Goal: Information Seeking & Learning: Check status

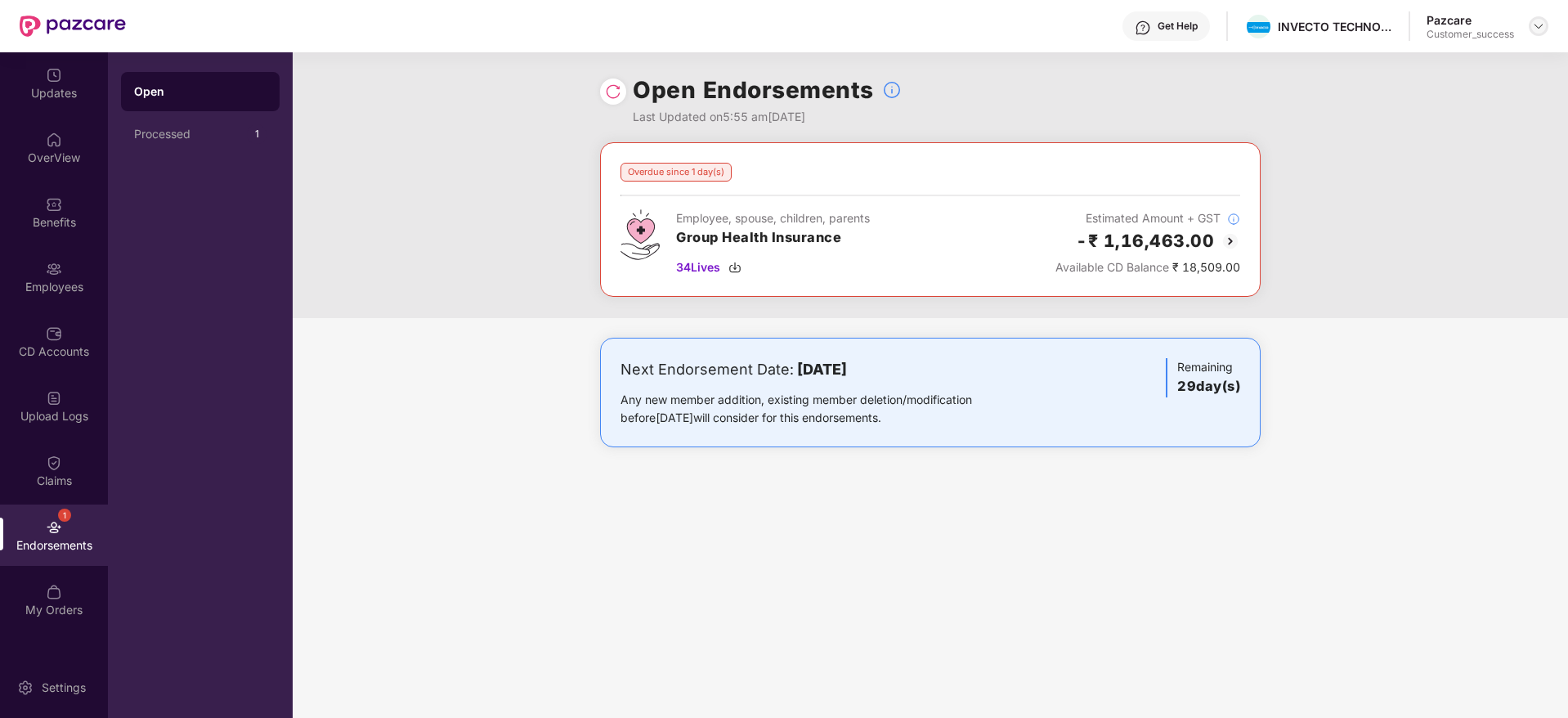
click at [1541, 25] on img at bounding box center [1538, 26] width 13 height 13
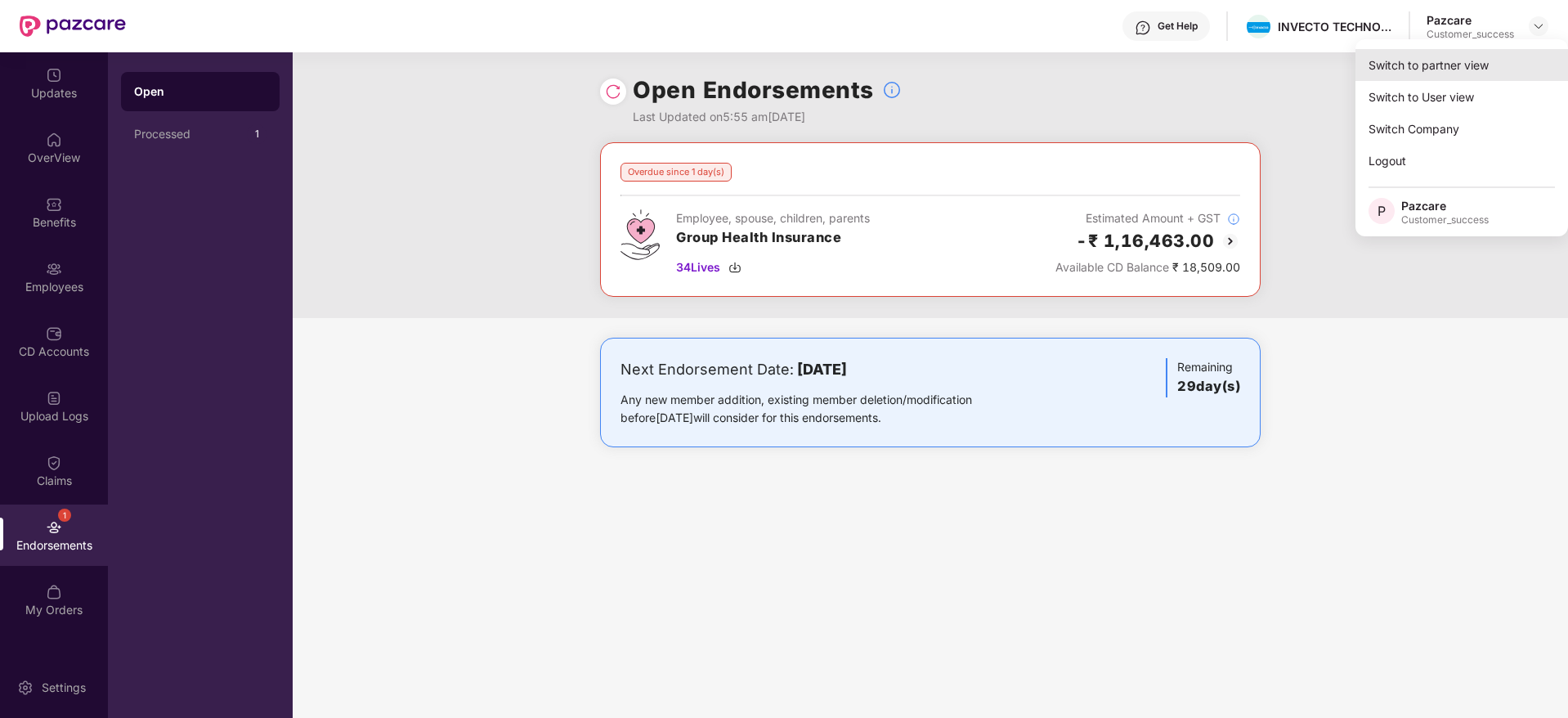
click at [1430, 67] on div "Switch to partner view" at bounding box center [1462, 65] width 213 height 32
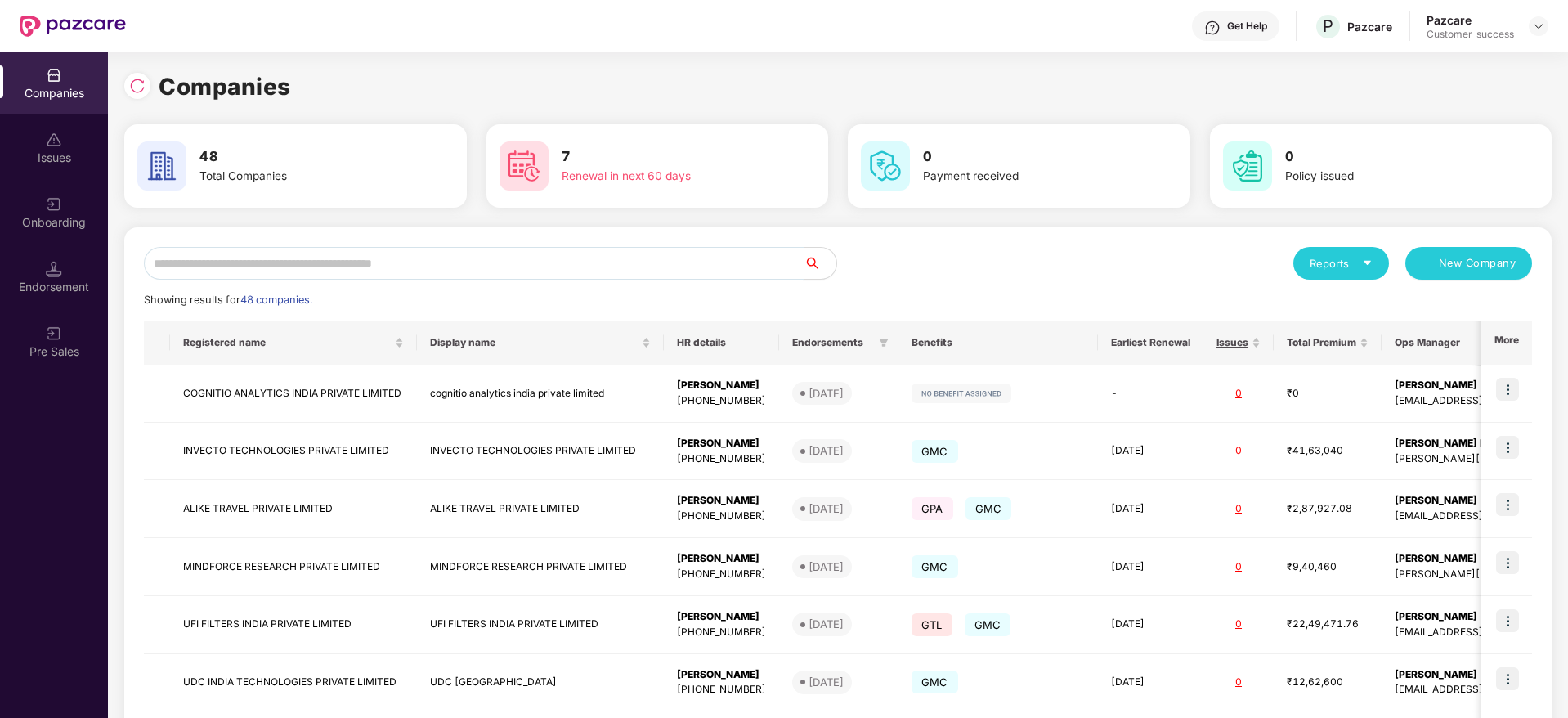
click at [528, 256] on input "text" at bounding box center [474, 263] width 660 height 33
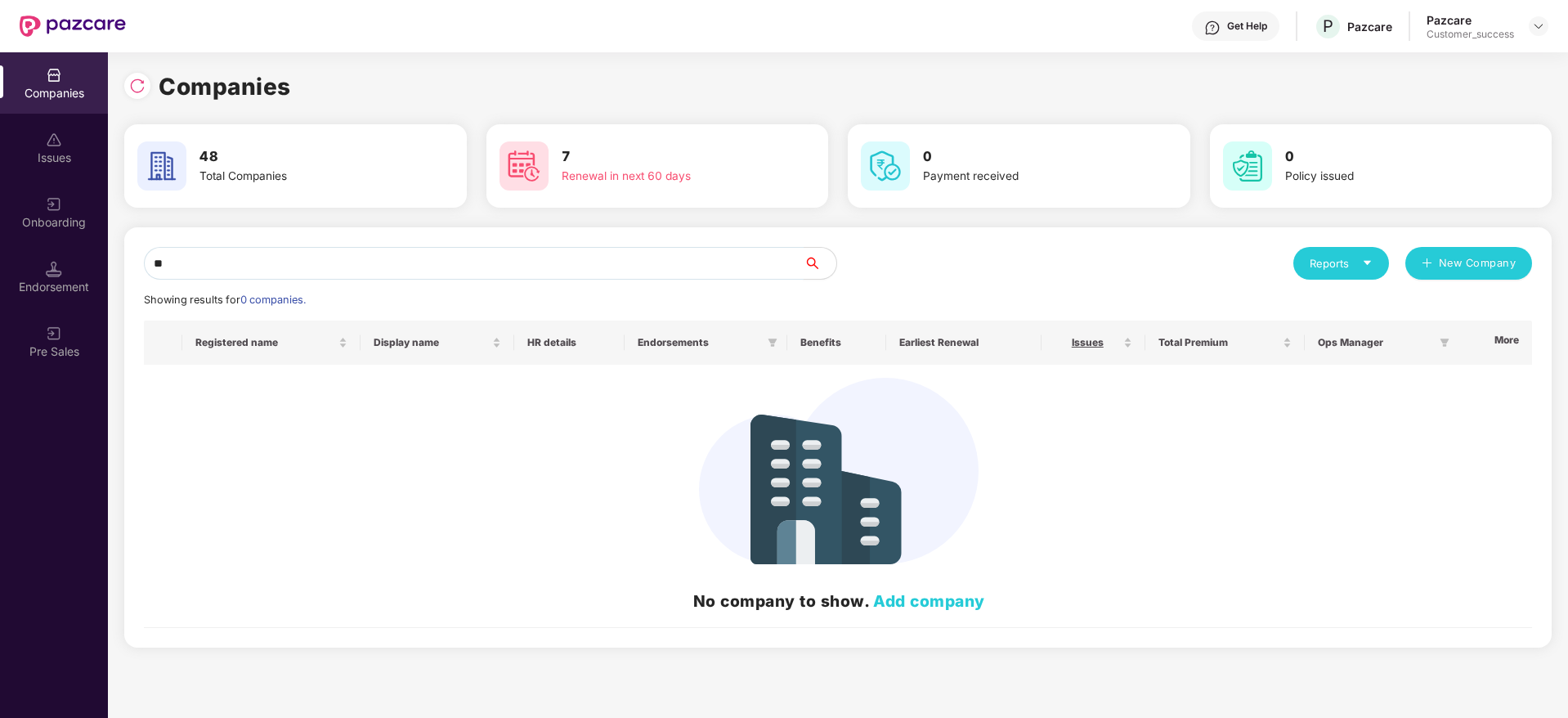
type input "*"
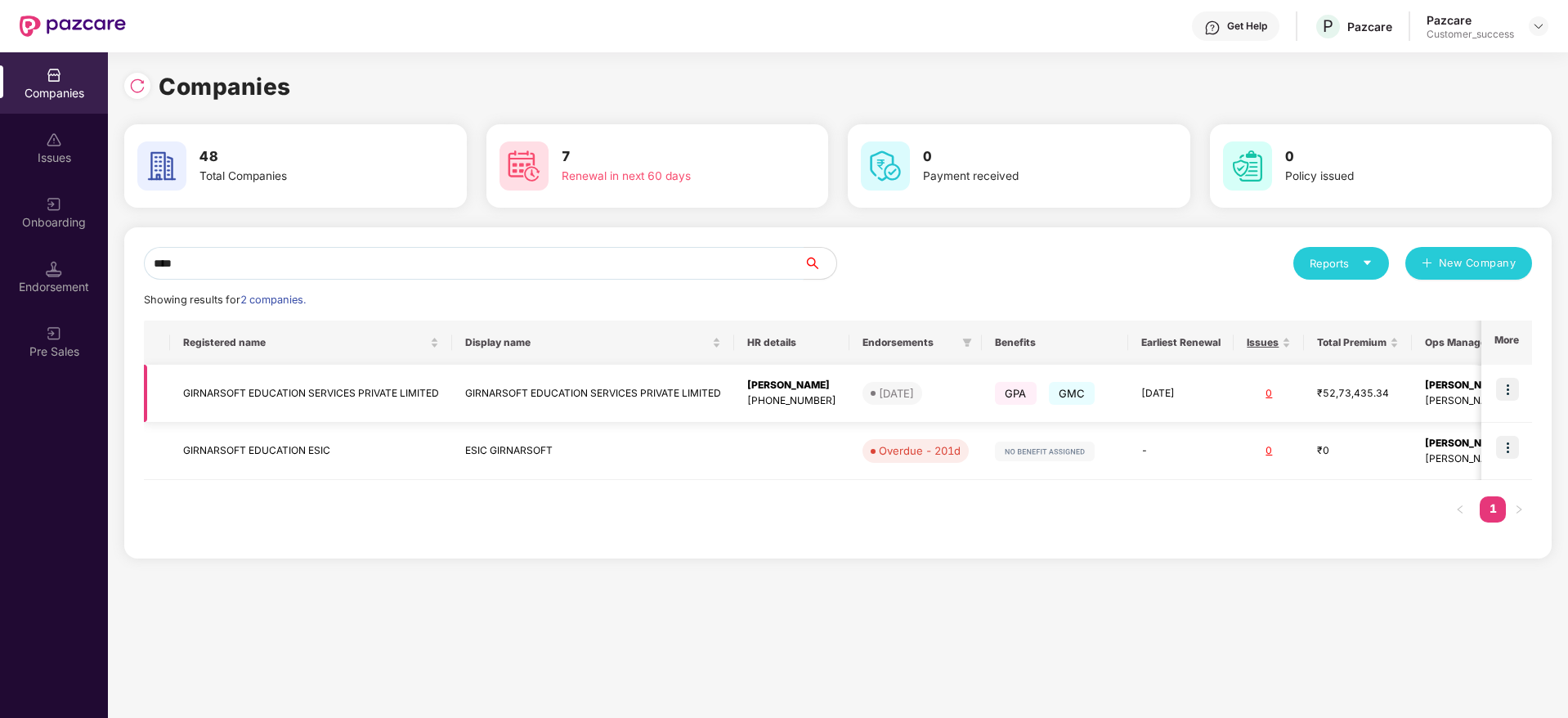
type input "****"
click at [1511, 388] on img at bounding box center [1507, 389] width 23 height 23
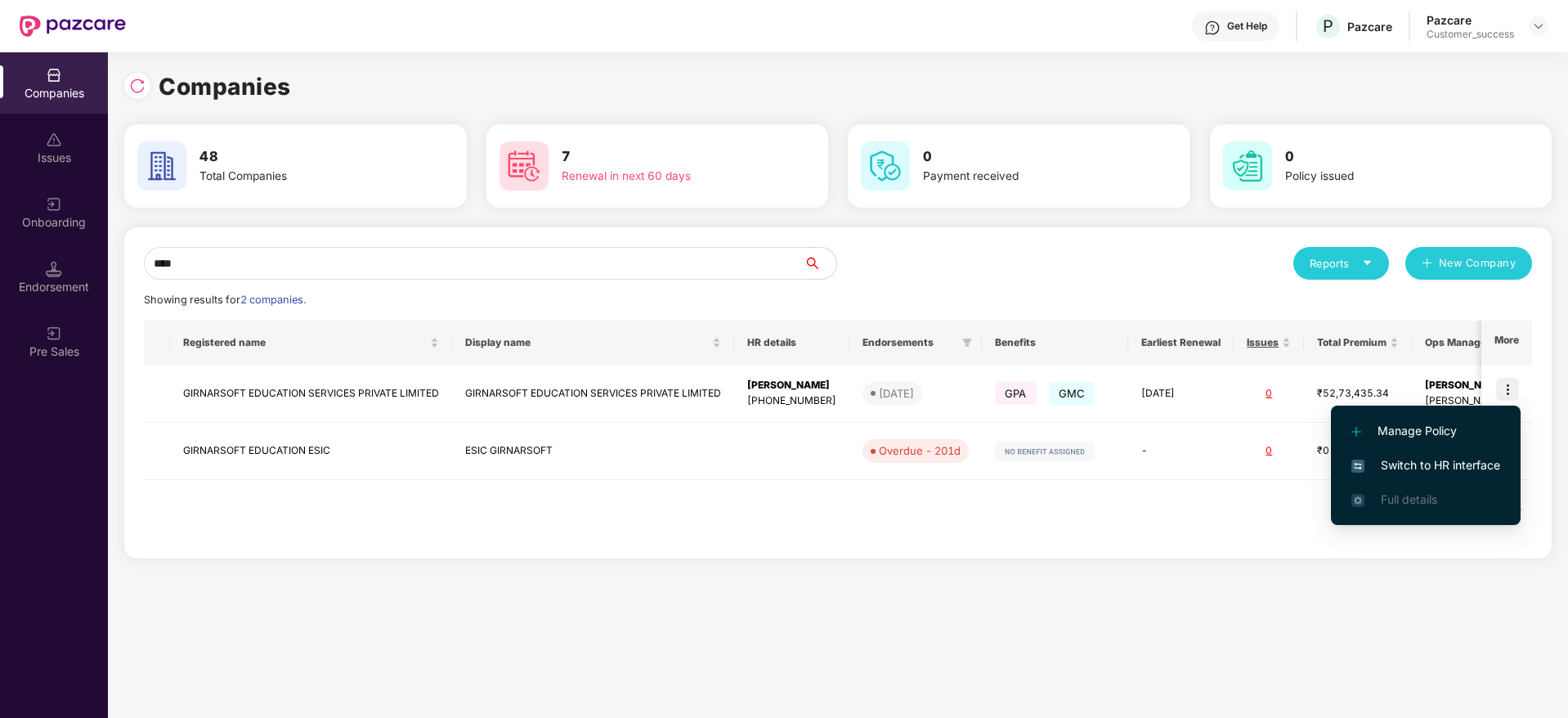
click at [1409, 474] on li "Switch to HR interface" at bounding box center [1426, 465] width 190 height 35
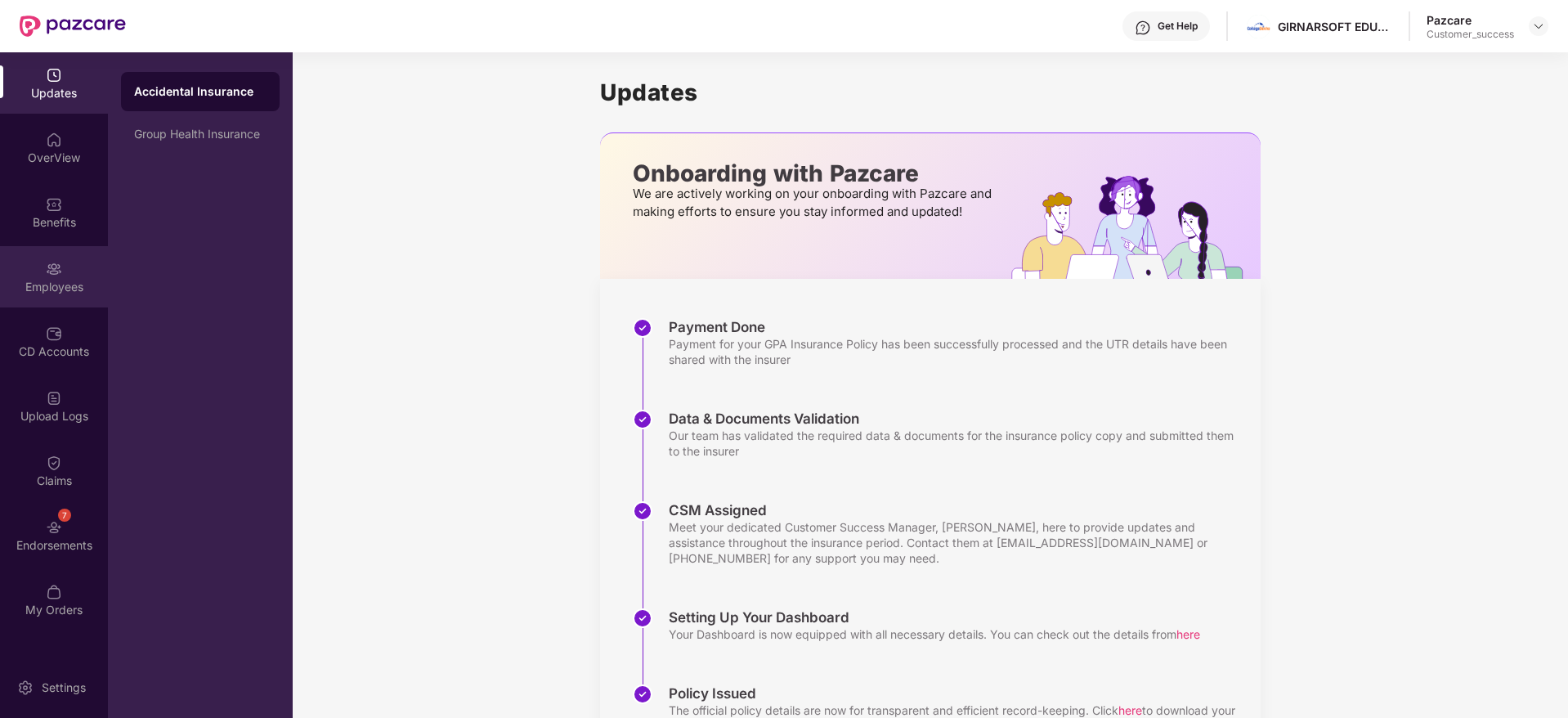
click at [61, 275] on img at bounding box center [54, 269] width 16 height 16
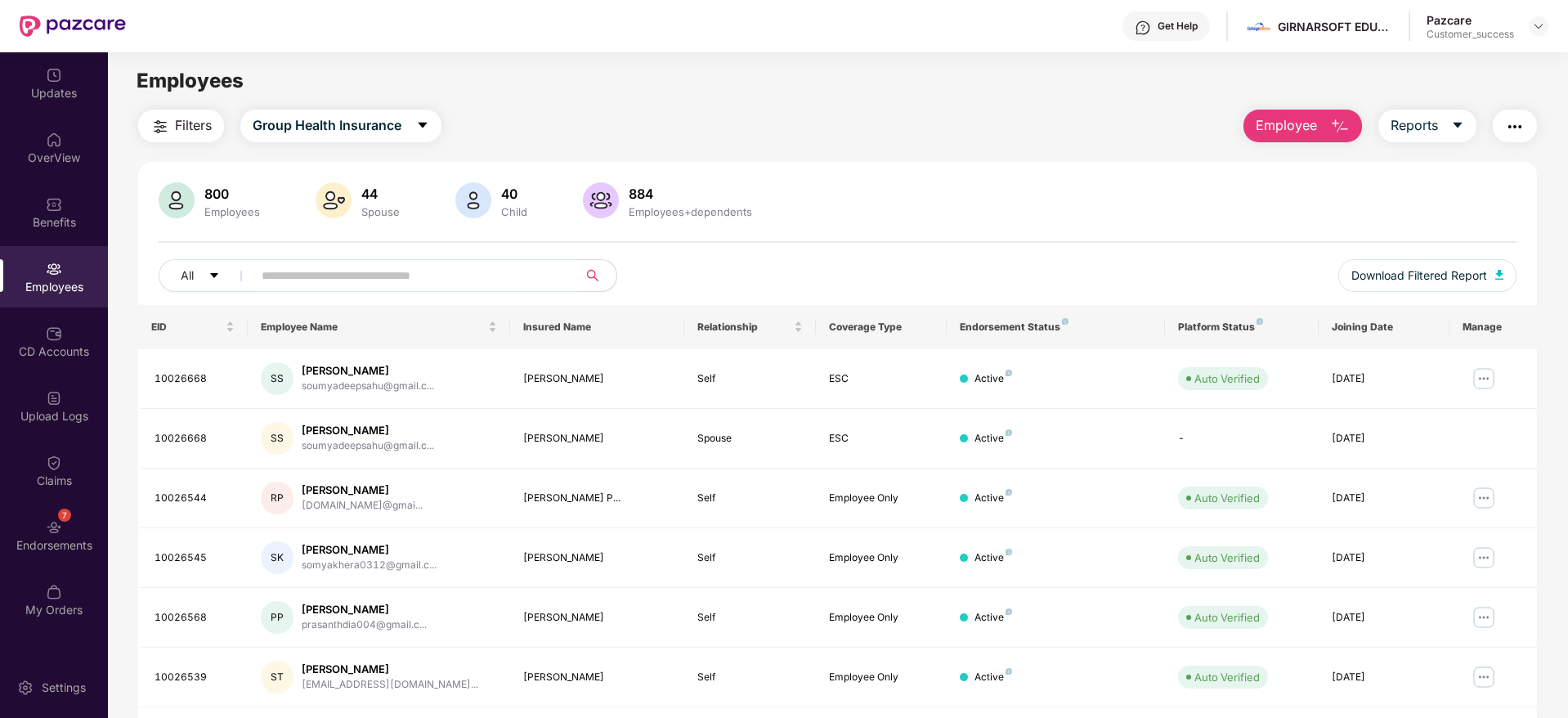
click at [203, 125] on span "Filters" at bounding box center [193, 125] width 37 height 21
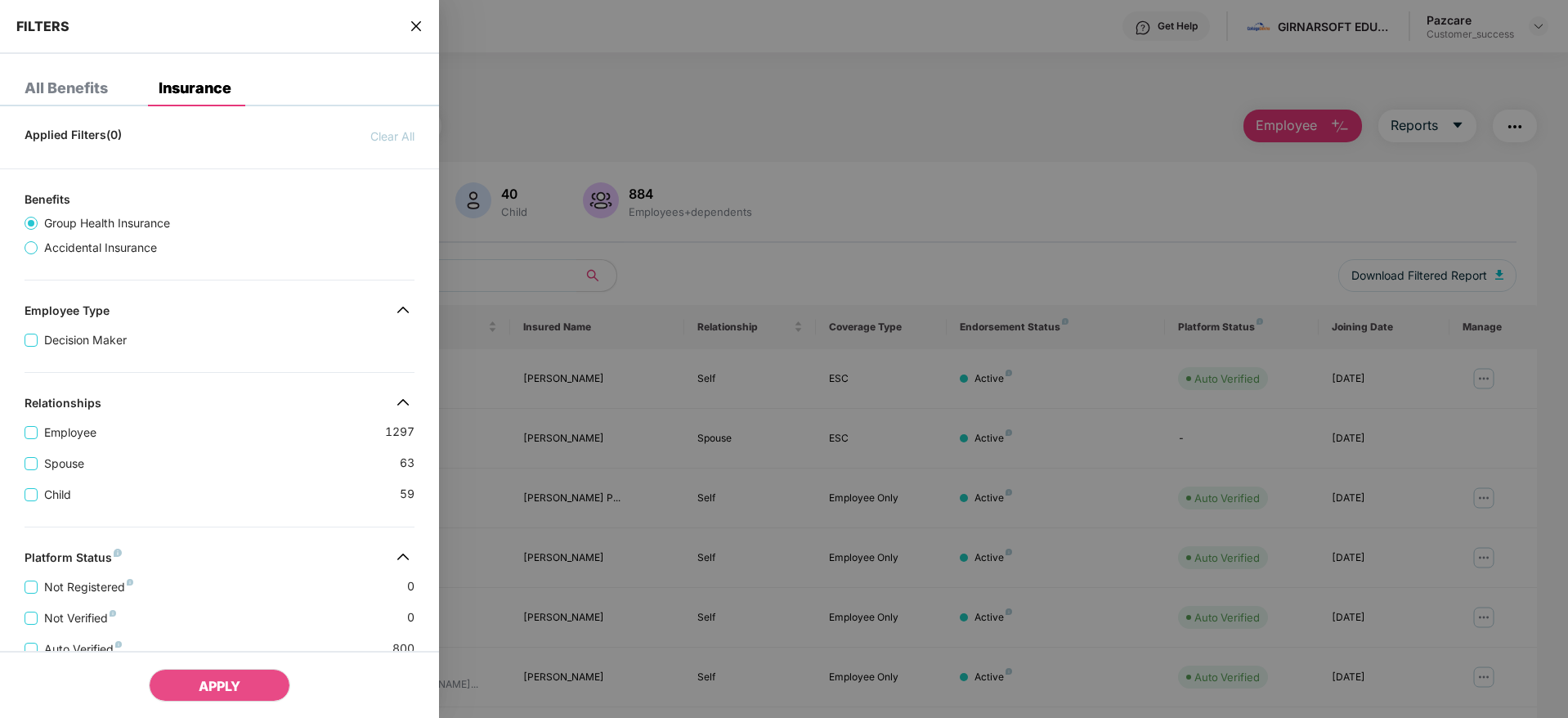
click at [230, 361] on div "Applied Filters(0) Clear All Benefits Group Health Insurance Accidental Insuran…" at bounding box center [220, 590] width 439 height 941
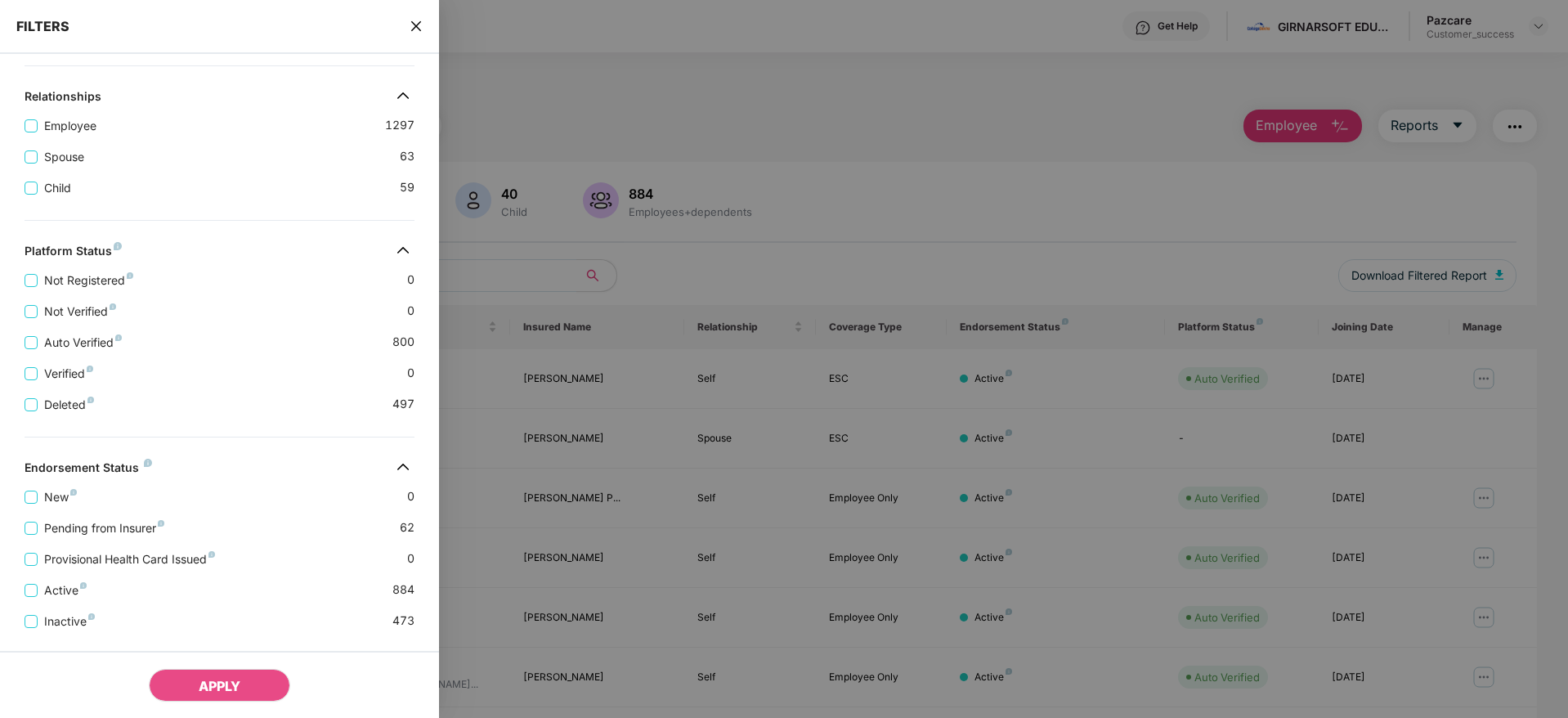
scroll to position [342, 0]
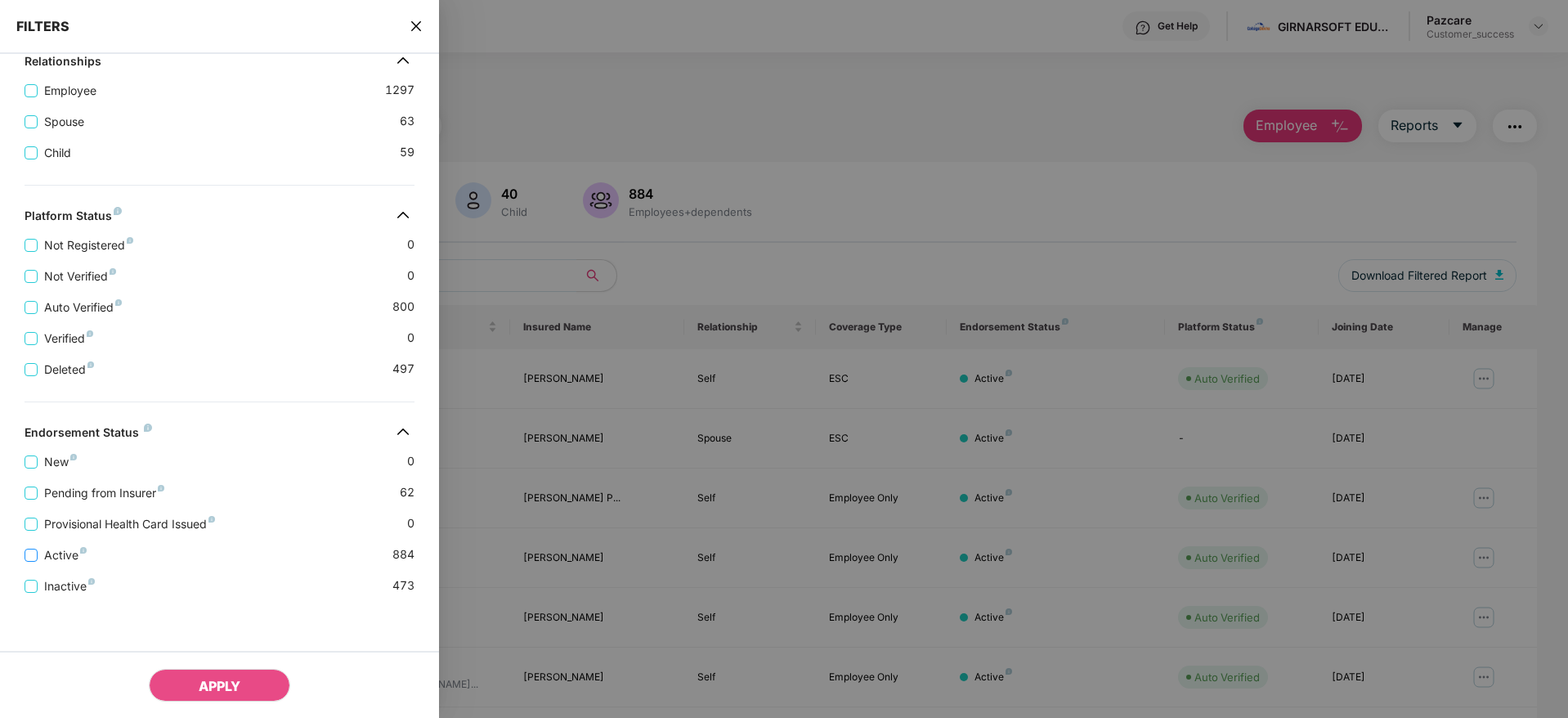
click at [54, 554] on span "Active" at bounding box center [66, 555] width 56 height 18
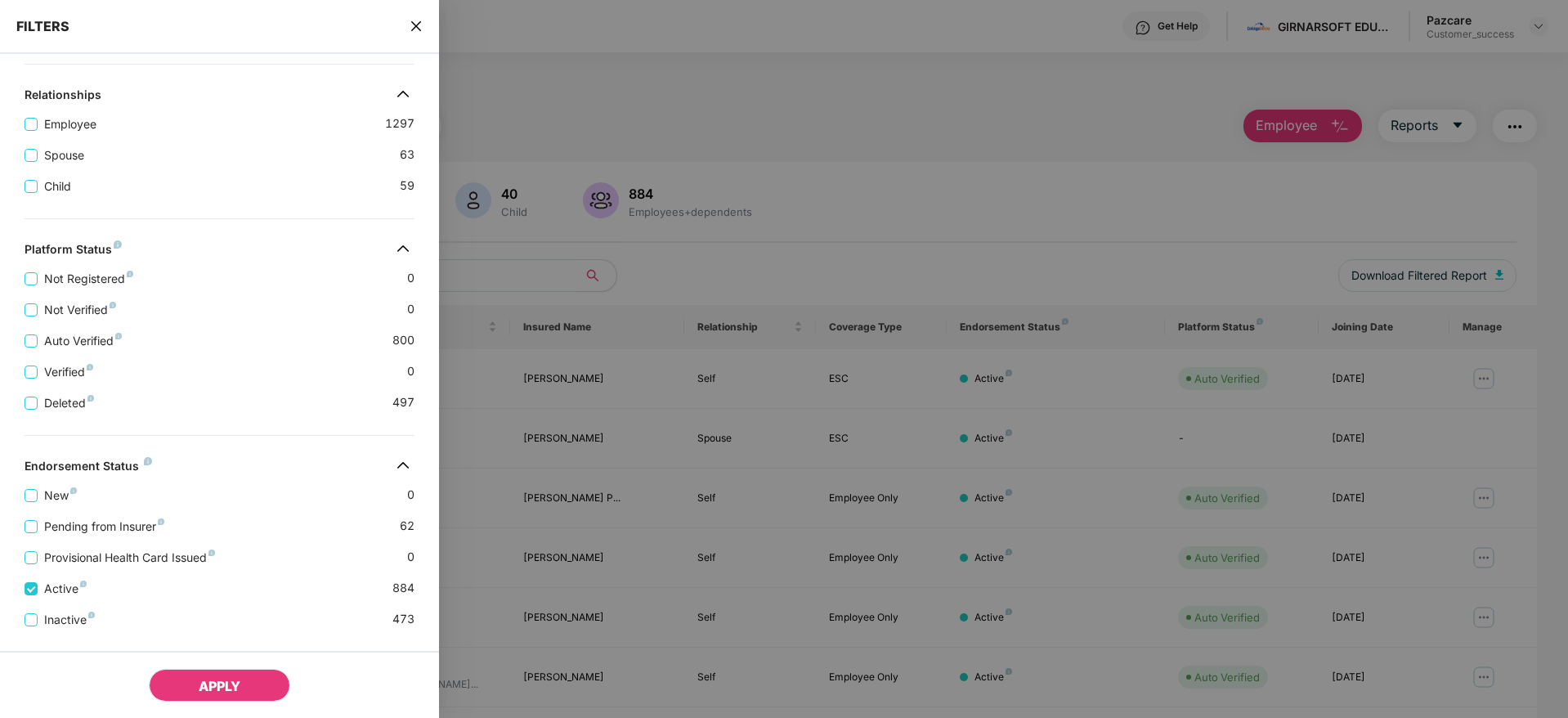
click at [221, 692] on span "APPLY" at bounding box center [220, 686] width 42 height 16
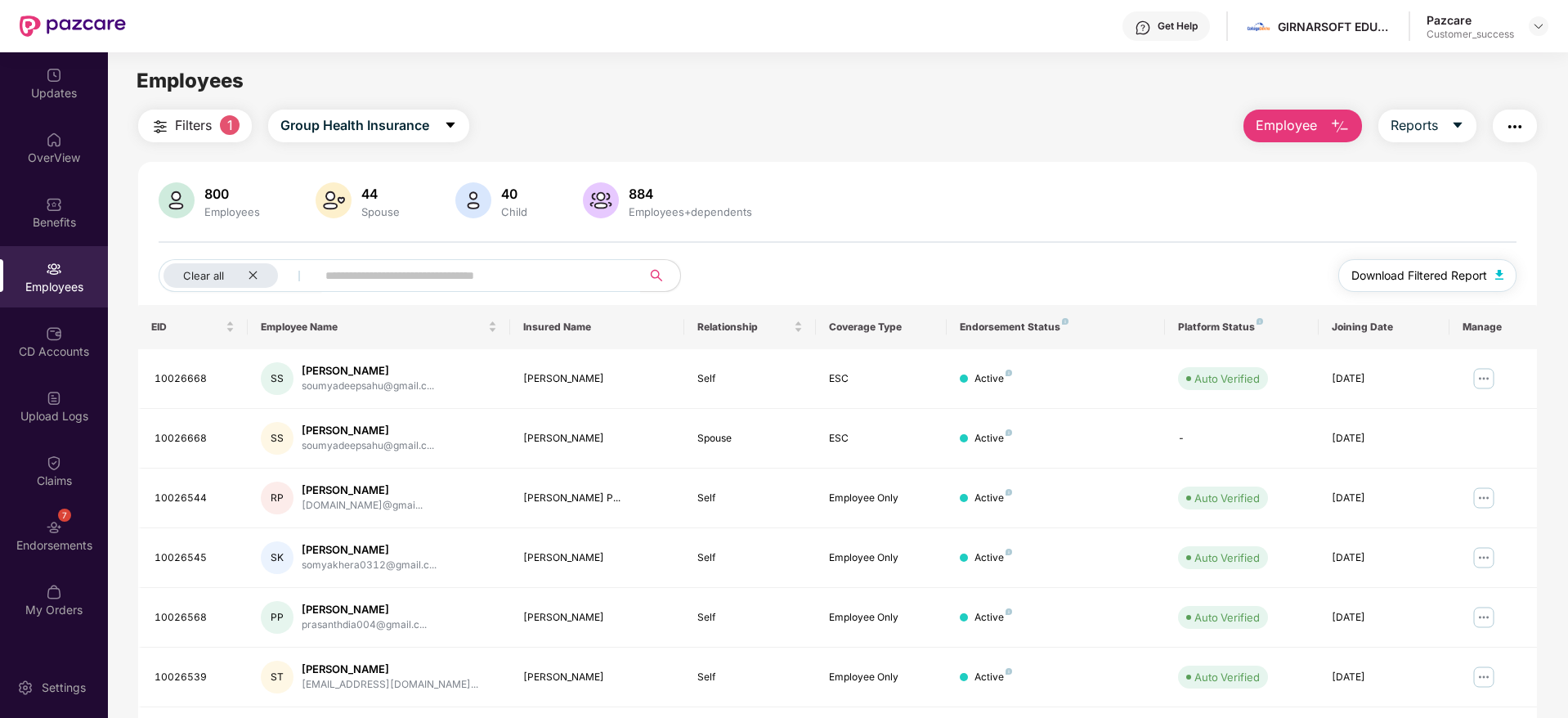
click at [1381, 278] on span "Download Filtered Report" at bounding box center [1419, 275] width 136 height 18
click at [1542, 21] on img at bounding box center [1538, 26] width 13 height 13
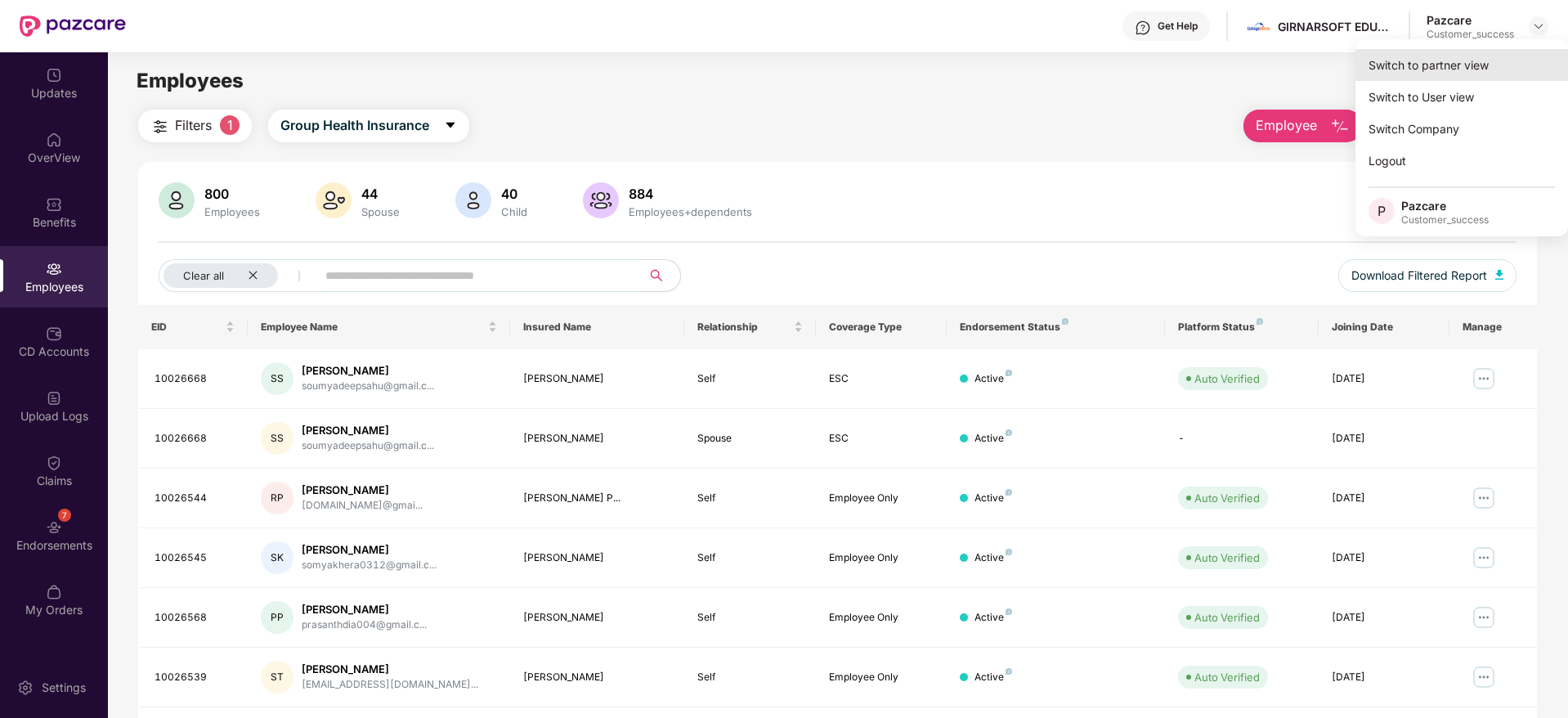
click at [1477, 58] on div "Switch to partner view" at bounding box center [1462, 65] width 213 height 32
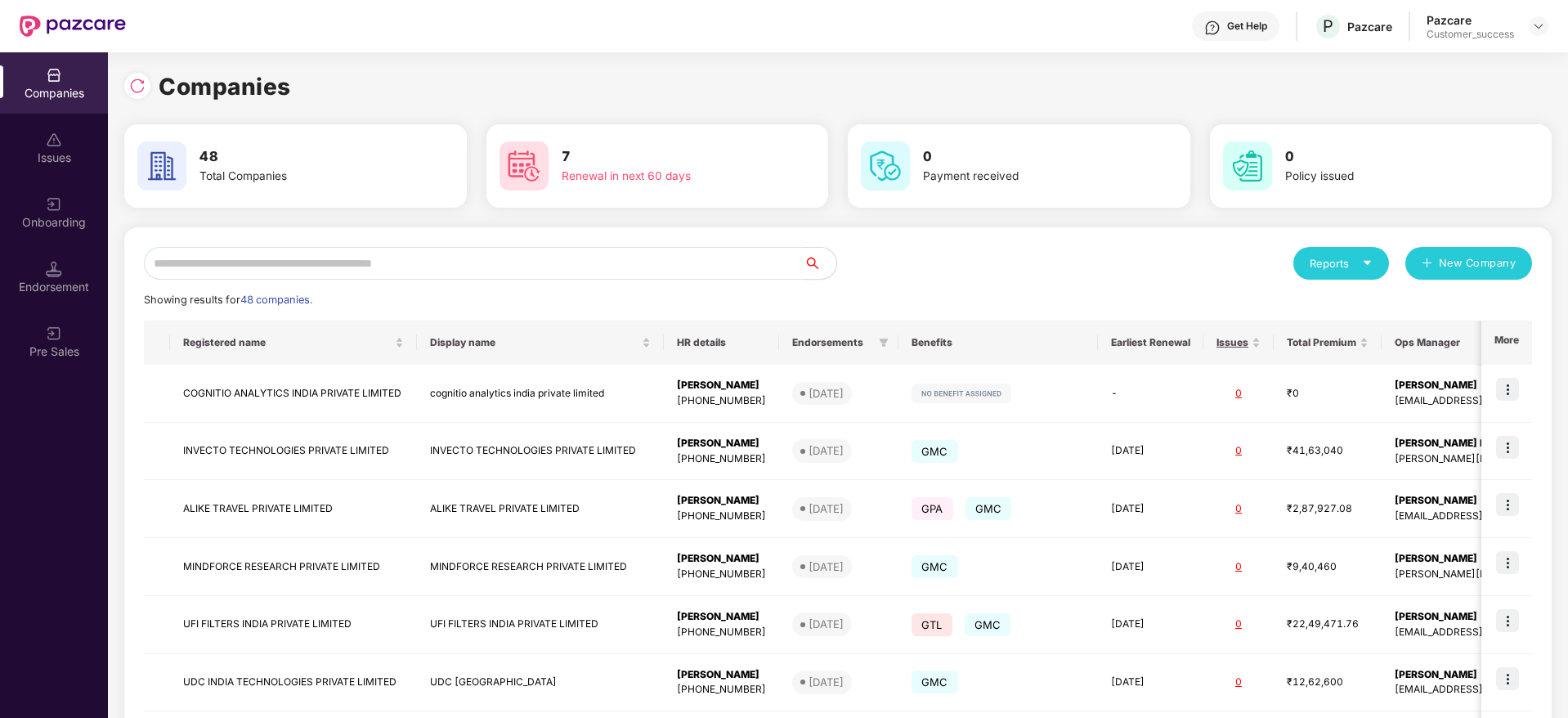
click at [692, 269] on input "text" at bounding box center [474, 263] width 660 height 33
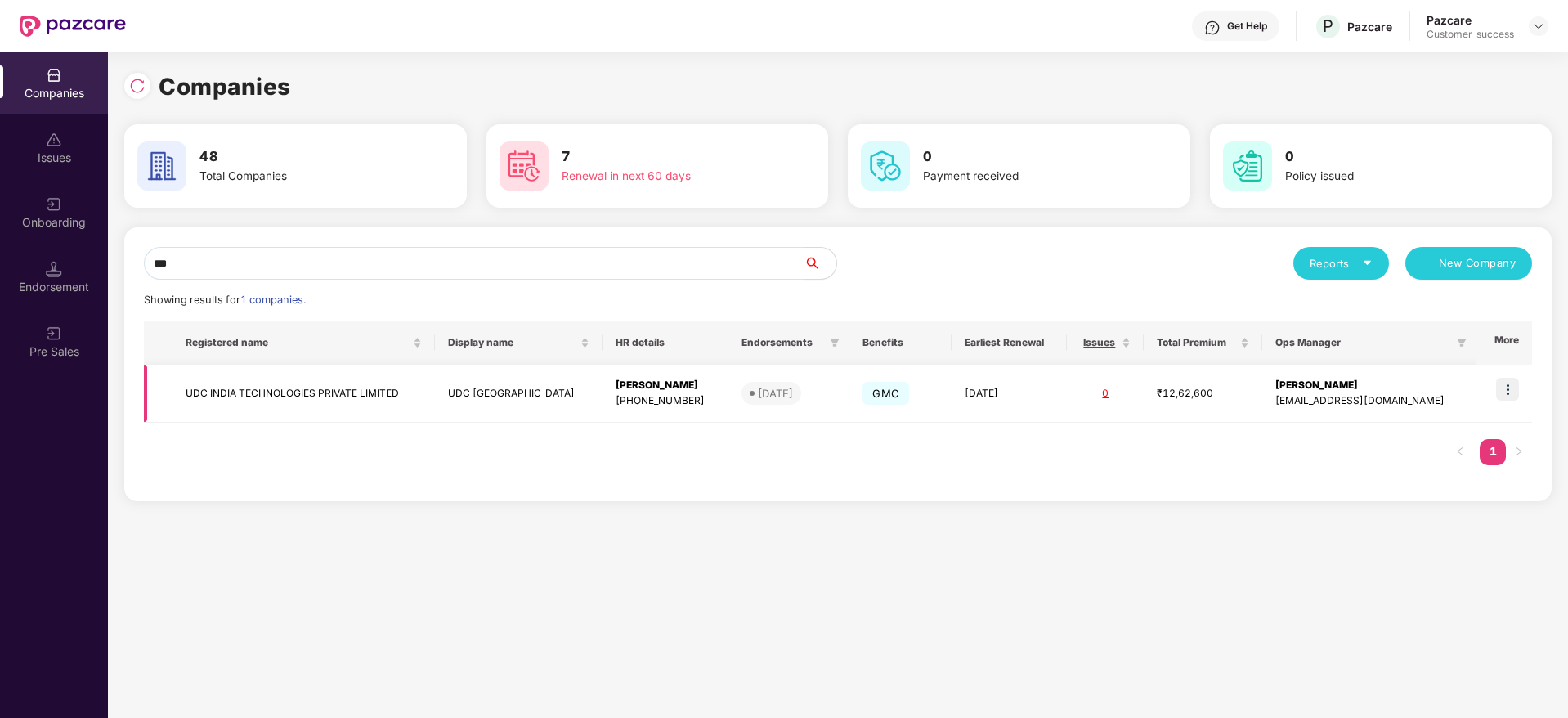
type input "***"
click at [1511, 379] on img at bounding box center [1507, 389] width 23 height 23
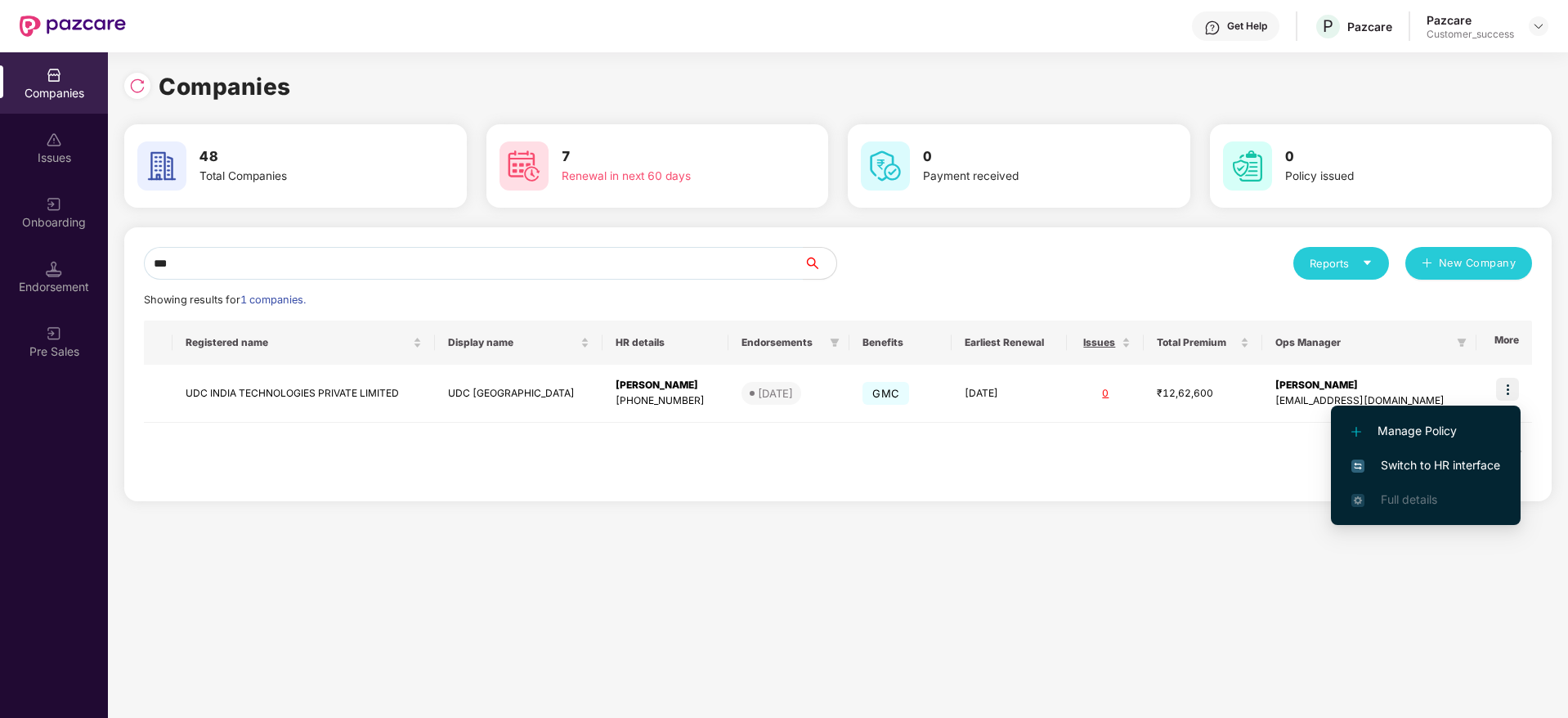
click at [1422, 465] on span "Switch to HR interface" at bounding box center [1426, 465] width 149 height 18
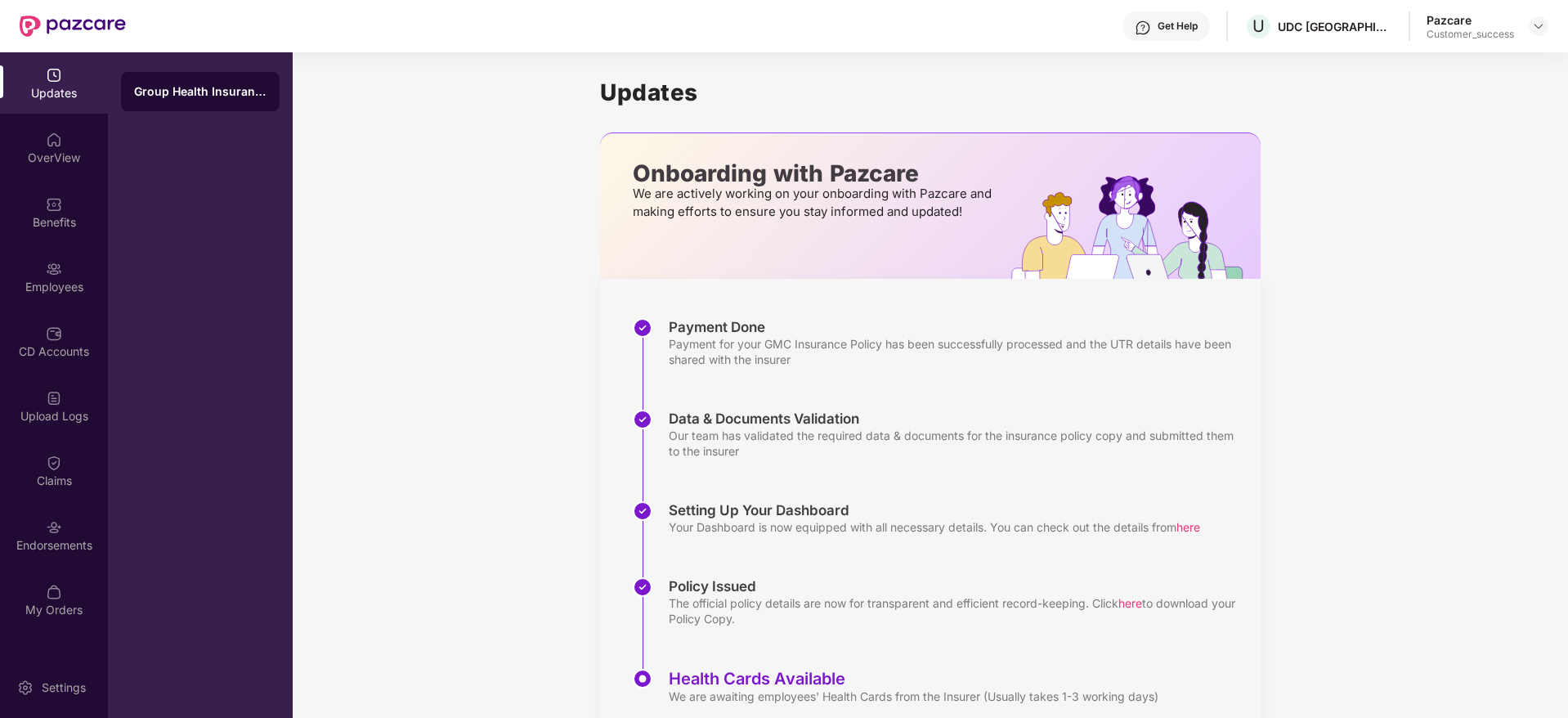
click at [41, 304] on div "Employees" at bounding box center [54, 277] width 108 height 62
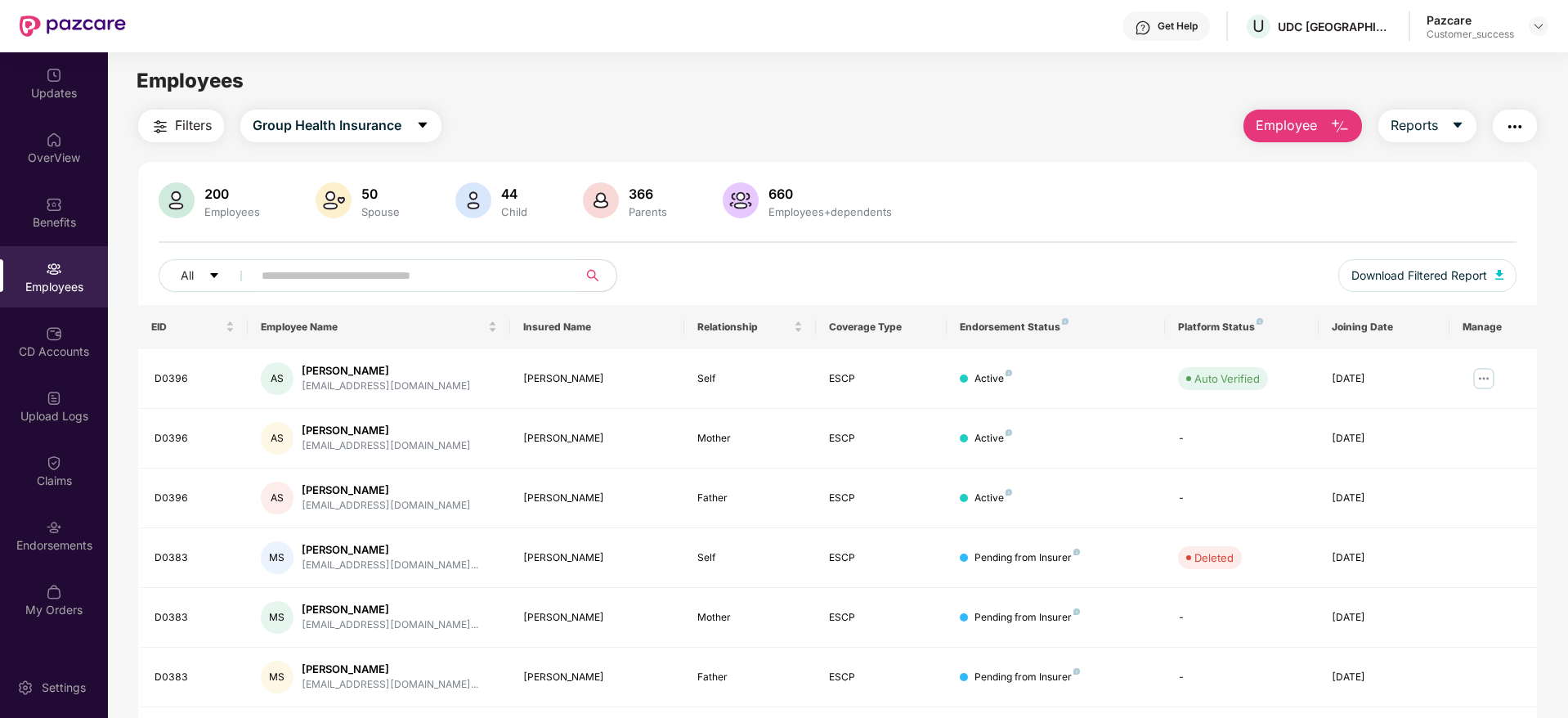
click at [182, 127] on span "Filters" at bounding box center [193, 125] width 37 height 21
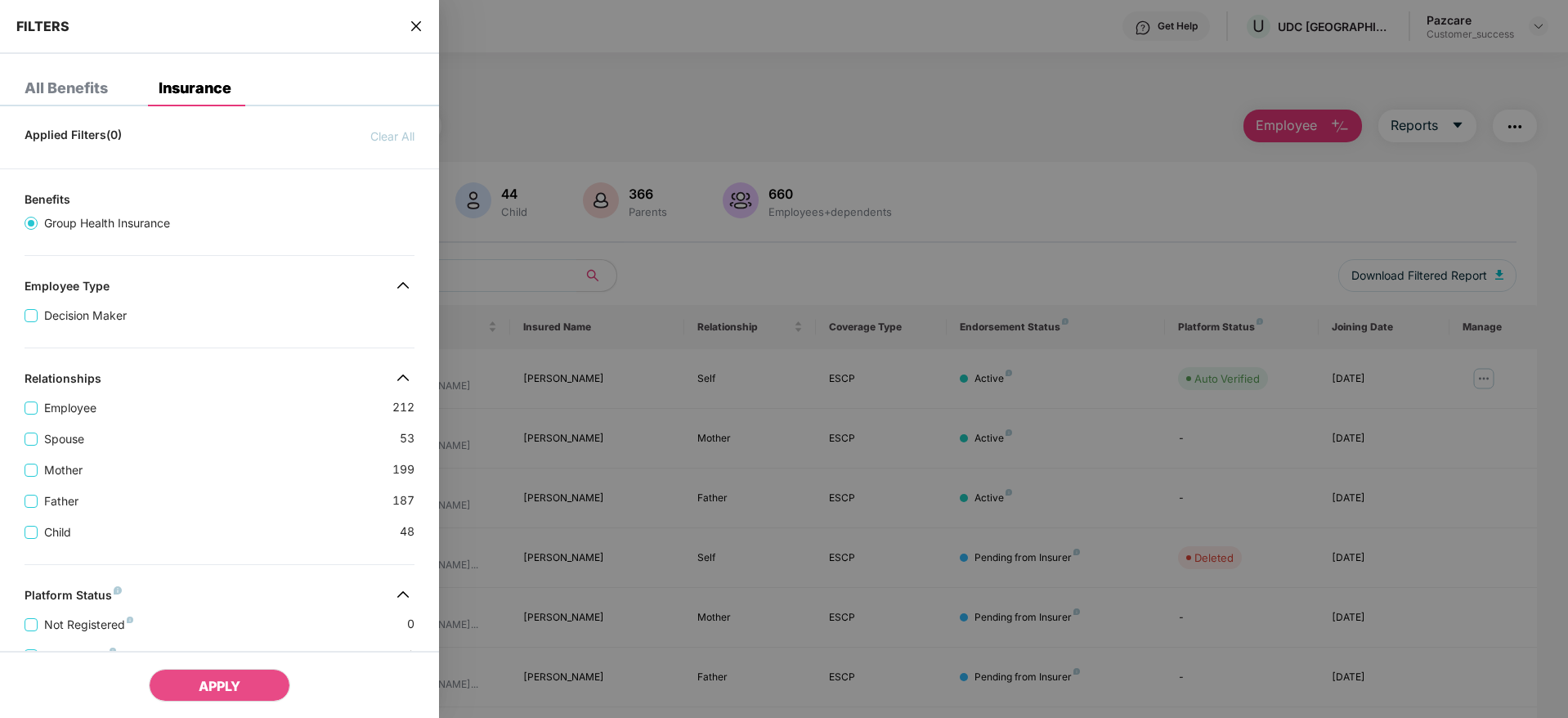
click at [285, 396] on div "Employee 212" at bounding box center [220, 401] width 390 height 31
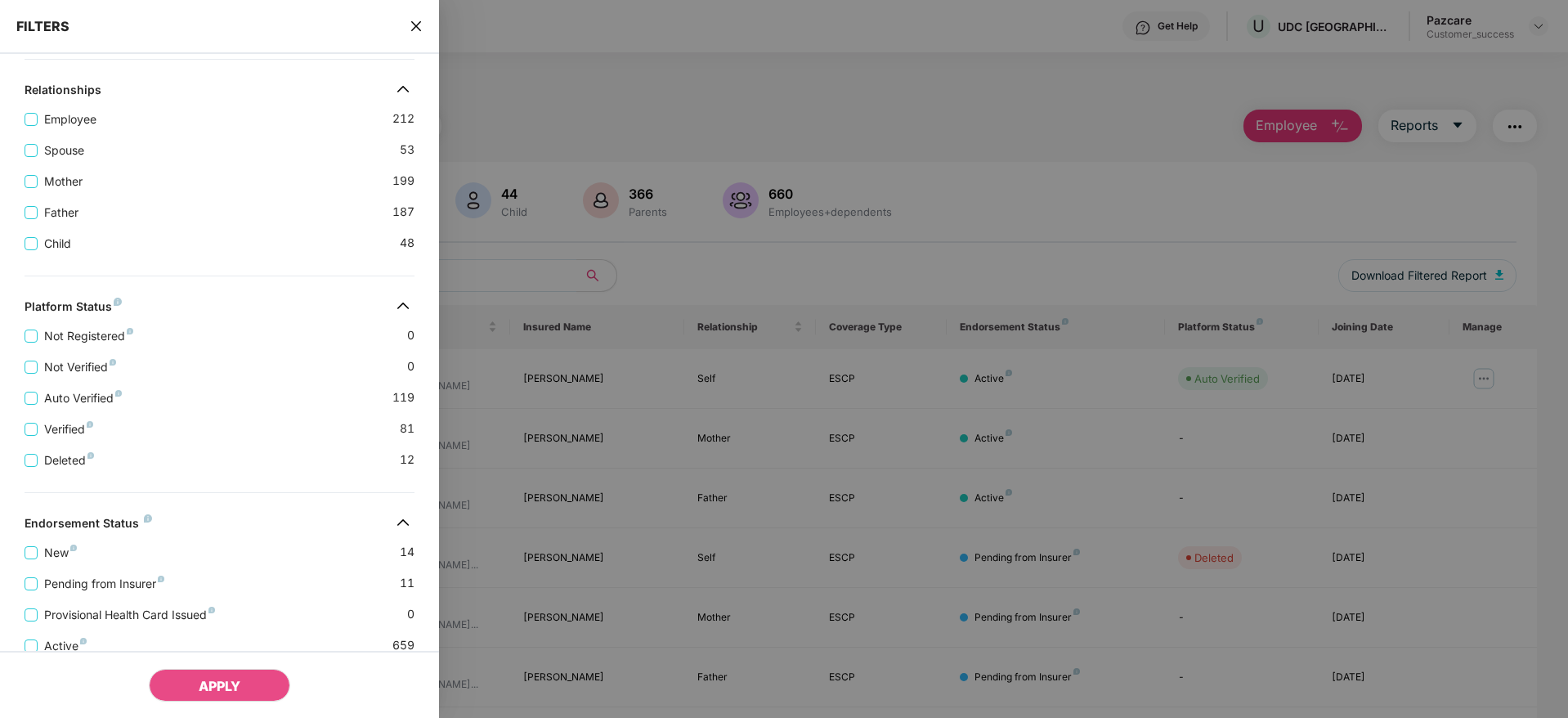
scroll to position [380, 0]
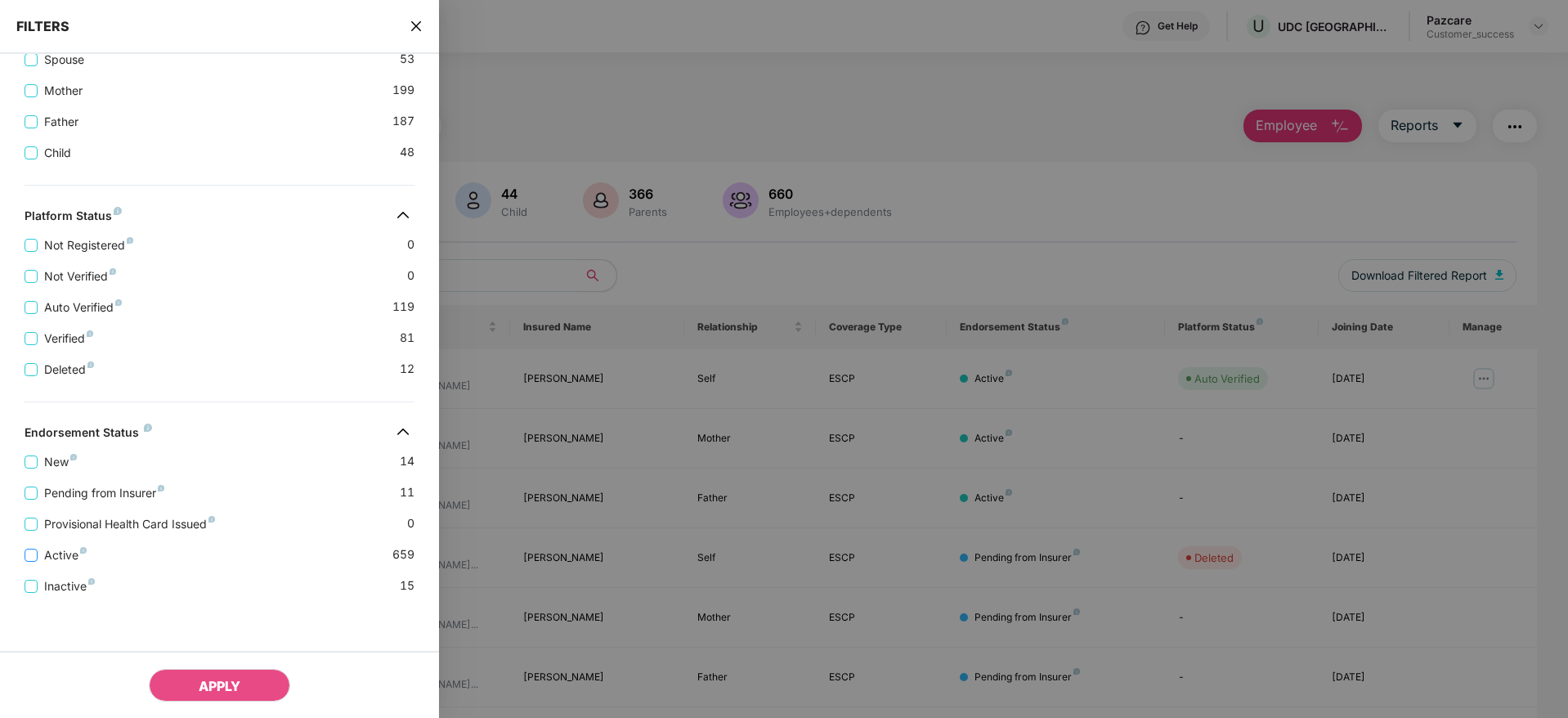
click at [66, 553] on span "Active" at bounding box center [66, 555] width 56 height 18
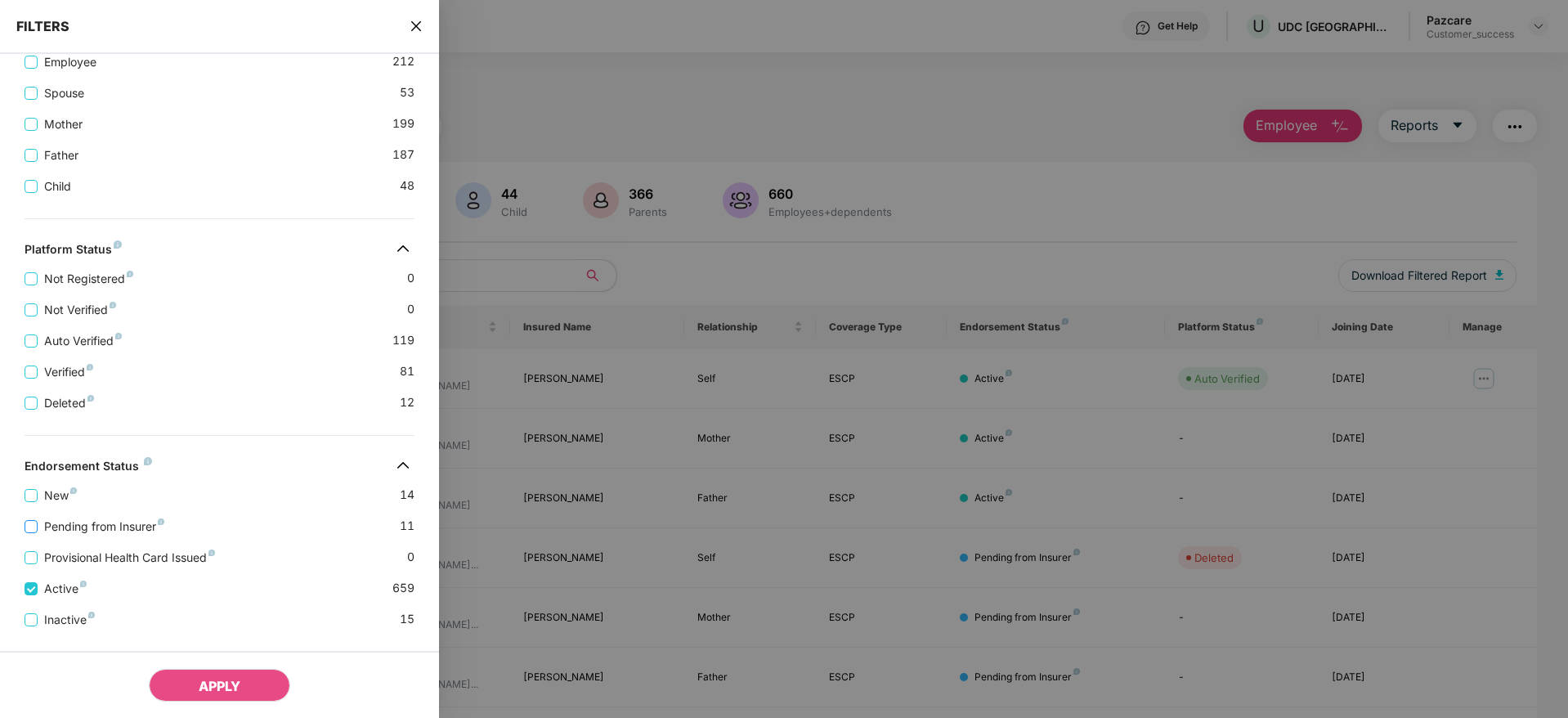
click at [68, 522] on span "Pending from Insurer" at bounding box center [104, 527] width 133 height 18
click at [49, 499] on span "New" at bounding box center [61, 495] width 46 height 18
click at [193, 683] on button "APPLY" at bounding box center [220, 685] width 141 height 33
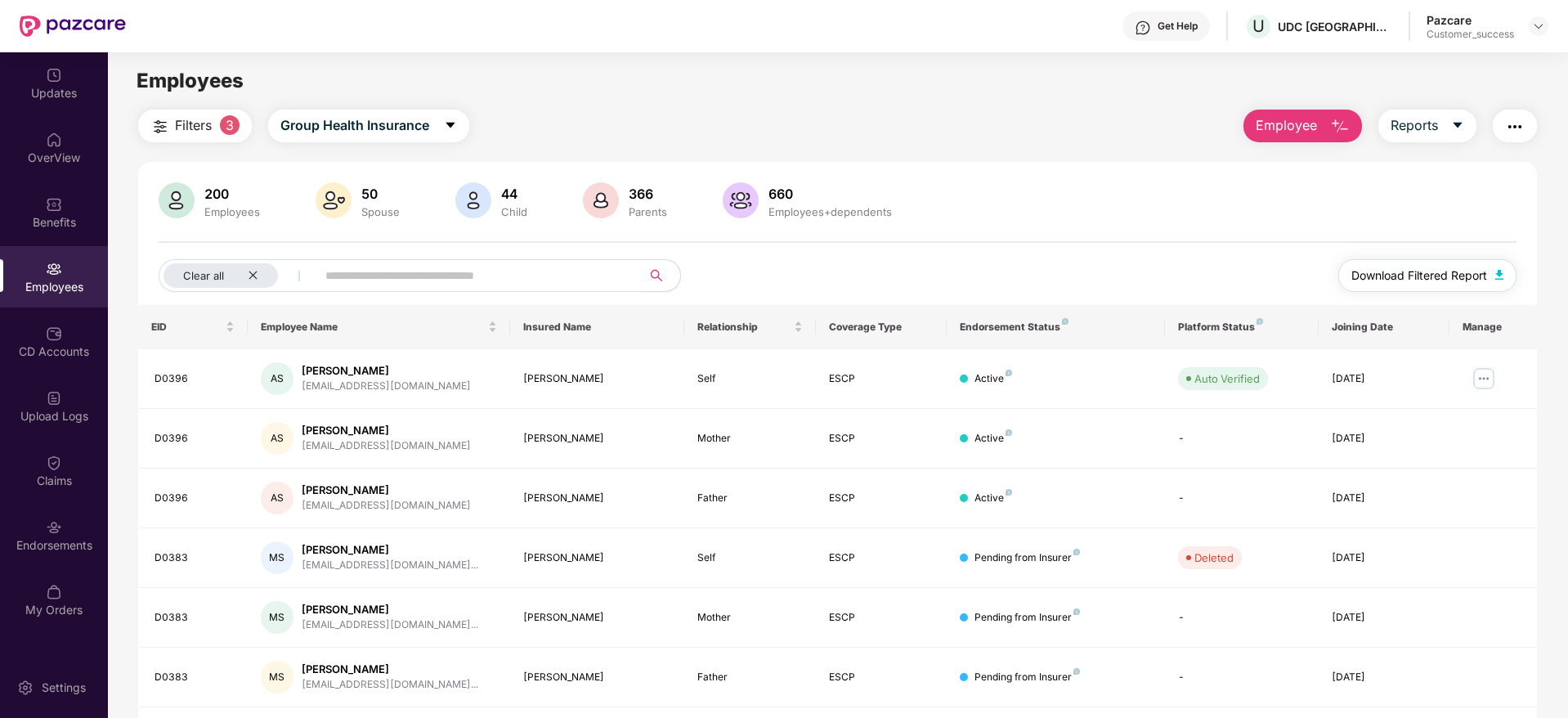
click at [1382, 277] on span "Download Filtered Report" at bounding box center [1419, 275] width 136 height 18
click at [1548, 28] on div at bounding box center [1539, 26] width 20 height 20
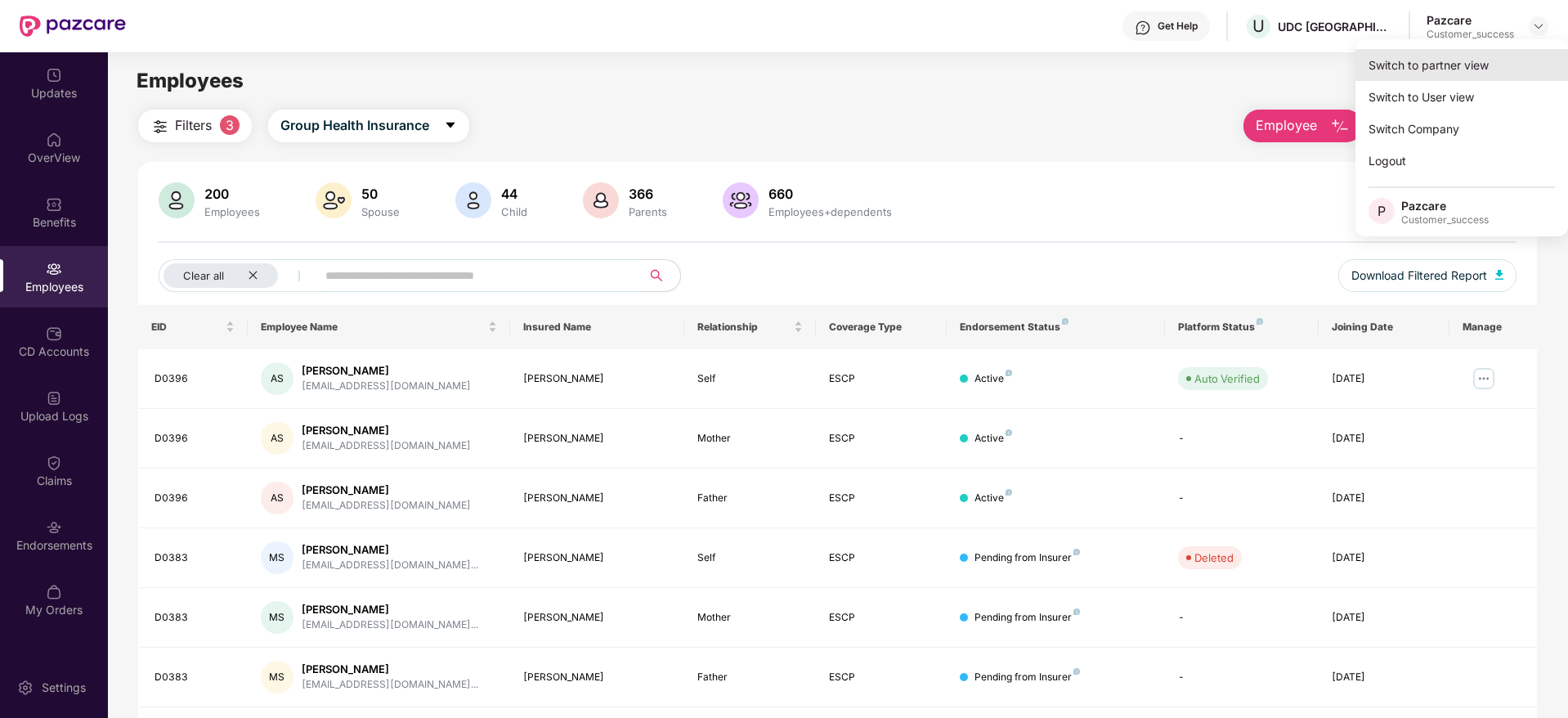
click at [1466, 62] on div "Switch to partner view" at bounding box center [1462, 65] width 213 height 32
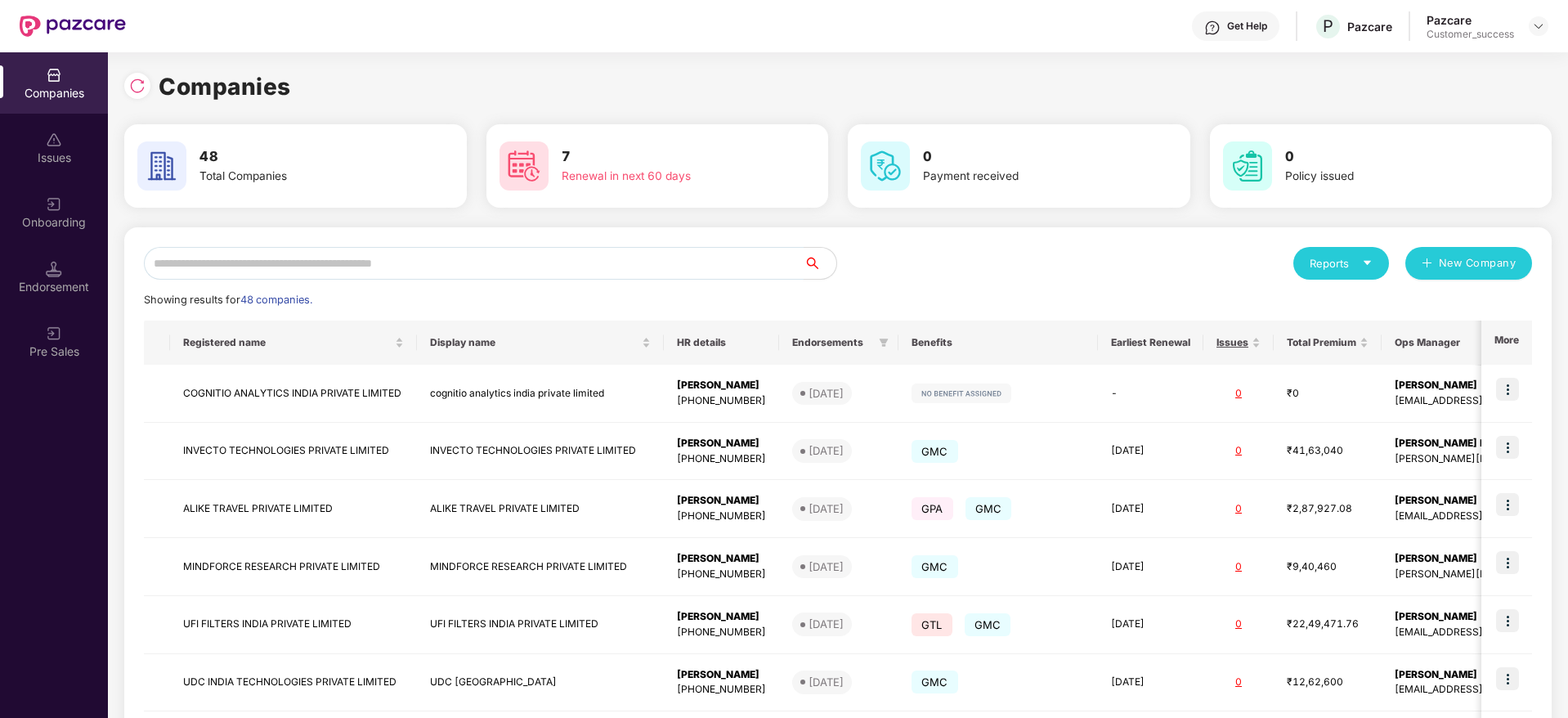
click at [394, 268] on input "text" at bounding box center [474, 263] width 660 height 33
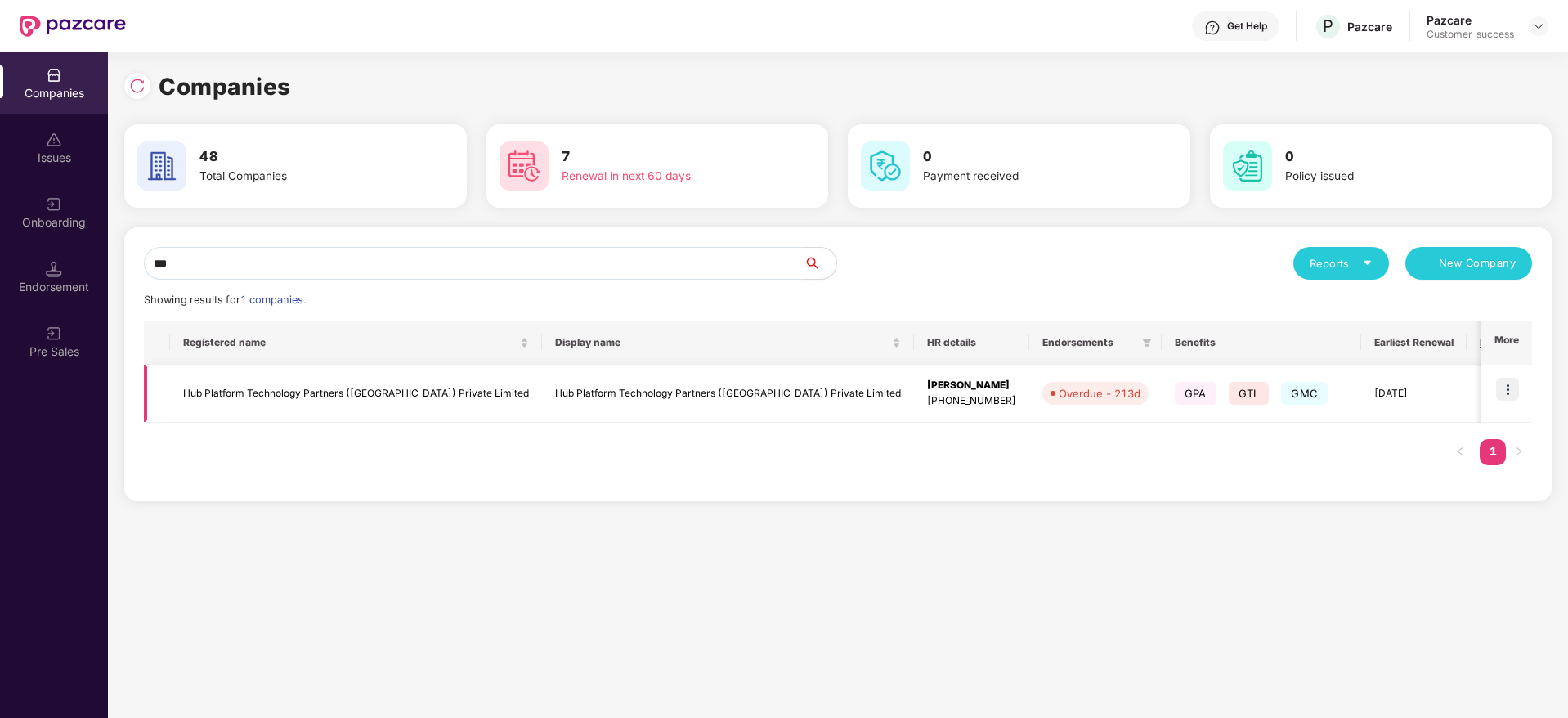
type input "***"
click at [1511, 382] on img at bounding box center [1507, 389] width 23 height 23
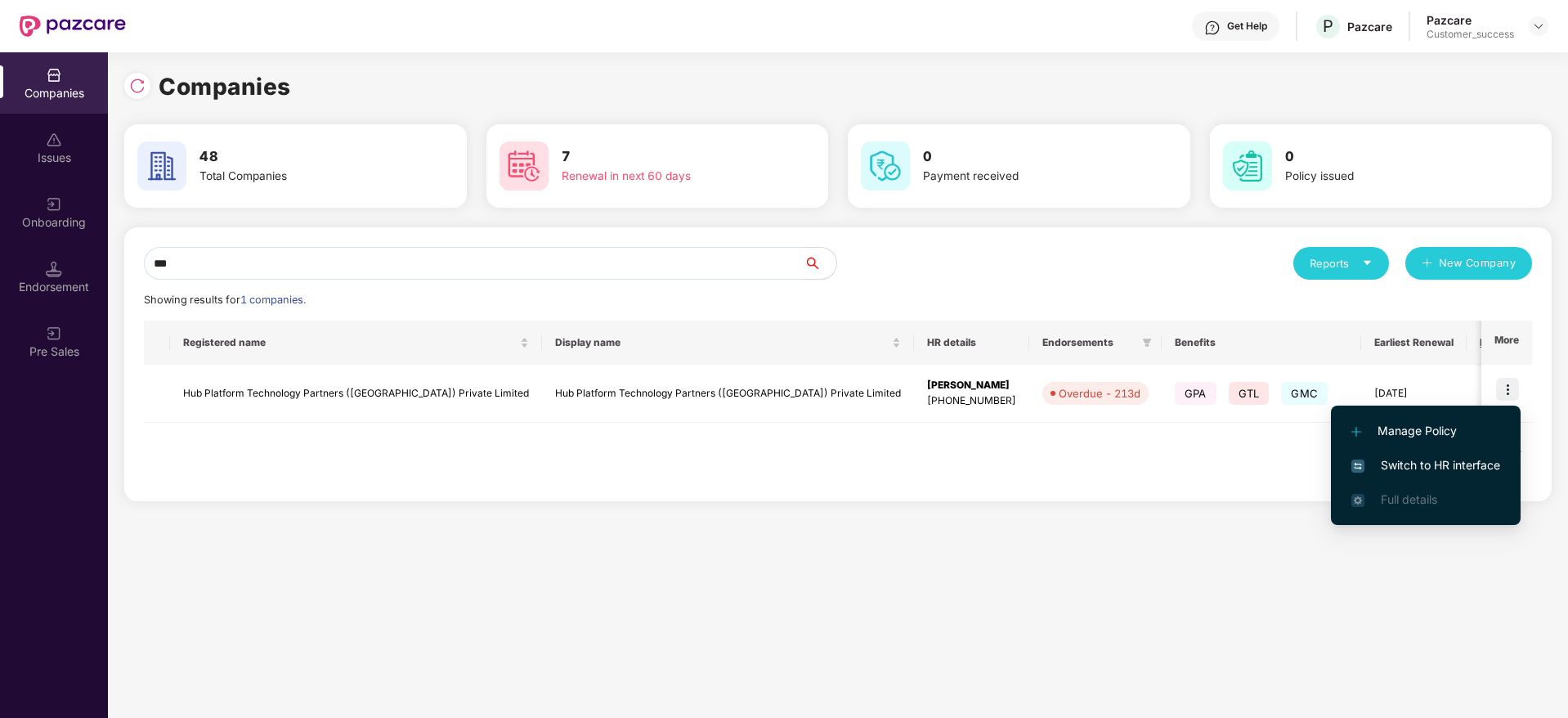
click at [1378, 456] on span "Switch to HR interface" at bounding box center [1426, 465] width 149 height 18
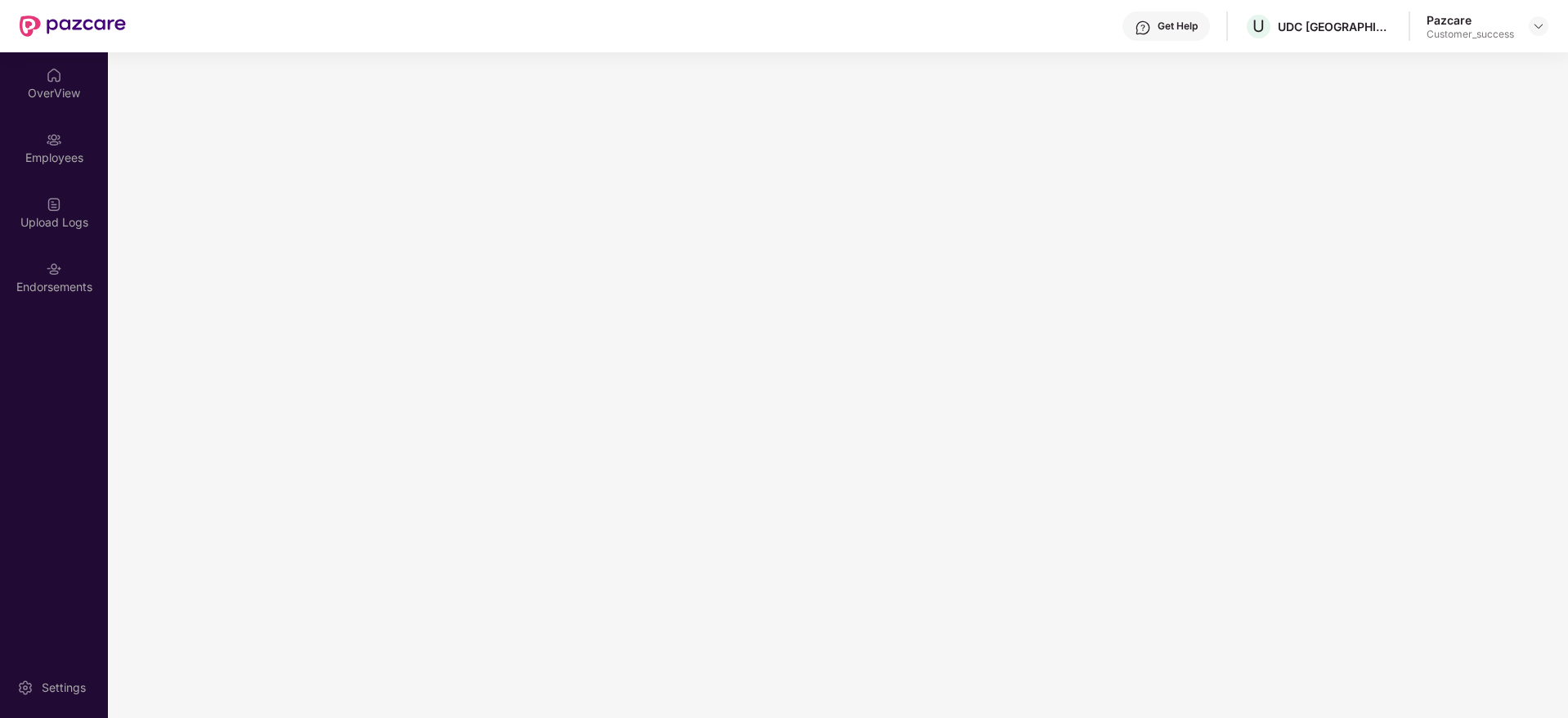
click at [55, 159] on div "Employees" at bounding box center [54, 157] width 108 height 16
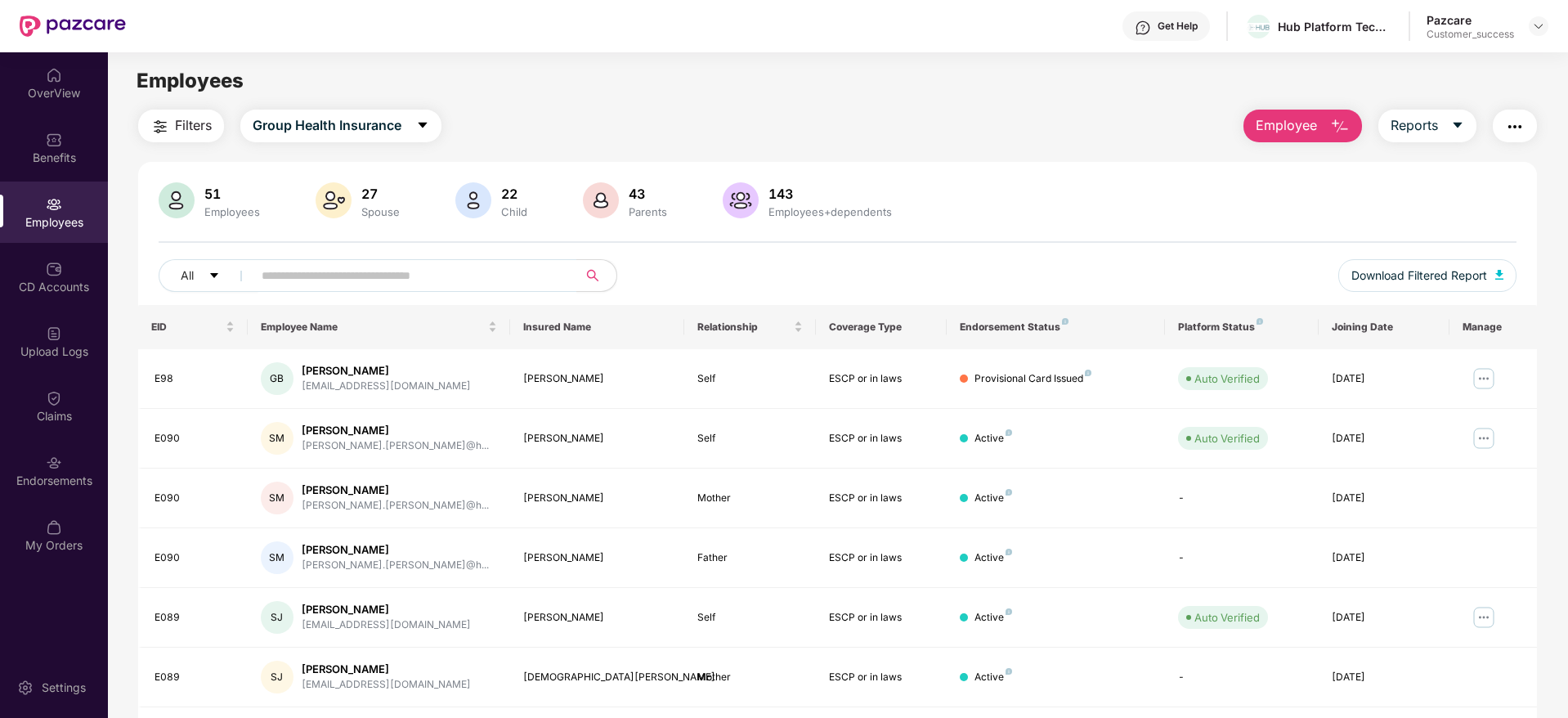
click at [183, 125] on span "Filters" at bounding box center [193, 125] width 37 height 21
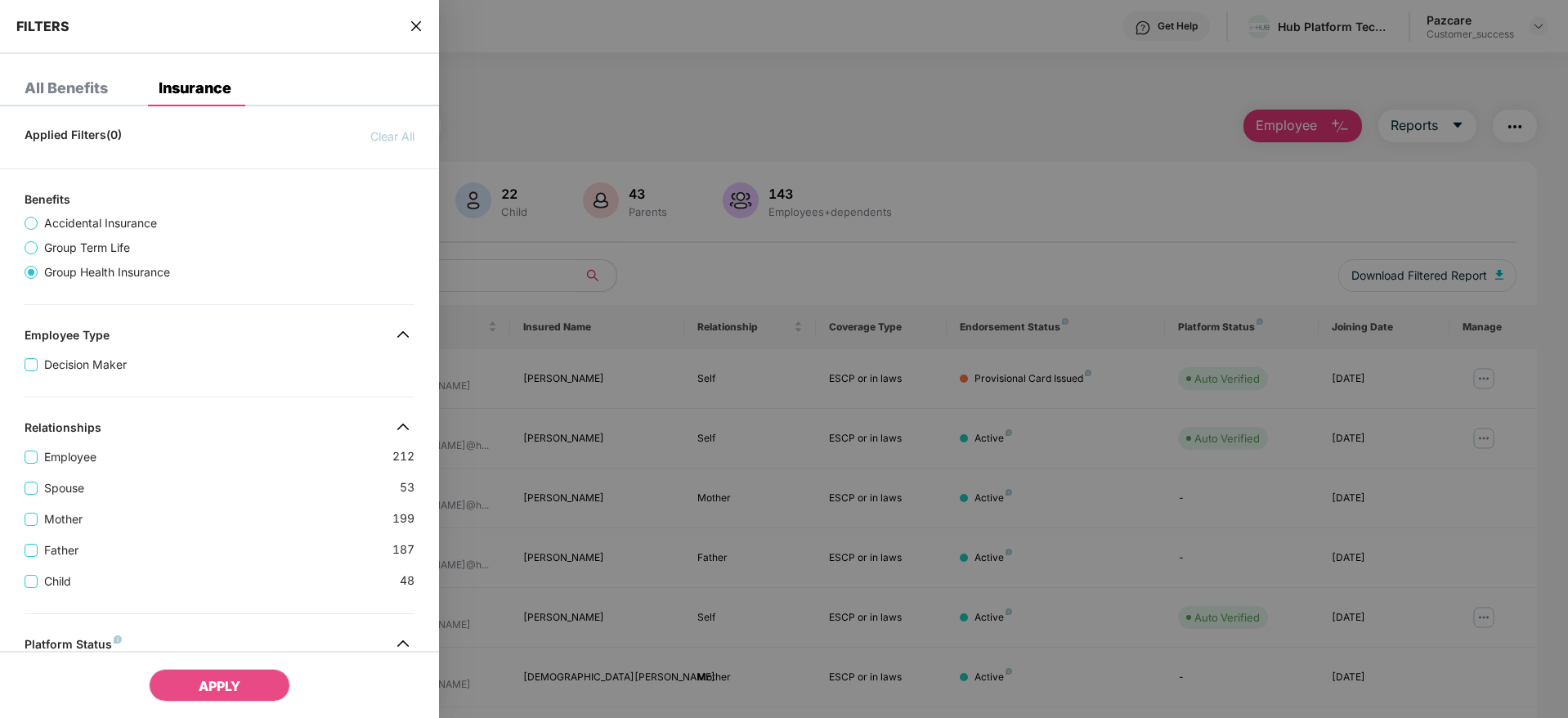
click at [223, 416] on div "Applied Filters(0) Clear All Benefits Accidental Insurance Group Term Life Grou…" at bounding box center [220, 632] width 439 height 1027
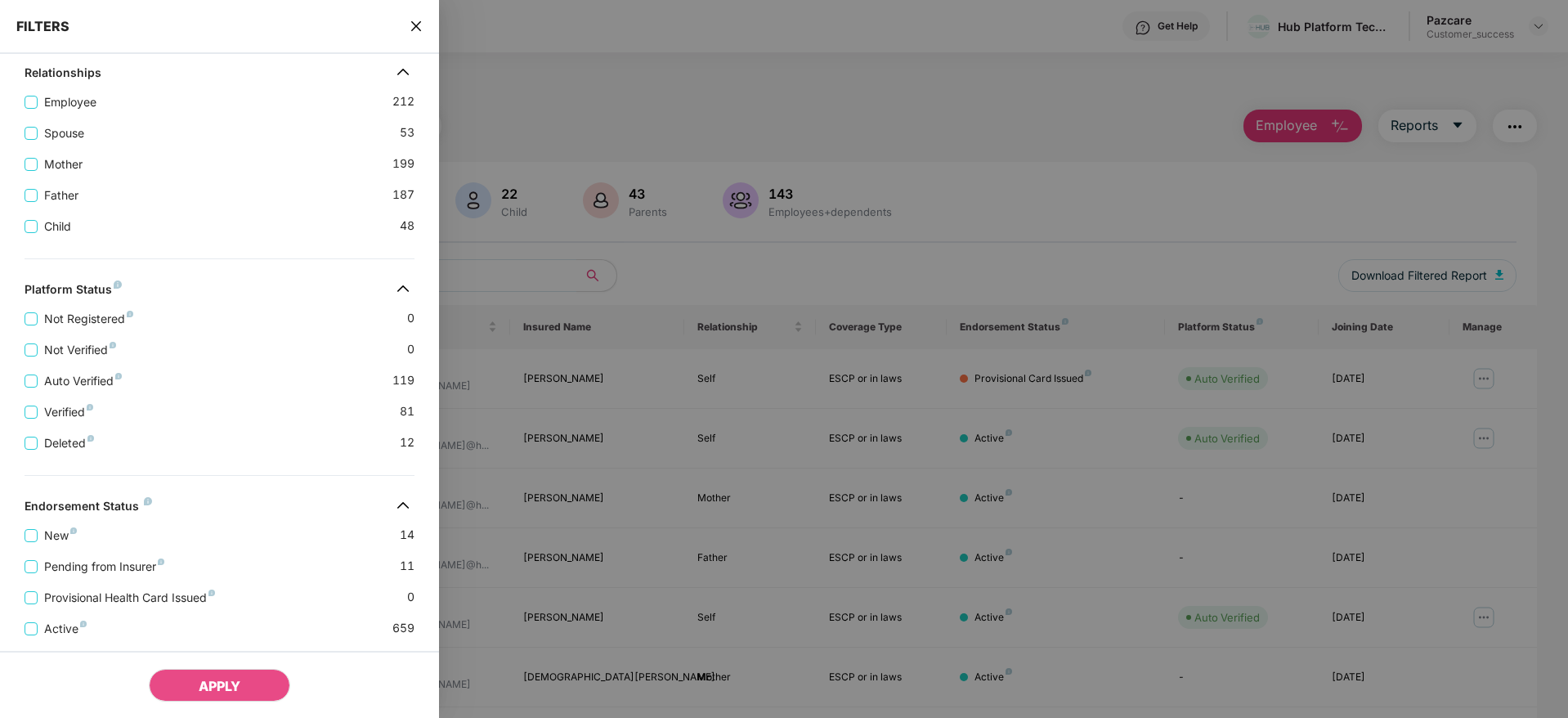
scroll to position [429, 0]
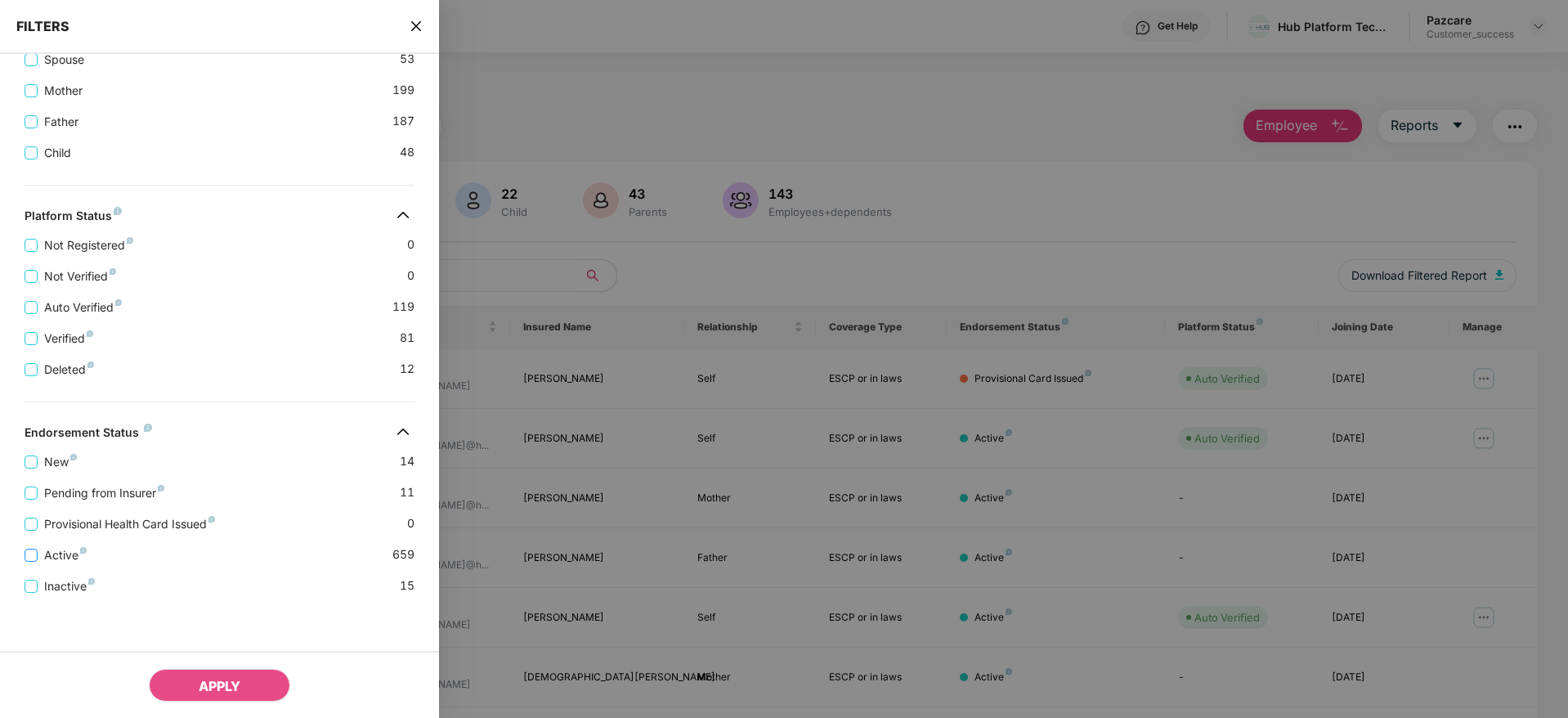
click at [67, 555] on span "Active" at bounding box center [66, 555] width 56 height 18
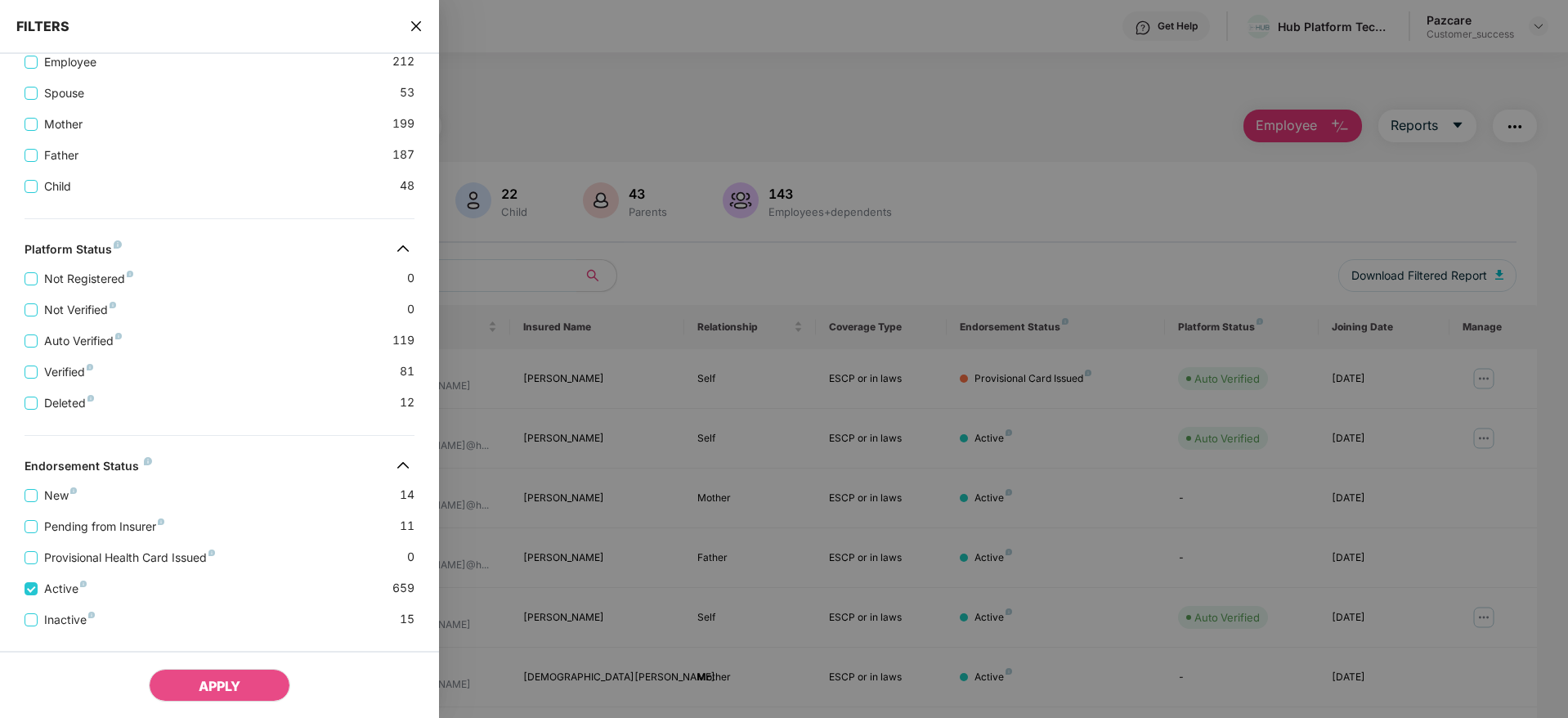
click at [421, 25] on icon "close" at bounding box center [416, 26] width 13 height 13
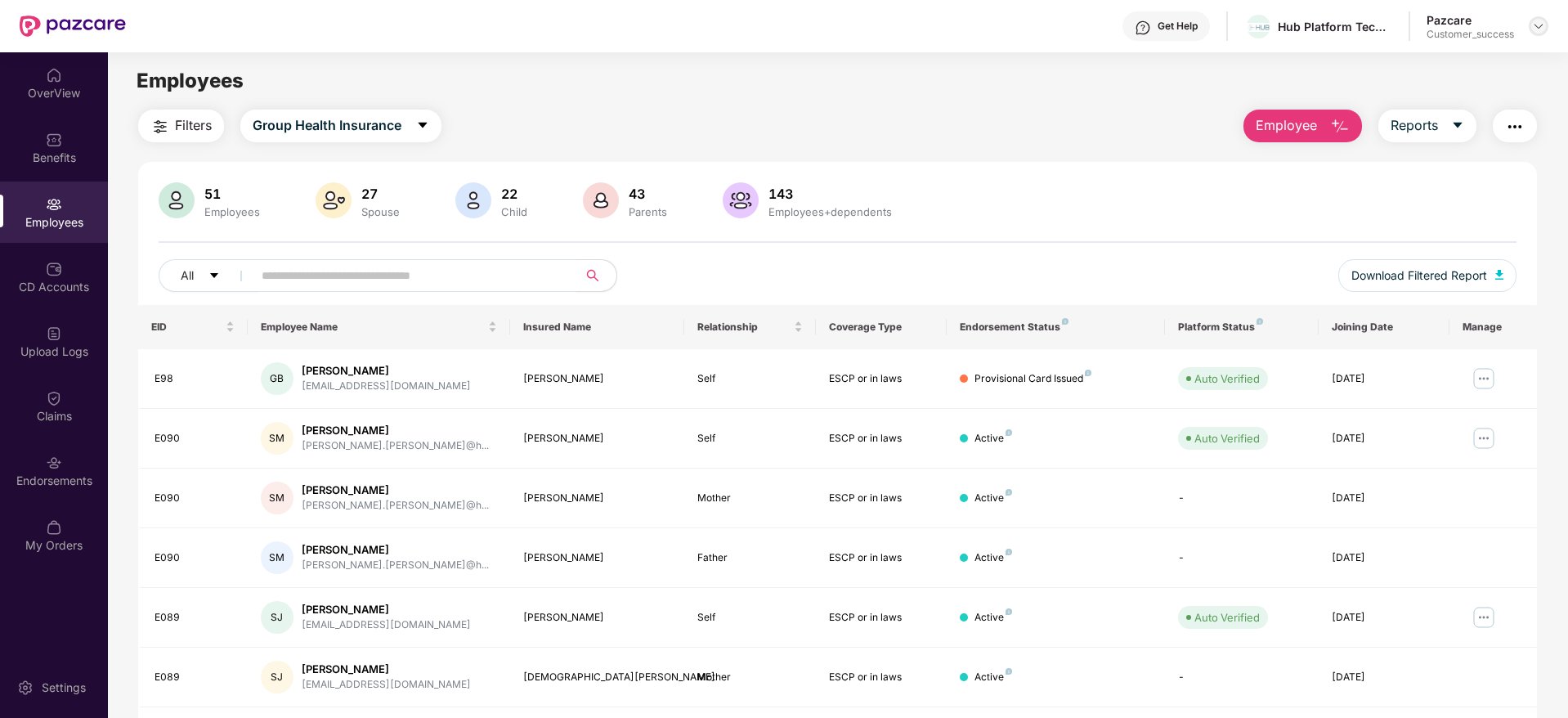
click at [1540, 23] on img at bounding box center [1538, 26] width 13 height 13
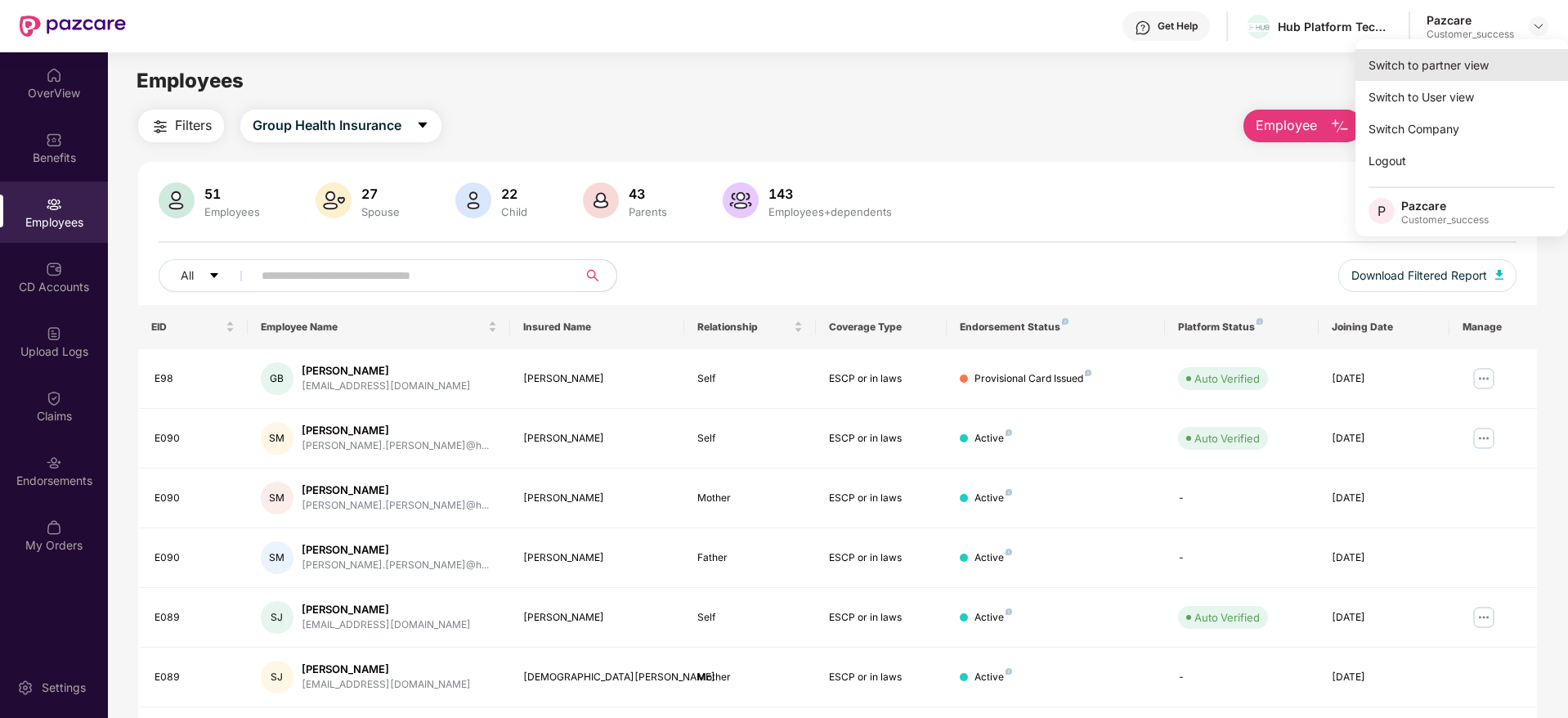
click at [1432, 70] on div "Switch to partner view" at bounding box center [1462, 65] width 213 height 32
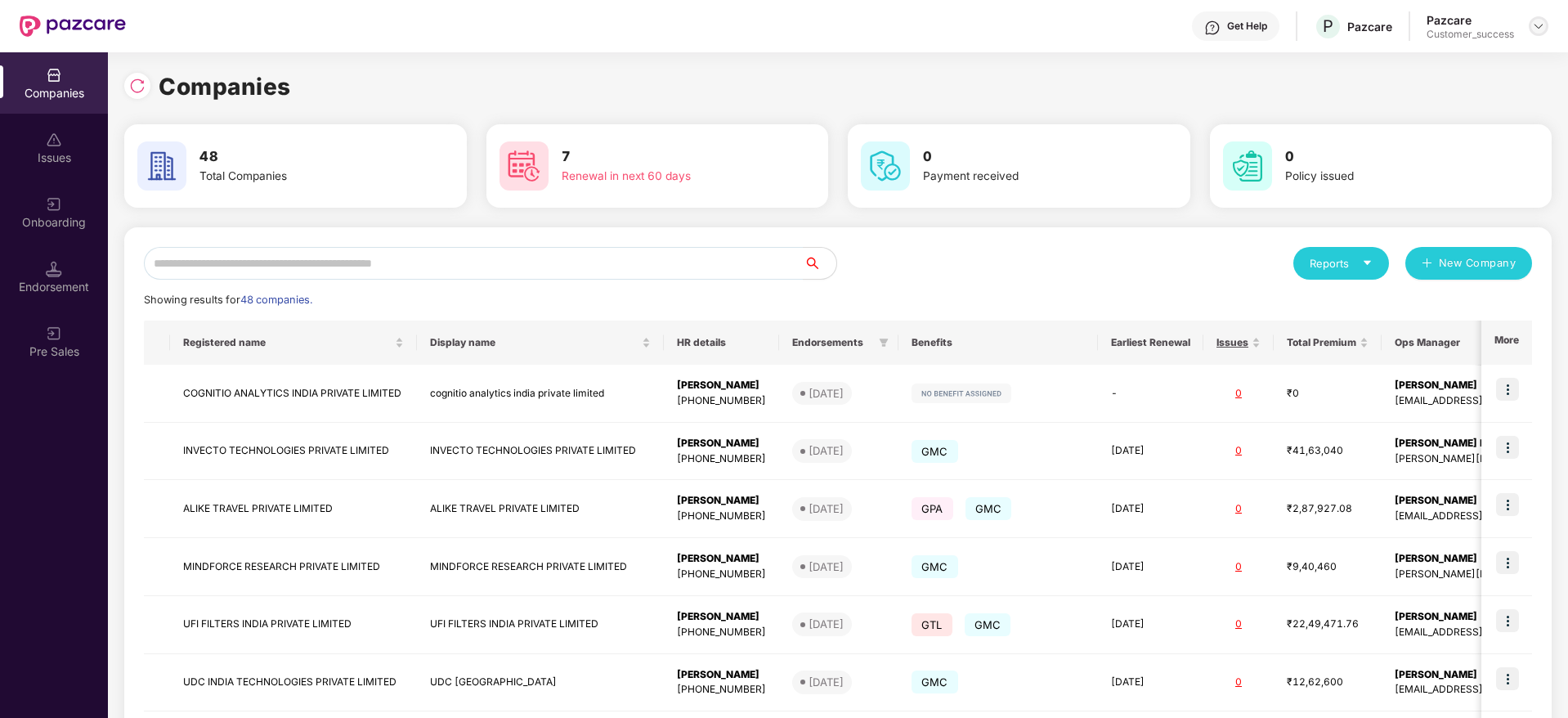
click at [1543, 25] on img at bounding box center [1538, 26] width 13 height 13
click at [573, 261] on input "text" at bounding box center [474, 263] width 660 height 33
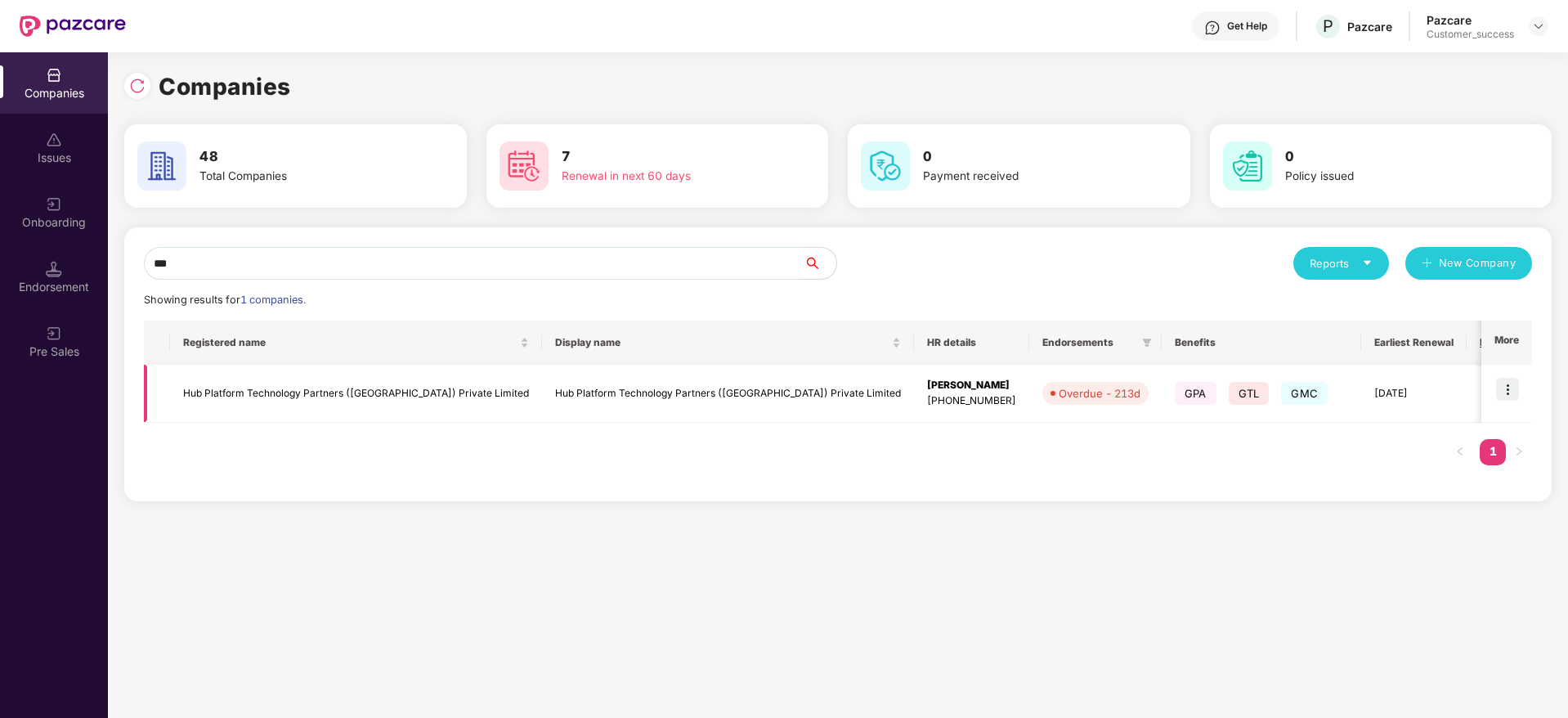
type input "***"
click at [1508, 387] on img at bounding box center [1507, 389] width 23 height 23
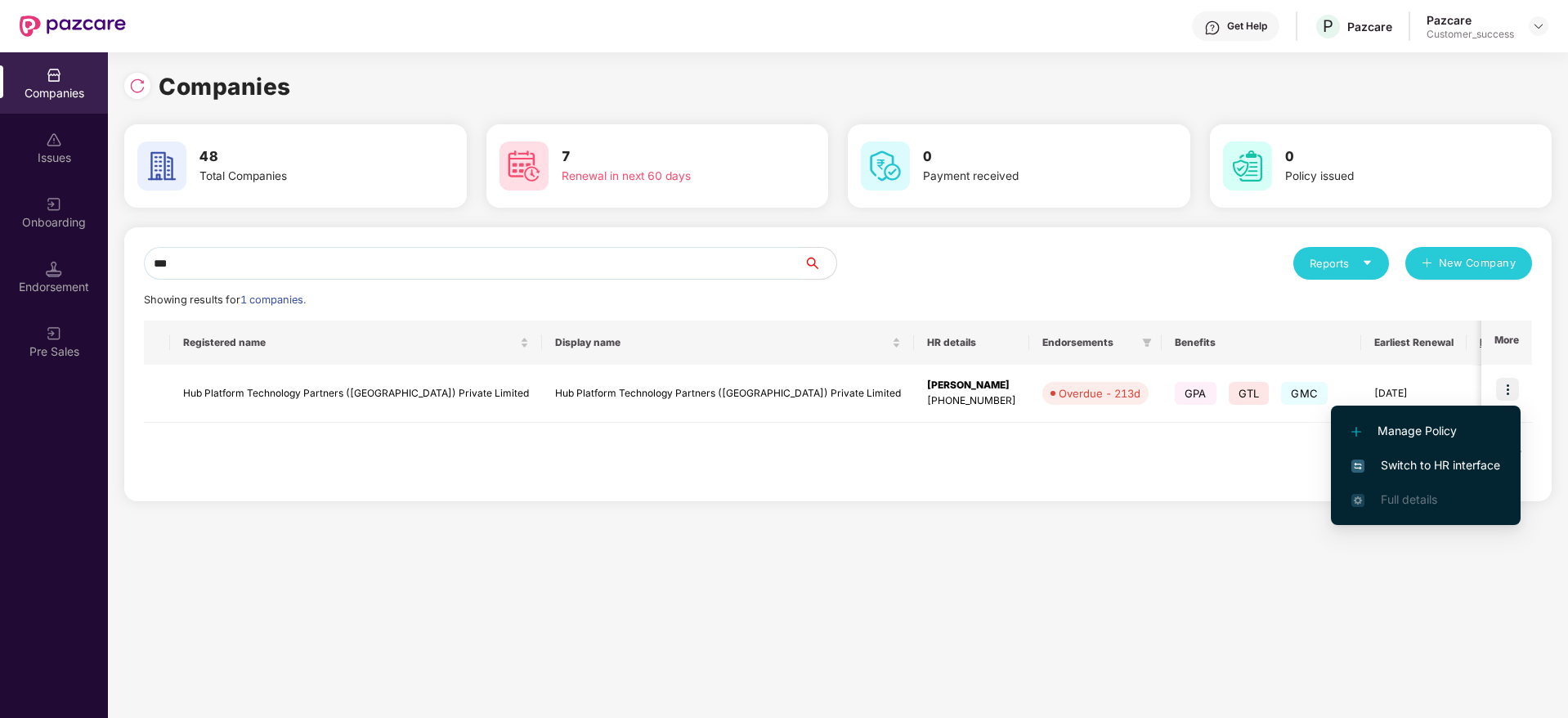
click at [1414, 463] on span "Switch to HR interface" at bounding box center [1426, 465] width 149 height 18
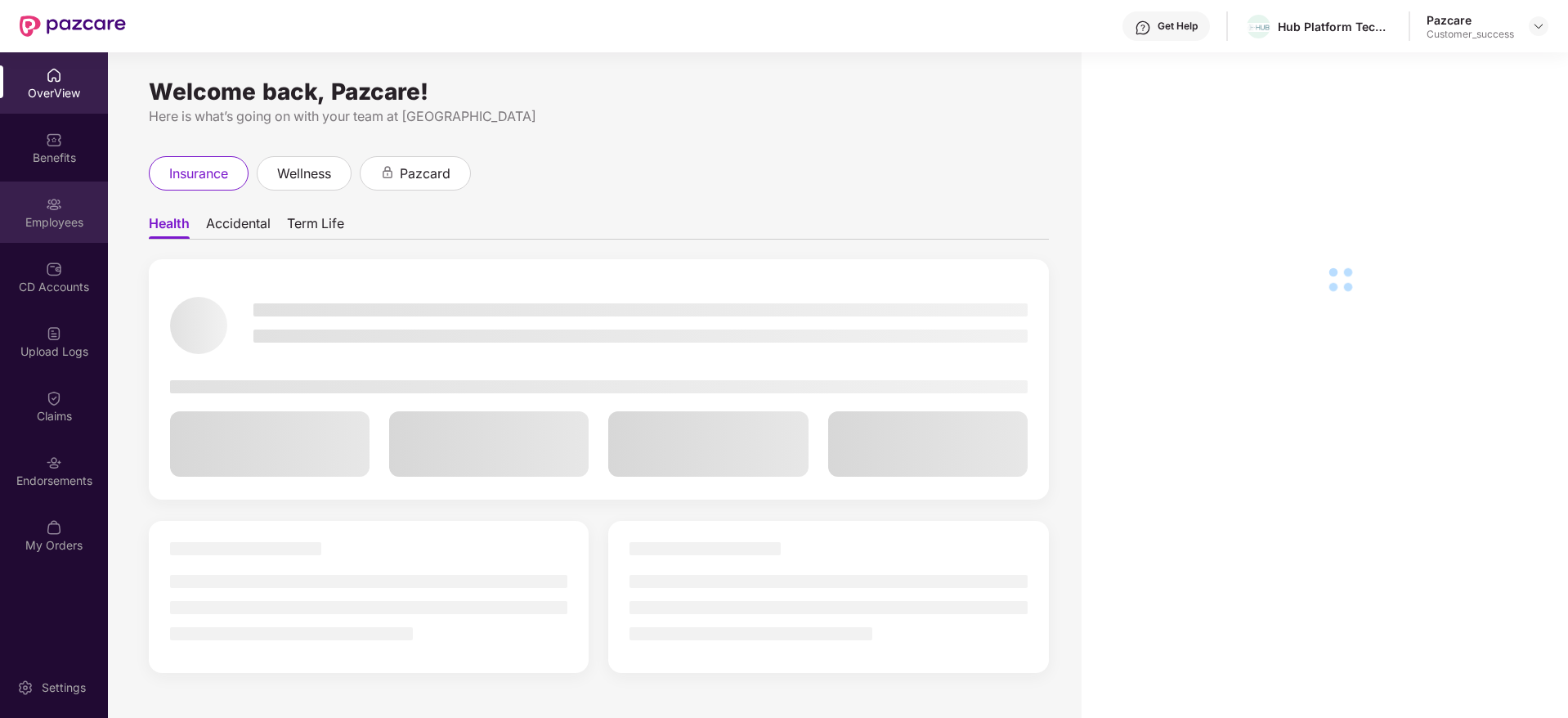
click at [64, 206] on div "Employees" at bounding box center [54, 213] width 108 height 62
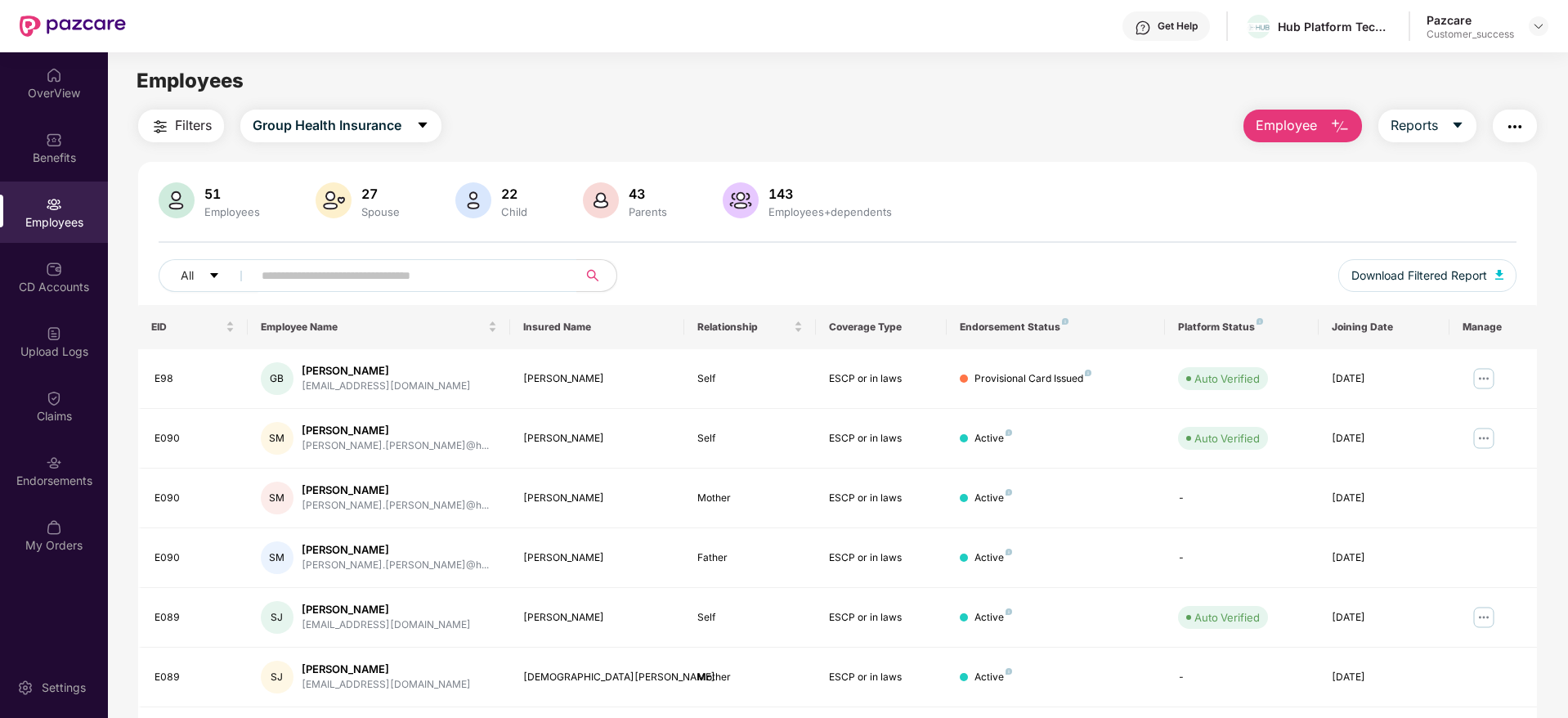
click at [182, 125] on span "Filters" at bounding box center [193, 125] width 37 height 21
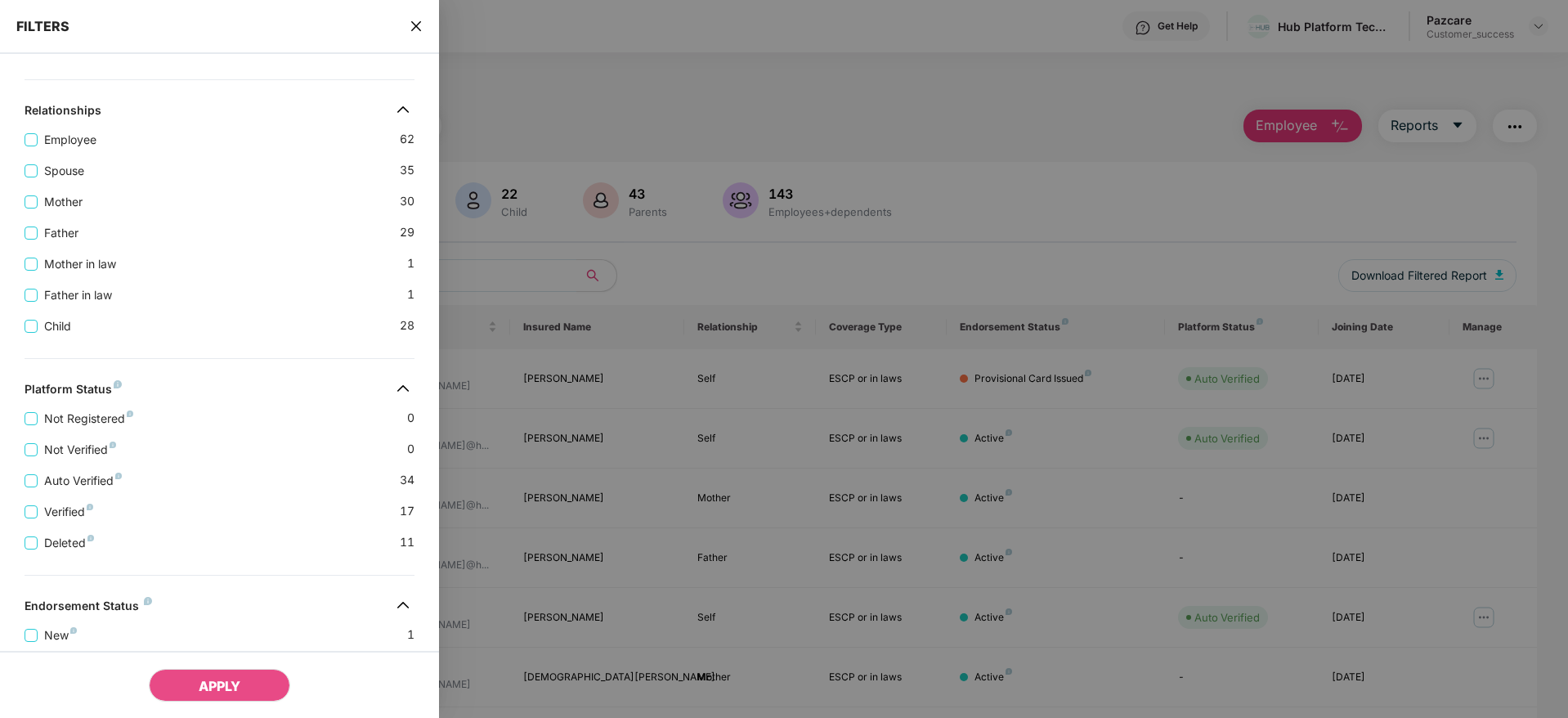
scroll to position [490, 0]
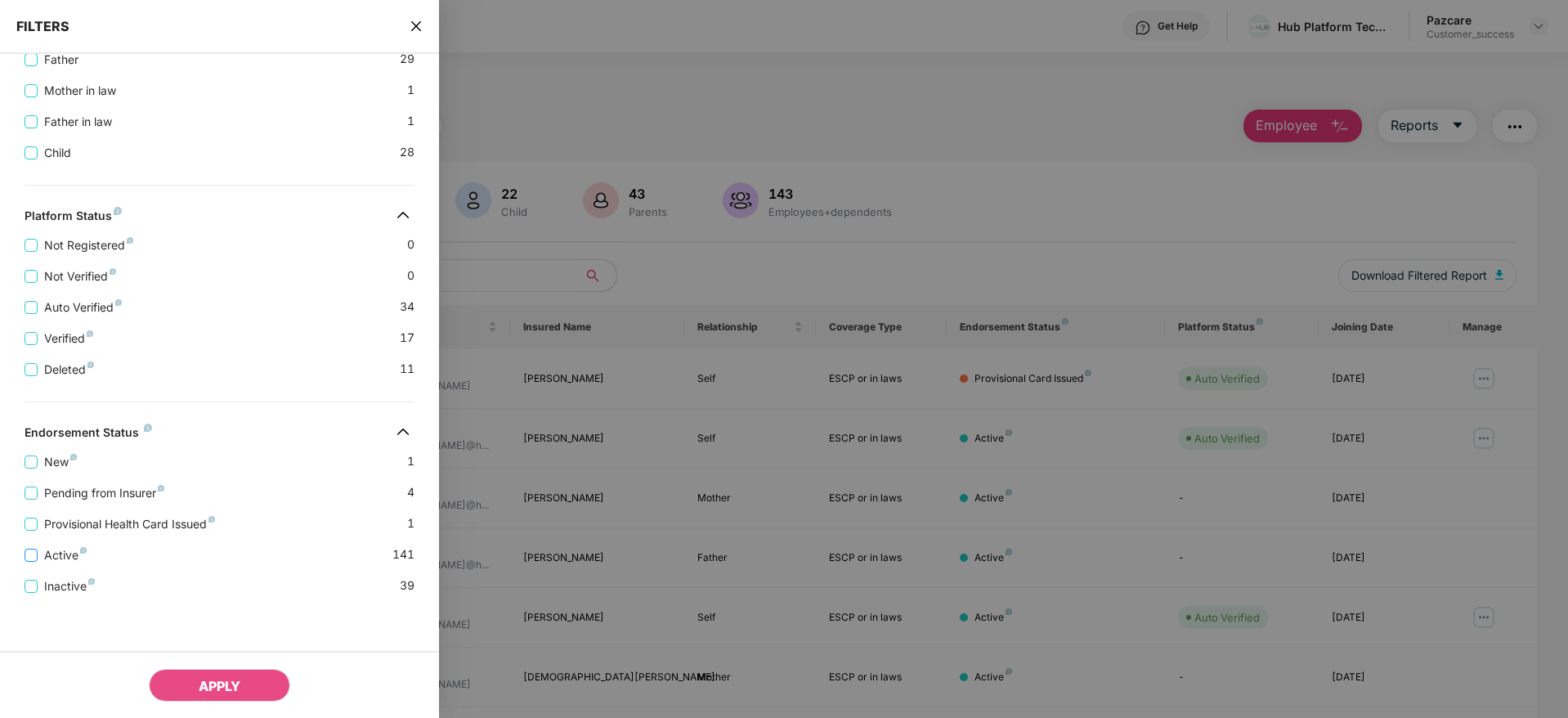
click at [64, 556] on span "Active" at bounding box center [66, 555] width 56 height 18
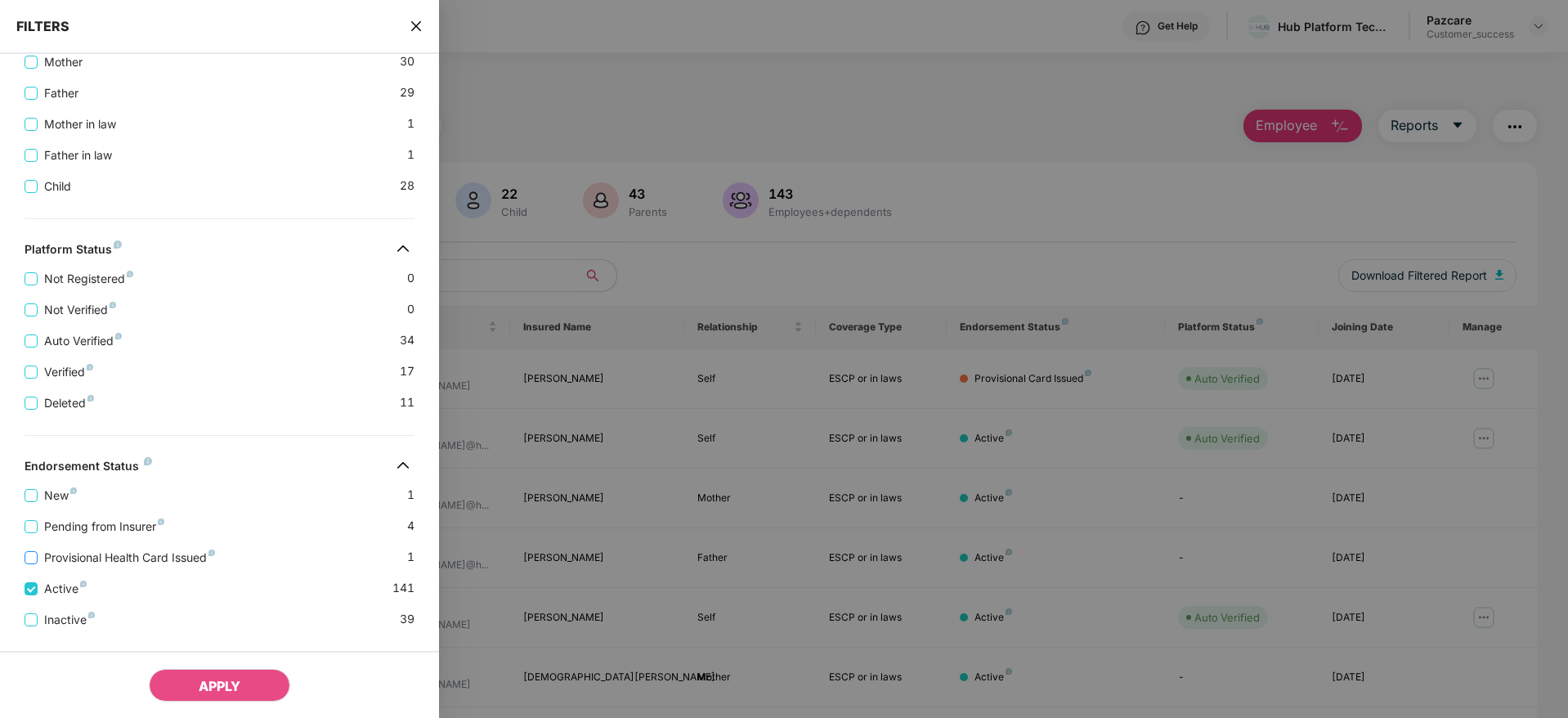
click at [78, 559] on span "Provisional Health Card Issued" at bounding box center [129, 558] width 184 height 18
click at [75, 529] on span "Pending from Insurer" at bounding box center [104, 527] width 133 height 18
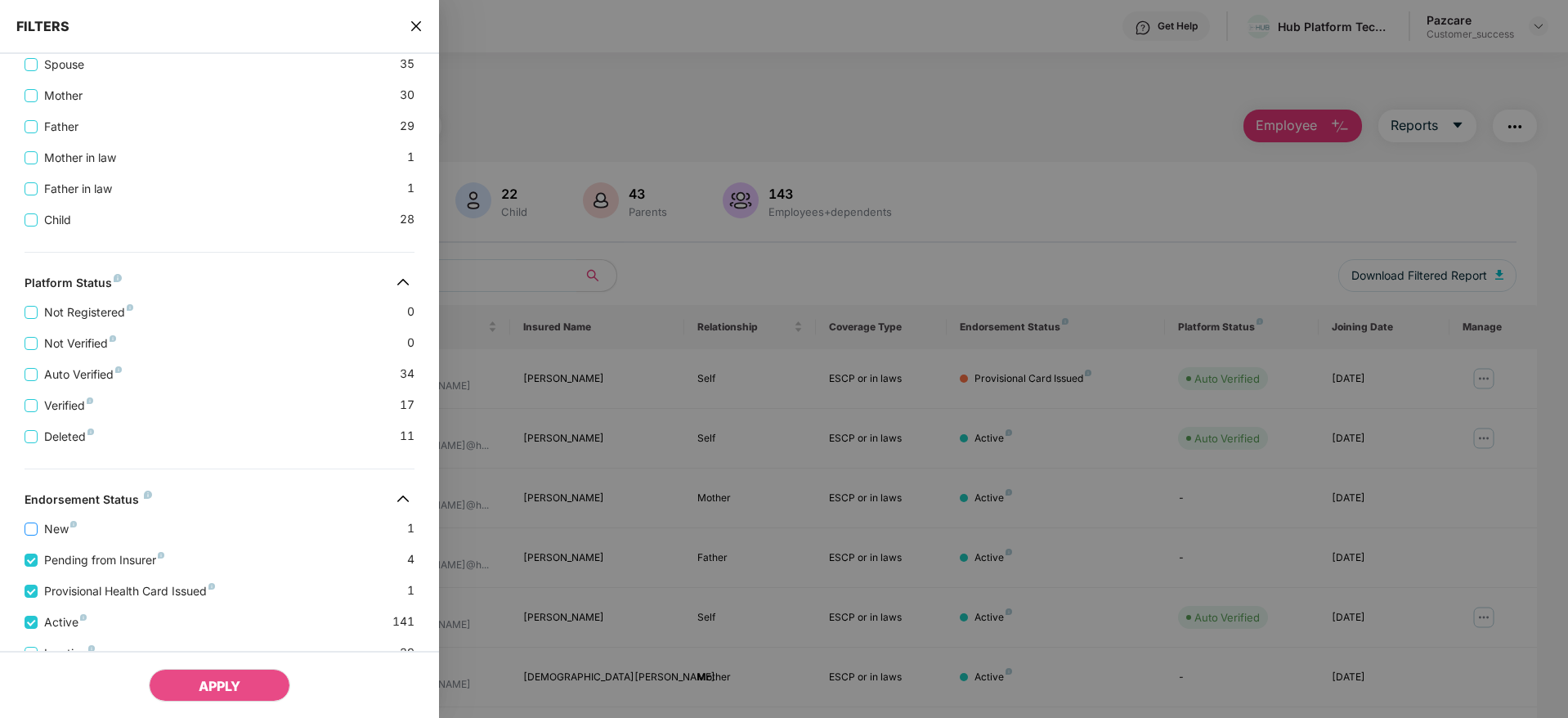
click at [53, 527] on span "New" at bounding box center [61, 529] width 46 height 18
click at [211, 678] on span "APPLY" at bounding box center [220, 686] width 42 height 16
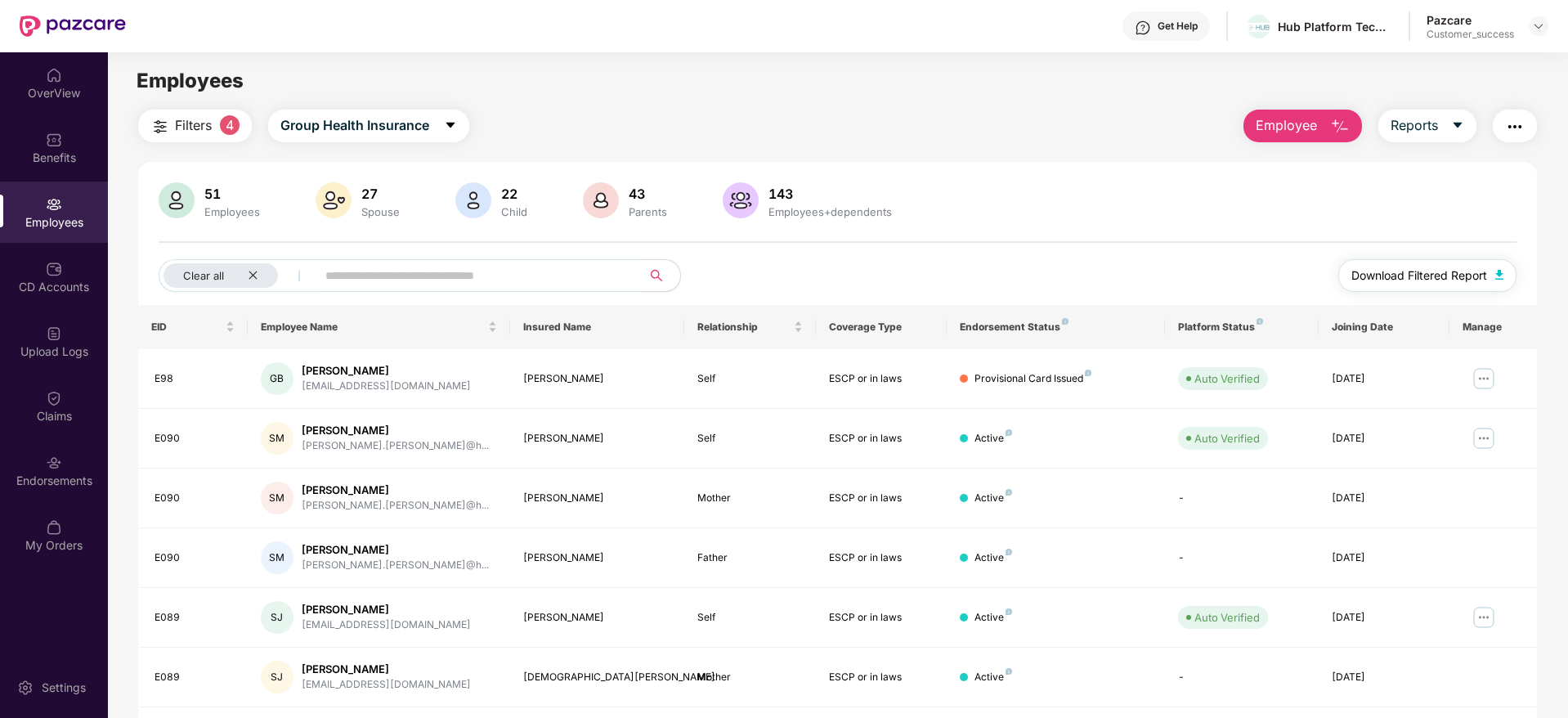
click at [1437, 278] on span "Download Filtered Report" at bounding box center [1419, 275] width 136 height 18
click at [1539, 31] on img at bounding box center [1538, 26] width 13 height 13
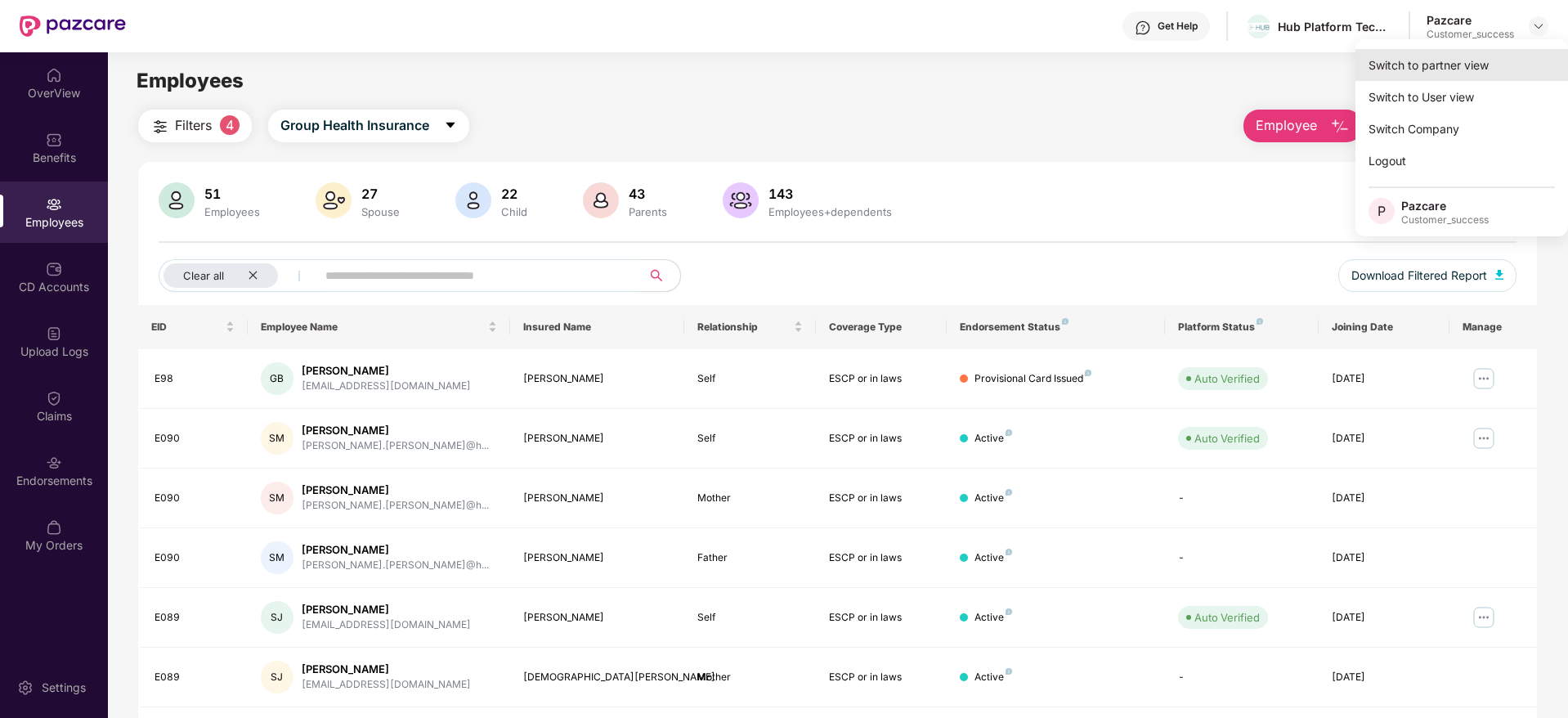
click at [1432, 67] on div "Switch to partner view" at bounding box center [1462, 65] width 213 height 32
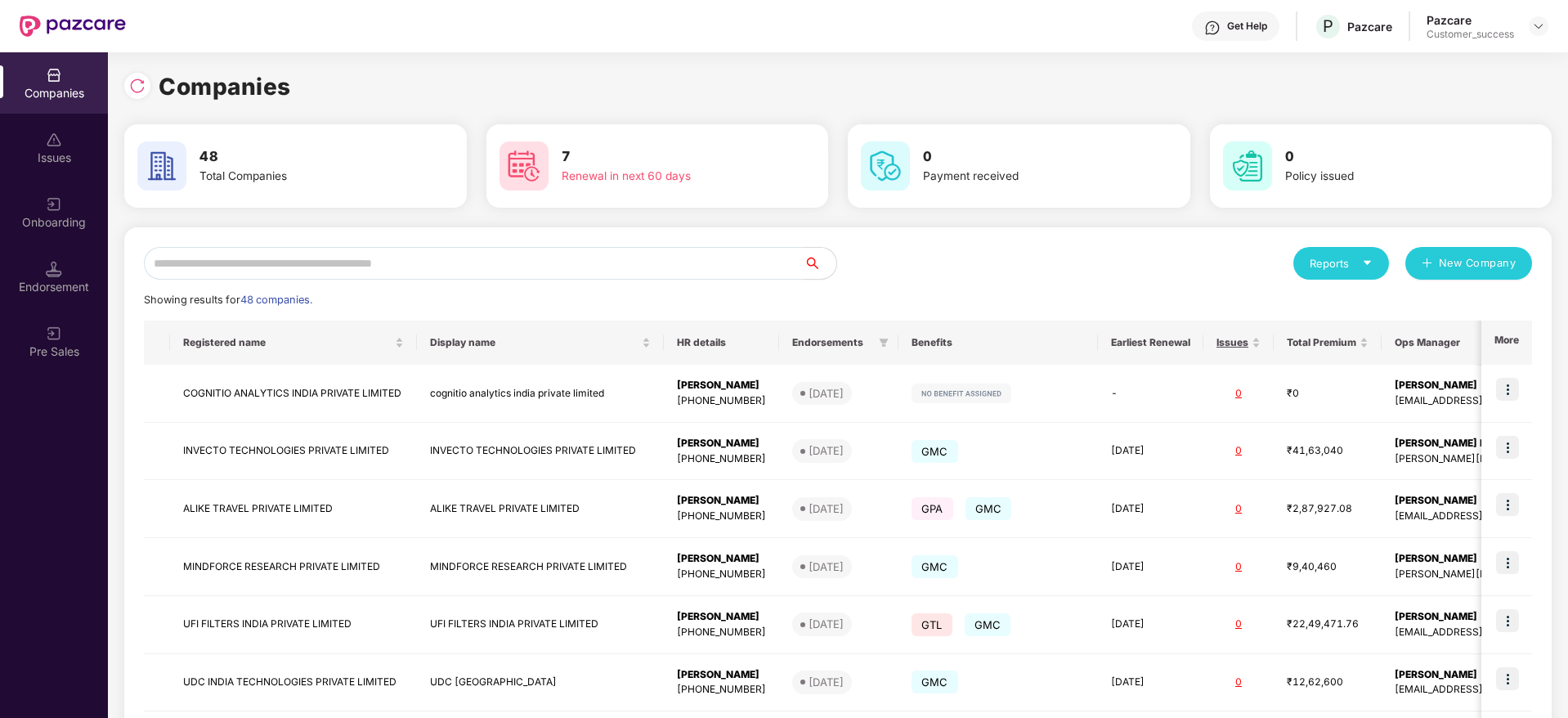
click at [515, 278] on input "text" at bounding box center [474, 263] width 660 height 33
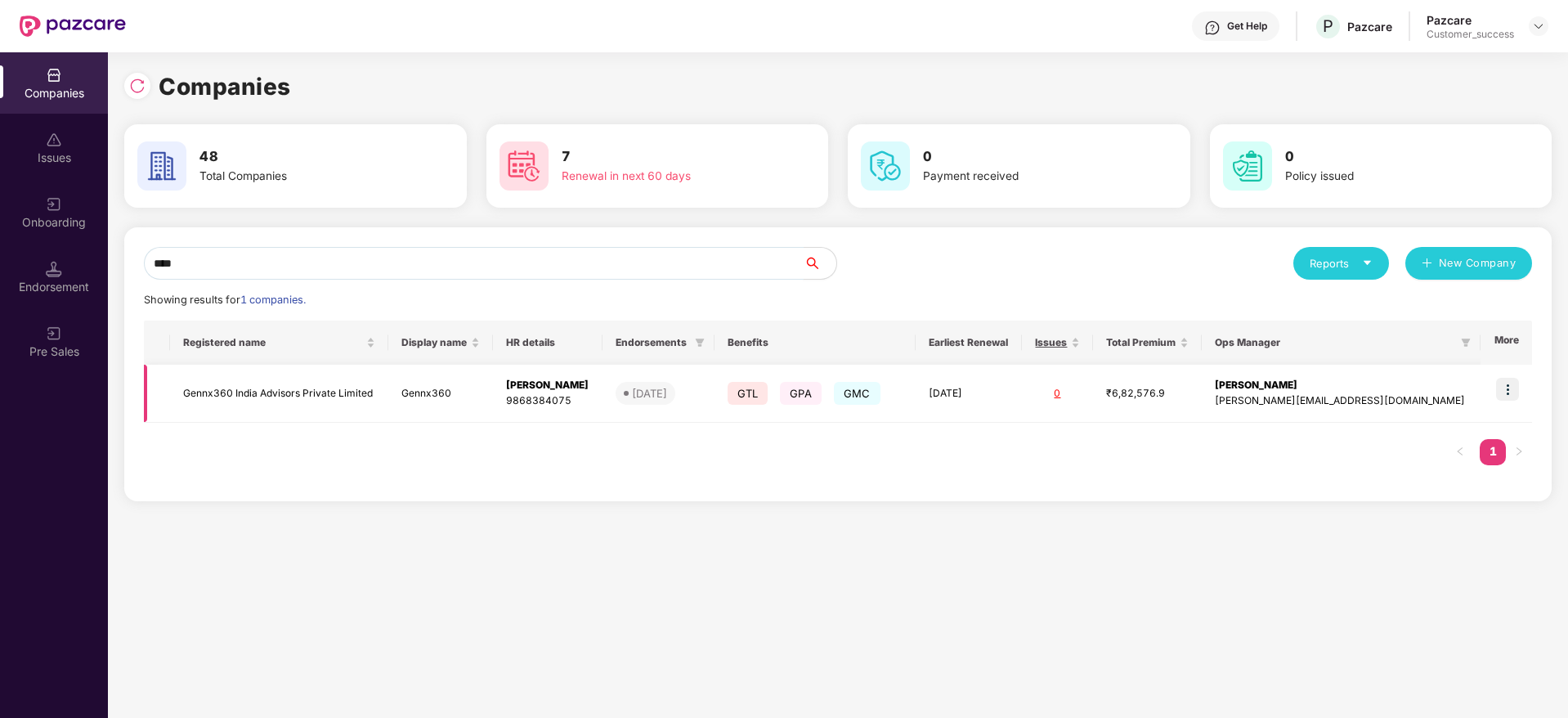
type input "****"
click at [1511, 389] on img at bounding box center [1507, 389] width 23 height 23
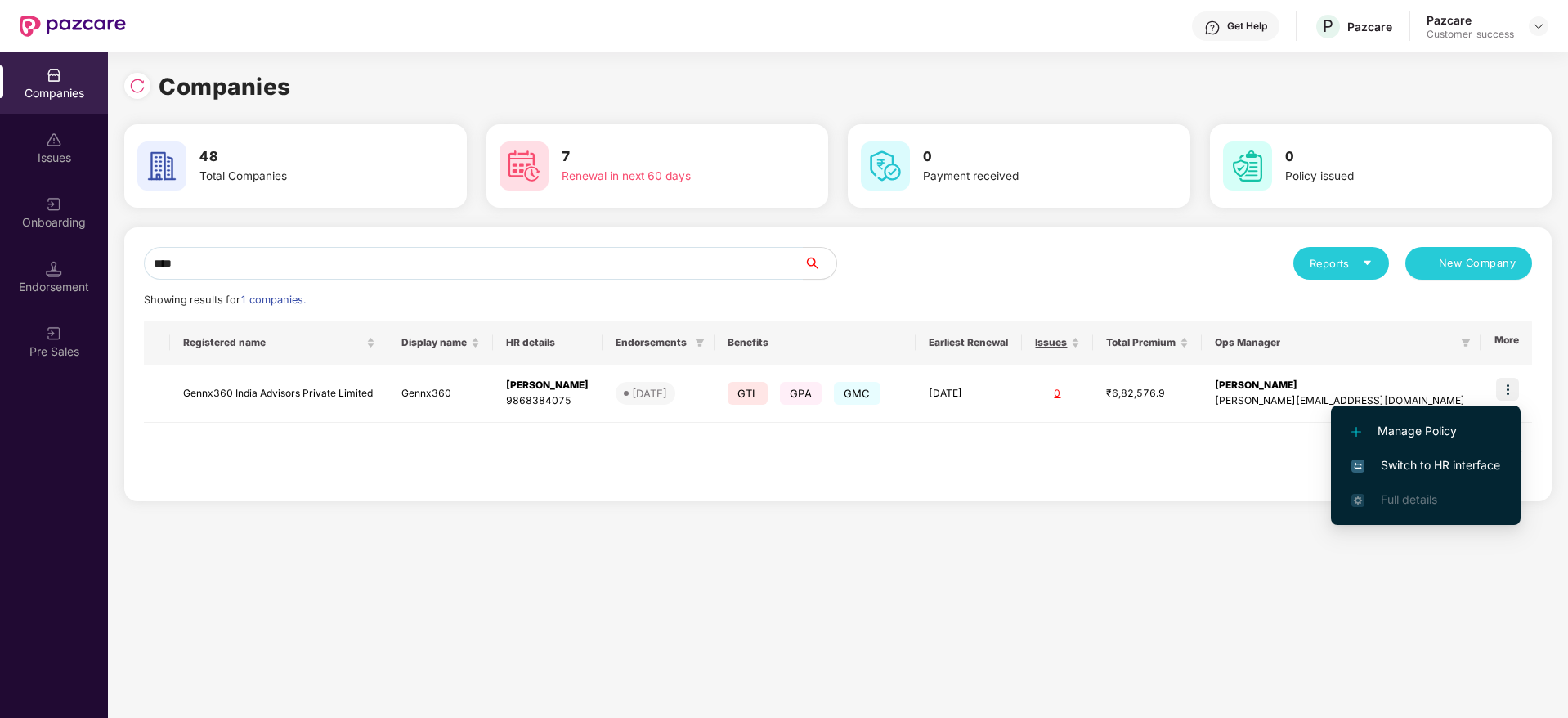
click at [1447, 456] on span "Switch to HR interface" at bounding box center [1426, 465] width 149 height 18
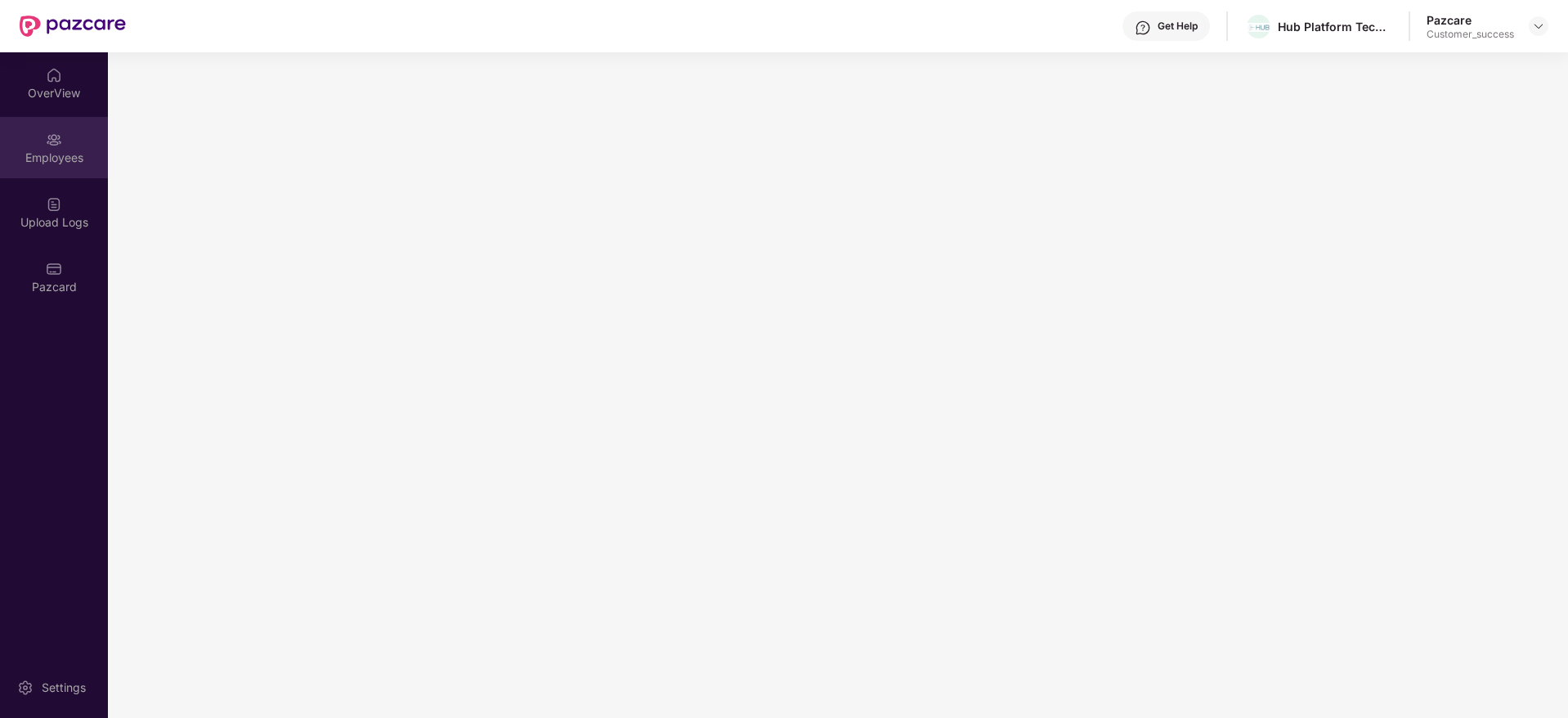
click at [53, 167] on div "Employees" at bounding box center [54, 148] width 108 height 62
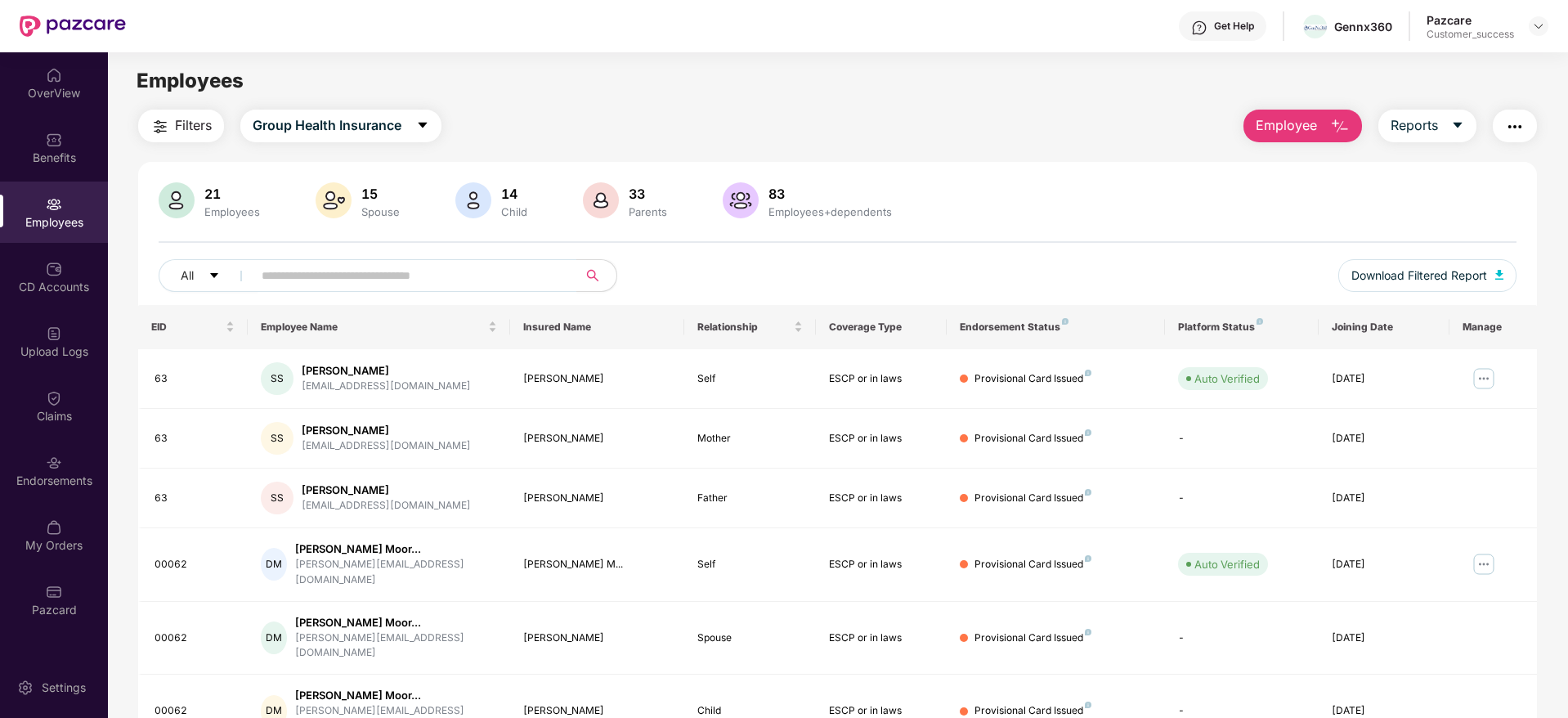
click at [176, 117] on span "Filters" at bounding box center [193, 125] width 37 height 21
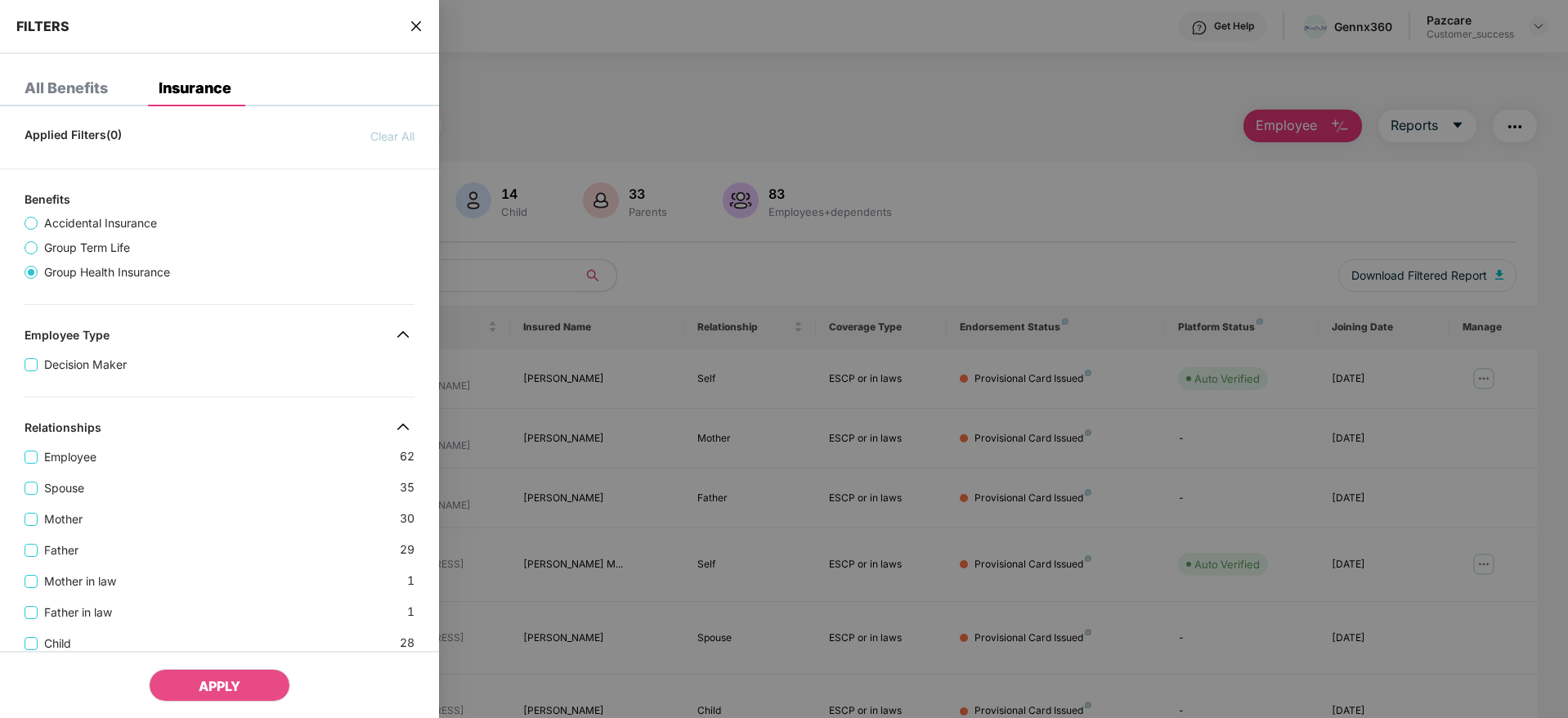
click at [224, 324] on div "Applied Filters(0) Clear All Benefits Accidental Insurance Group Term Life Grou…" at bounding box center [220, 663] width 439 height 1089
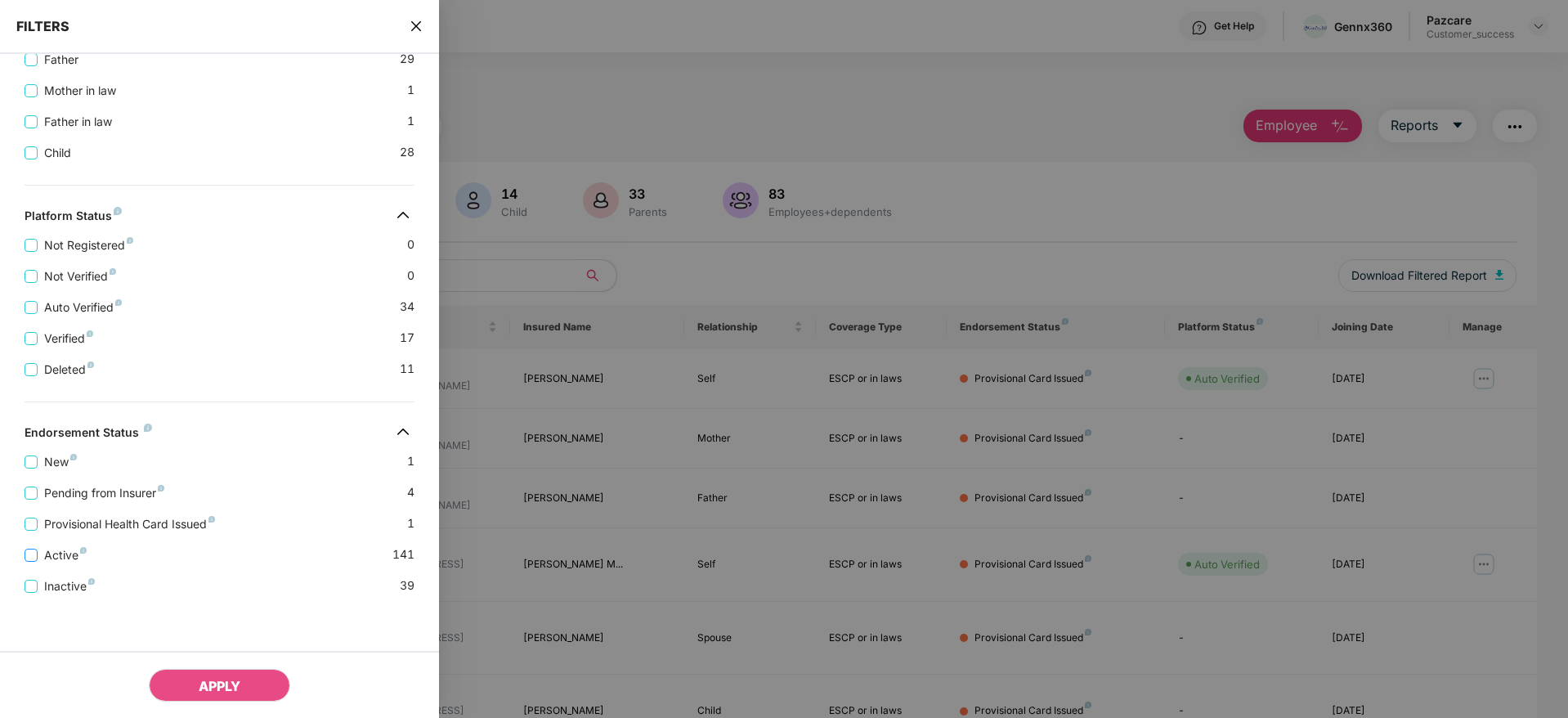
click at [62, 548] on span "Active" at bounding box center [66, 555] width 56 height 18
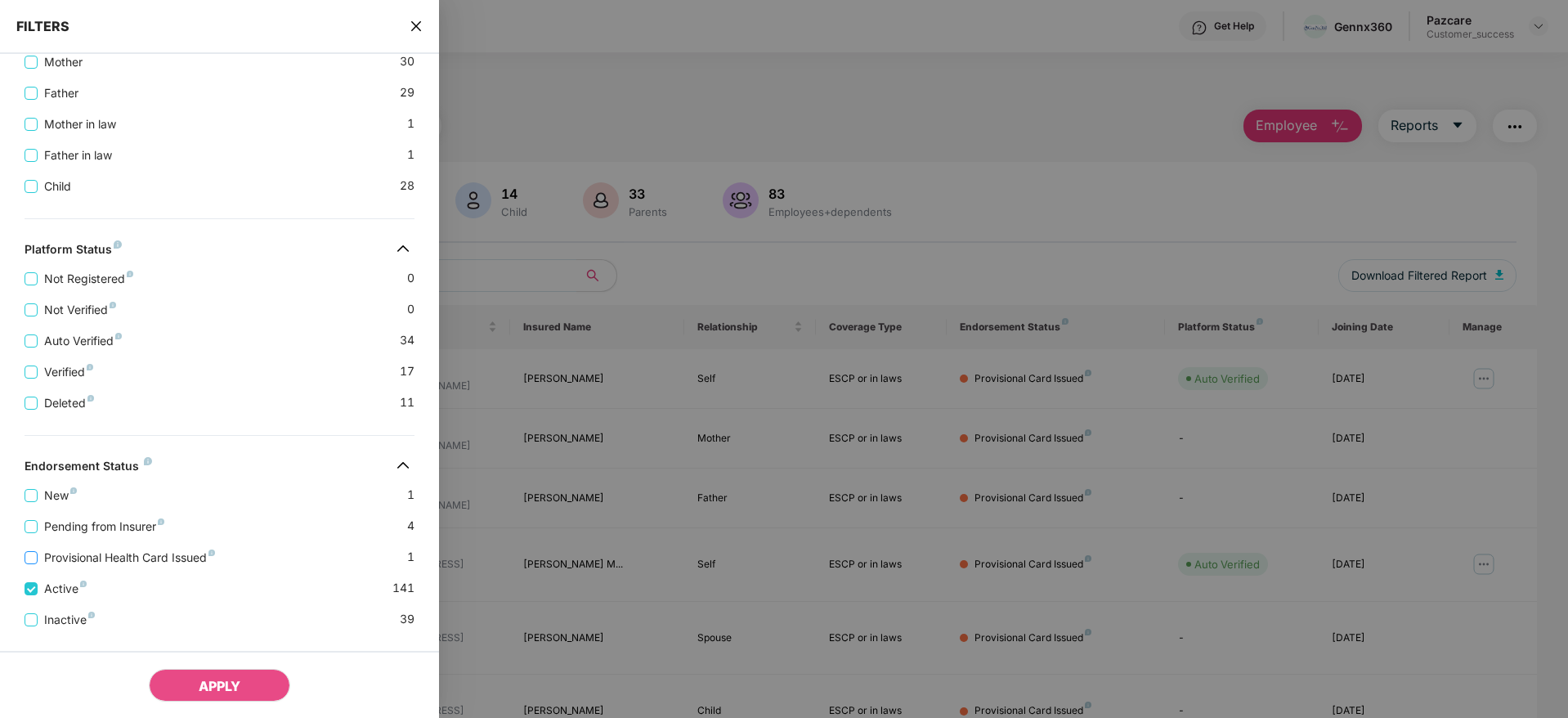
click at [64, 553] on span "Provisional Health Card Issued" at bounding box center [129, 558] width 184 height 18
click at [43, 496] on span "New" at bounding box center [61, 495] width 46 height 18
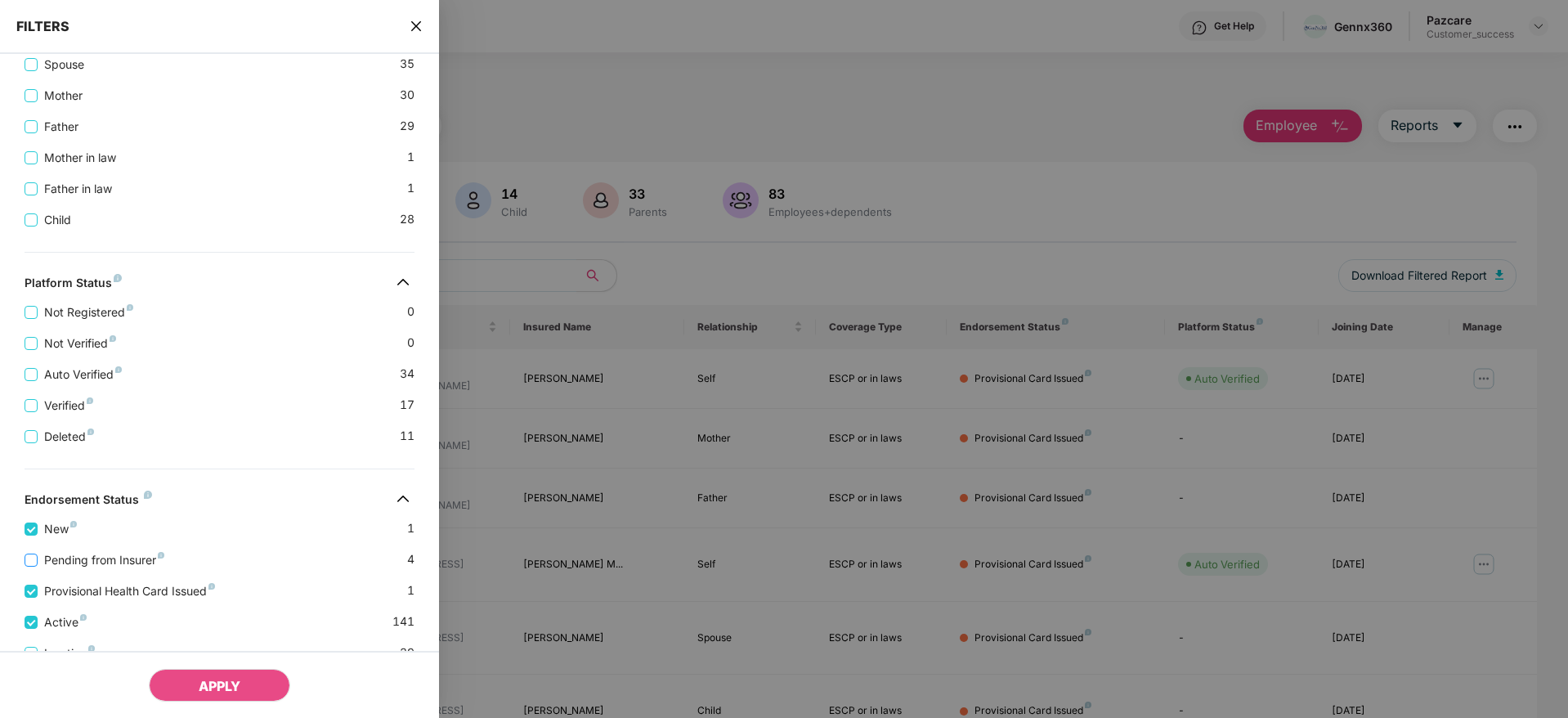
click at [63, 555] on span "Pending from Insurer" at bounding box center [104, 560] width 133 height 18
click at [225, 685] on span "APPLY" at bounding box center [220, 686] width 42 height 16
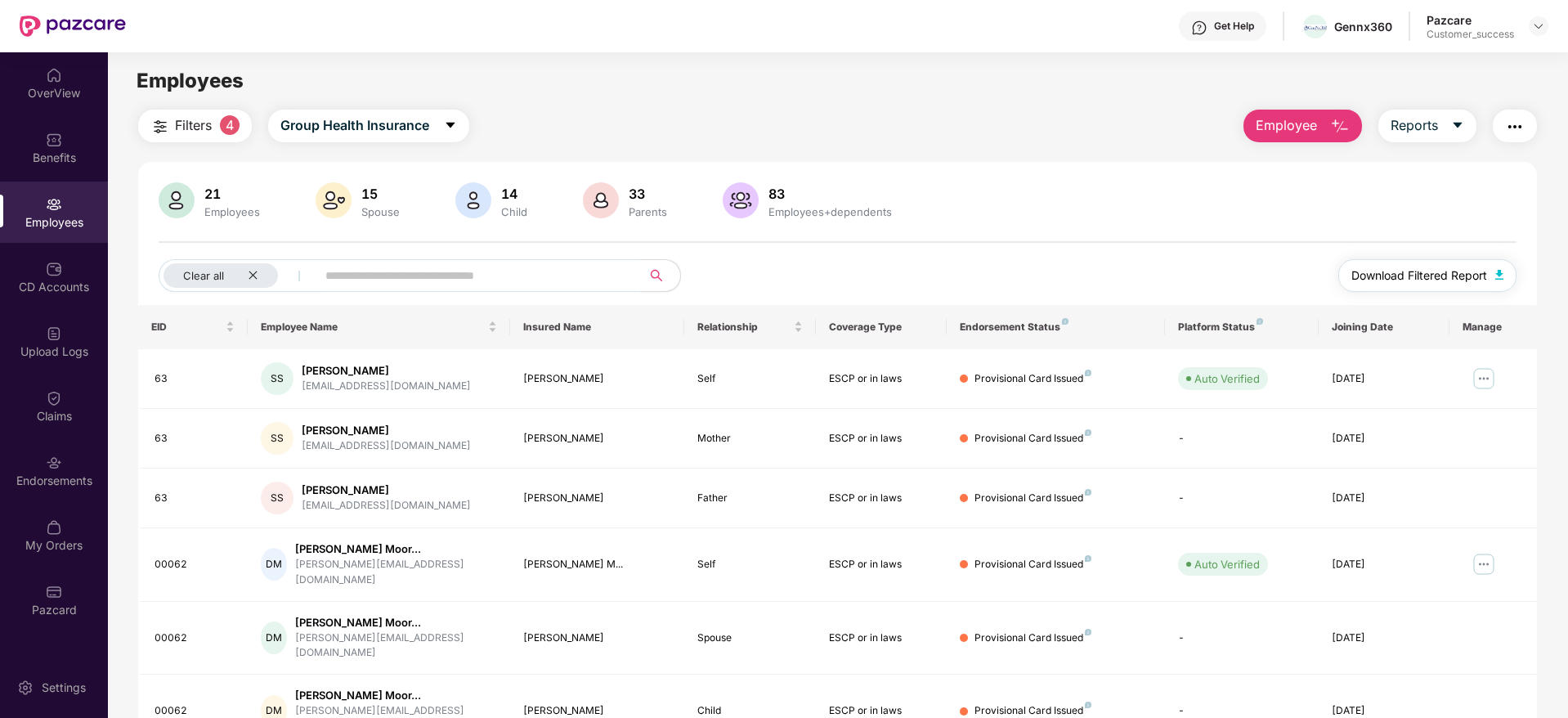
click at [1393, 270] on span "Download Filtered Report" at bounding box center [1419, 275] width 136 height 18
click at [1536, 25] on img at bounding box center [1538, 26] width 13 height 13
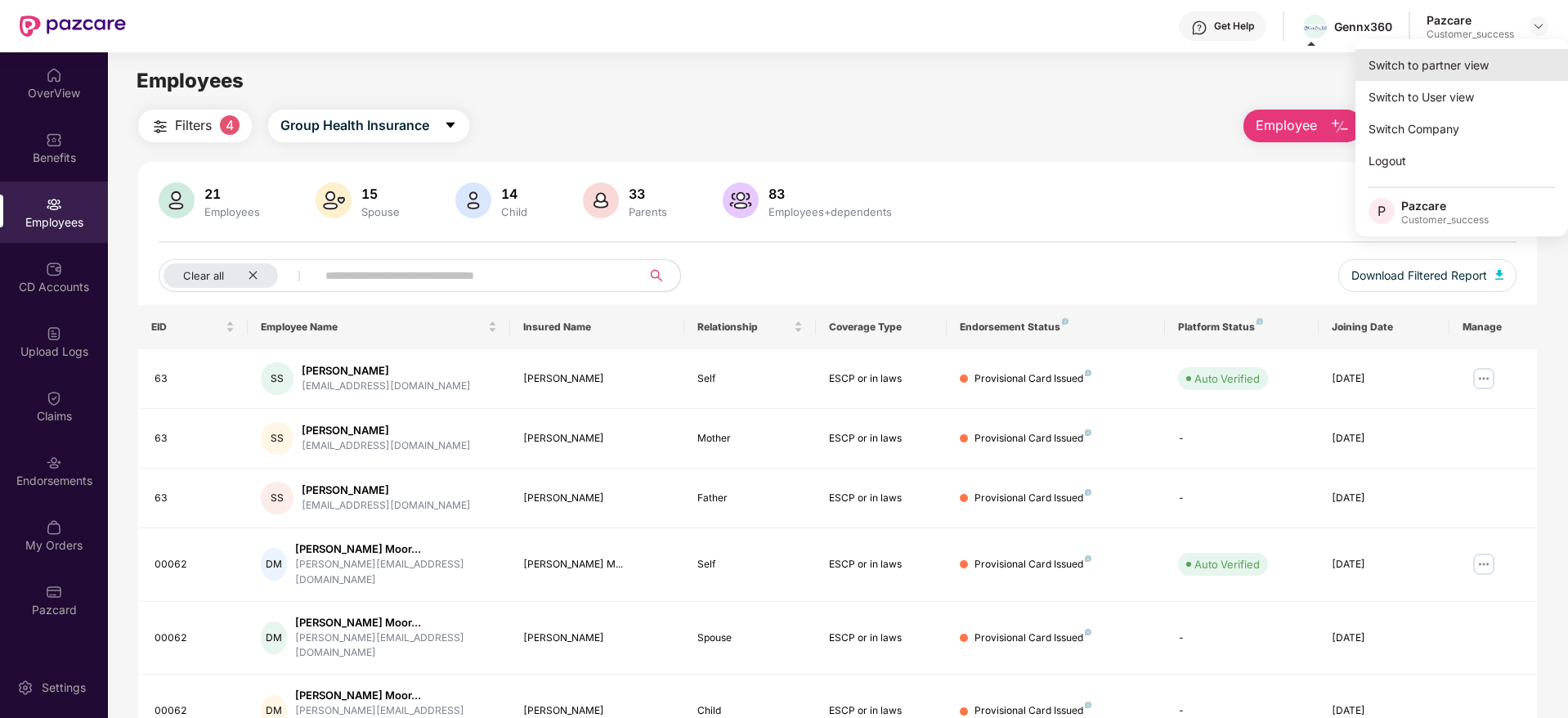
click at [1442, 79] on div "Switch to partner view" at bounding box center [1462, 65] width 213 height 32
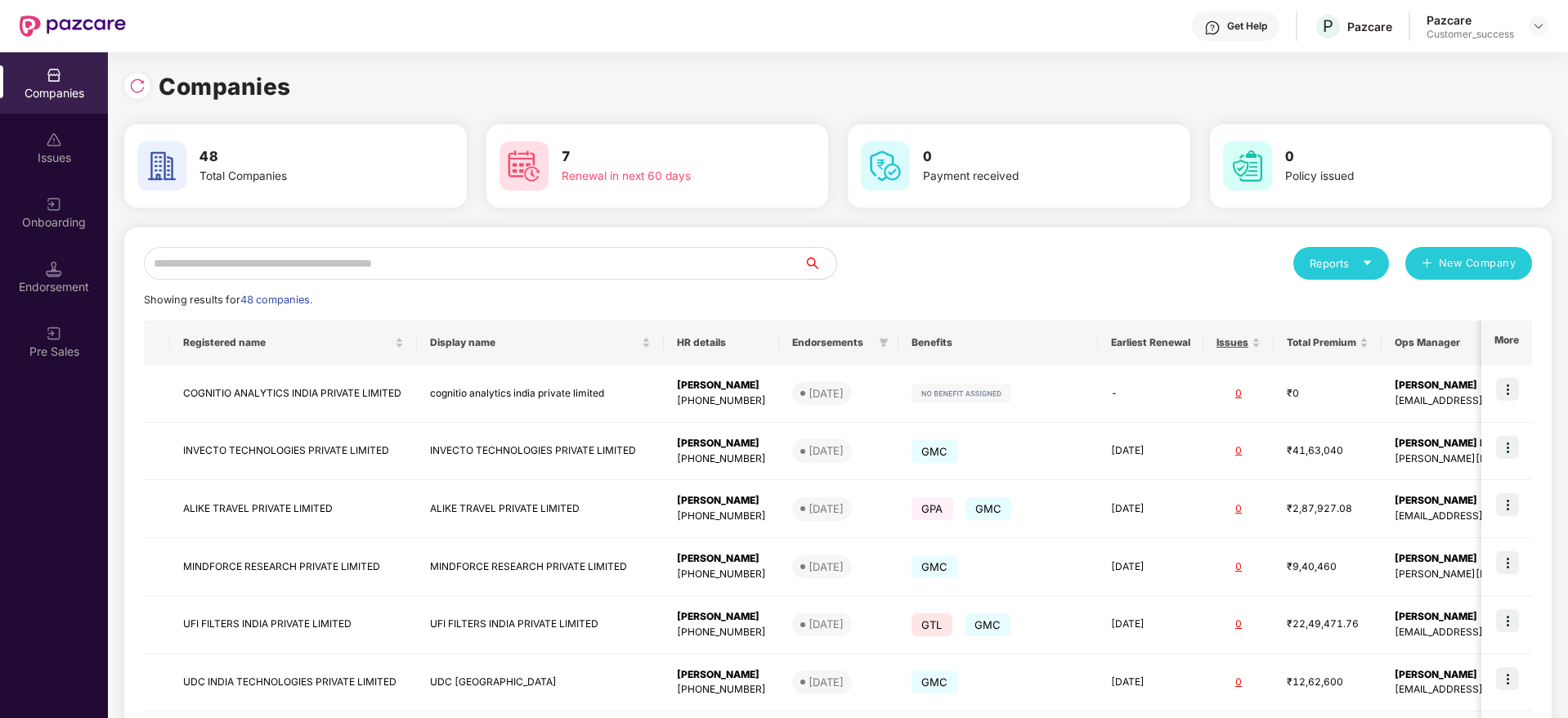
click at [435, 269] on input "text" at bounding box center [474, 263] width 660 height 33
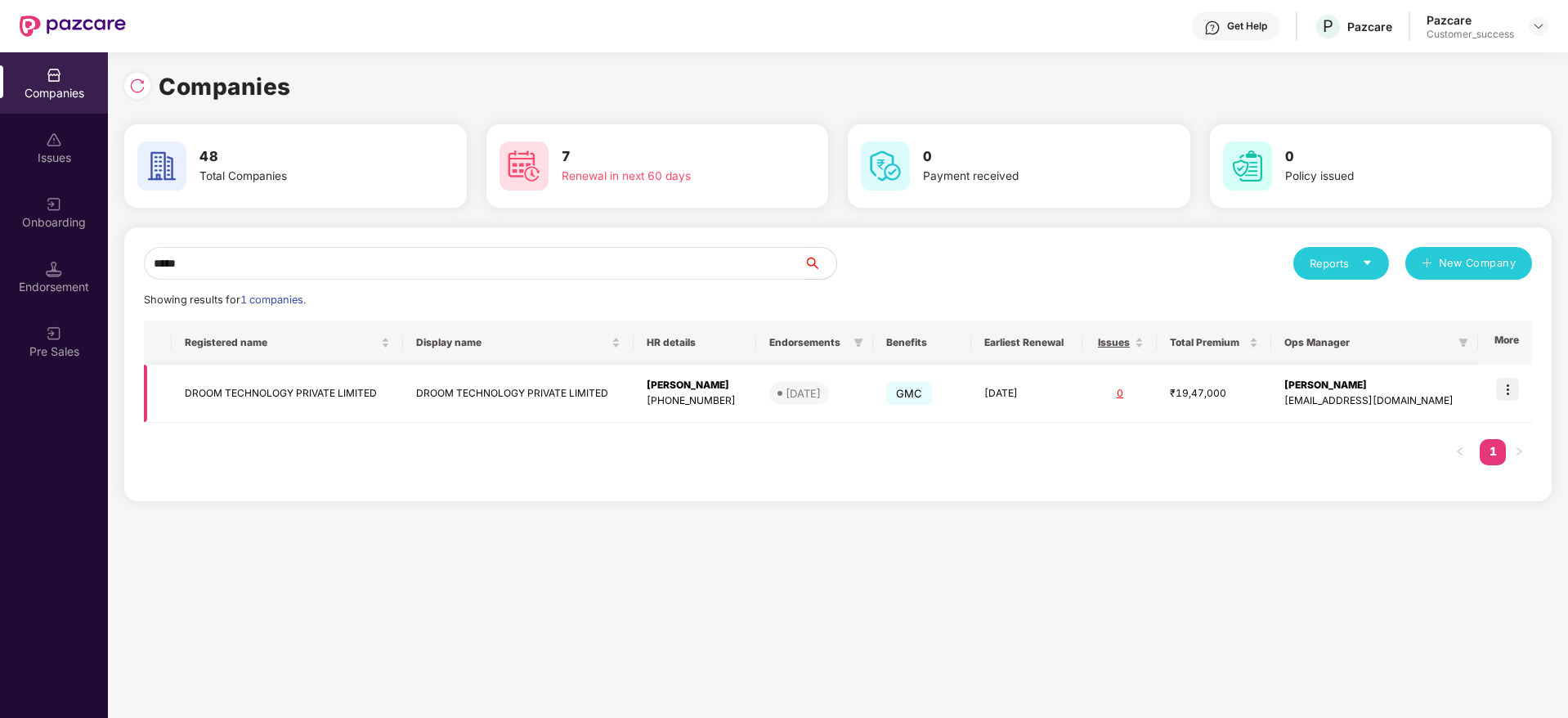
type input "*****"
click at [1505, 390] on img at bounding box center [1507, 389] width 23 height 23
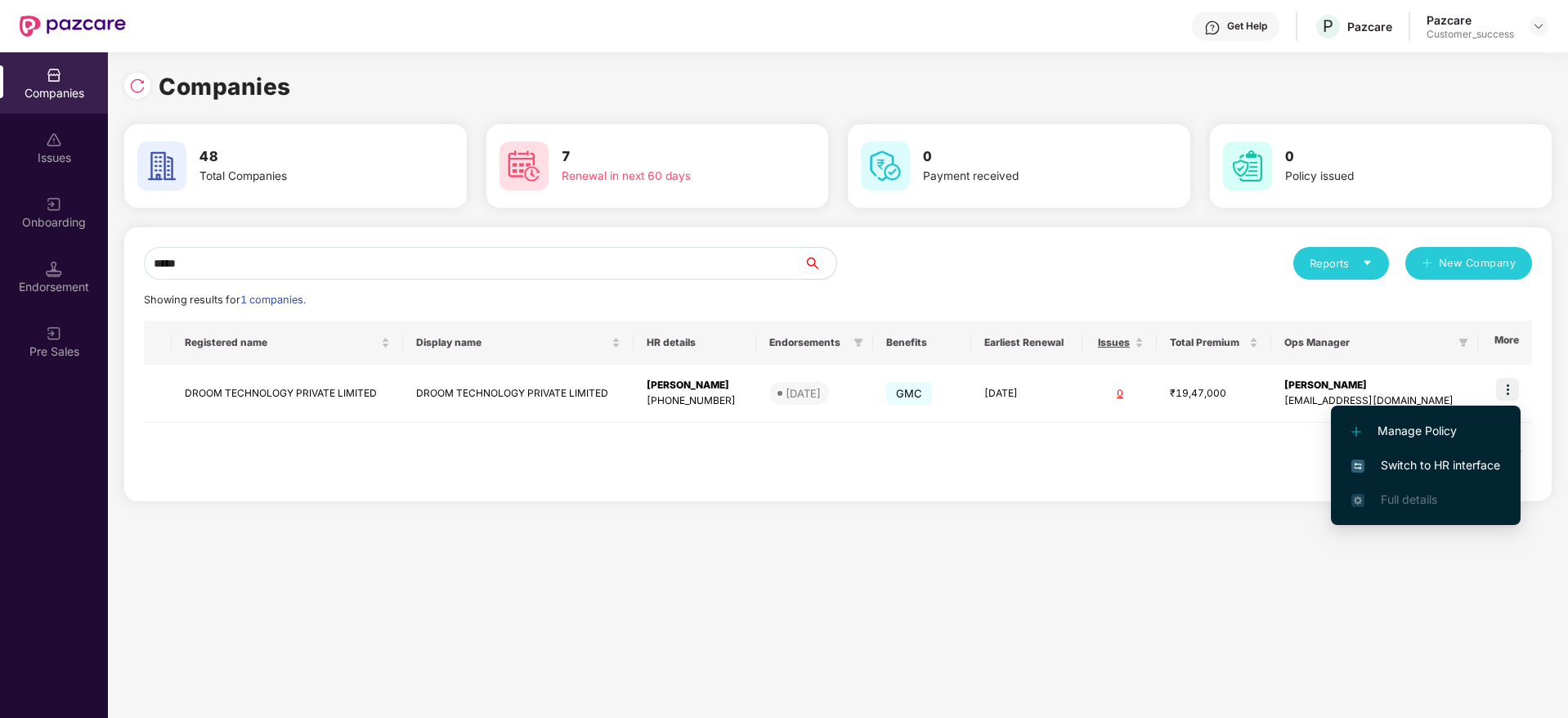
click at [1425, 471] on span "Switch to HR interface" at bounding box center [1426, 465] width 149 height 18
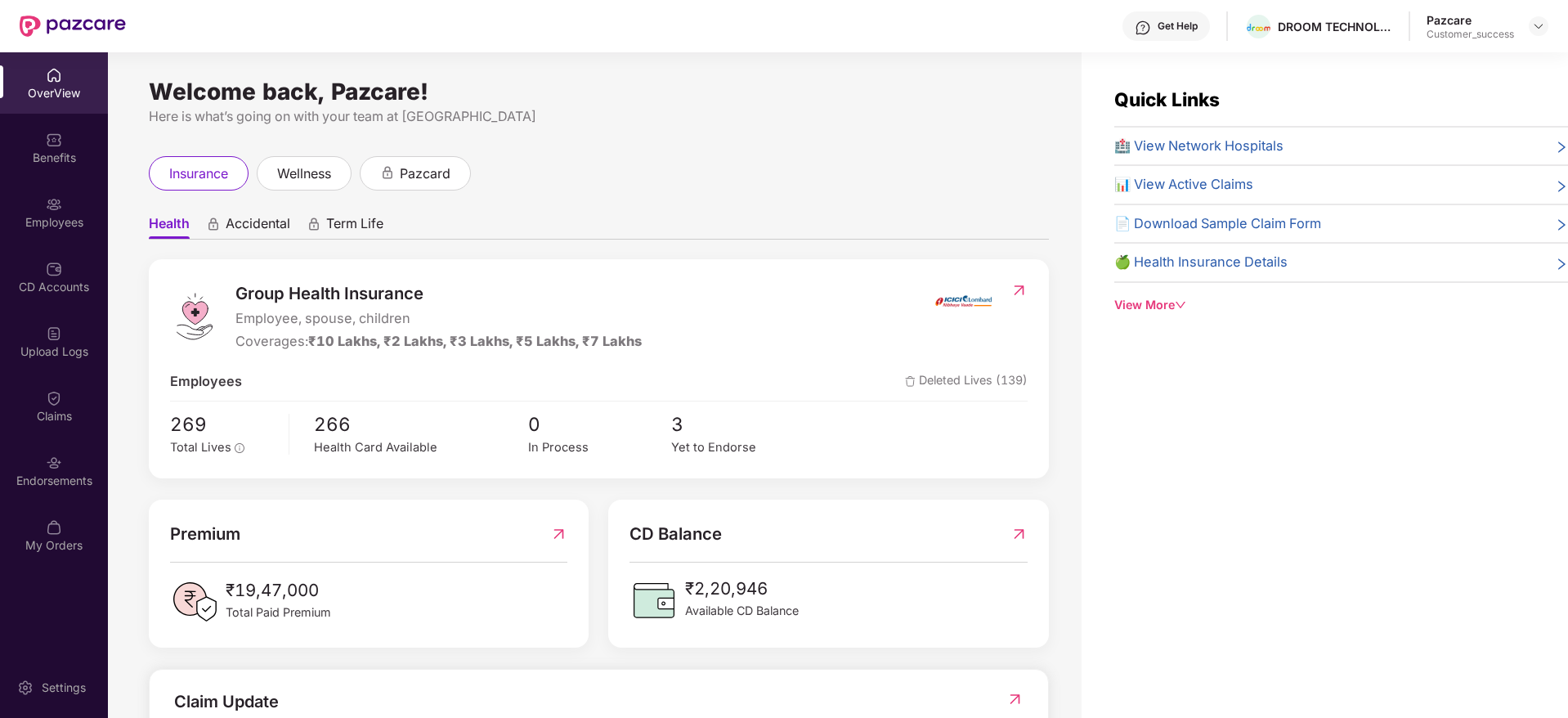
click at [53, 224] on div "Employees" at bounding box center [54, 222] width 108 height 16
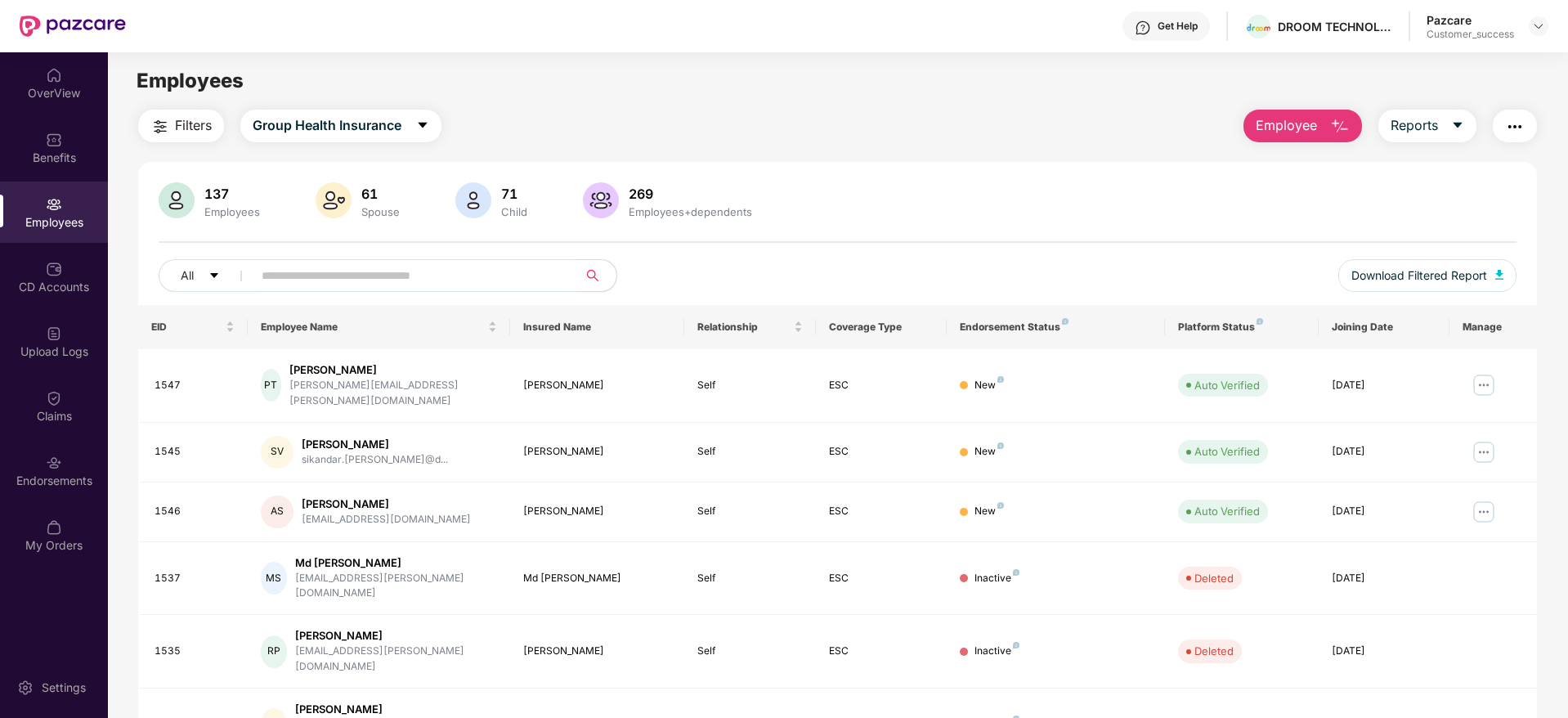
click at [175, 118] on span "Filters" at bounding box center [193, 125] width 37 height 21
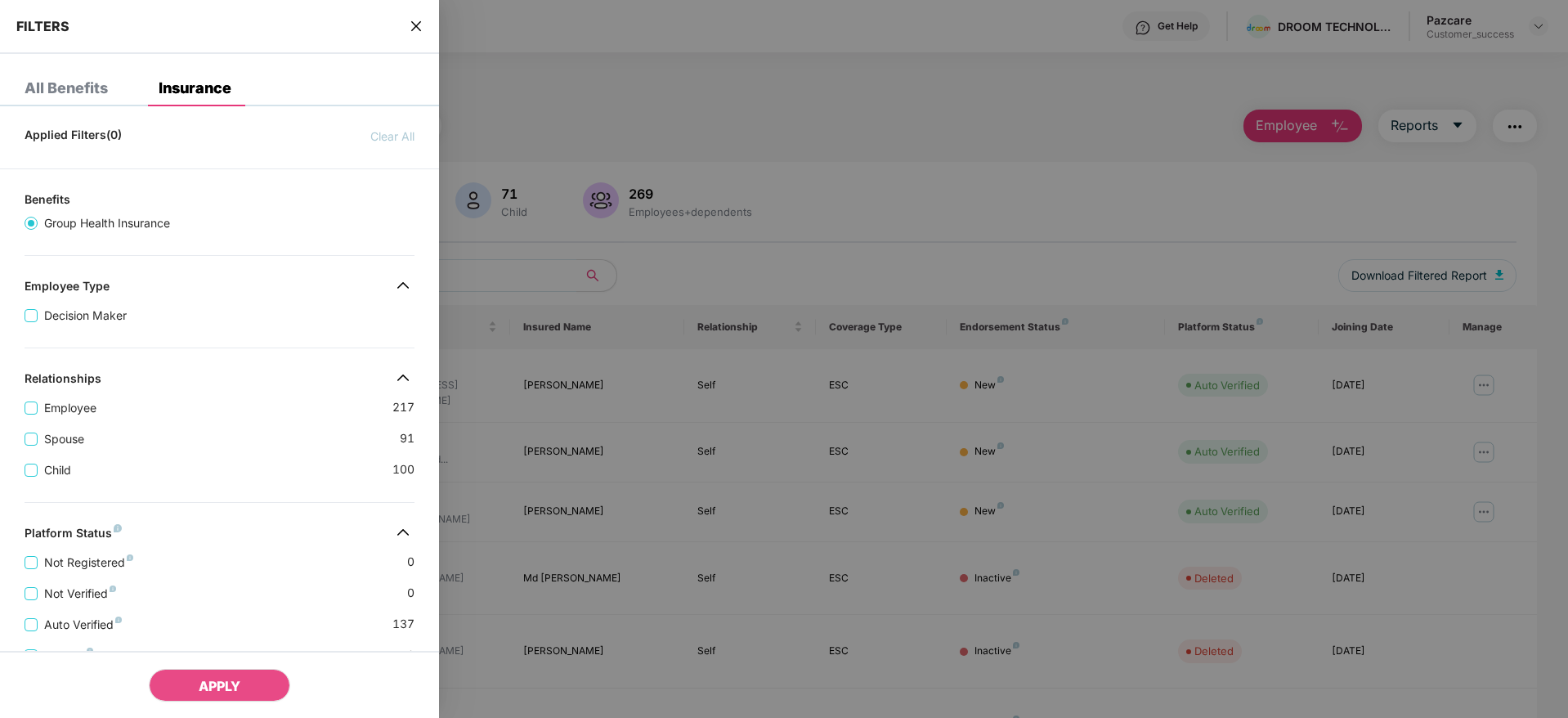
click at [243, 378] on div "Relationships" at bounding box center [220, 381] width 439 height 20
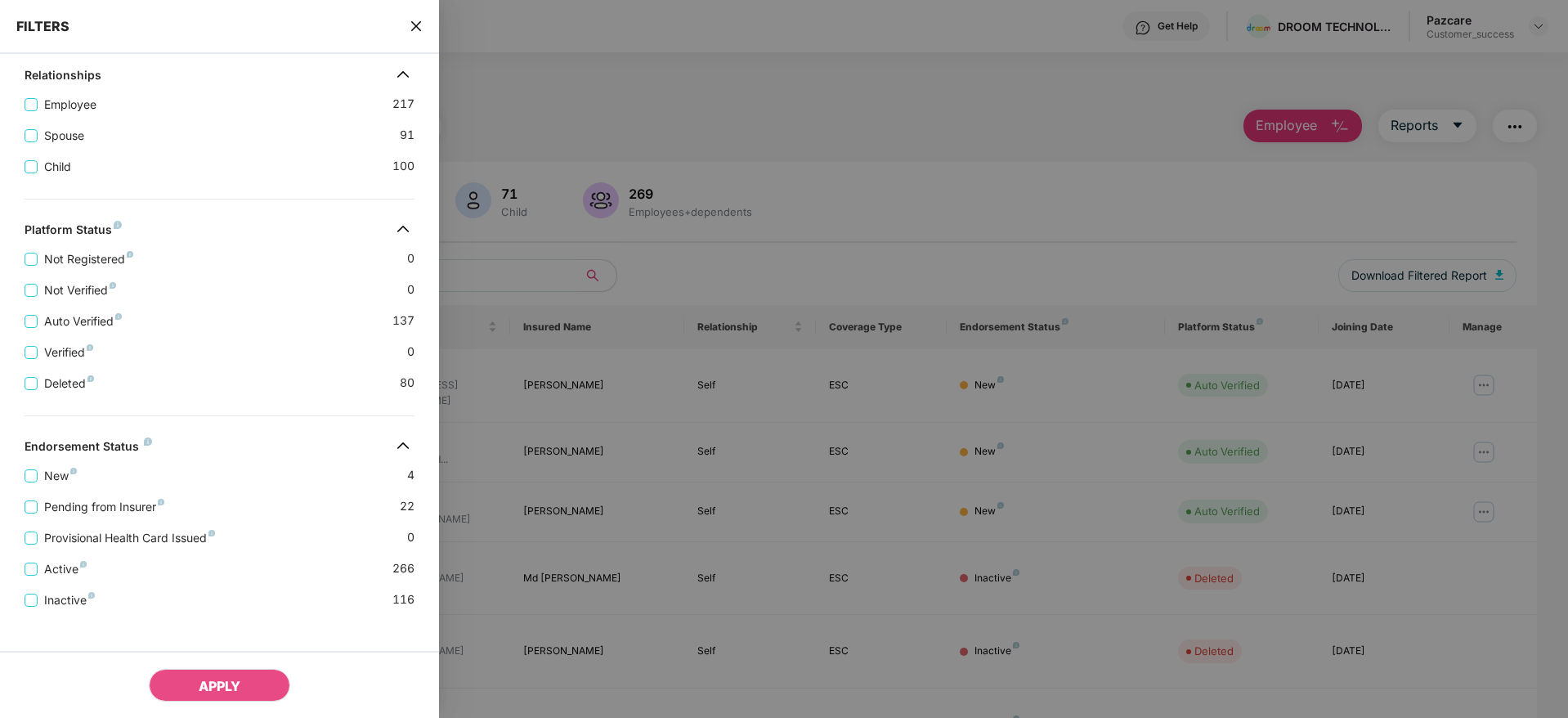
scroll to position [317, 0]
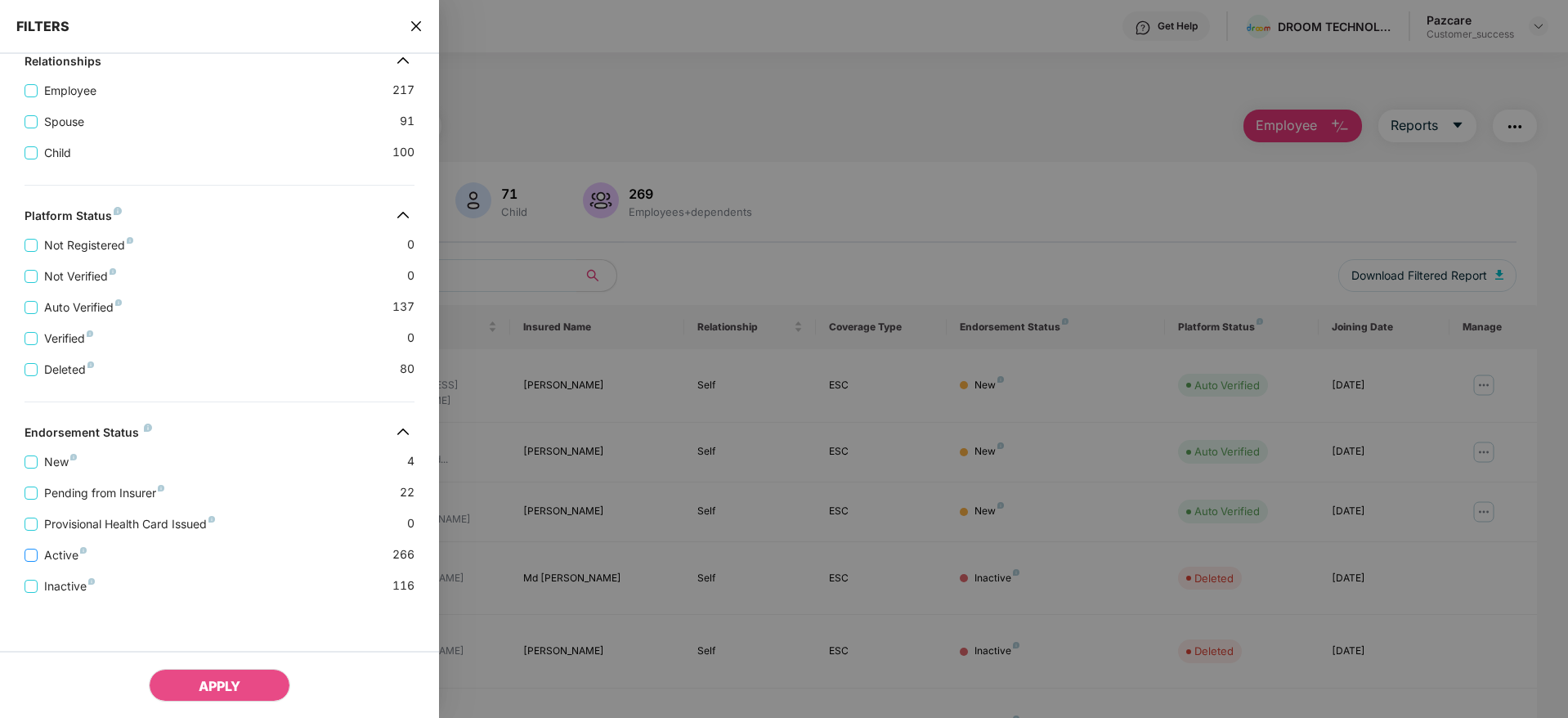
click at [62, 554] on span "Active" at bounding box center [66, 555] width 56 height 18
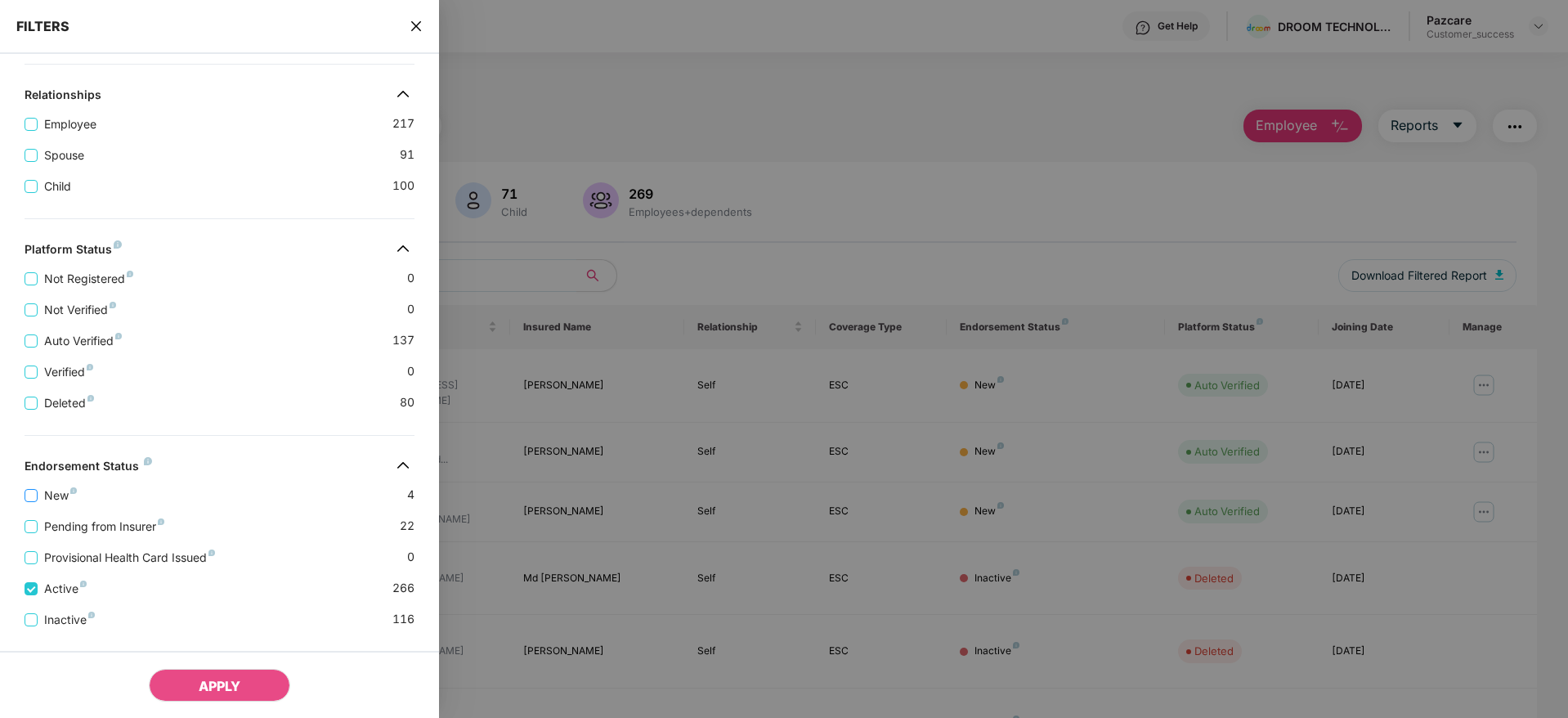
click at [54, 498] on span "New" at bounding box center [61, 495] width 46 height 18
click at [234, 675] on button "APPLY" at bounding box center [220, 685] width 141 height 33
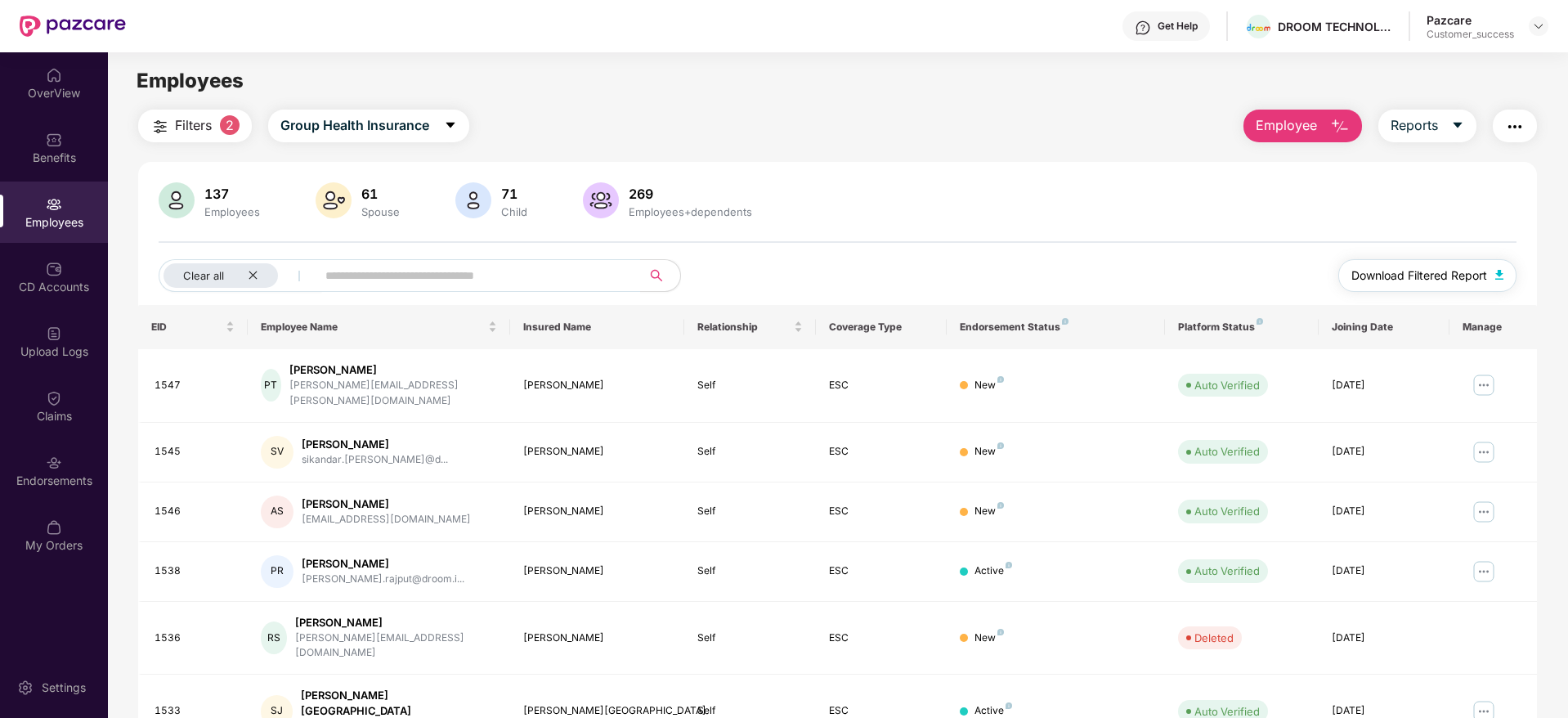
click at [1435, 271] on span "Download Filtered Report" at bounding box center [1419, 275] width 136 height 18
click at [1536, 29] on img at bounding box center [1538, 26] width 13 height 13
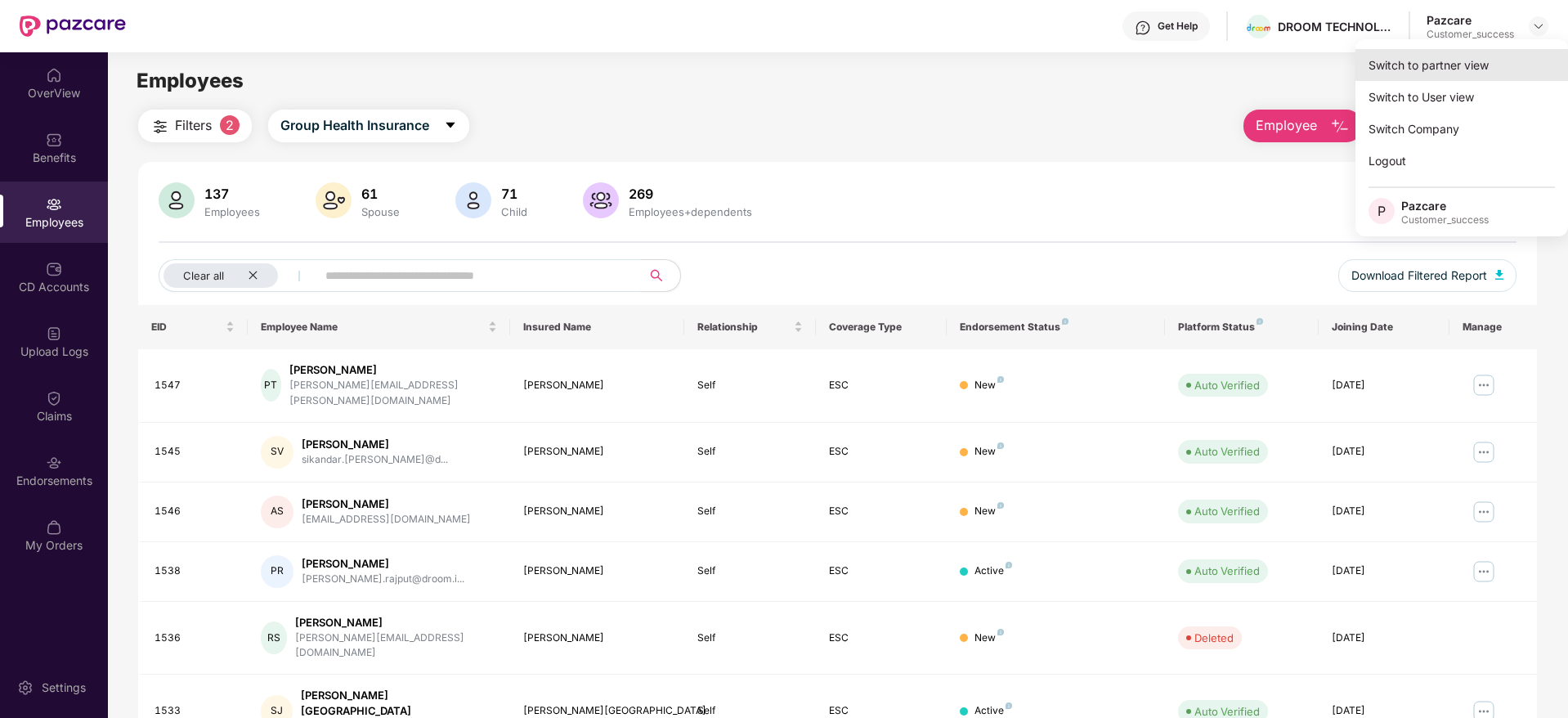
click at [1451, 69] on div "Switch to partner view" at bounding box center [1462, 65] width 213 height 32
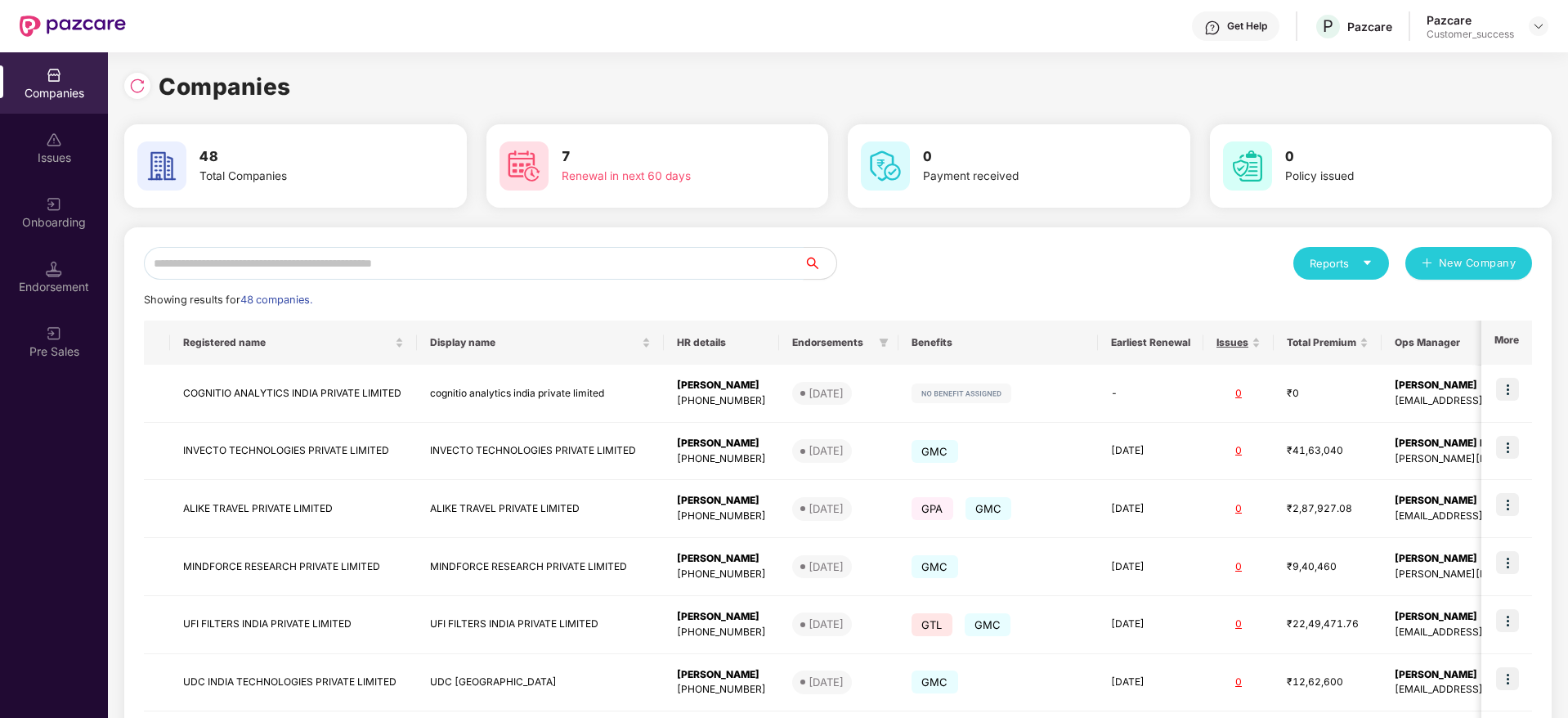
click at [247, 259] on input "text" at bounding box center [474, 263] width 660 height 33
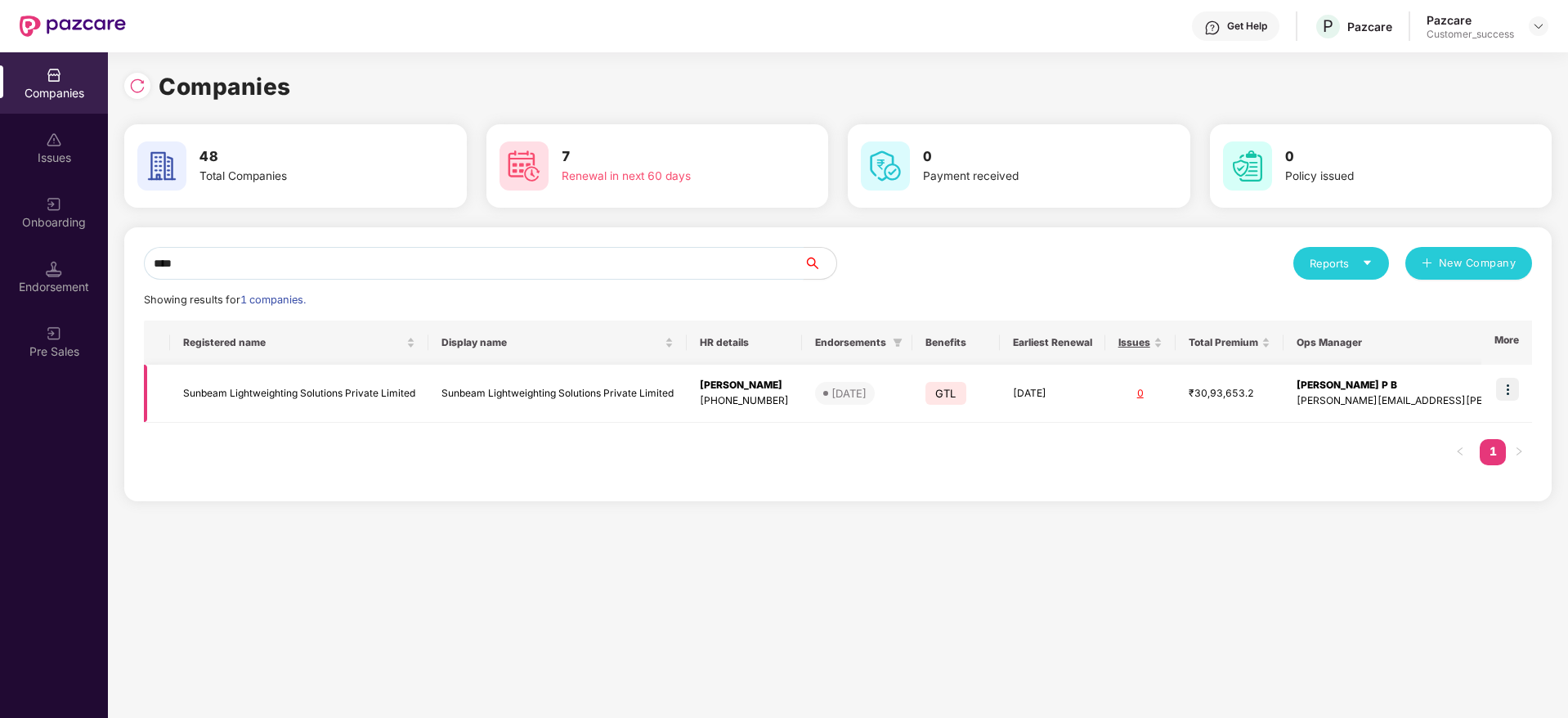
type input "****"
click at [1505, 389] on img at bounding box center [1507, 389] width 23 height 23
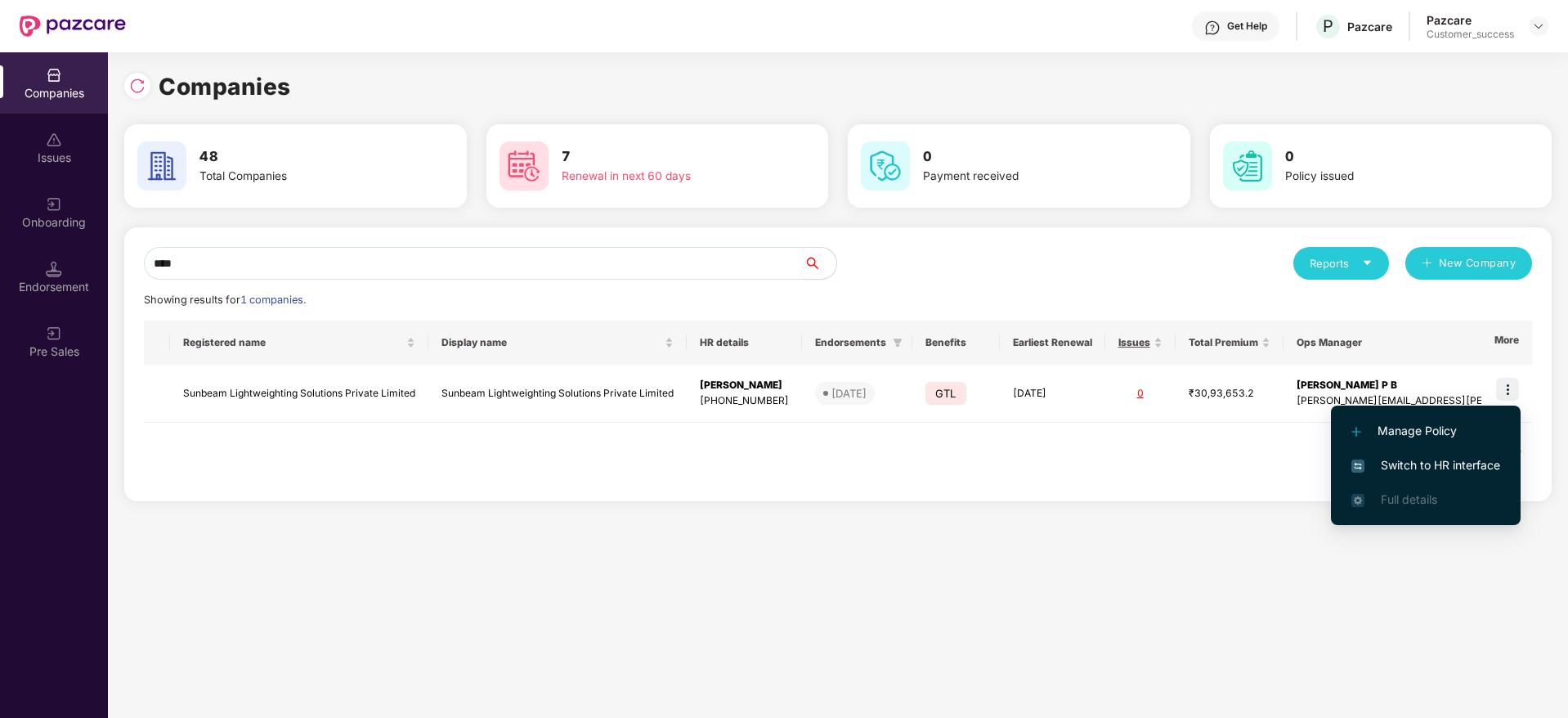
click at [1402, 462] on span "Switch to HR interface" at bounding box center [1426, 465] width 149 height 18
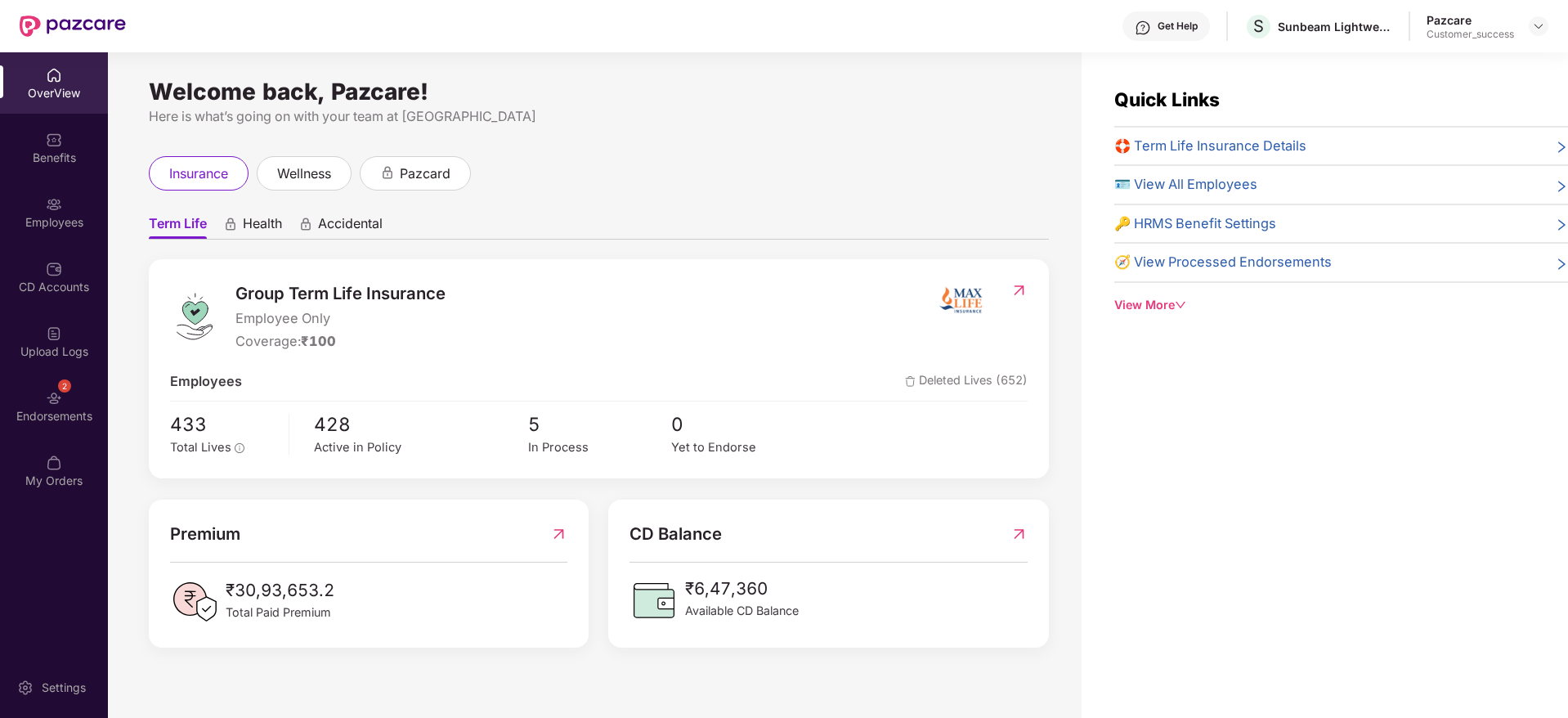
click at [41, 223] on div "Employees" at bounding box center [54, 222] width 108 height 16
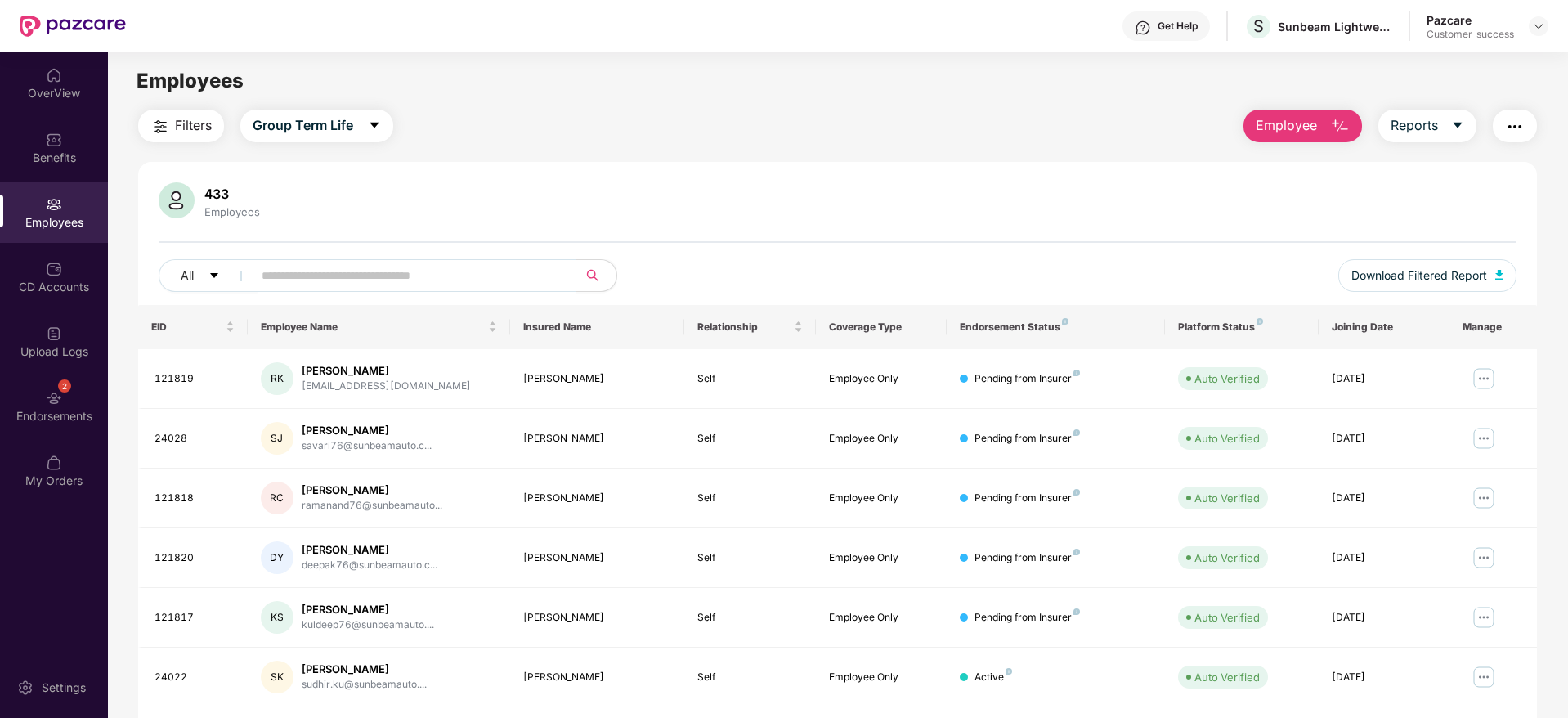
click at [162, 126] on img "button" at bounding box center [160, 127] width 20 height 20
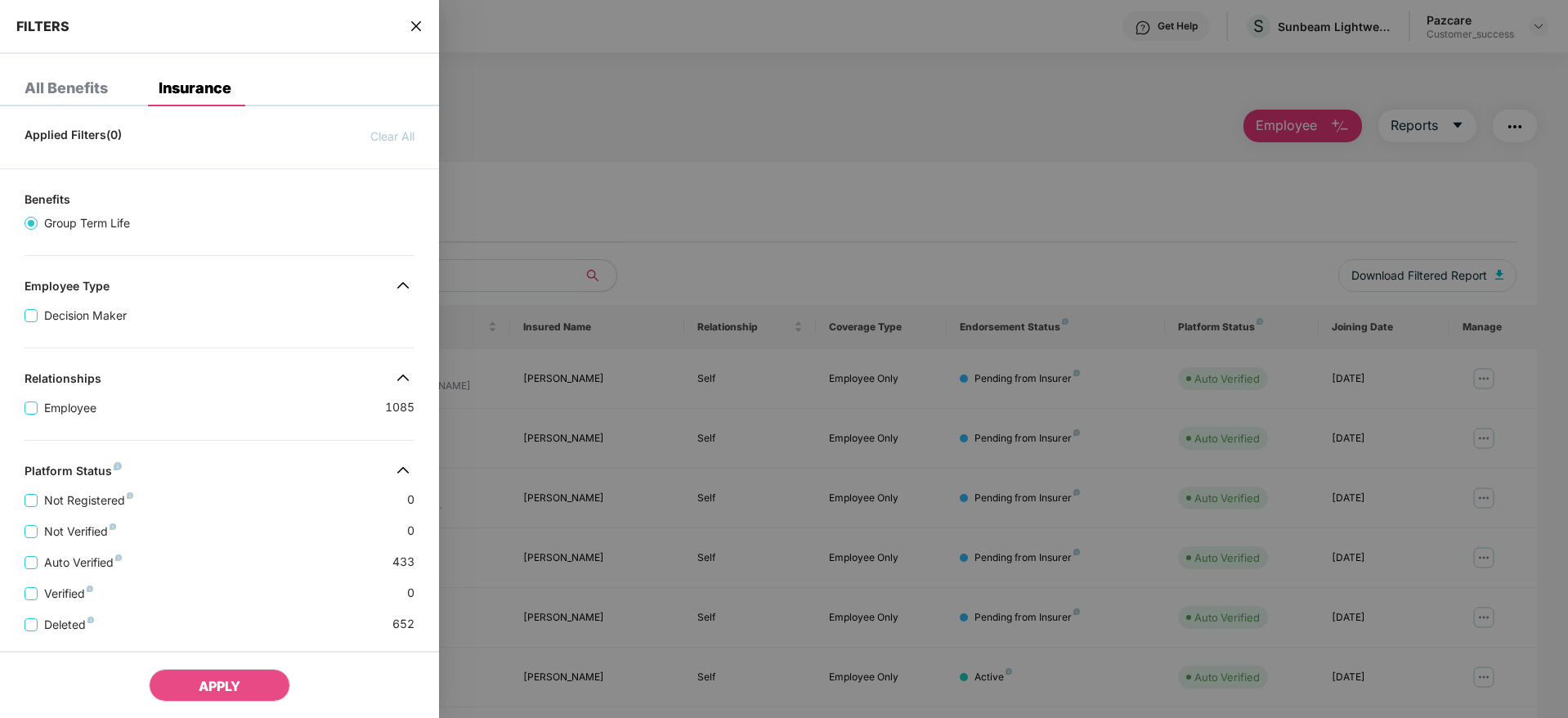
click at [242, 398] on div "Employee 1085" at bounding box center [220, 401] width 390 height 31
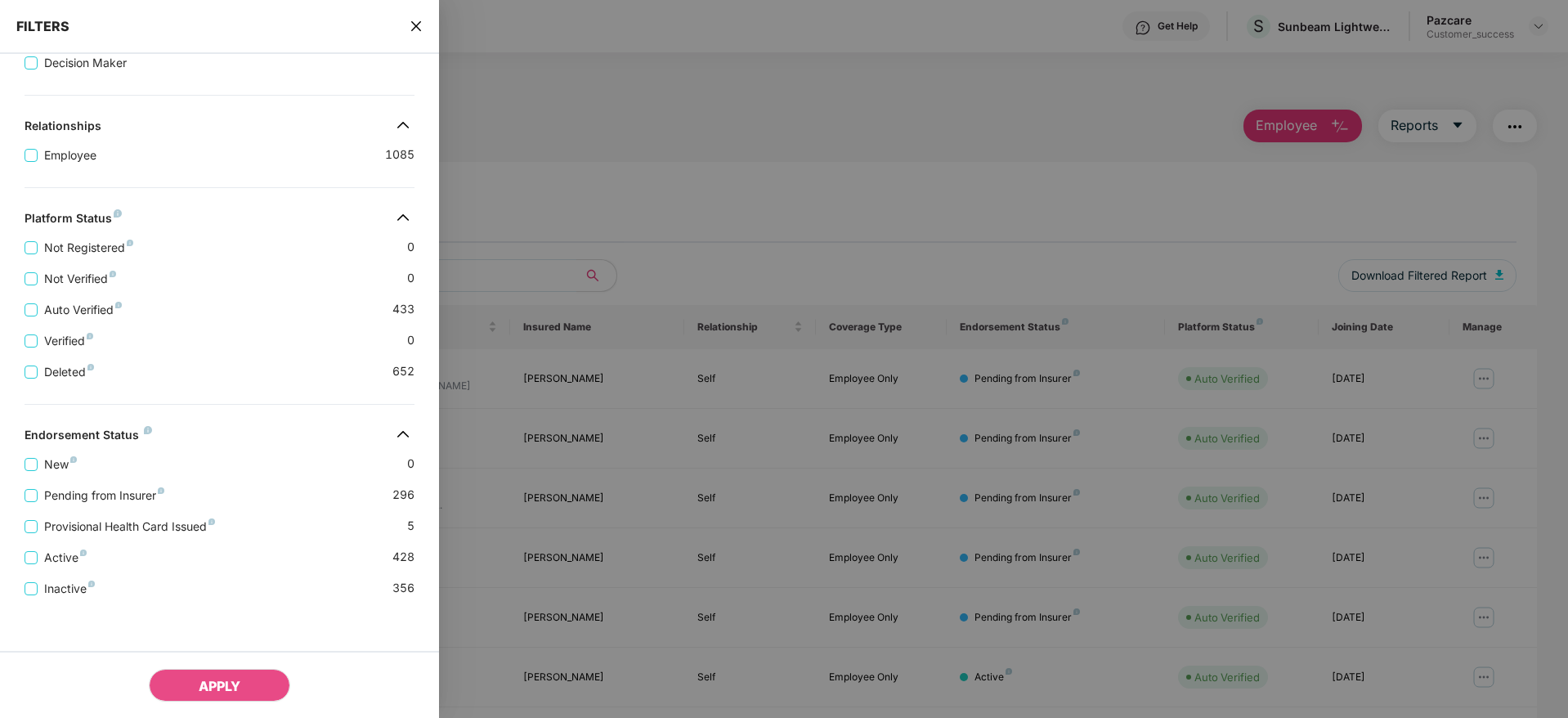
scroll to position [256, 0]
click at [66, 550] on span "Active" at bounding box center [66, 555] width 56 height 18
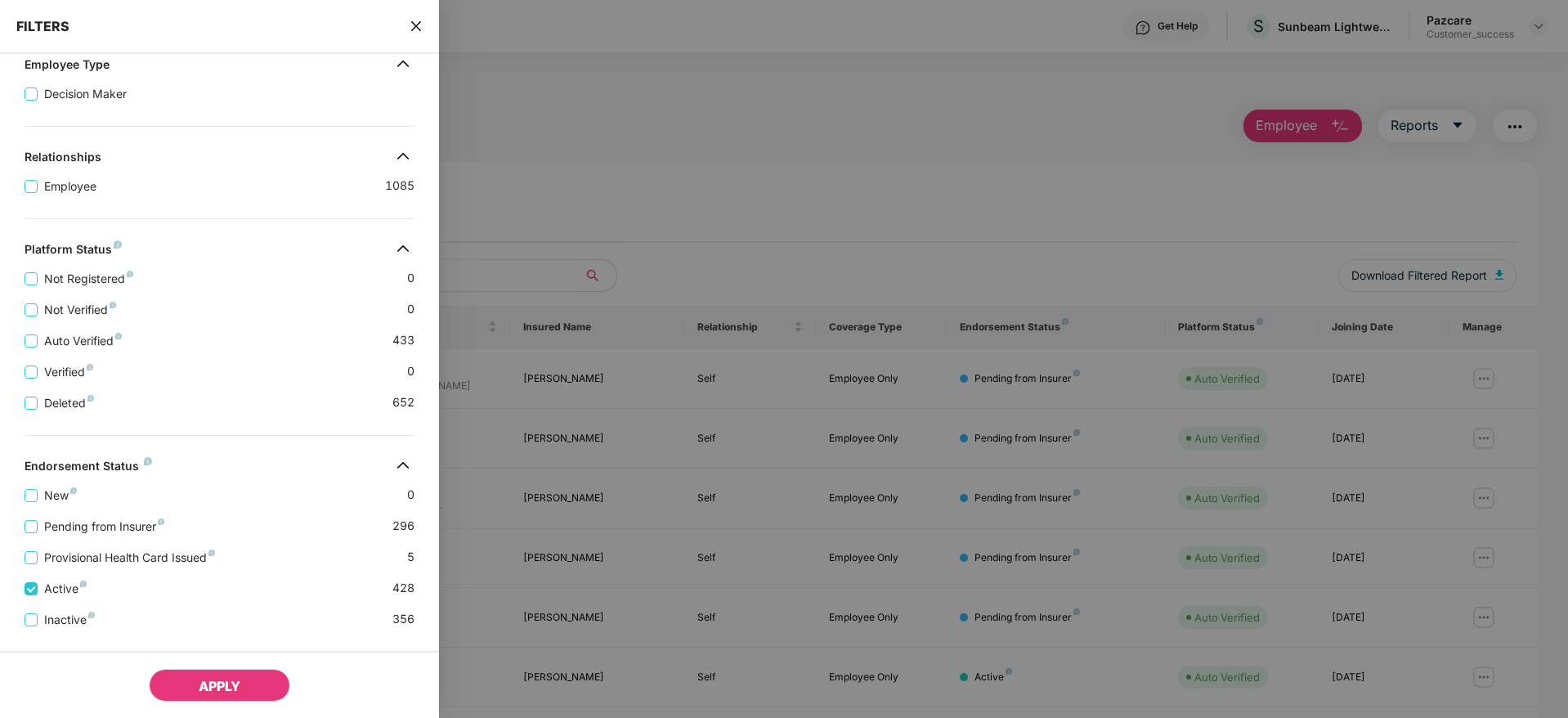
click at [222, 683] on span "APPLY" at bounding box center [220, 686] width 42 height 16
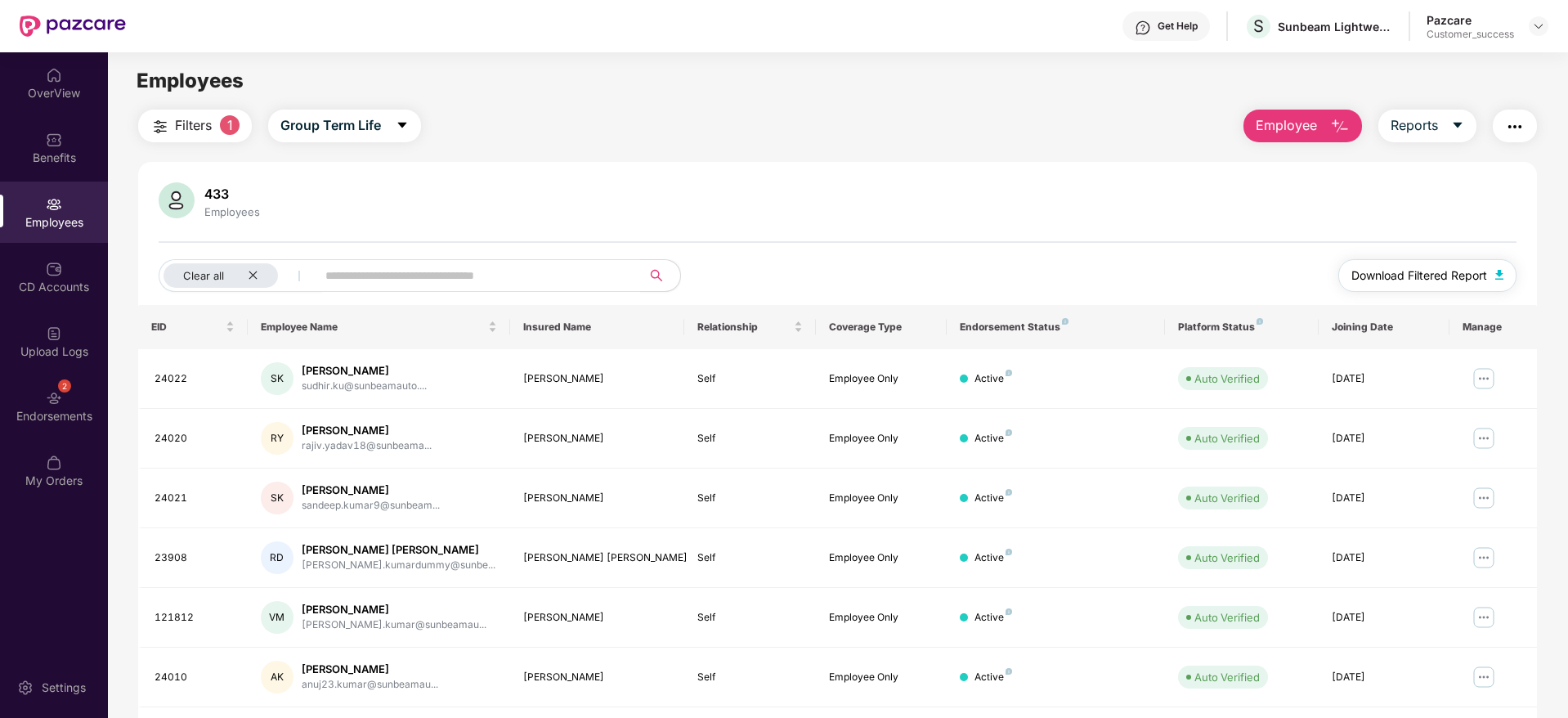
click at [1403, 272] on span "Download Filtered Report" at bounding box center [1419, 275] width 136 height 18
click at [1536, 30] on img at bounding box center [1538, 26] width 13 height 13
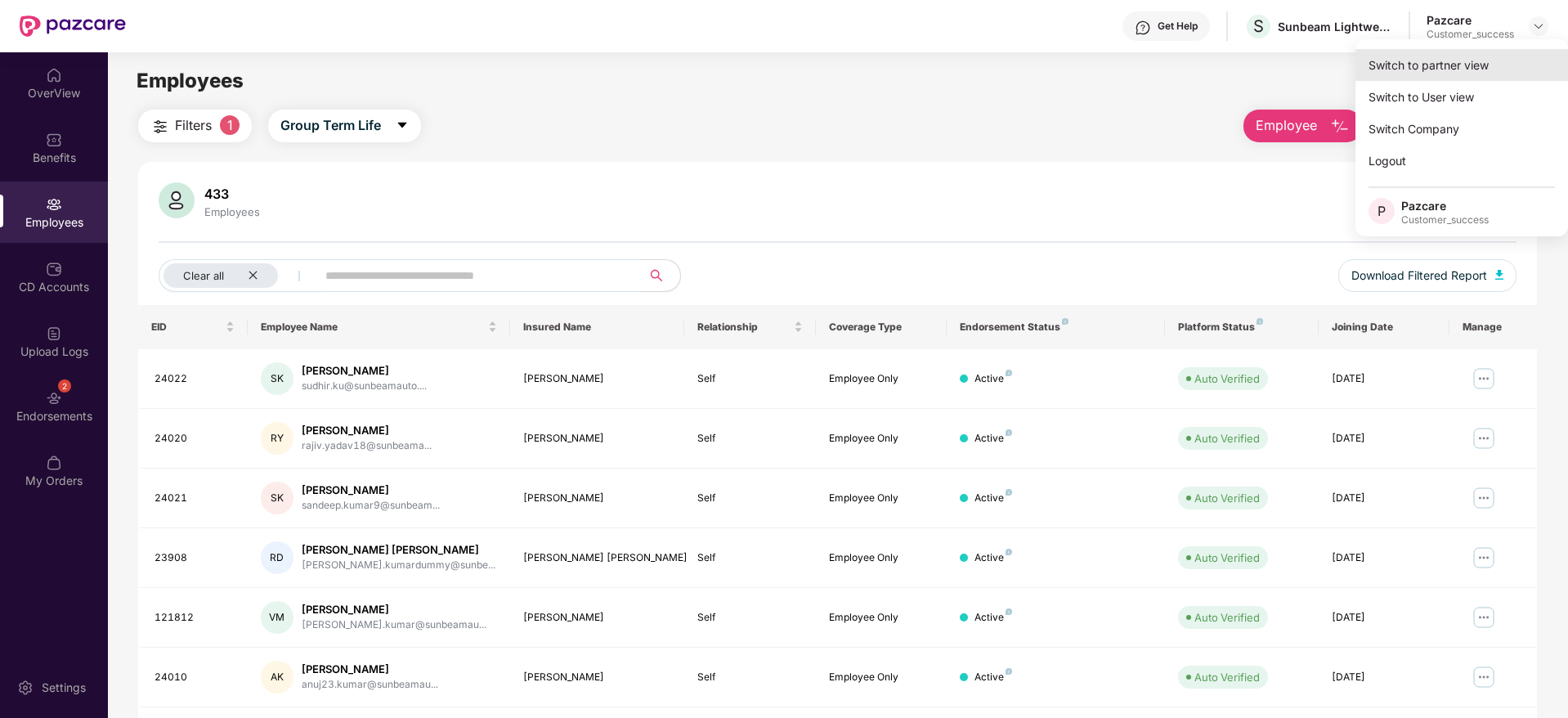
click at [1427, 76] on div "Switch to partner view" at bounding box center [1462, 65] width 213 height 32
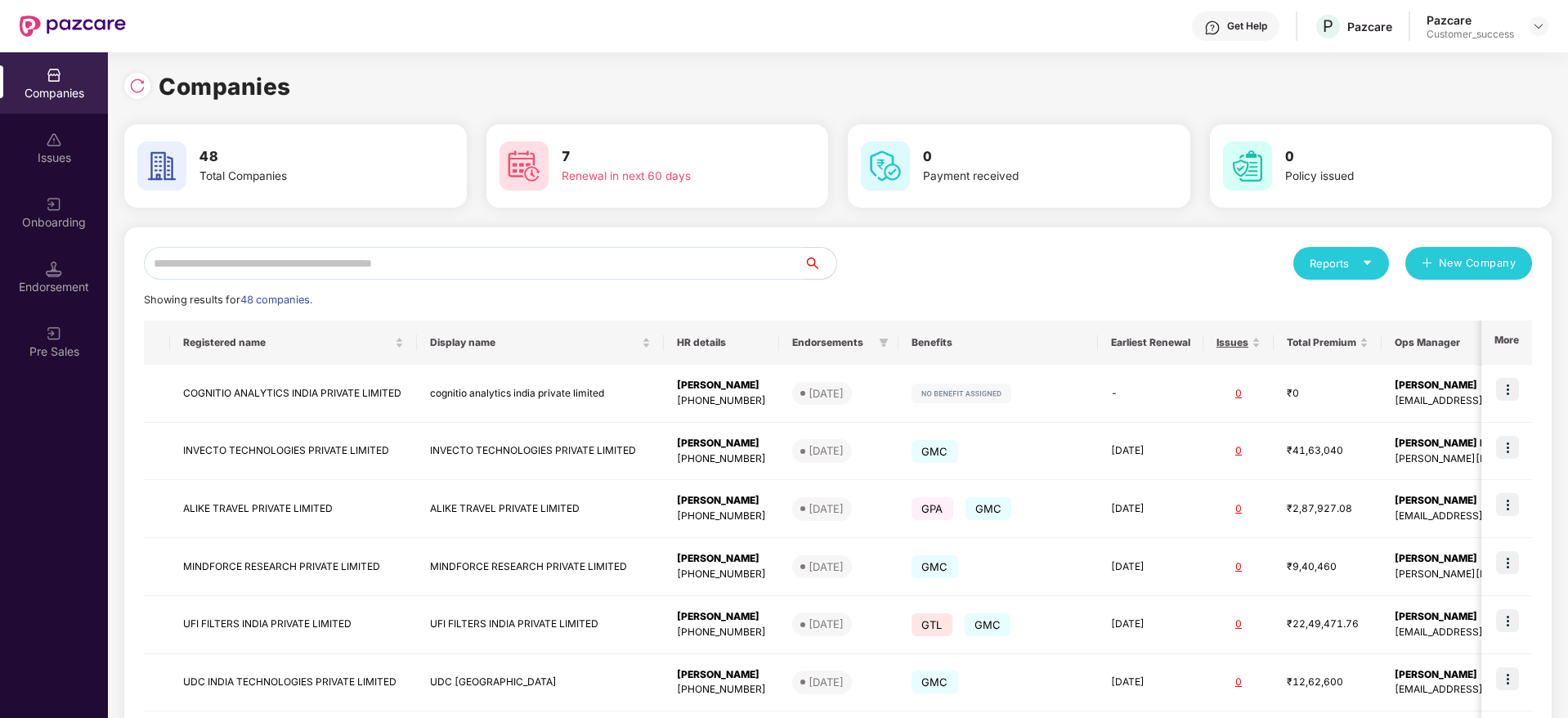
click at [456, 265] on input "text" at bounding box center [474, 263] width 660 height 33
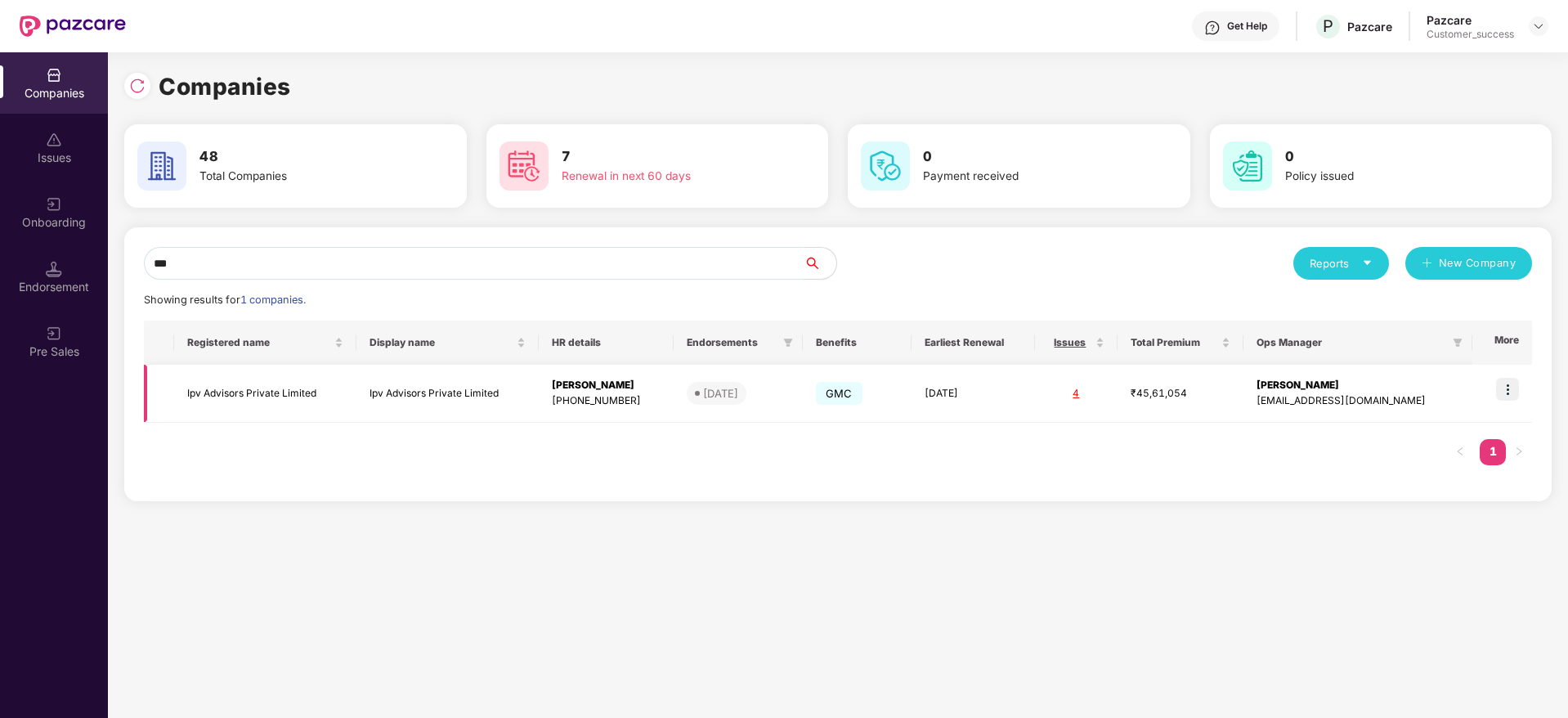
type input "***"
click at [1516, 384] on img at bounding box center [1507, 389] width 23 height 23
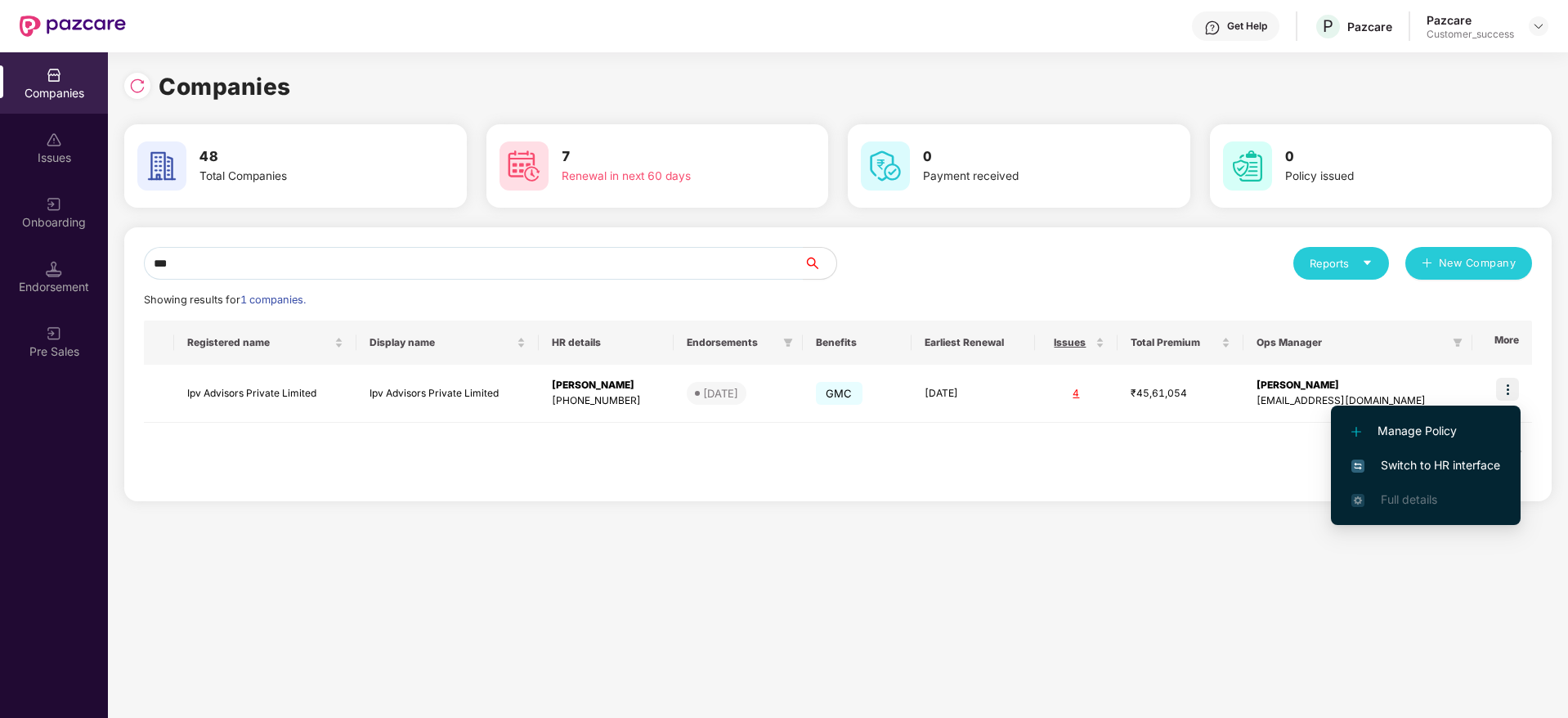
click at [1419, 472] on span "Switch to HR interface" at bounding box center [1426, 465] width 149 height 18
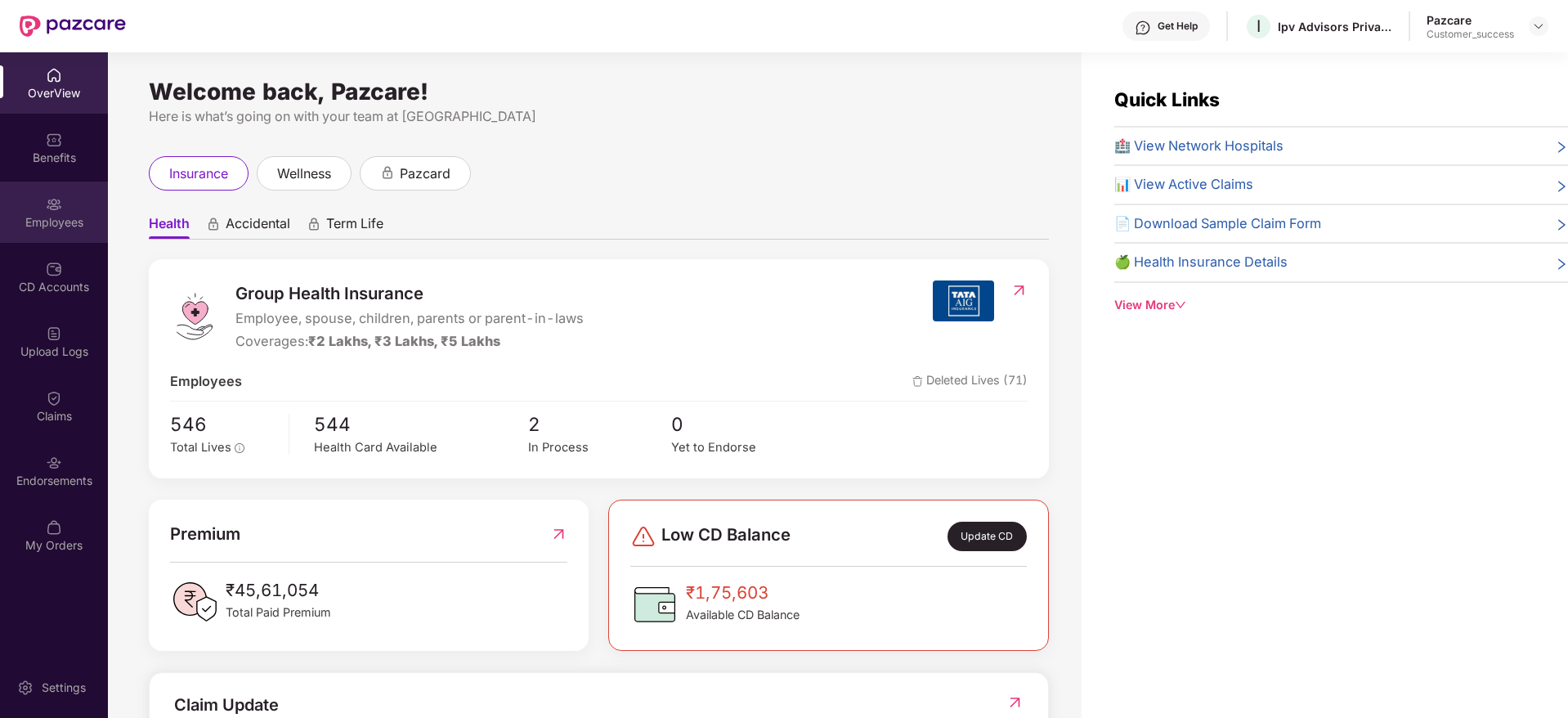
click at [61, 221] on div "Employees" at bounding box center [54, 222] width 108 height 16
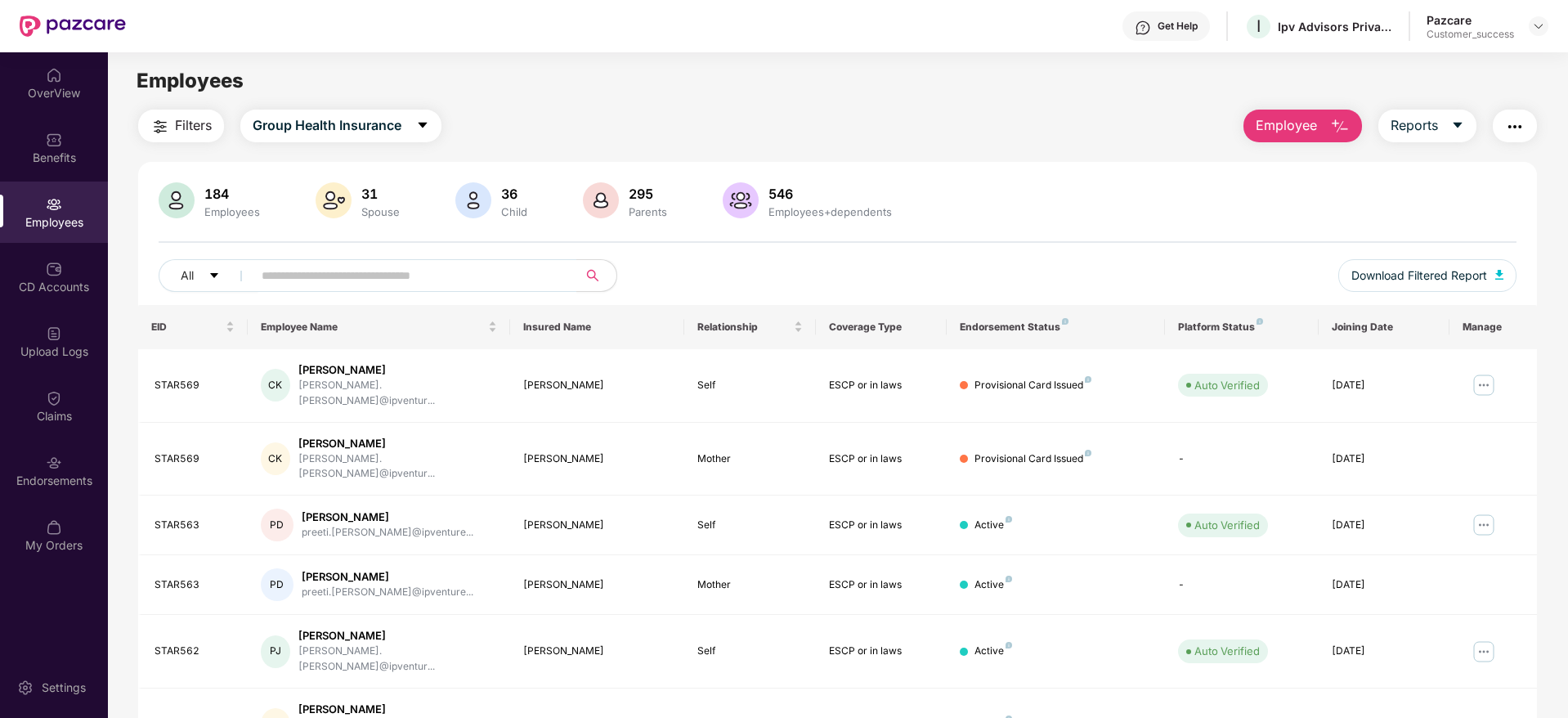
click at [170, 114] on button "Filters" at bounding box center [181, 125] width 86 height 33
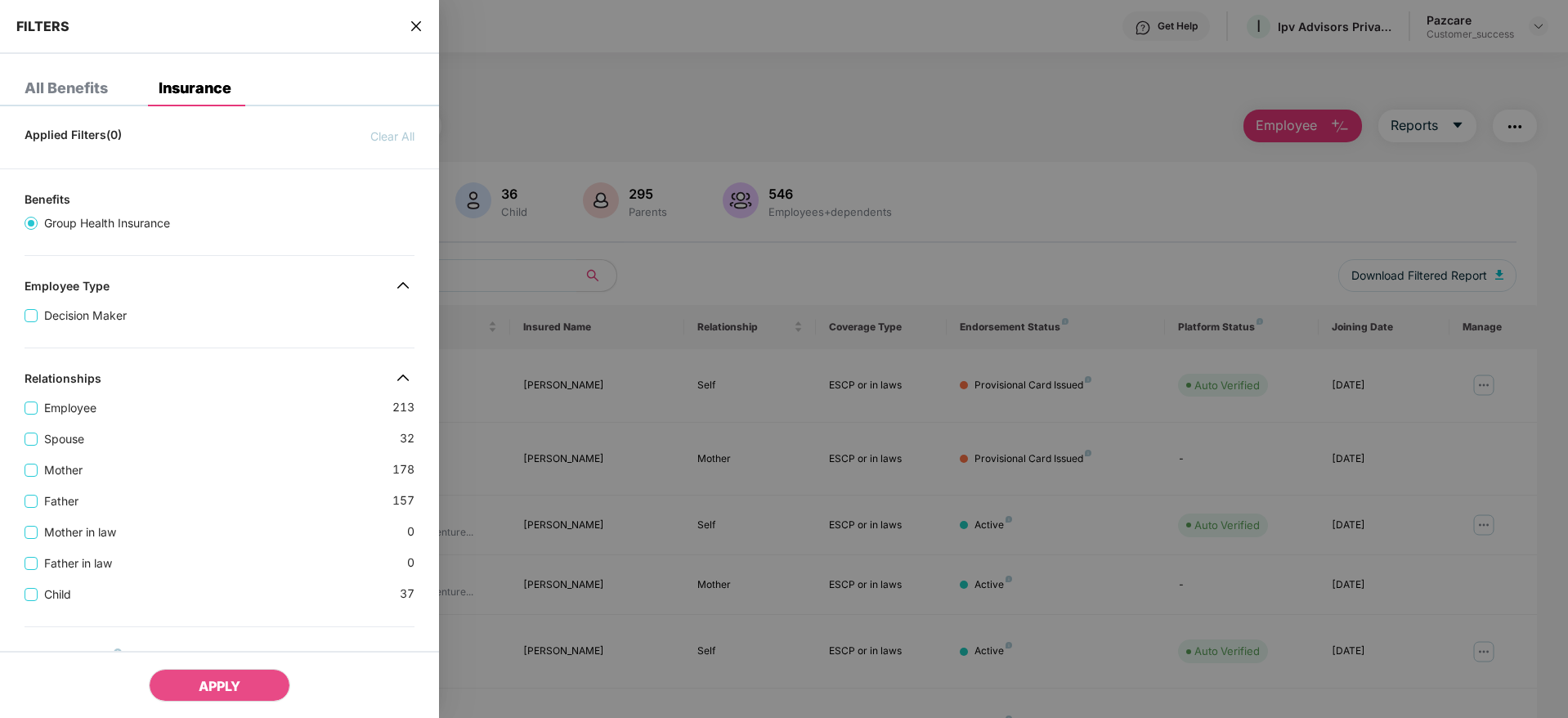
click at [192, 365] on div "Applied Filters(0) Clear All Benefits Group Health Insurance Employee Type Deci…" at bounding box center [220, 639] width 439 height 1040
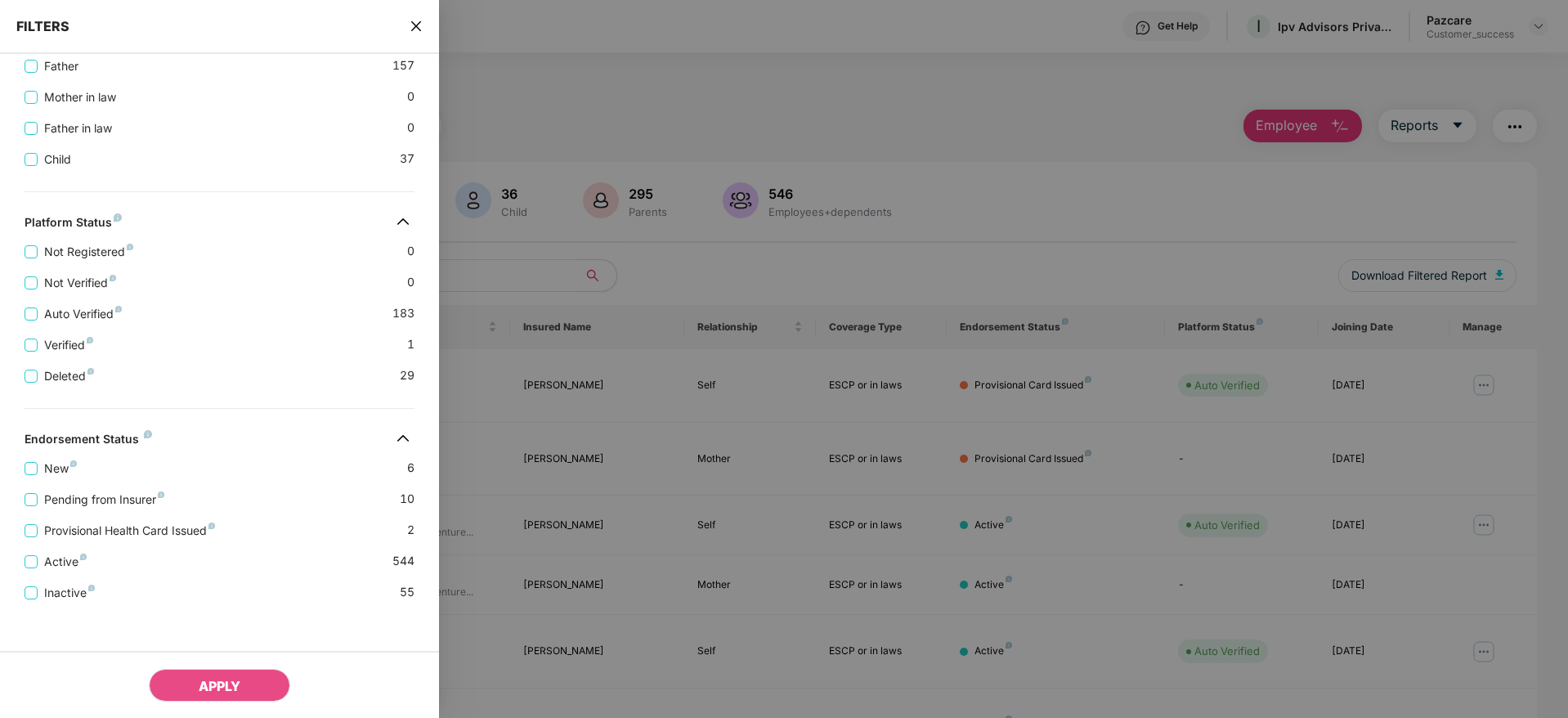
scroll to position [442, 0]
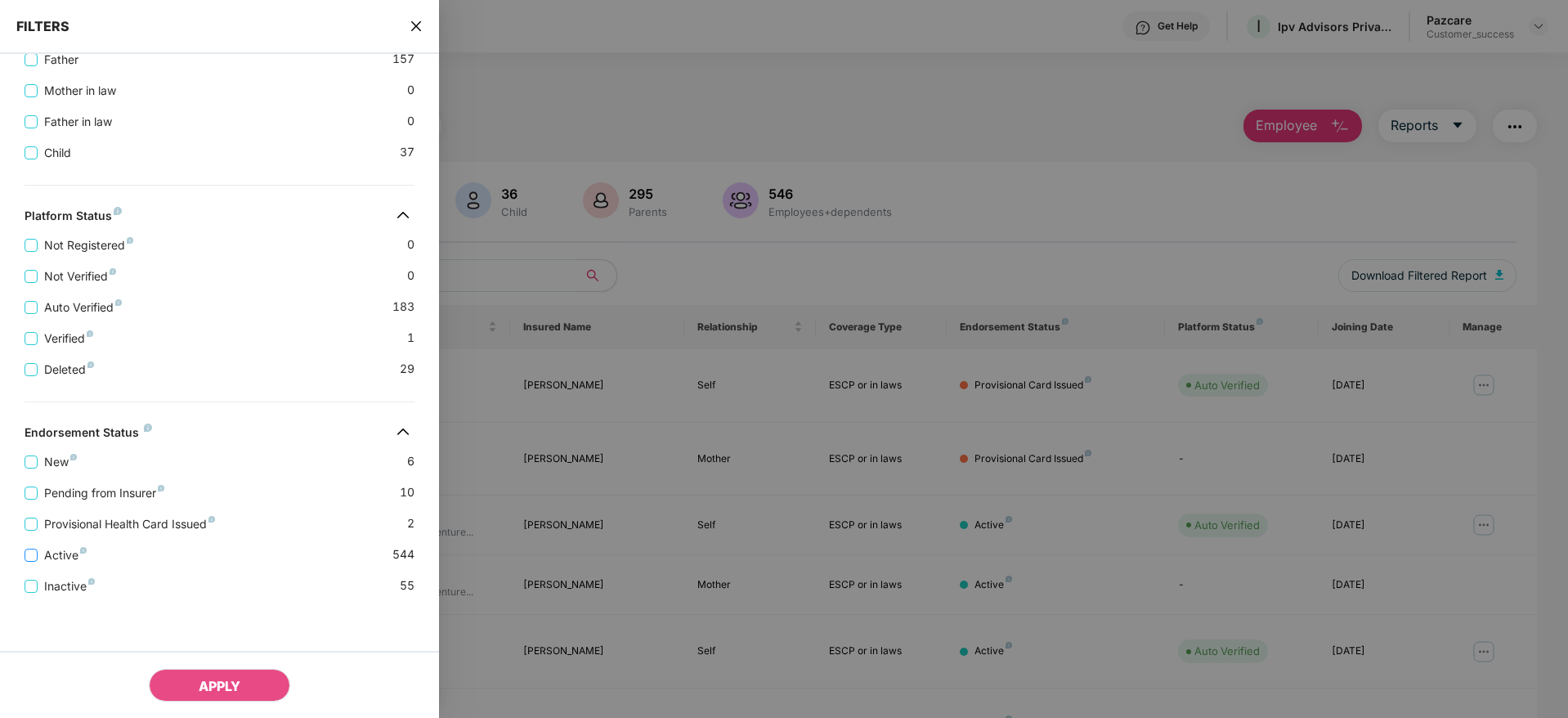
click at [51, 561] on span "Active" at bounding box center [66, 555] width 56 height 18
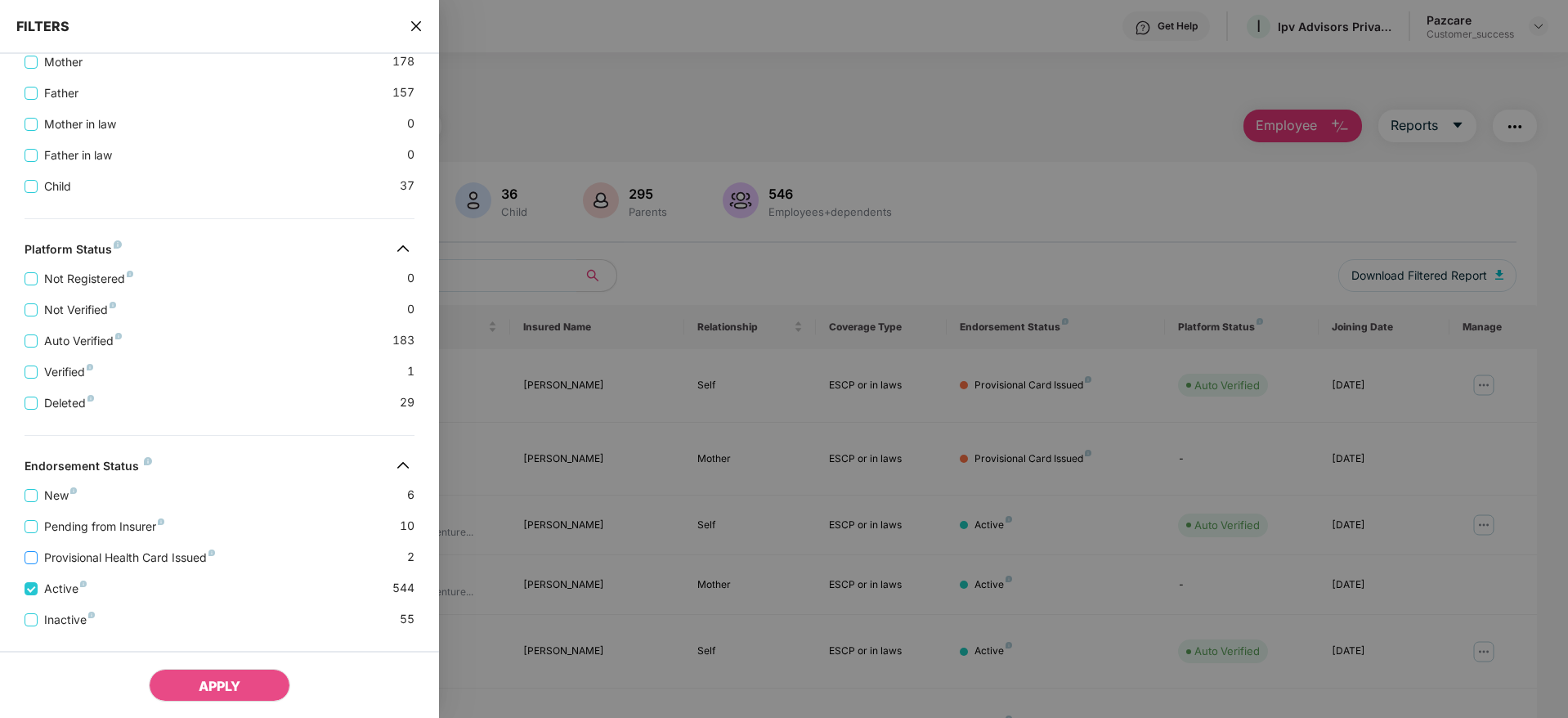
click at [55, 557] on span "Provisional Health Card Issued" at bounding box center [129, 558] width 184 height 18
click at [81, 530] on span "Pending from Insurer" at bounding box center [104, 527] width 133 height 18
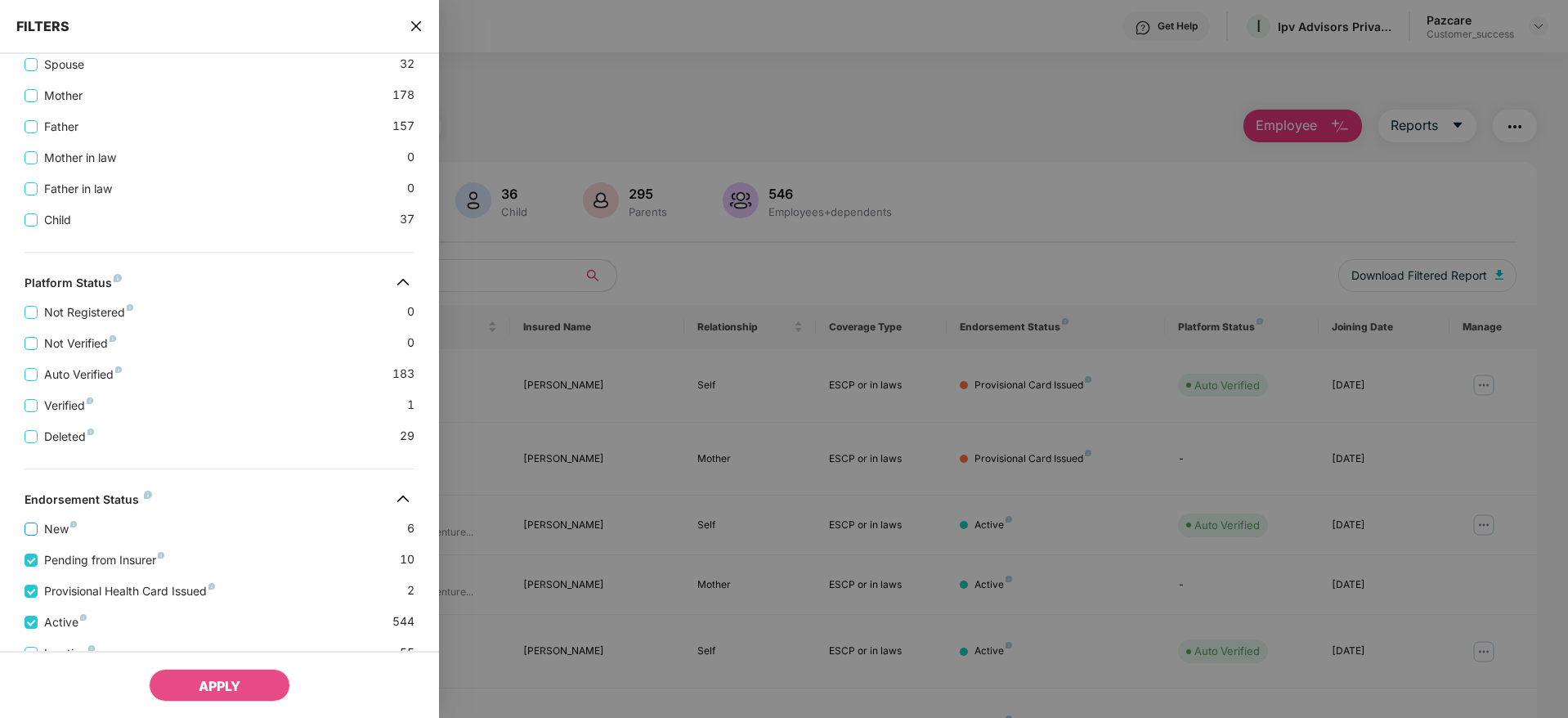
click at [53, 525] on span "New" at bounding box center [61, 529] width 46 height 18
click at [196, 674] on button "APPLY" at bounding box center [220, 685] width 141 height 33
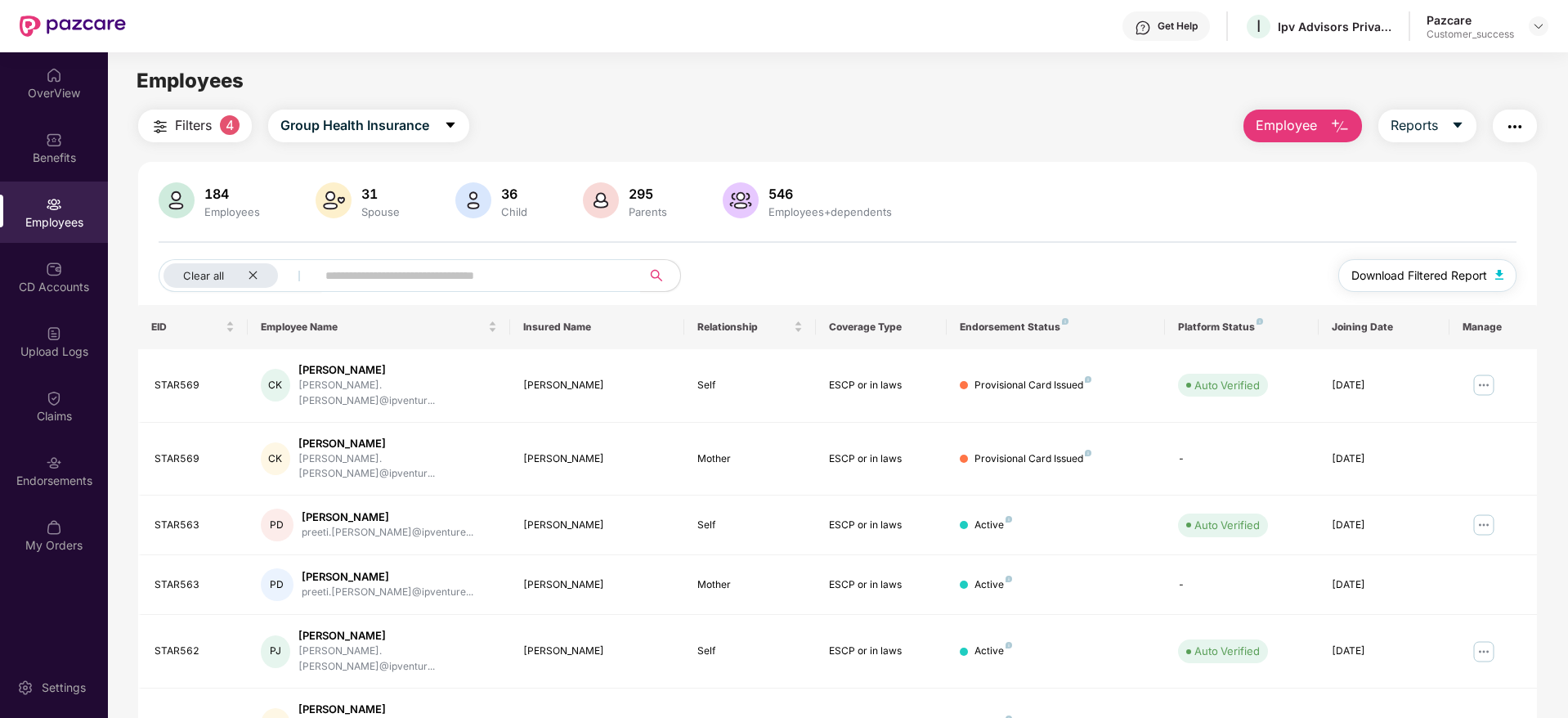
click at [1433, 276] on span "Download Filtered Report" at bounding box center [1419, 275] width 136 height 18
click at [1531, 29] on div at bounding box center [1539, 26] width 20 height 20
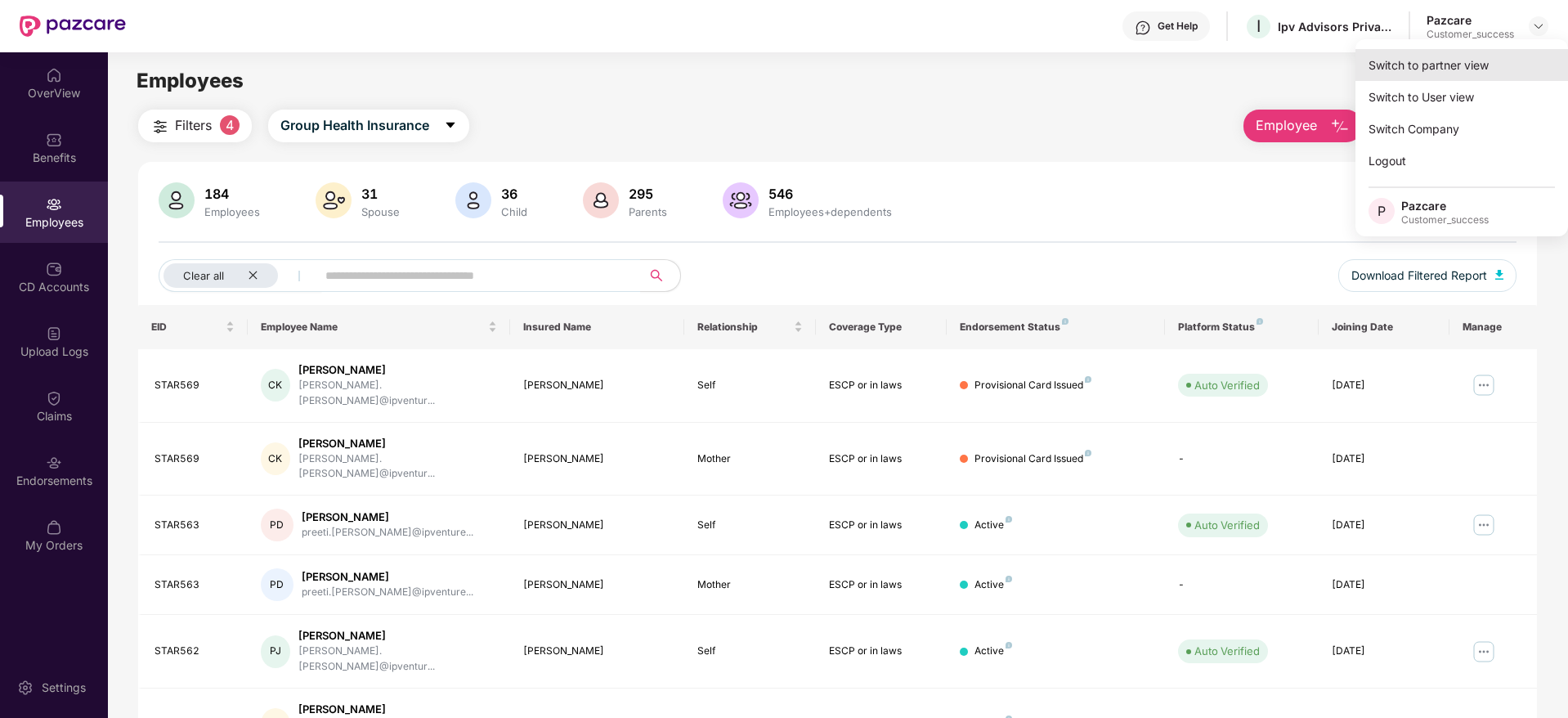
click at [1463, 65] on div "Switch to partner view" at bounding box center [1462, 65] width 213 height 32
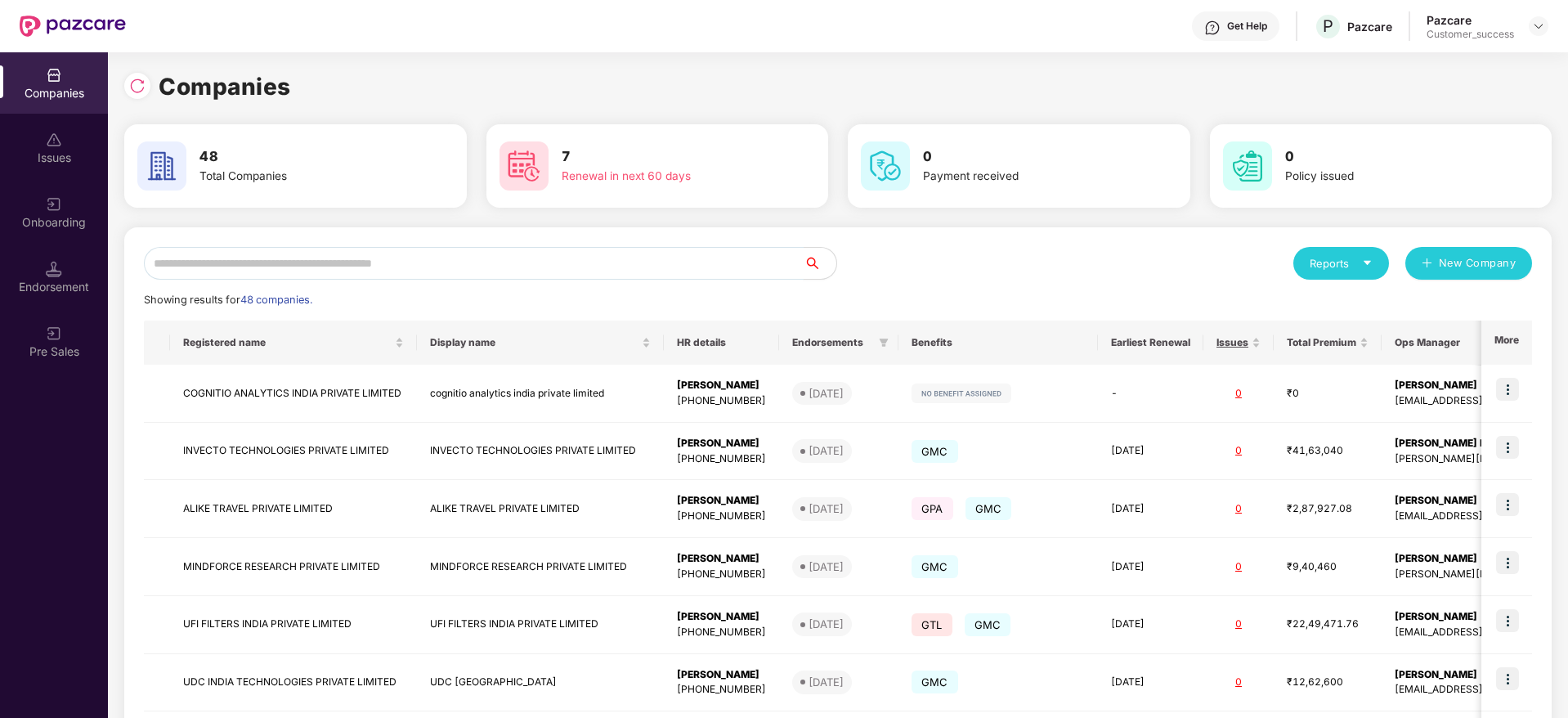
click at [655, 269] on input "text" at bounding box center [474, 263] width 660 height 33
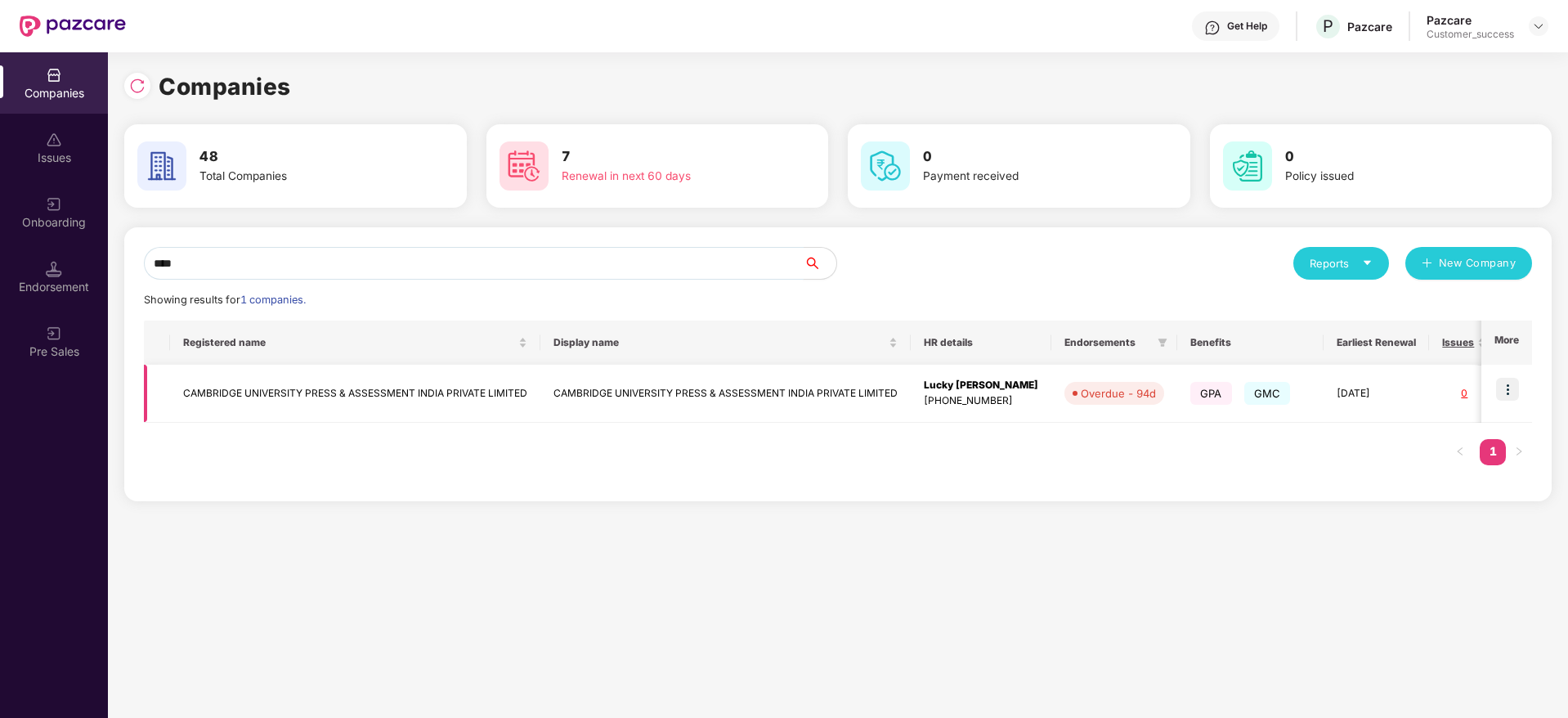
type input "****"
click at [1511, 391] on img at bounding box center [1507, 389] width 23 height 23
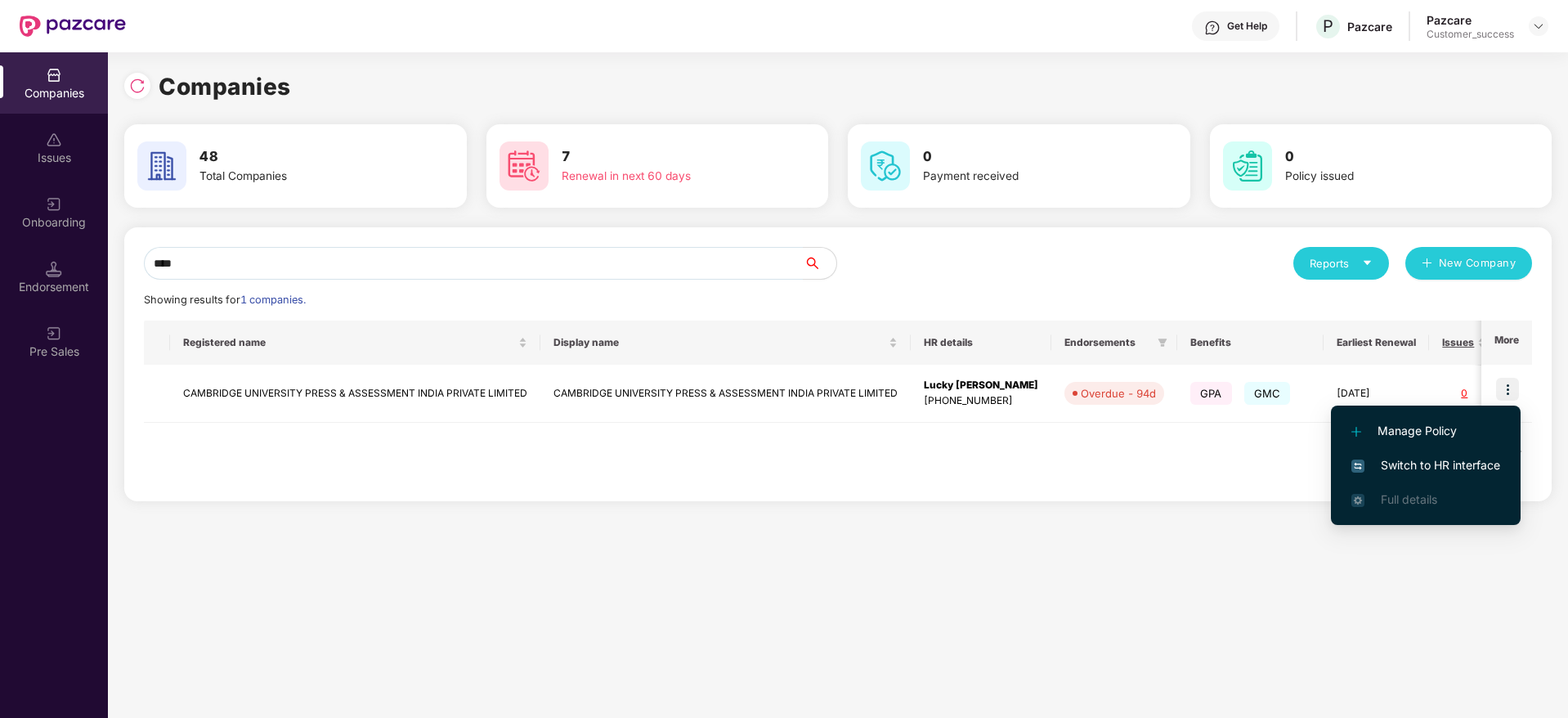
click at [1436, 468] on span "Switch to HR interface" at bounding box center [1426, 465] width 149 height 18
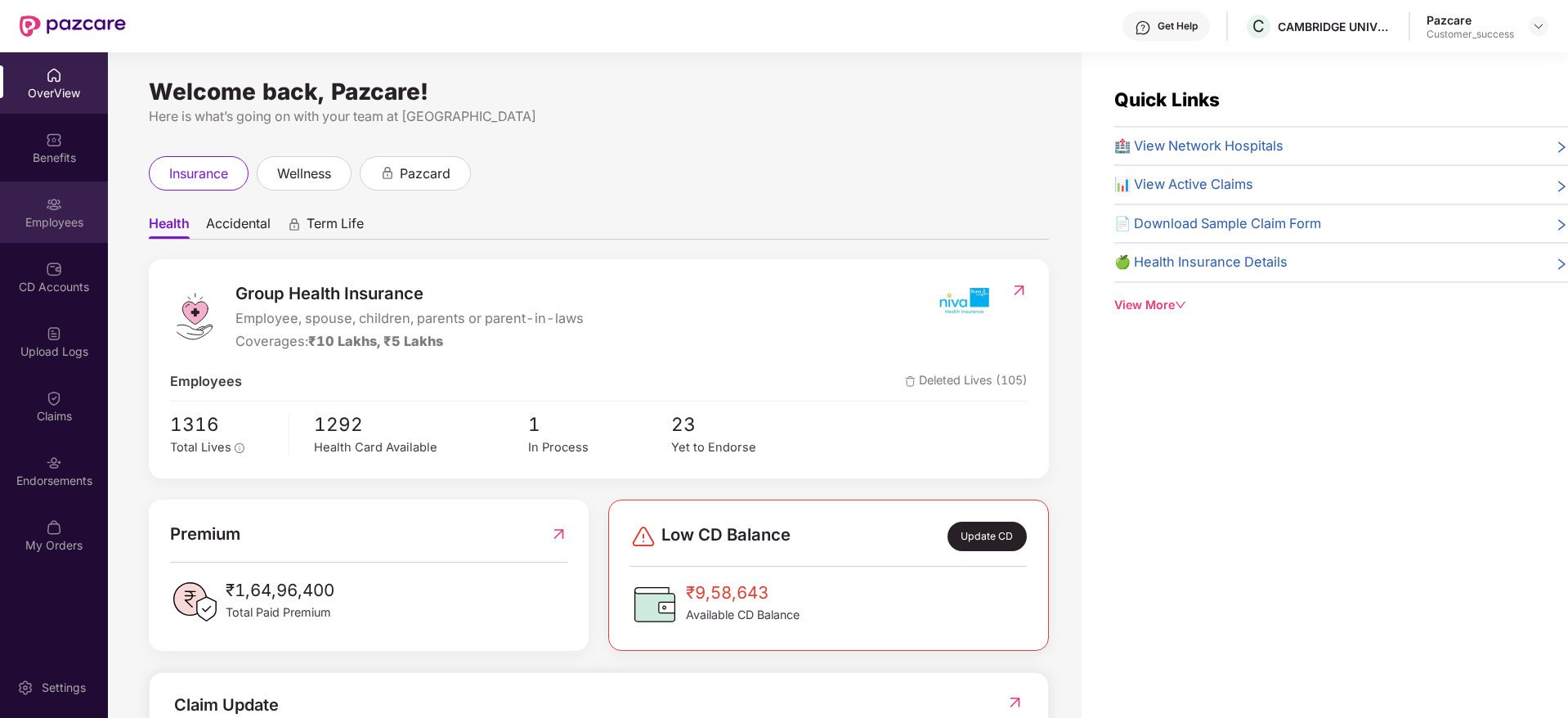
click at [72, 209] on div "Employees" at bounding box center [54, 213] width 108 height 62
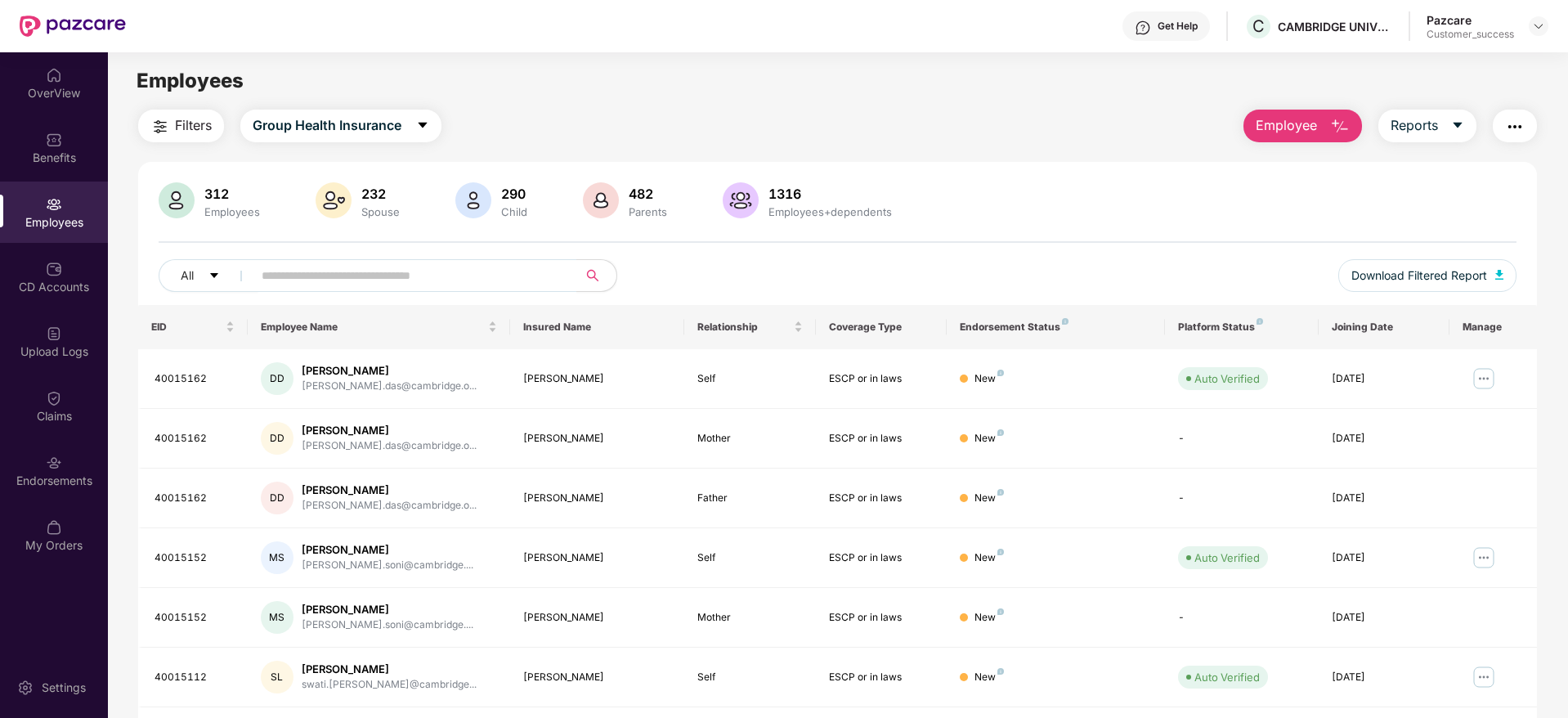
click at [182, 124] on span "Filters" at bounding box center [193, 125] width 37 height 21
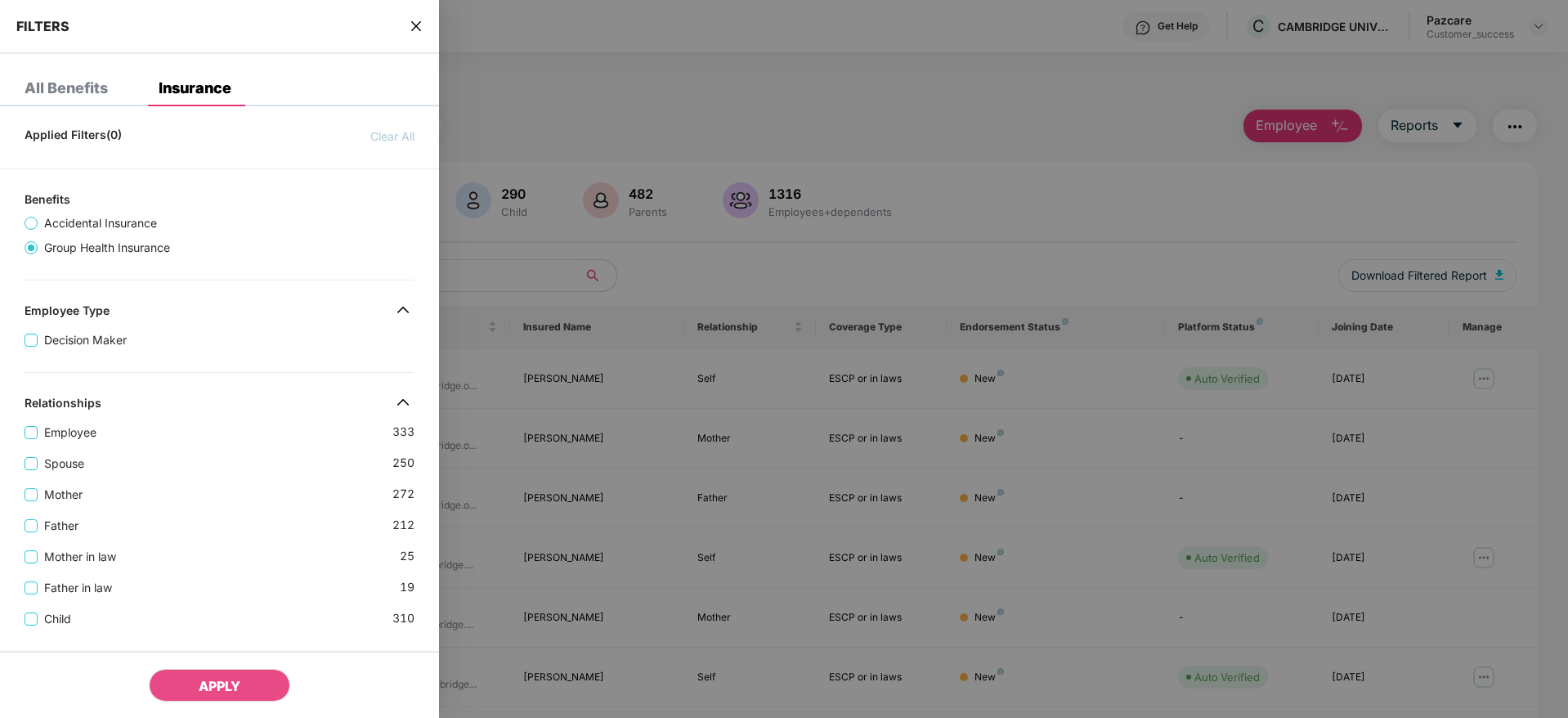
click at [194, 346] on div "Decision Maker" at bounding box center [220, 333] width 390 height 31
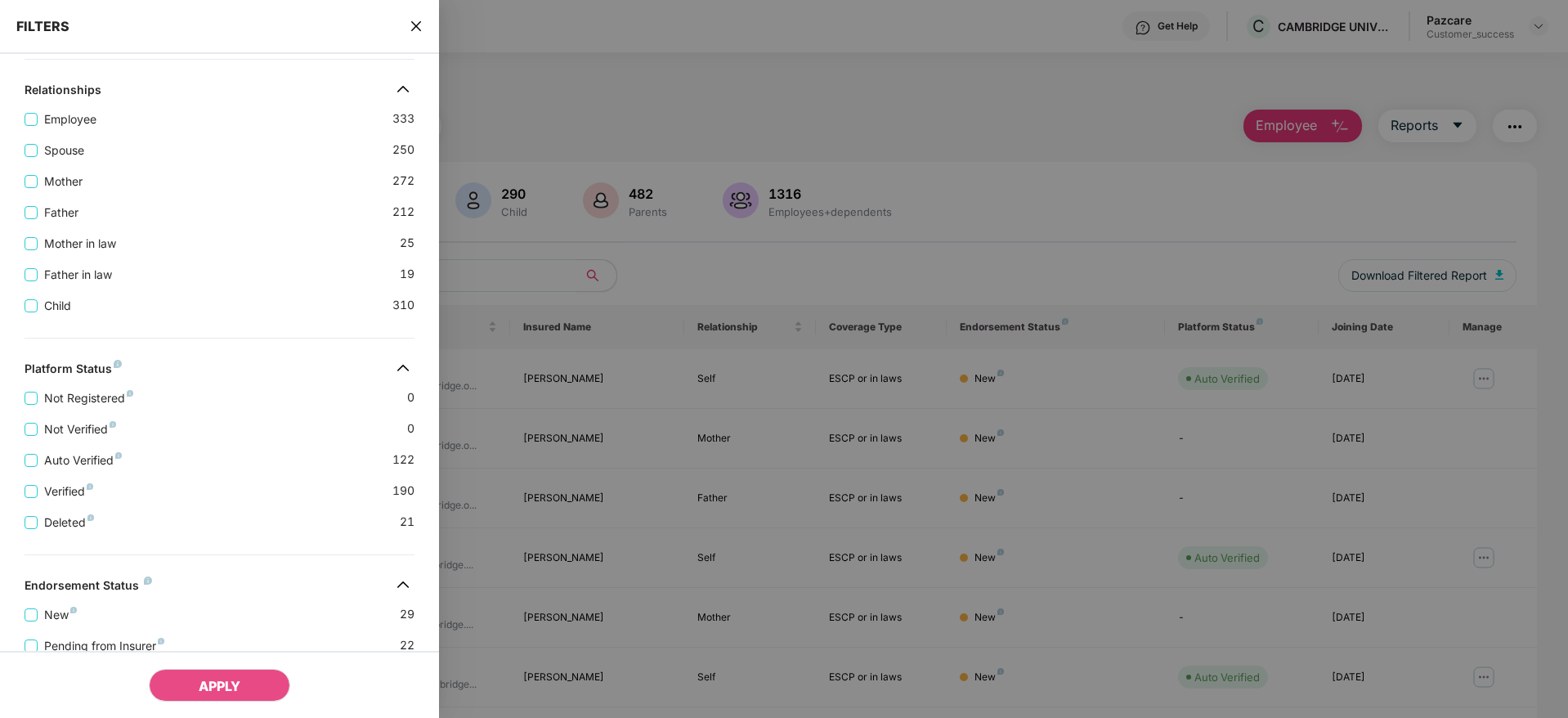
scroll to position [466, 0]
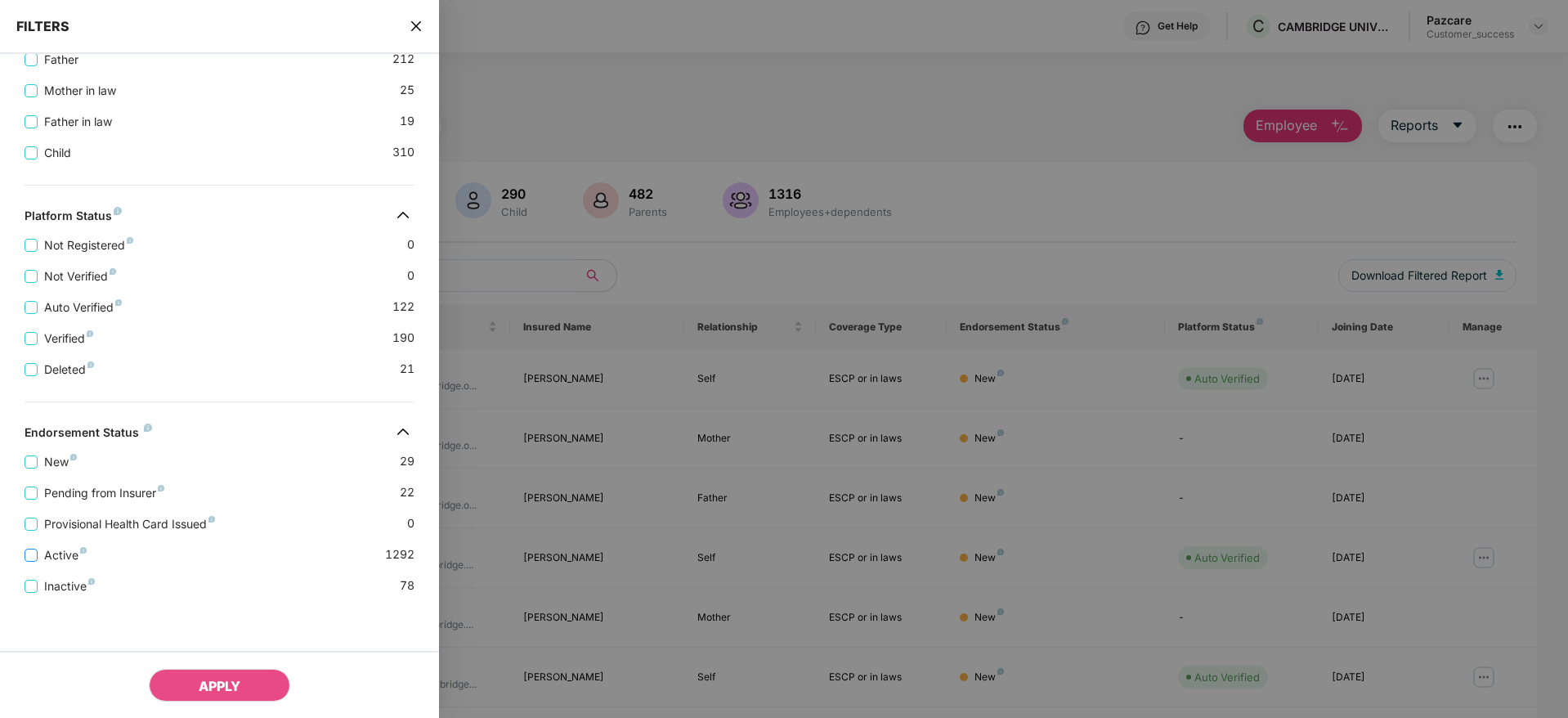
click at [60, 555] on span "Active" at bounding box center [66, 555] width 56 height 18
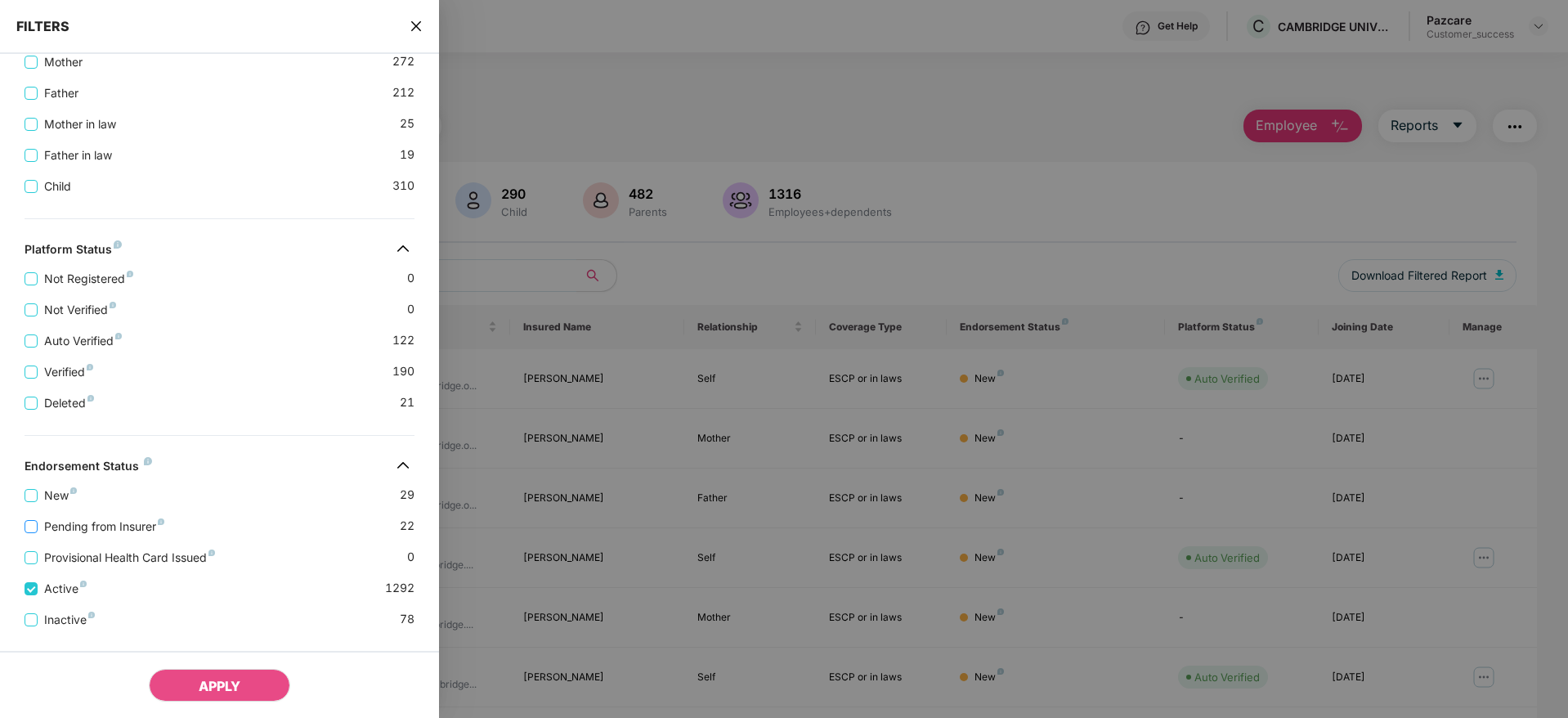
click at [38, 524] on span "Pending from Insurer" at bounding box center [104, 527] width 133 height 18
click at [200, 674] on button "APPLY" at bounding box center [220, 685] width 141 height 33
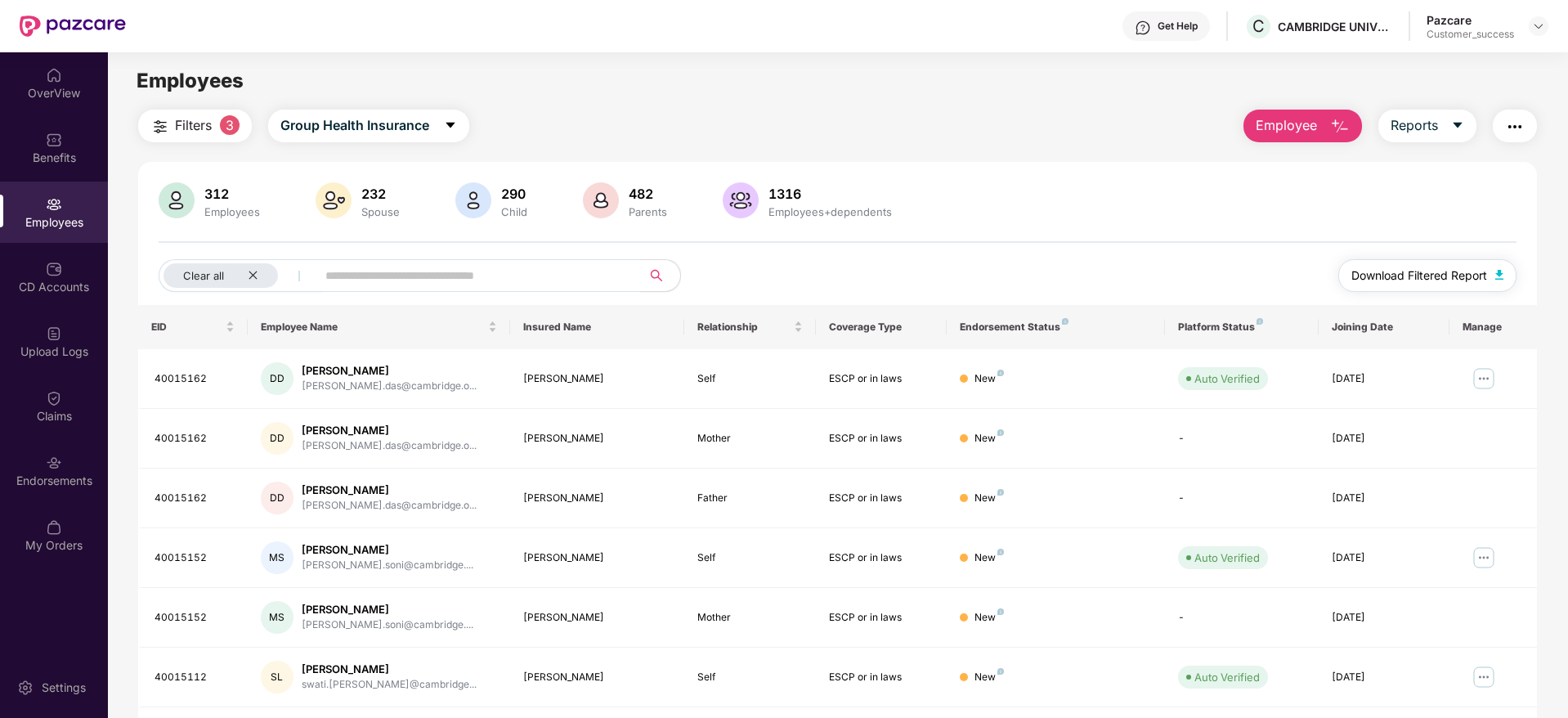
click at [1442, 278] on span "Download Filtered Report" at bounding box center [1419, 275] width 136 height 18
click at [254, 276] on icon "close" at bounding box center [253, 274] width 11 height 11
click at [1543, 18] on div at bounding box center [1539, 26] width 20 height 20
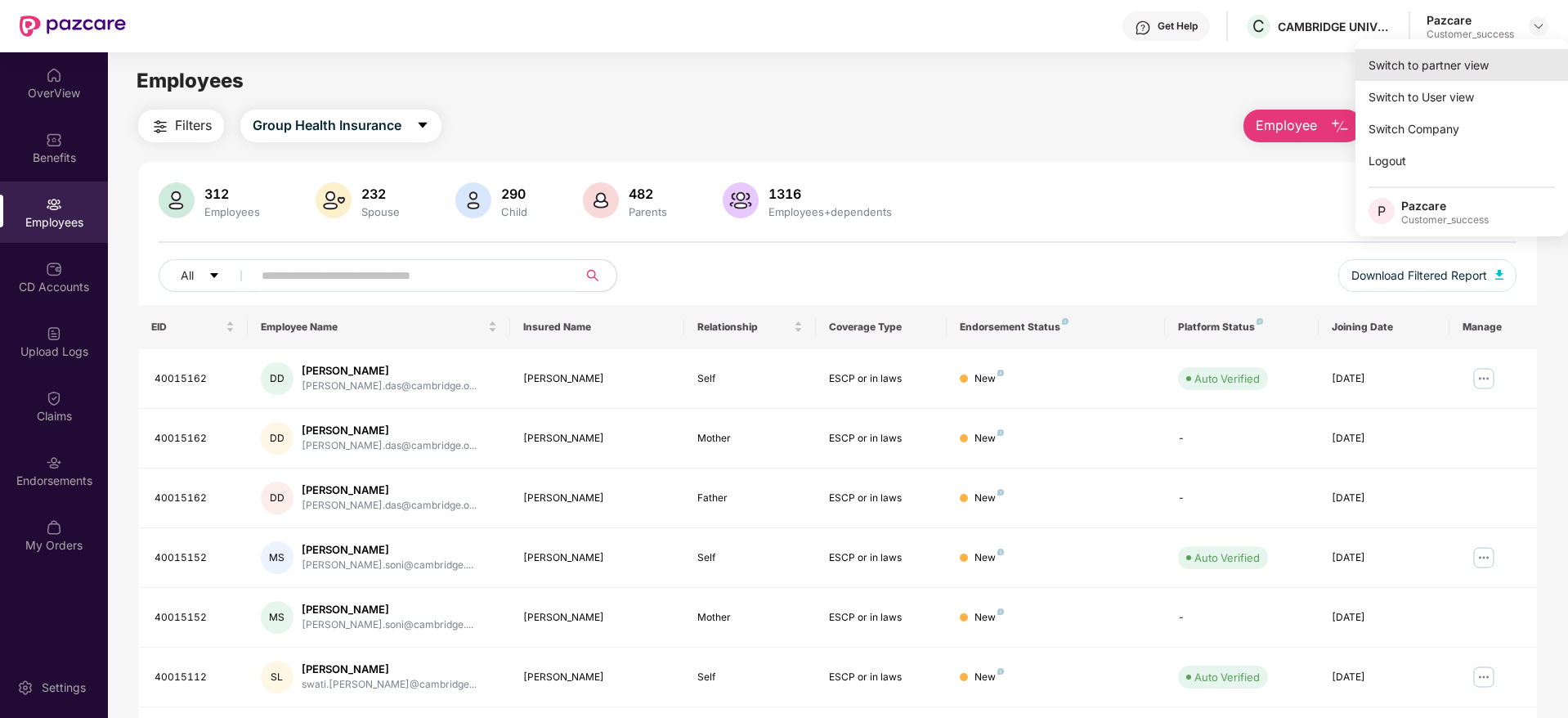
click at [1457, 70] on div "Switch to partner view" at bounding box center [1462, 65] width 213 height 32
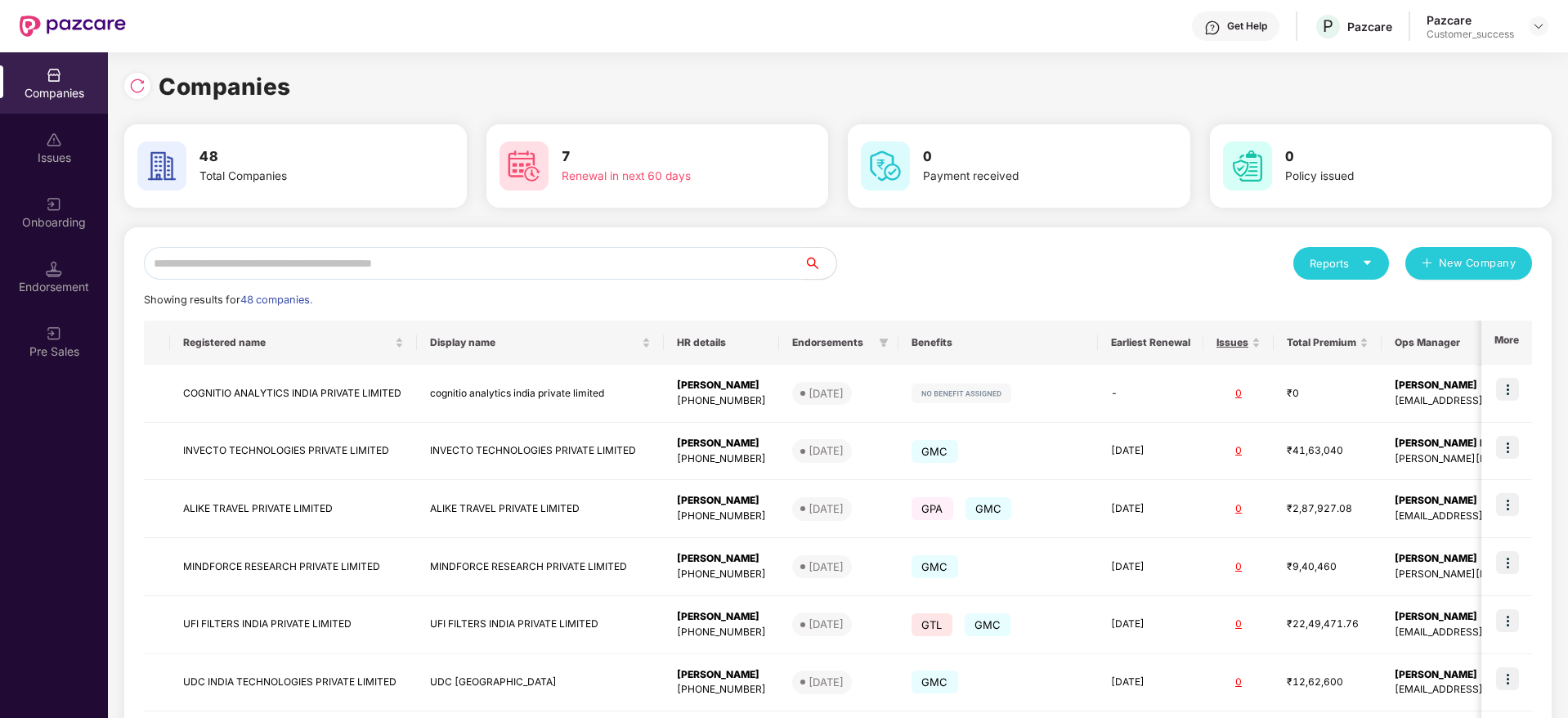
click at [382, 264] on input "text" at bounding box center [474, 263] width 660 height 33
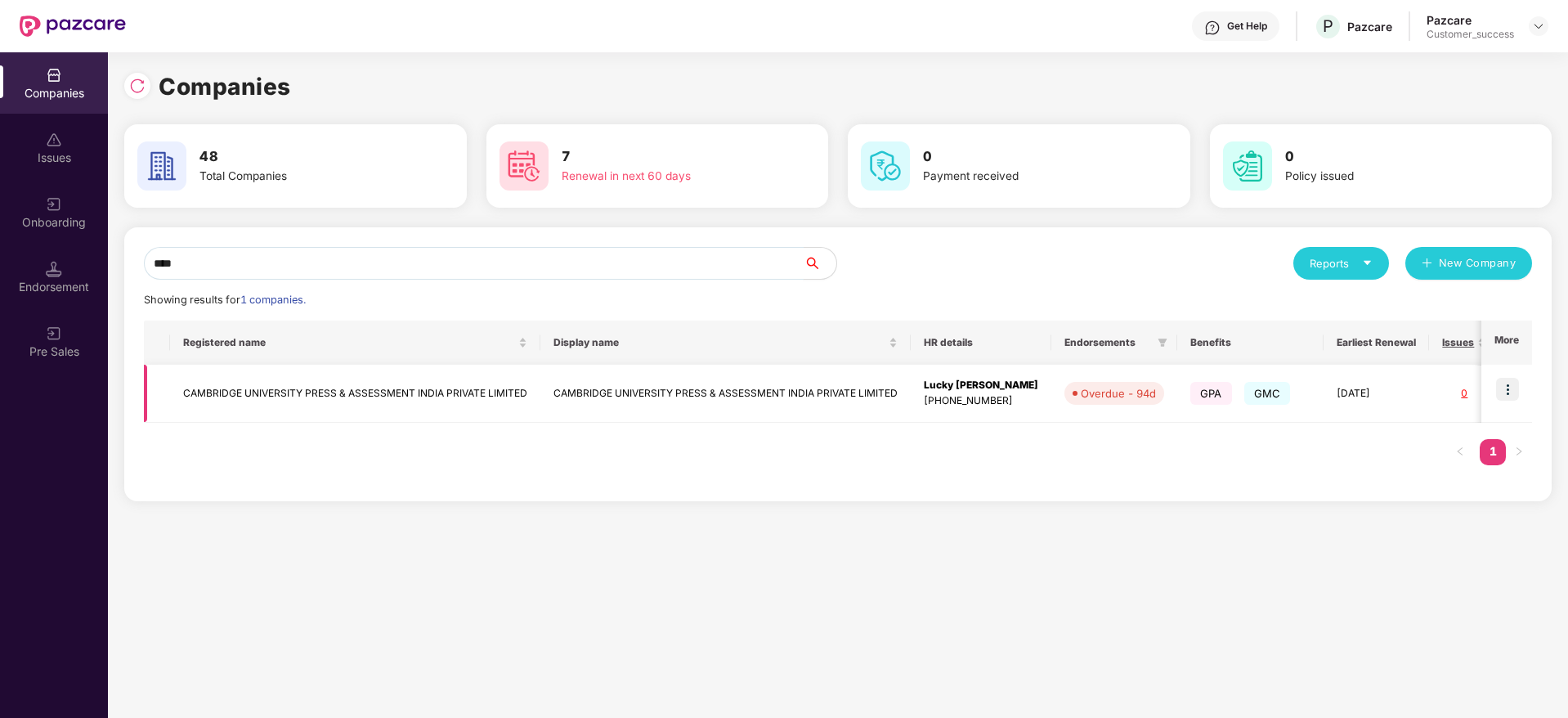
type input "****"
click at [380, 407] on td "CAMBRIDGE UNIVERSITY PRESS & ASSESSMENT INDIA PRIVATE LIMITED" at bounding box center [355, 394] width 370 height 58
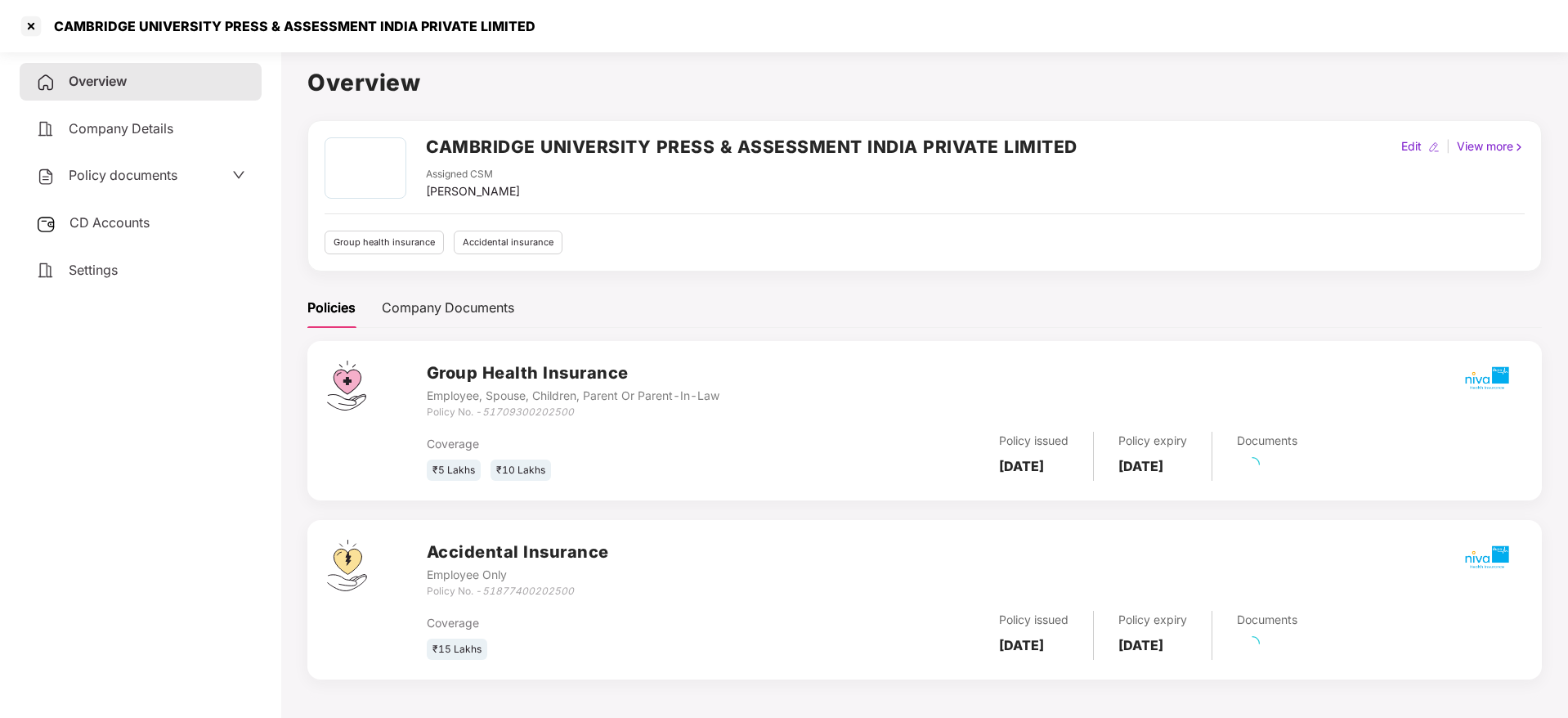
click at [380, 407] on div at bounding box center [377, 421] width 99 height 120
click at [1307, 467] on link "146 Pending" at bounding box center [1276, 470] width 78 height 16
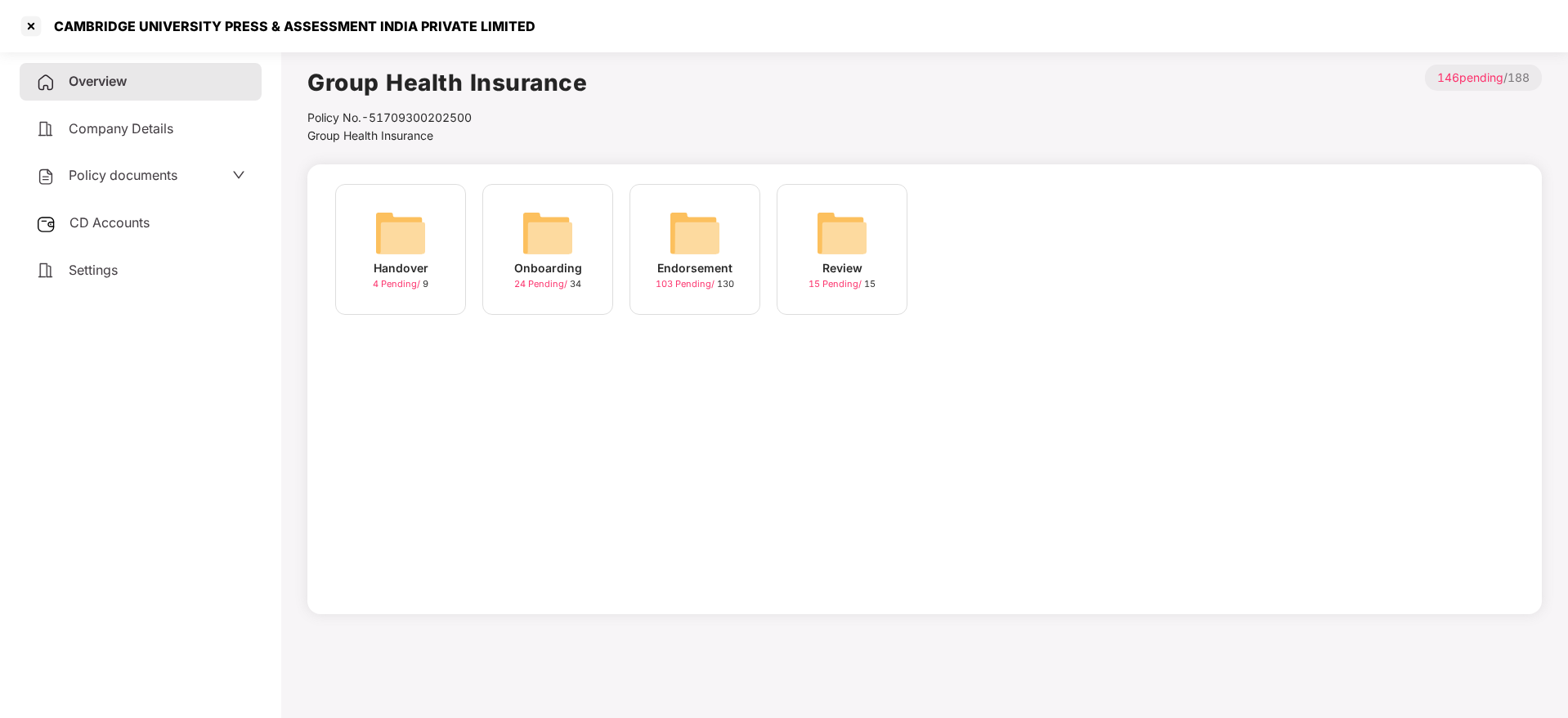
click at [703, 228] on img at bounding box center [695, 233] width 53 height 53
click at [550, 247] on img at bounding box center [548, 233] width 53 height 53
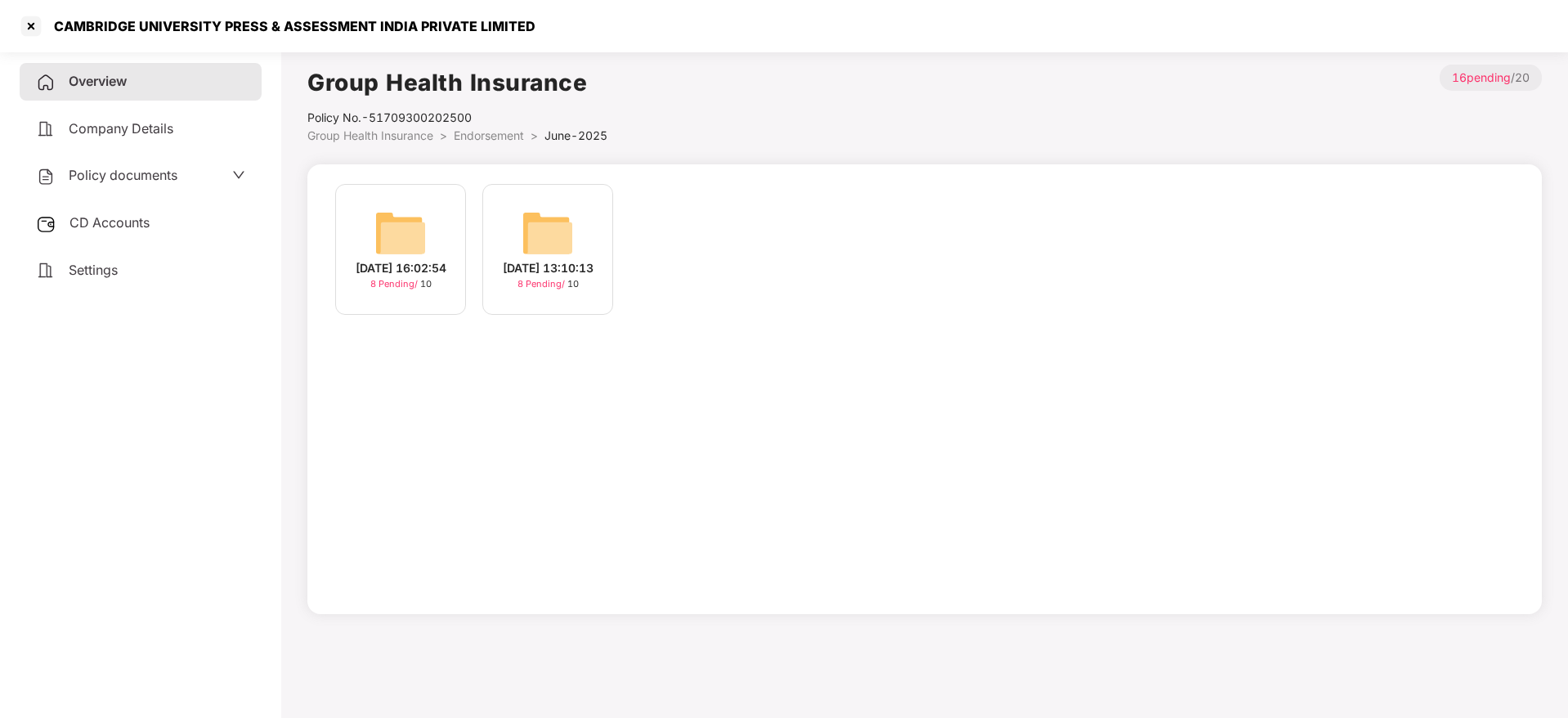
click at [413, 237] on img at bounding box center [401, 233] width 53 height 53
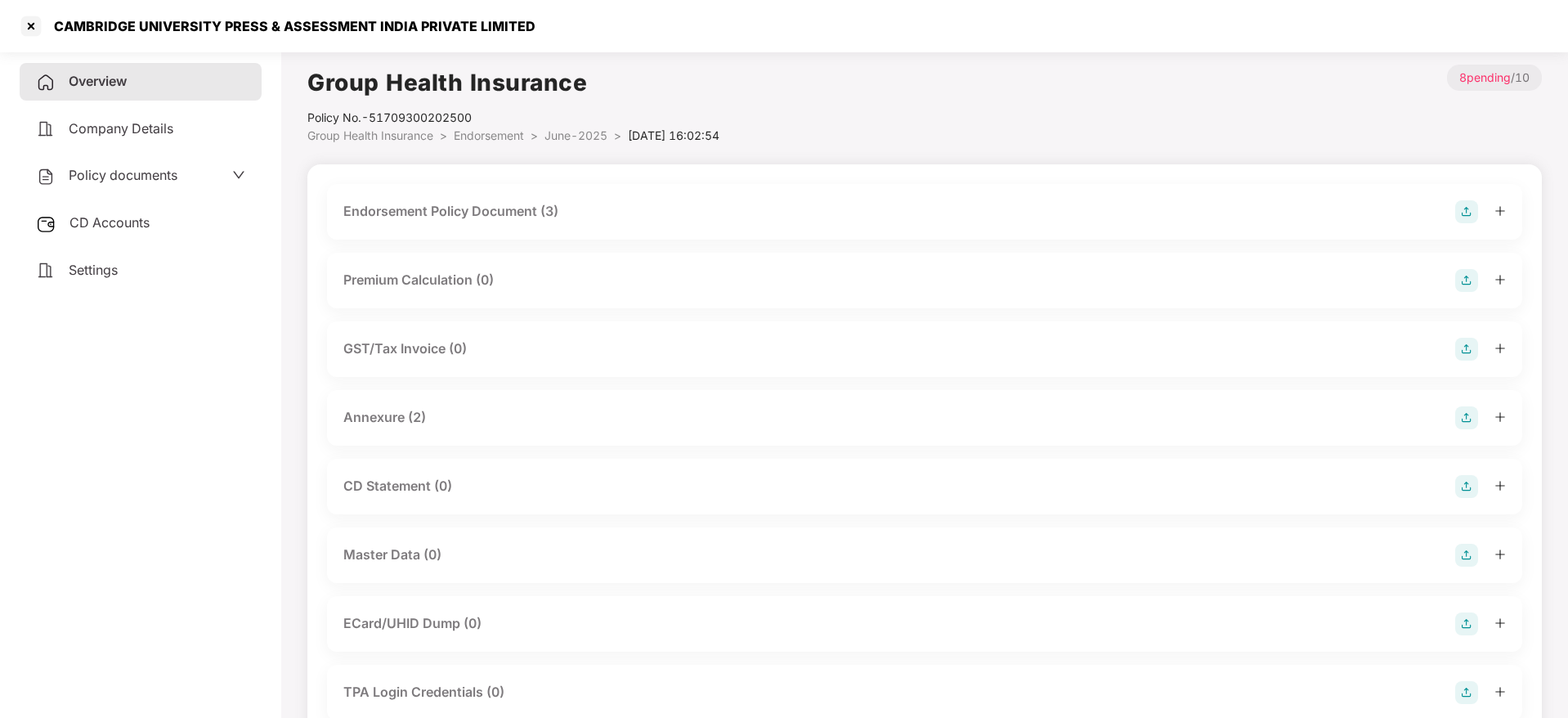
click at [531, 210] on div "Endorsement Policy Document (3)" at bounding box center [450, 211] width 215 height 21
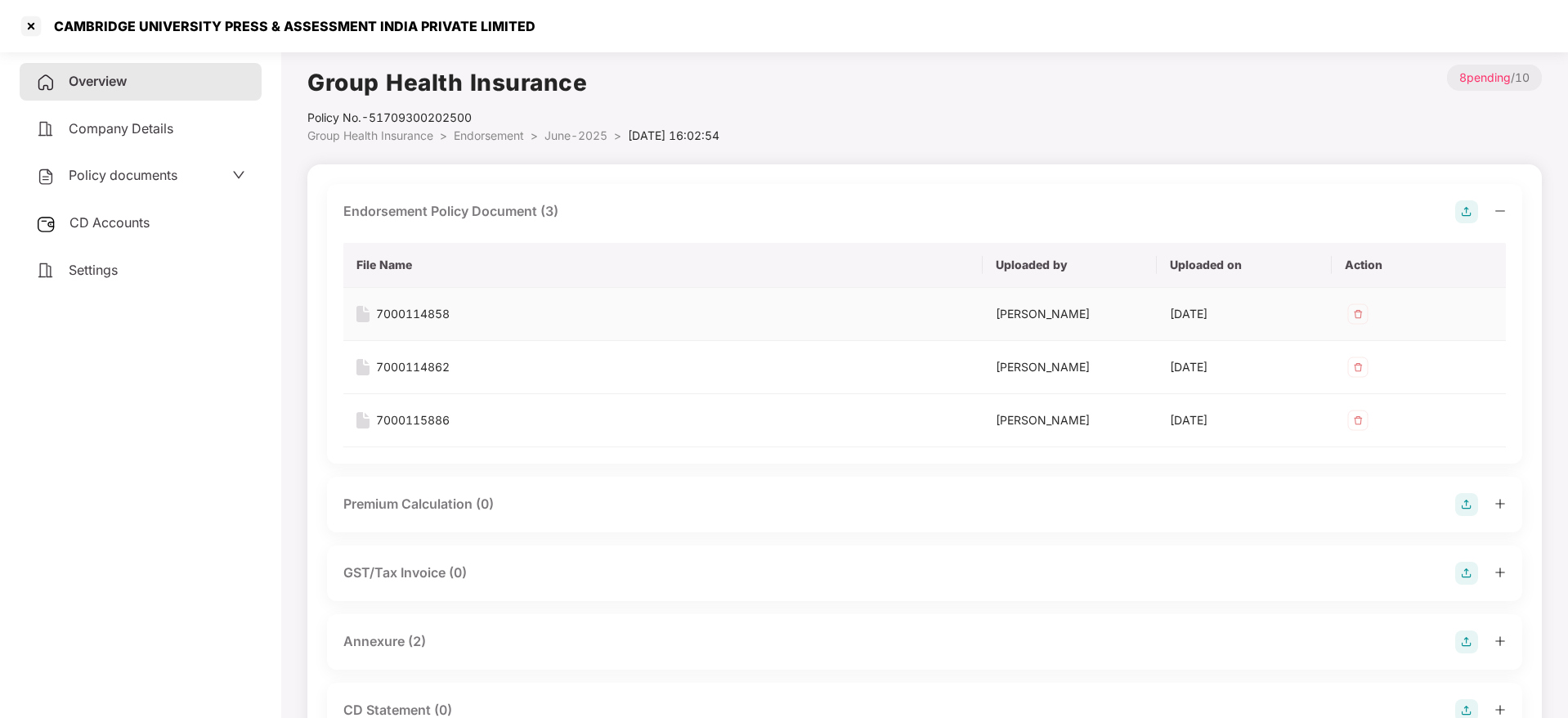
click at [438, 307] on div "7000114858" at bounding box center [413, 314] width 74 height 18
click at [425, 368] on div "7000114862" at bounding box center [413, 367] width 74 height 18
click at [425, 417] on div "7000115886" at bounding box center [413, 421] width 74 height 18
click at [184, 528] on div "Overview Company Details Policy documents CD Accounts Settings" at bounding box center [140, 381] width 242 height 637
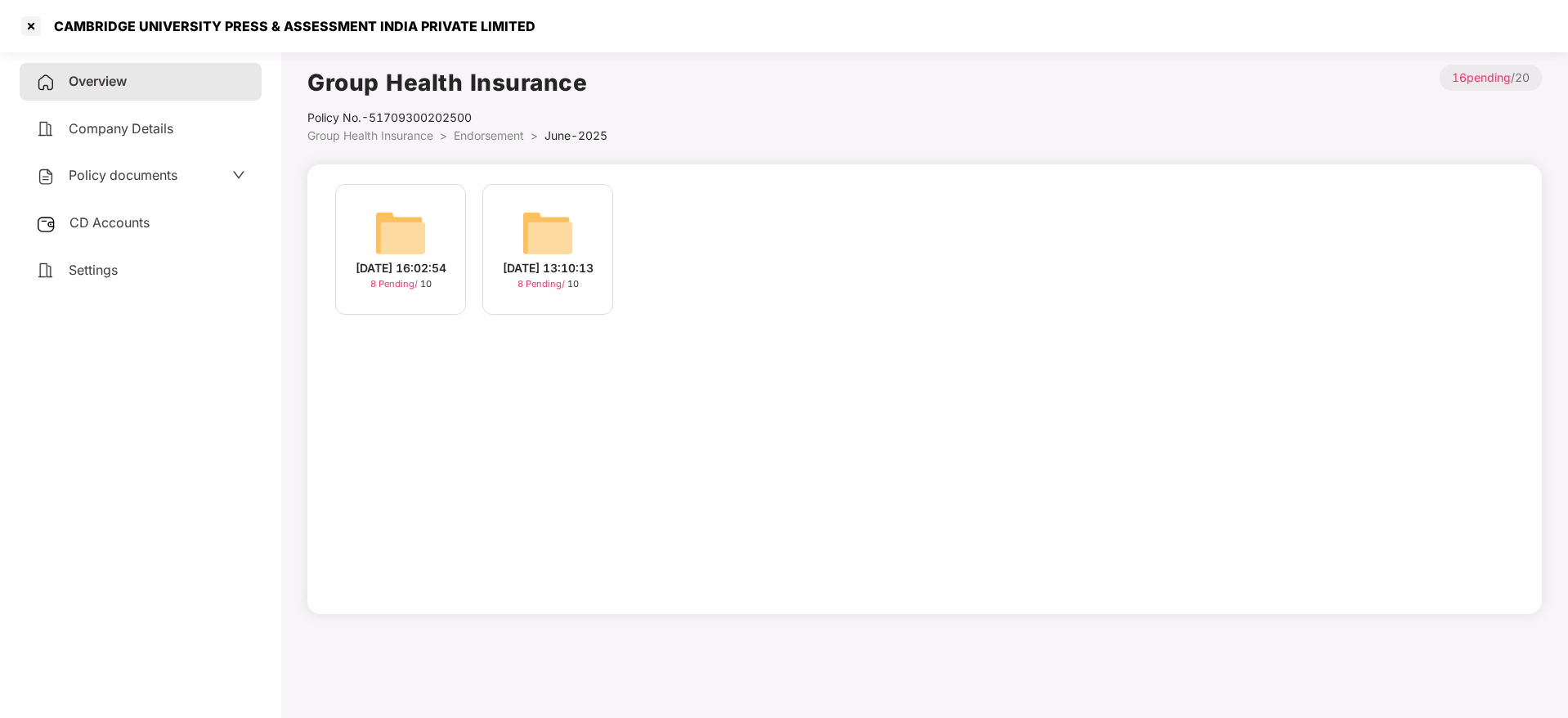
click at [554, 240] on img at bounding box center [548, 233] width 53 height 53
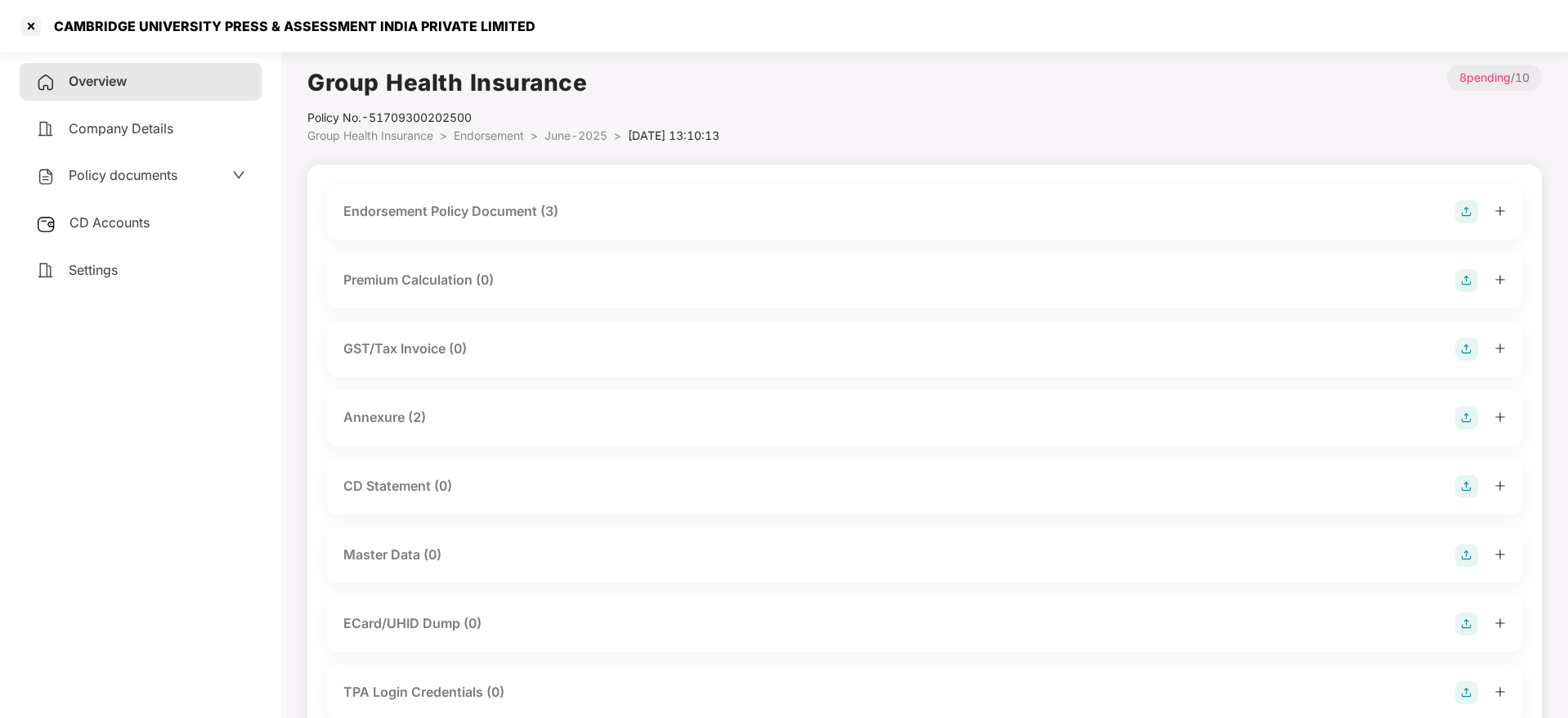
click at [504, 207] on div "Endorsement Policy Document (3)" at bounding box center [450, 211] width 215 height 21
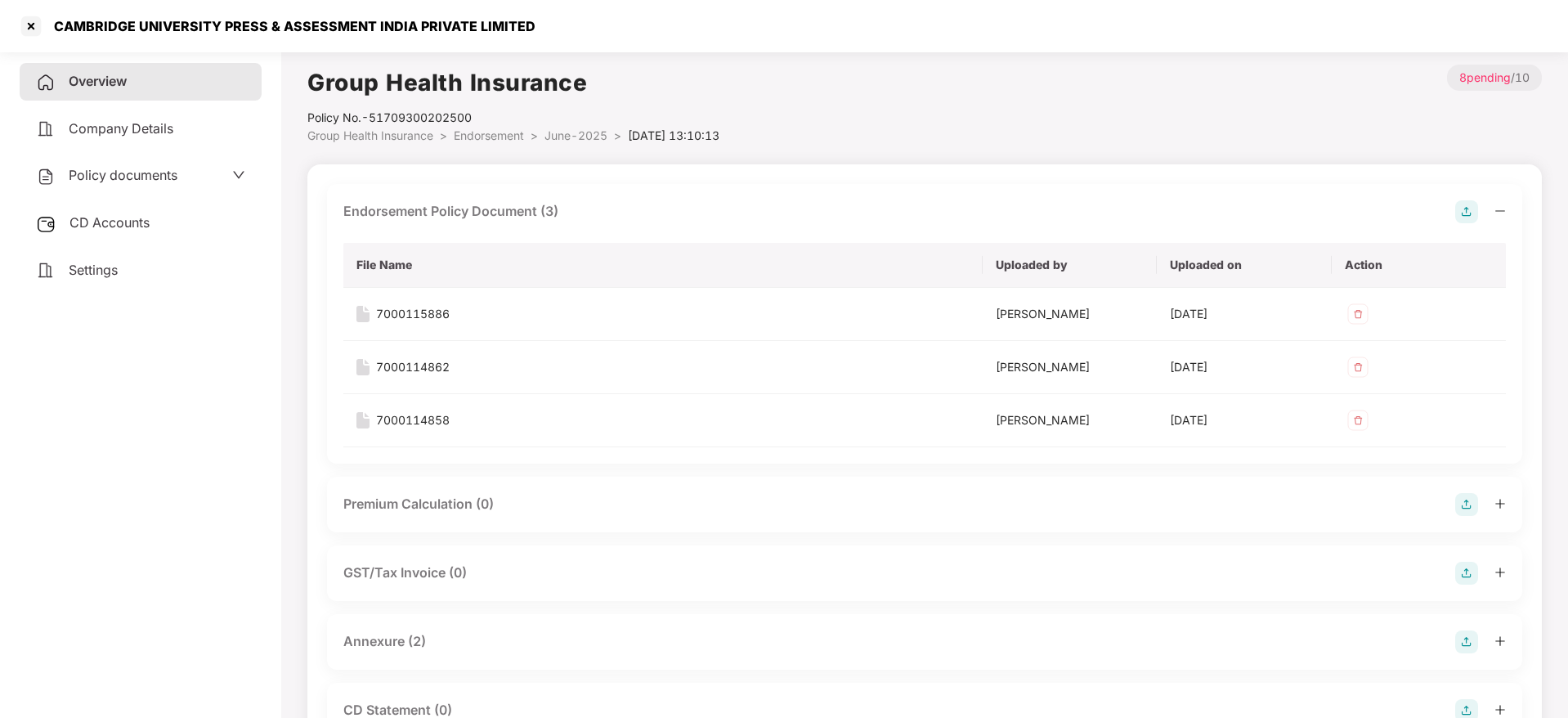
click at [142, 430] on div "Overview Company Details Policy documents CD Accounts Settings" at bounding box center [140, 381] width 242 height 637
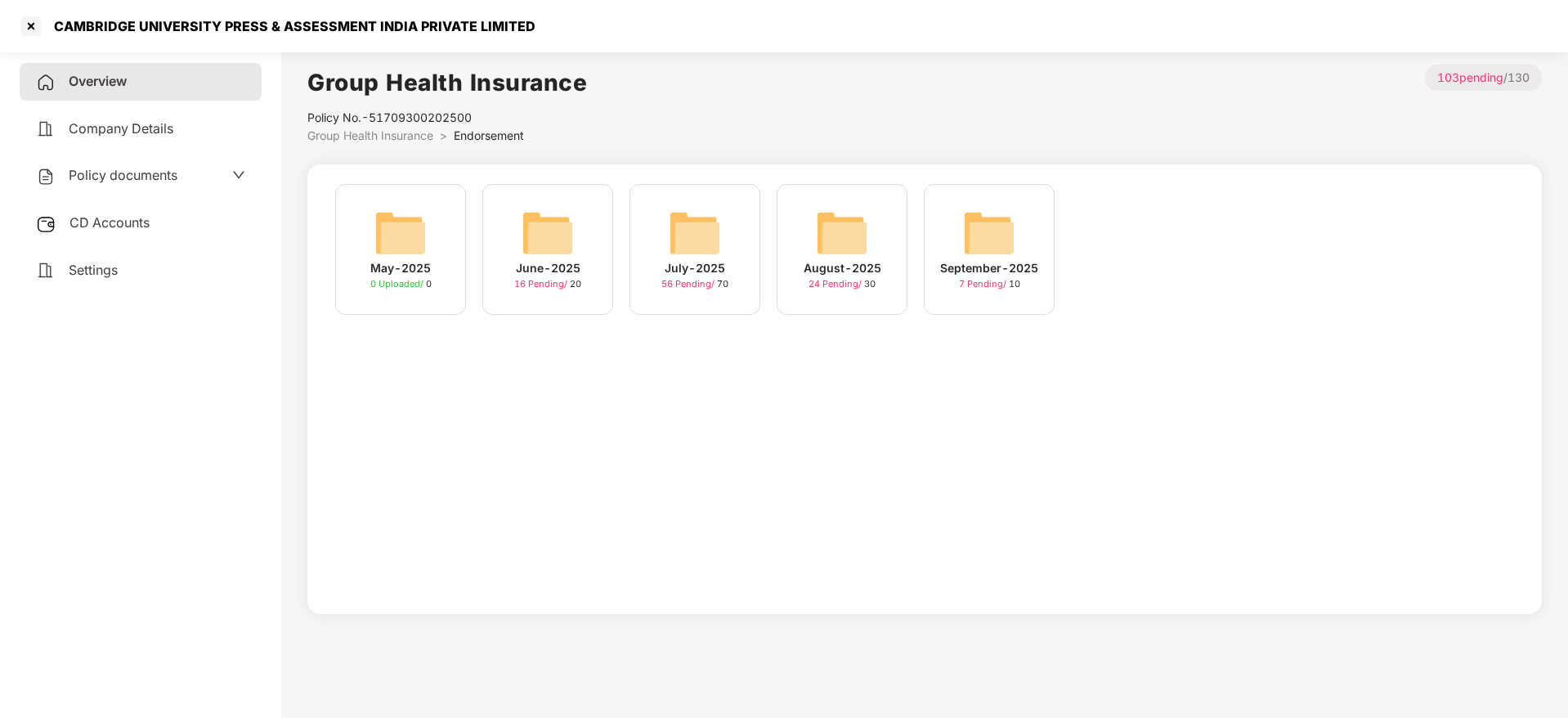
click at [697, 233] on img at bounding box center [695, 233] width 53 height 53
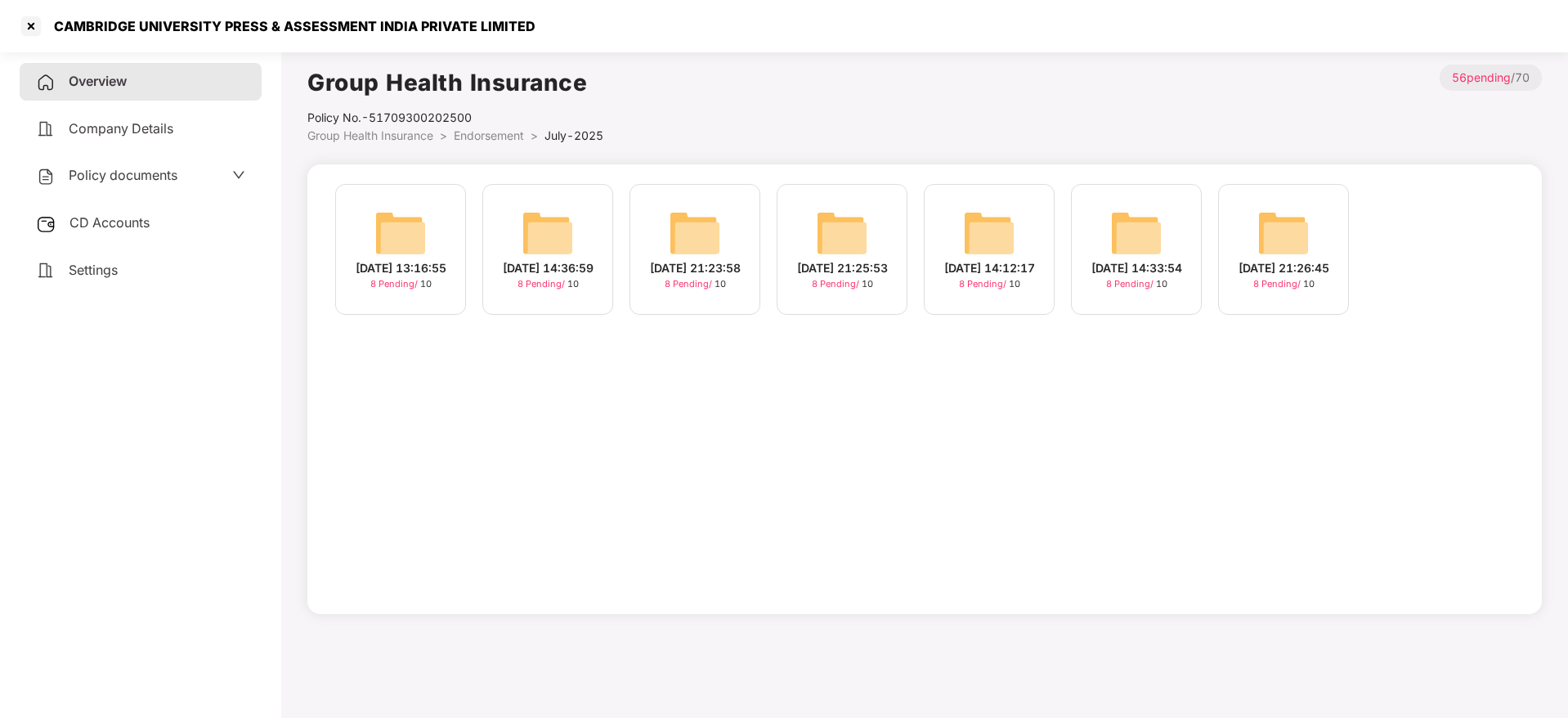
click at [406, 244] on img at bounding box center [401, 233] width 53 height 53
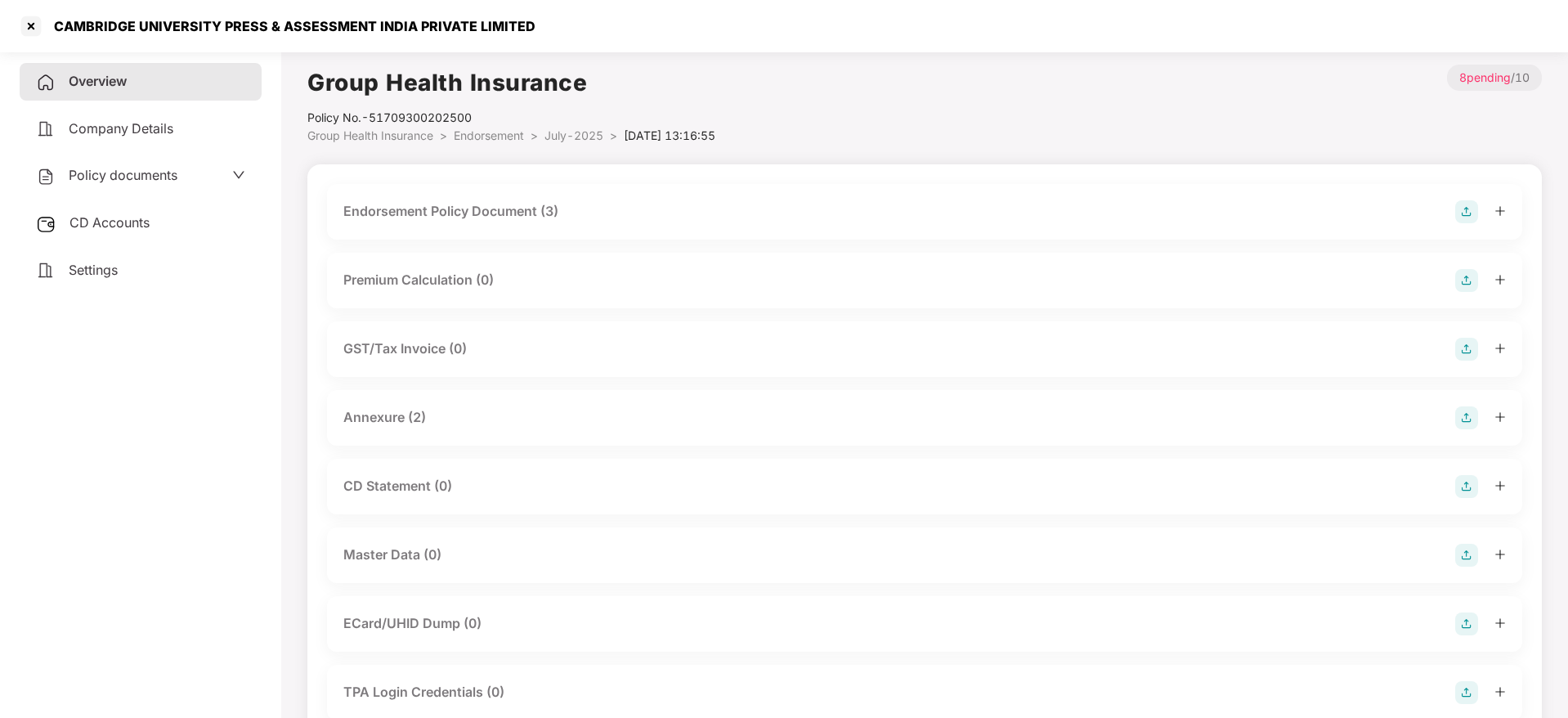
click at [501, 206] on div "Endorsement Policy Document (3)" at bounding box center [450, 211] width 215 height 21
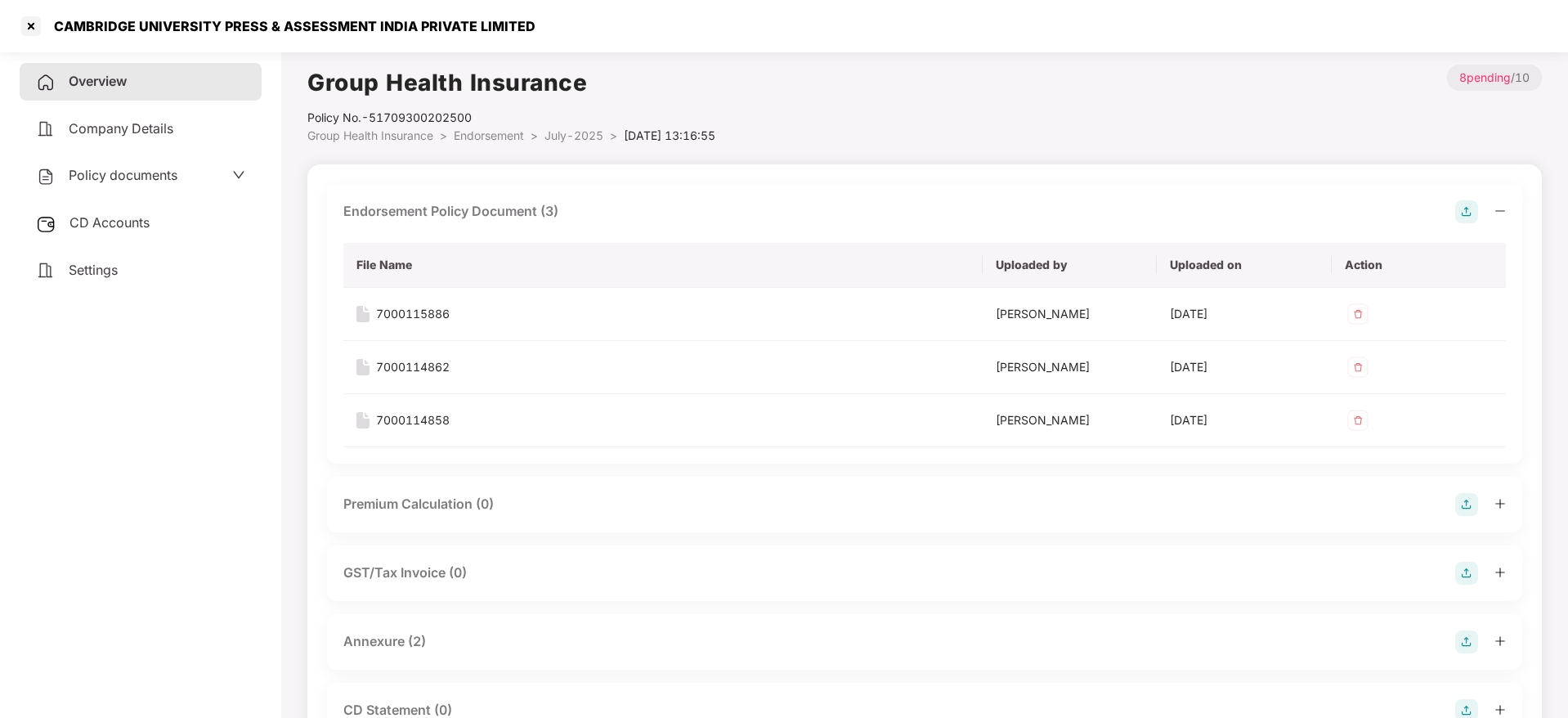
click at [796, 62] on main "Group Health Insurance Policy No.- 51709300202500 Group Health Insurance > Endo…" at bounding box center [925, 589] width 1287 height 1089
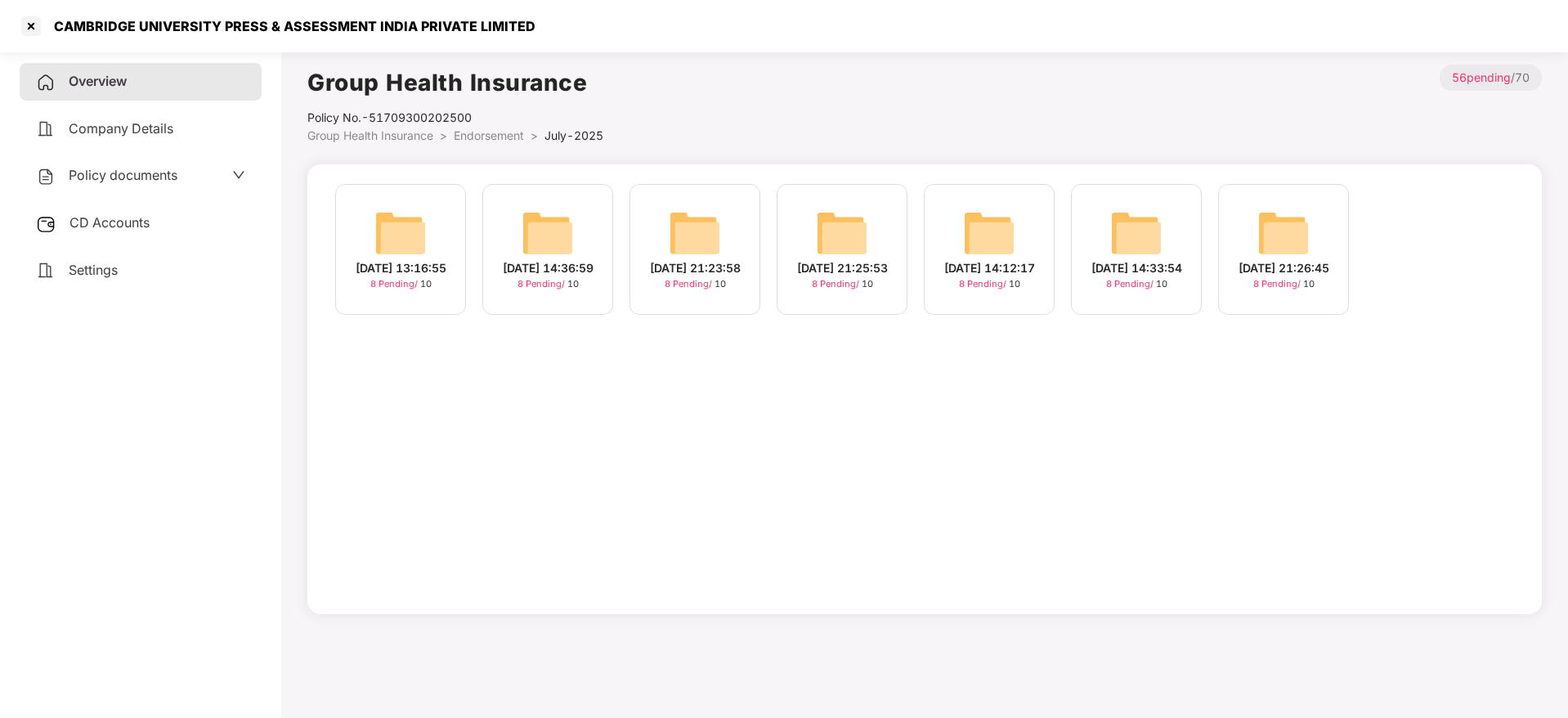
click at [543, 238] on img at bounding box center [548, 233] width 53 height 53
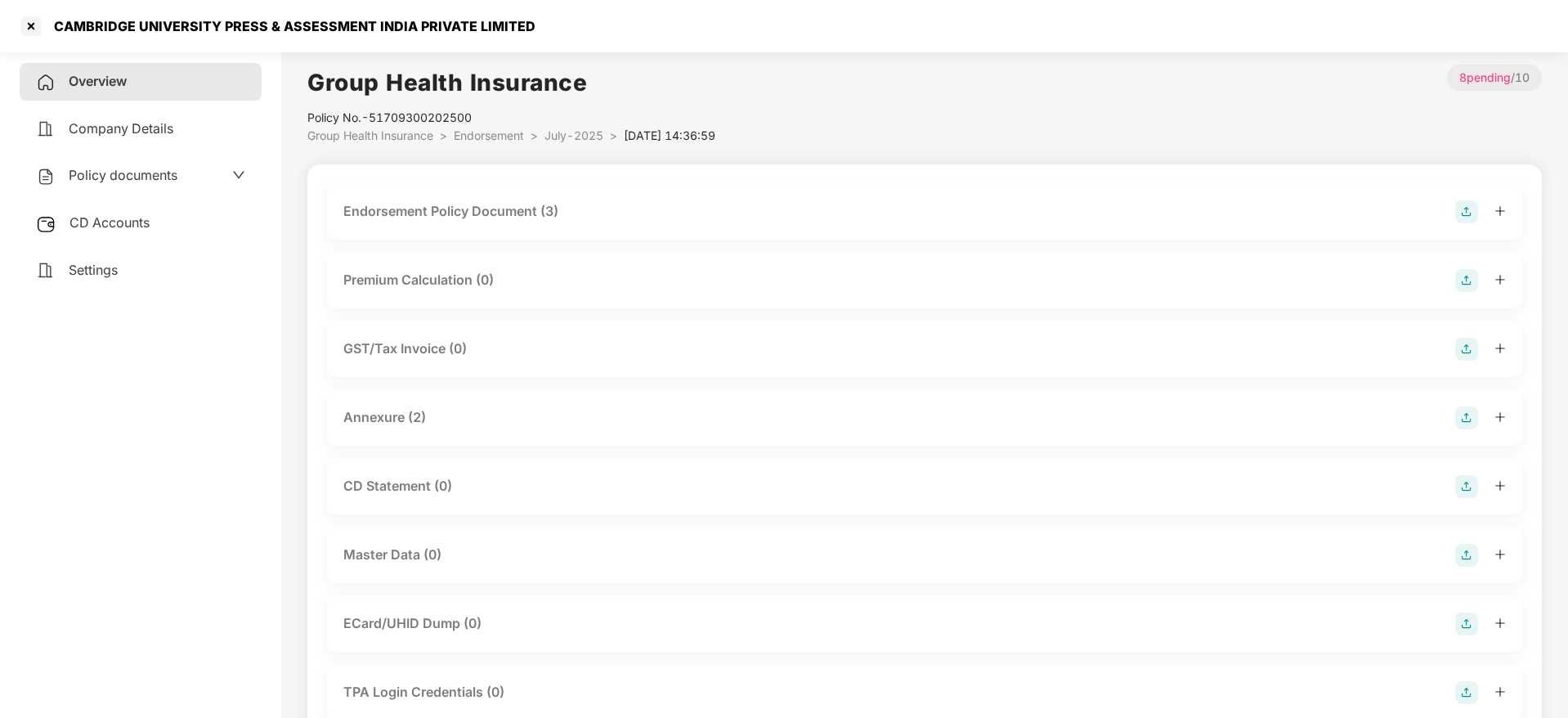
click at [516, 211] on div "Endorsement Policy Document (3)" at bounding box center [450, 211] width 215 height 21
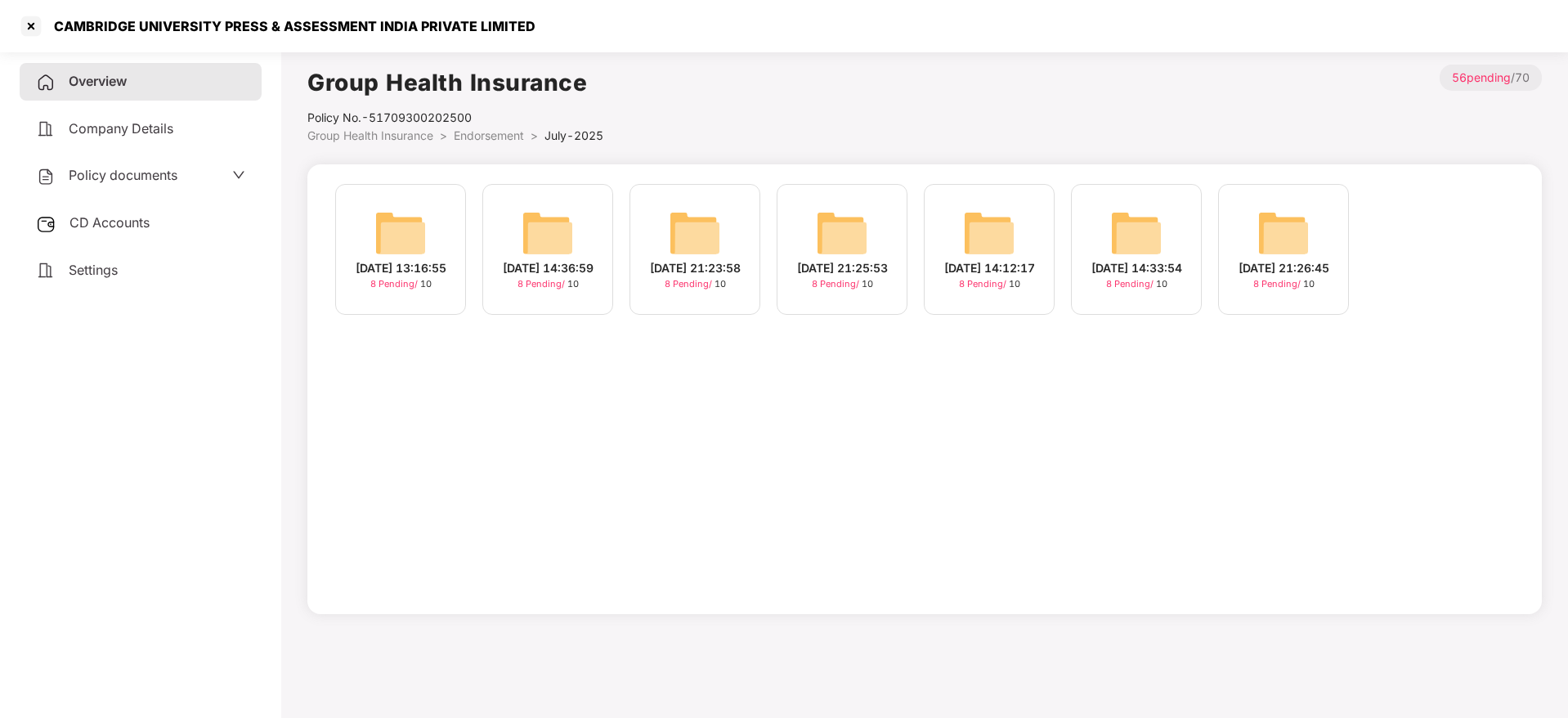
click at [999, 237] on img at bounding box center [989, 233] width 53 height 53
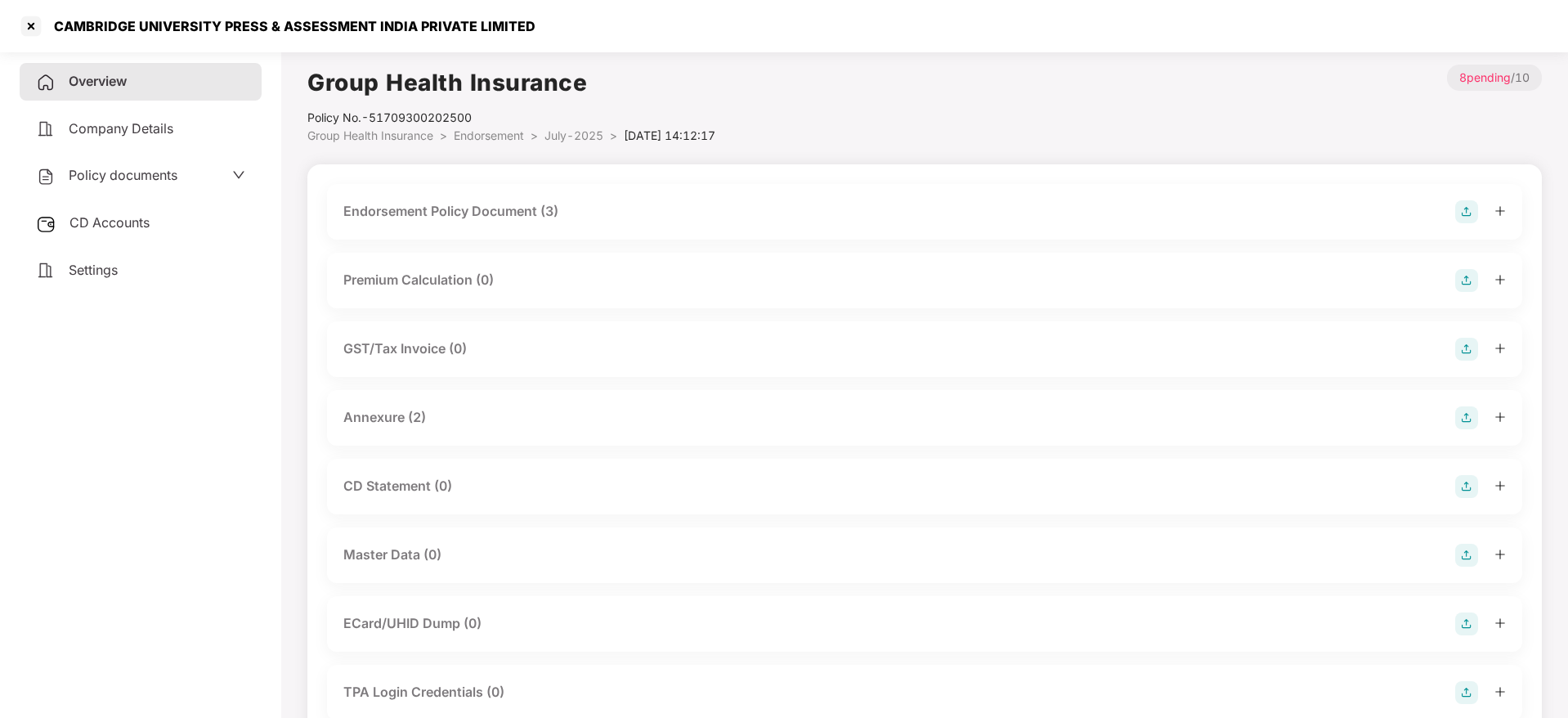
click at [532, 204] on div "Endorsement Policy Document (3)" at bounding box center [450, 211] width 215 height 21
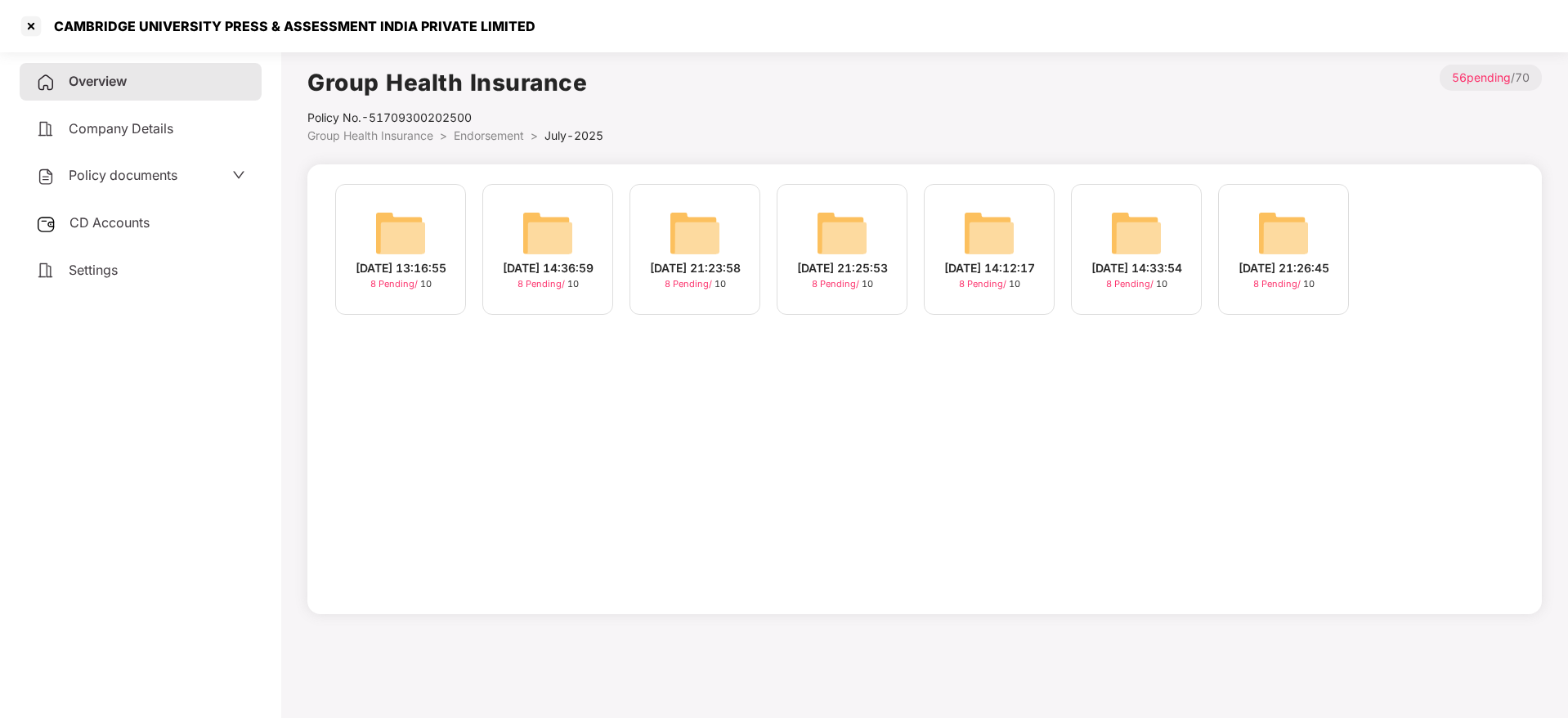
click at [1291, 242] on img at bounding box center [1284, 233] width 53 height 53
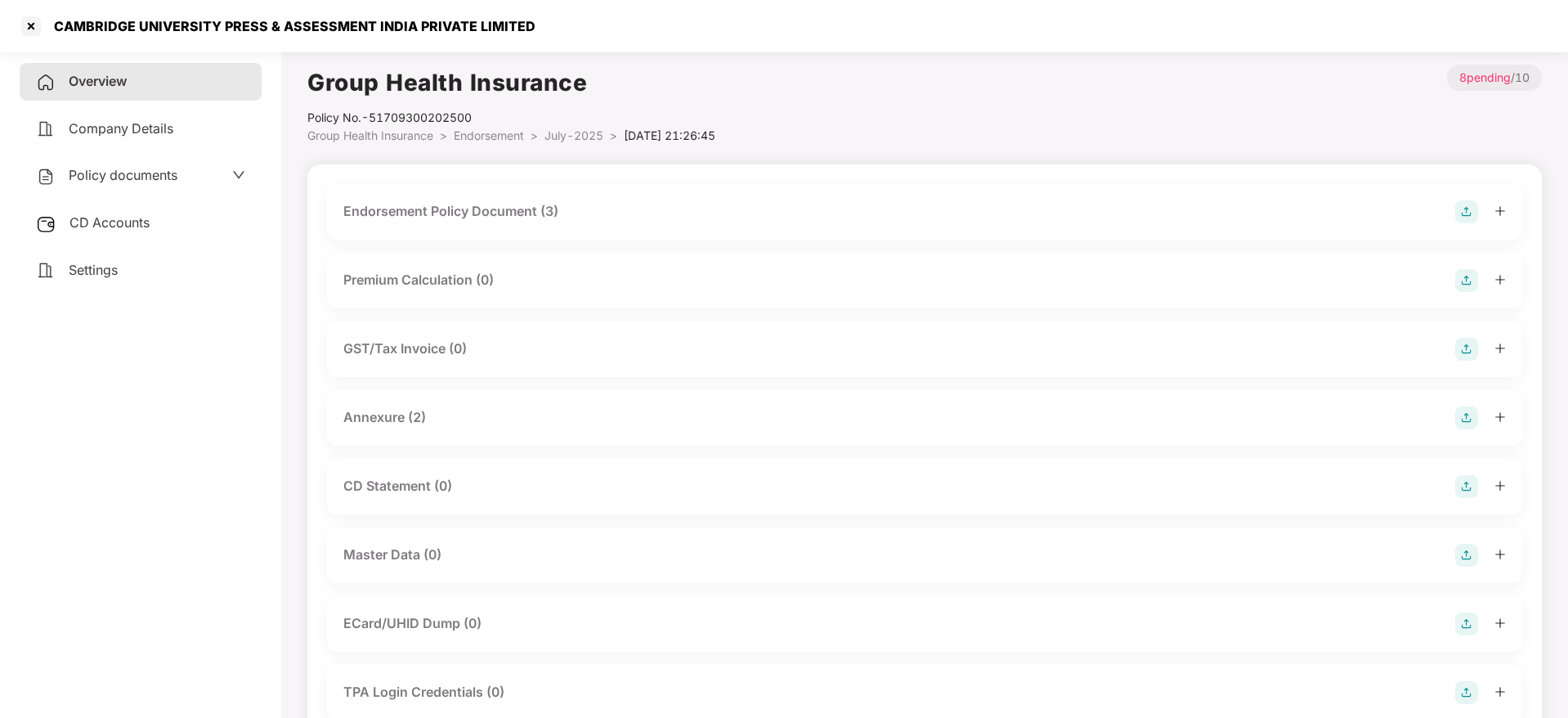
click at [526, 205] on div "Endorsement Policy Document (3)" at bounding box center [450, 211] width 215 height 21
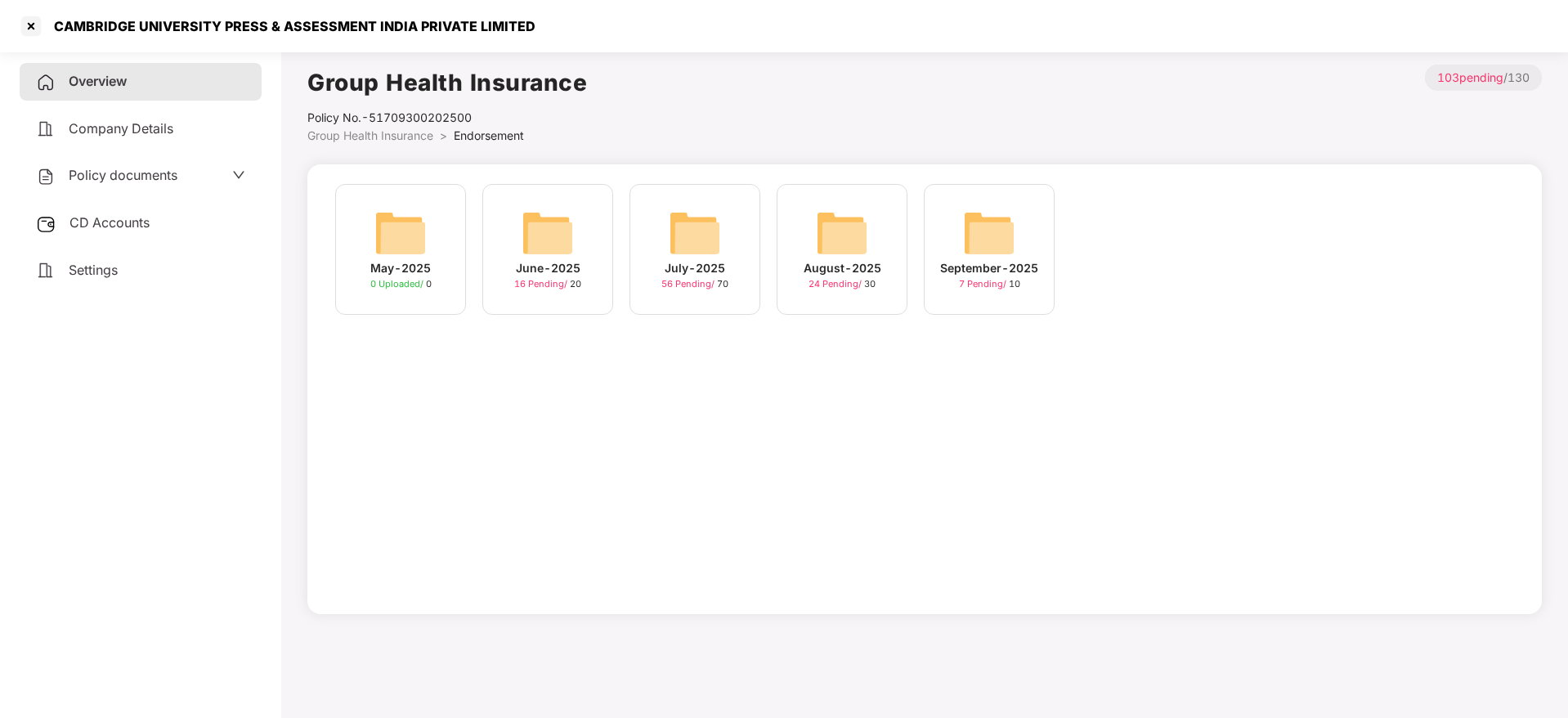
click at [849, 255] on img at bounding box center [842, 233] width 53 height 53
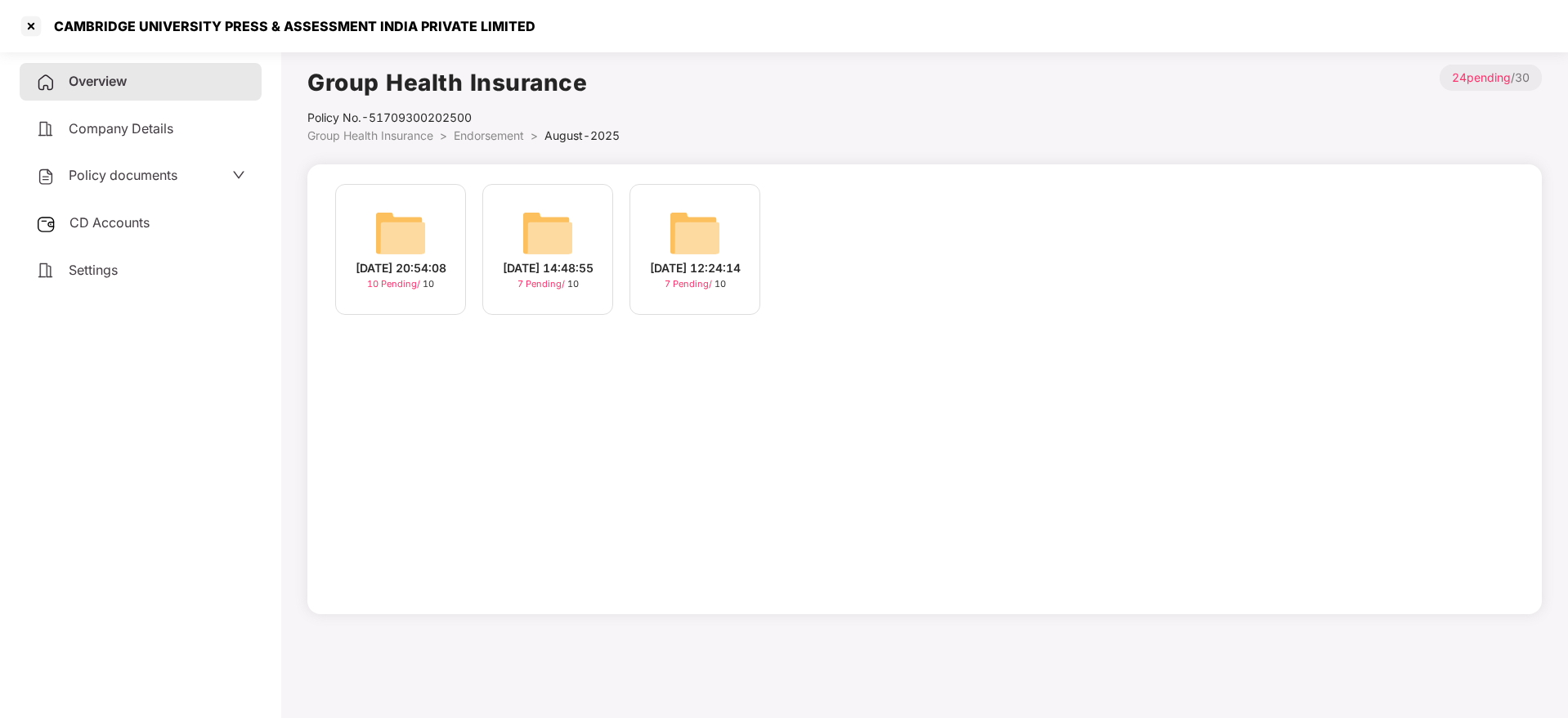
click at [398, 226] on img at bounding box center [401, 233] width 53 height 53
click at [550, 233] on img at bounding box center [548, 233] width 53 height 53
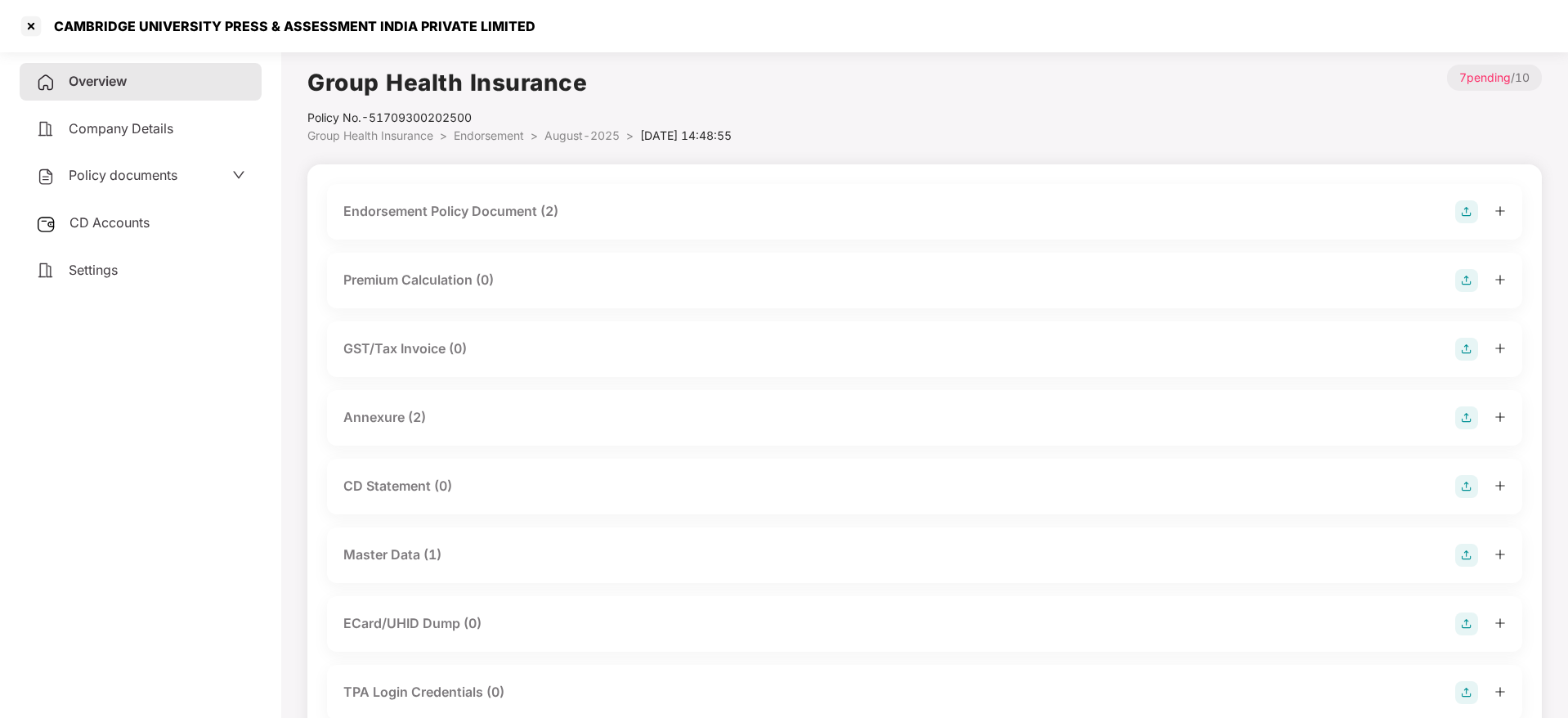
click at [522, 220] on div "Endorsement Policy Document (2)" at bounding box center [450, 211] width 215 height 21
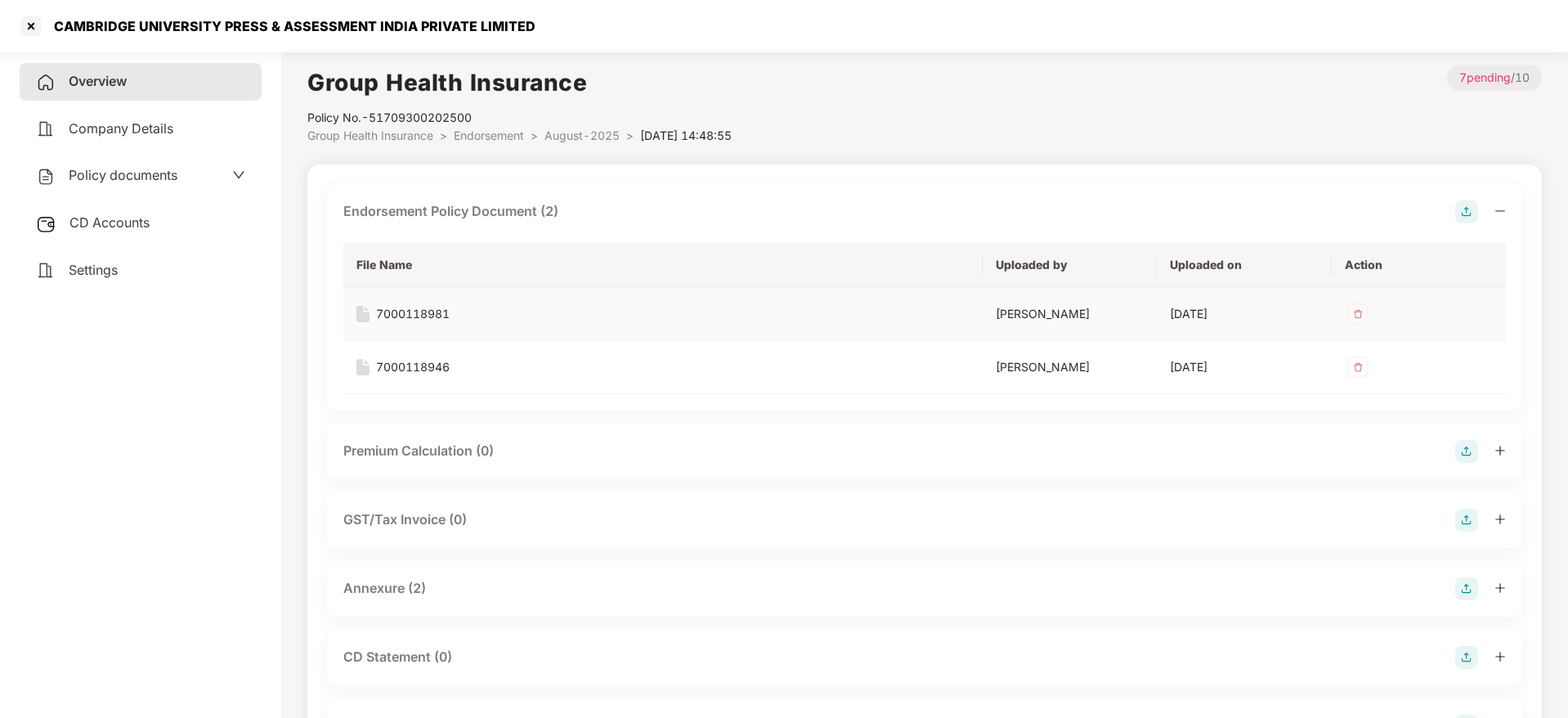
click at [424, 311] on div "7000118981" at bounding box center [413, 314] width 74 height 18
click at [428, 370] on div "7000118946" at bounding box center [413, 367] width 74 height 18
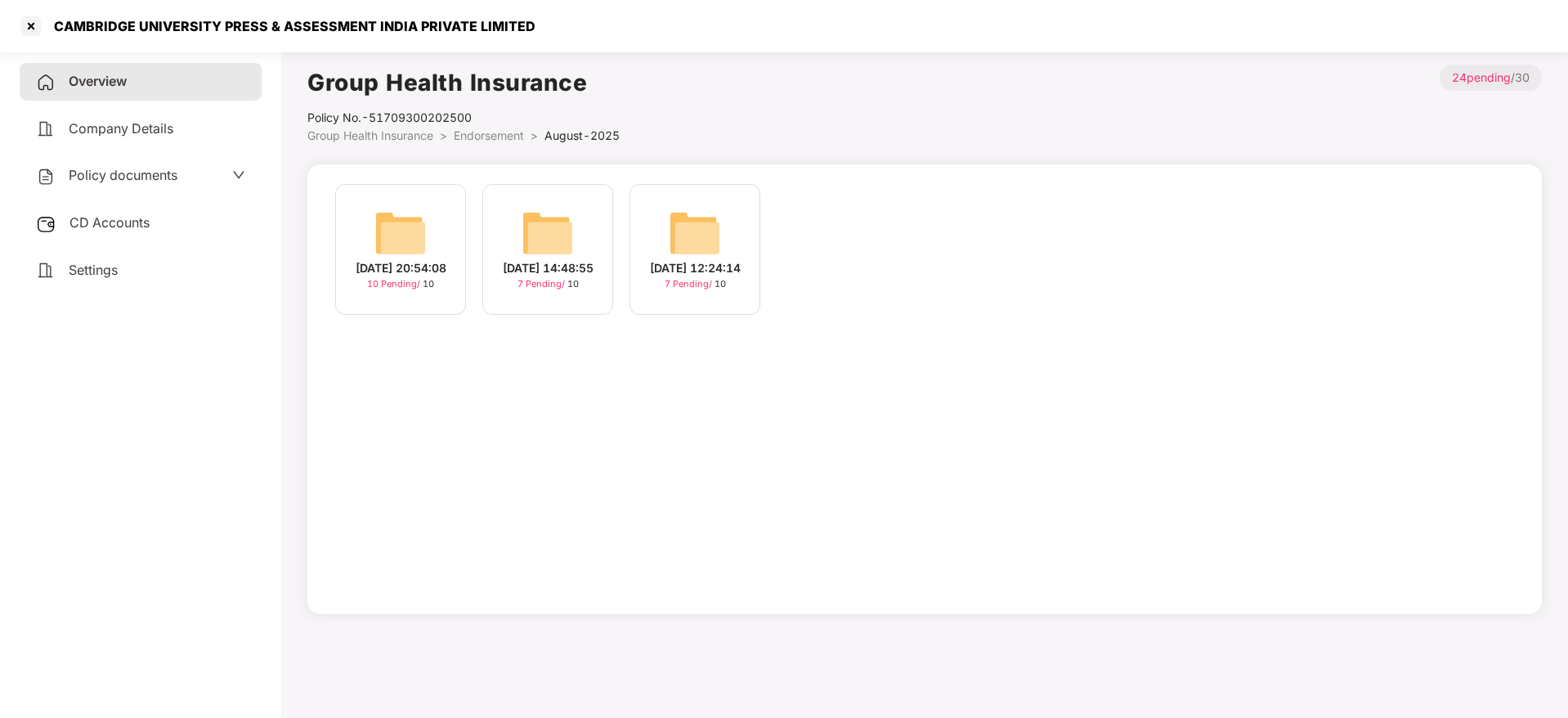
click at [531, 228] on img at bounding box center [548, 233] width 53 height 53
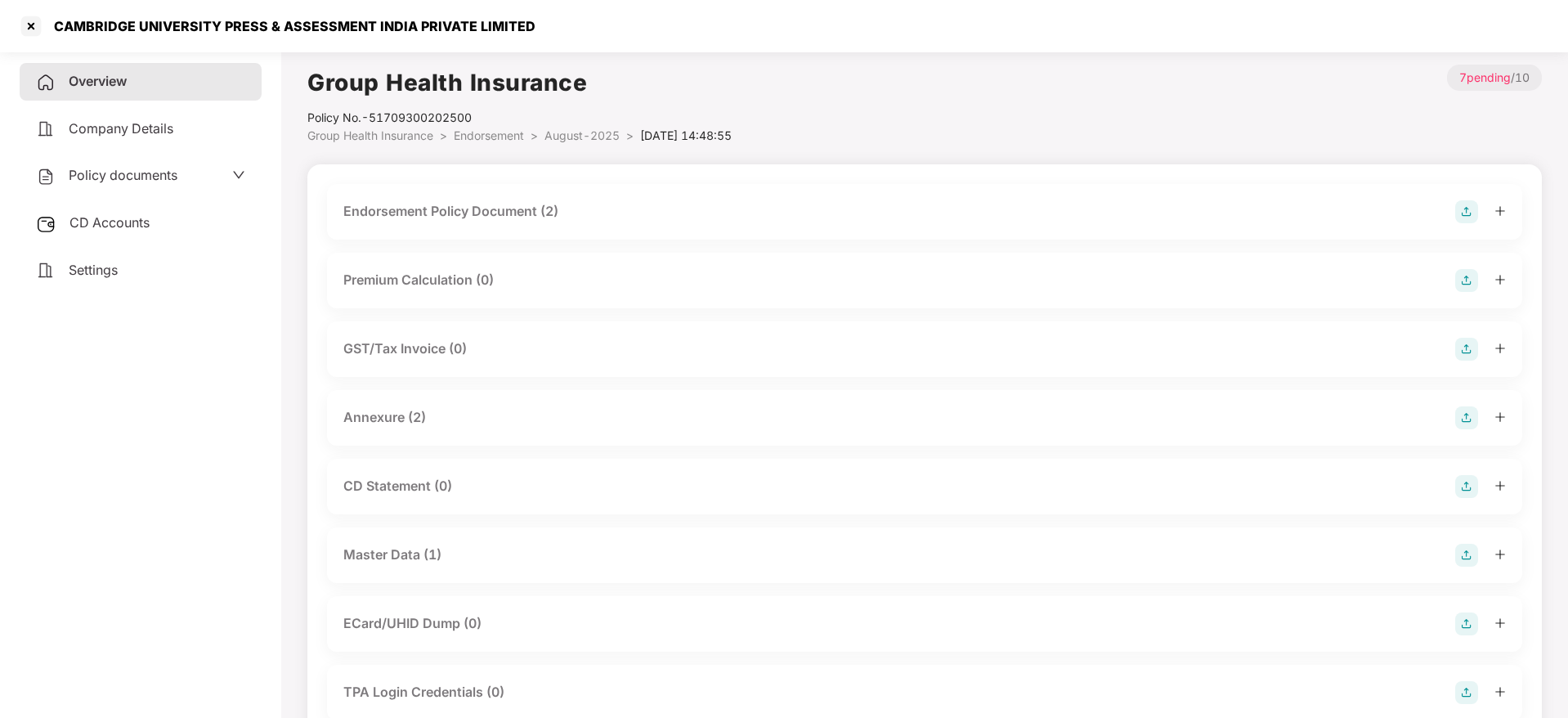
click at [512, 217] on div "Endorsement Policy Document (2)" at bounding box center [450, 211] width 215 height 21
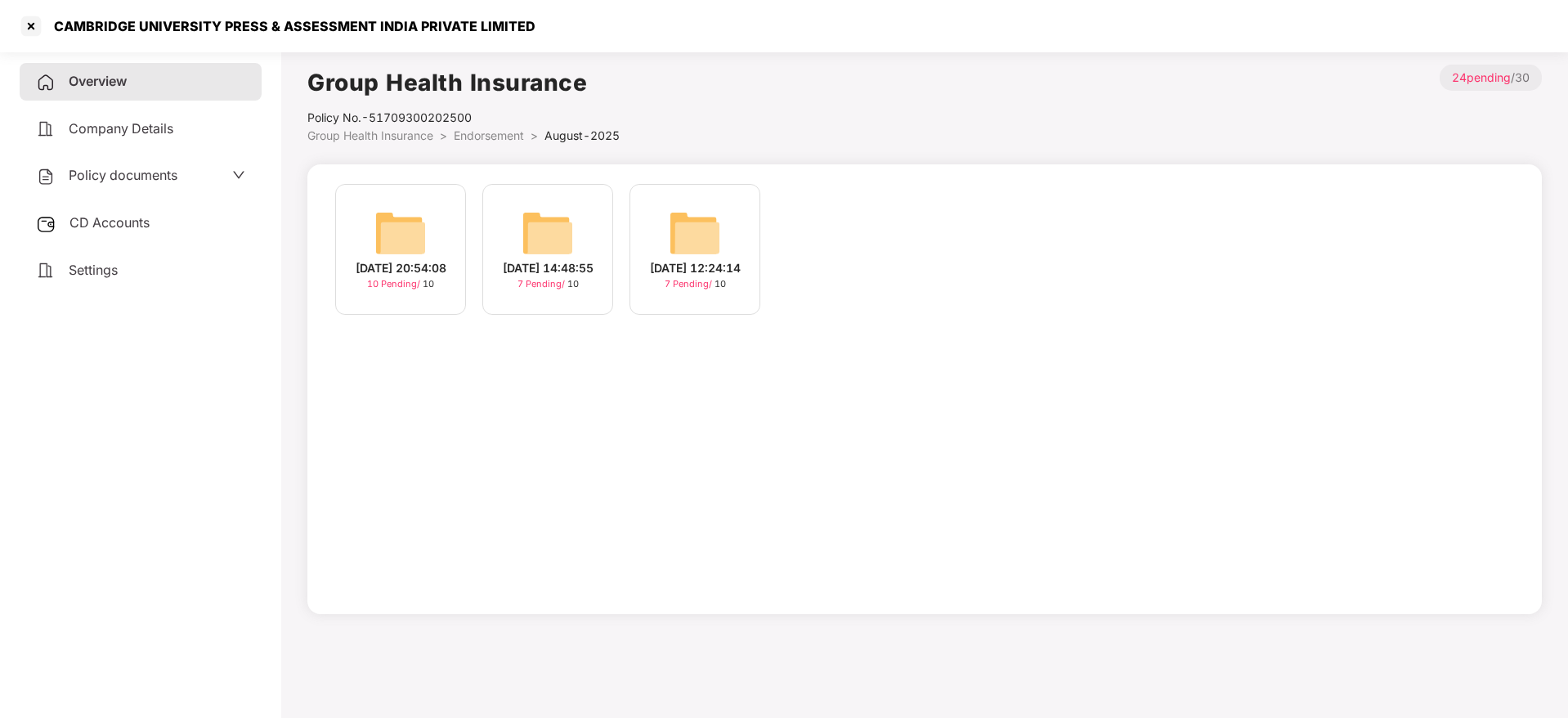
click at [671, 229] on img at bounding box center [695, 233] width 53 height 53
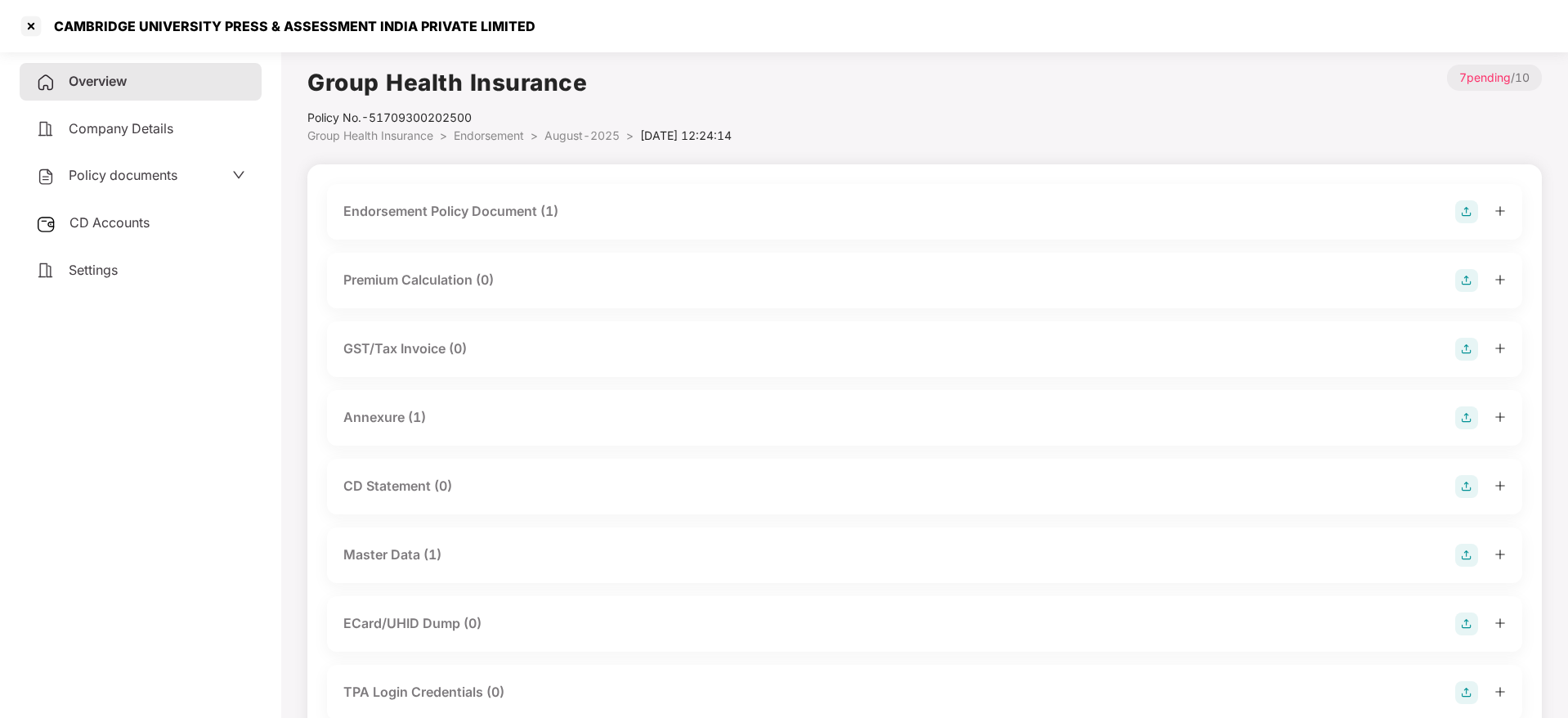
click at [509, 210] on div "Endorsement Policy Document (1)" at bounding box center [450, 211] width 215 height 21
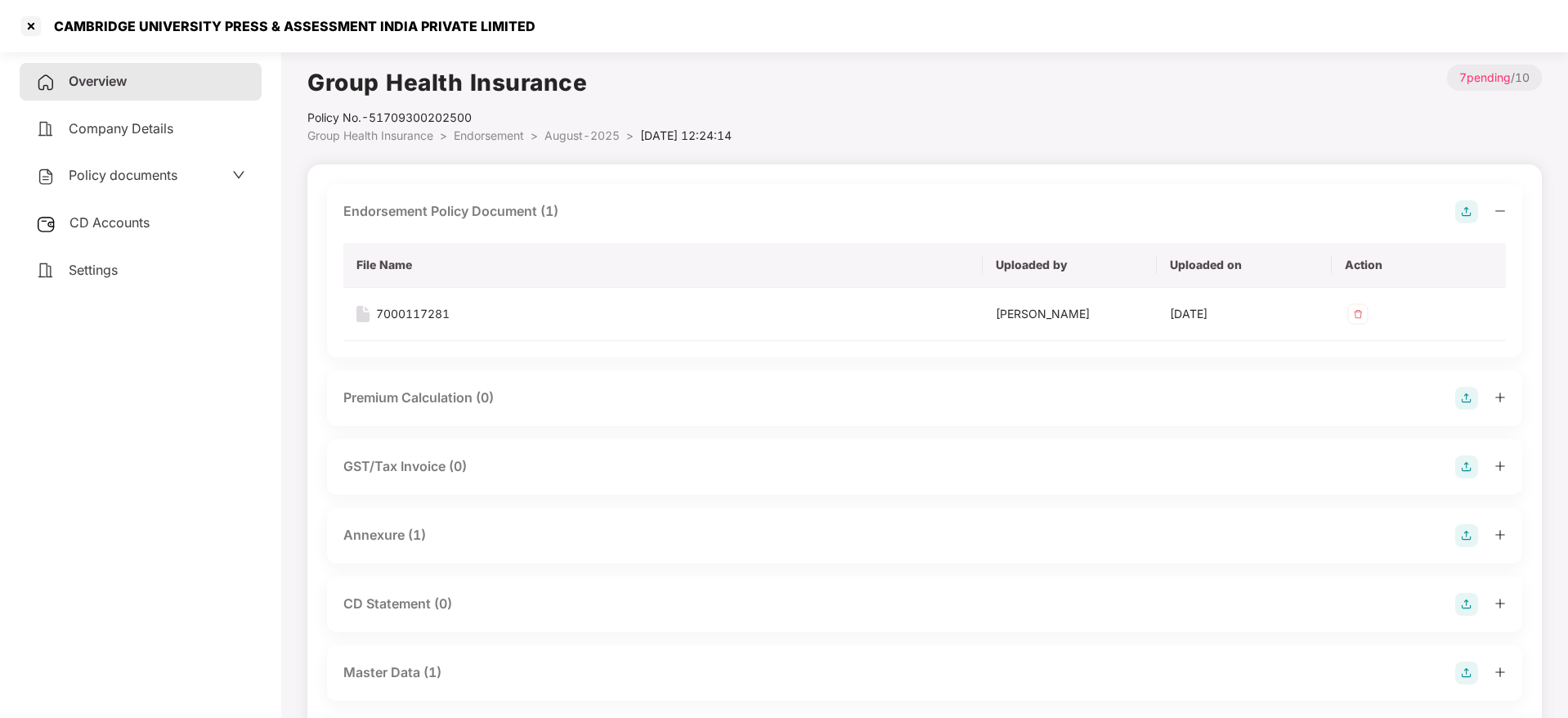
click at [886, 93] on div "Group Health Insurance Policy No.- 51709300202500 Group Health Insurance > Endo…" at bounding box center [925, 104] width 1235 height 81
click at [418, 310] on div "7000117281" at bounding box center [413, 314] width 74 height 18
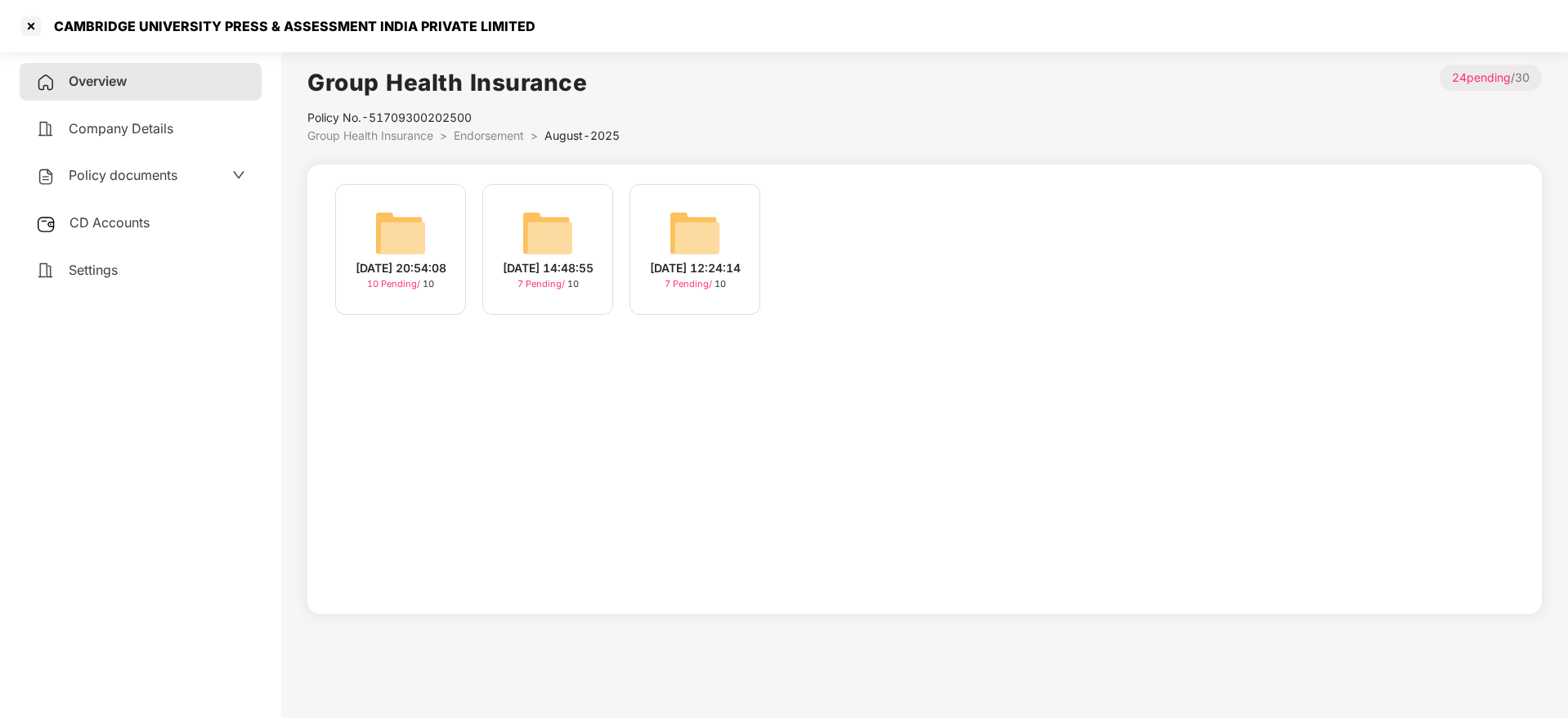
click at [547, 220] on img at bounding box center [548, 233] width 53 height 53
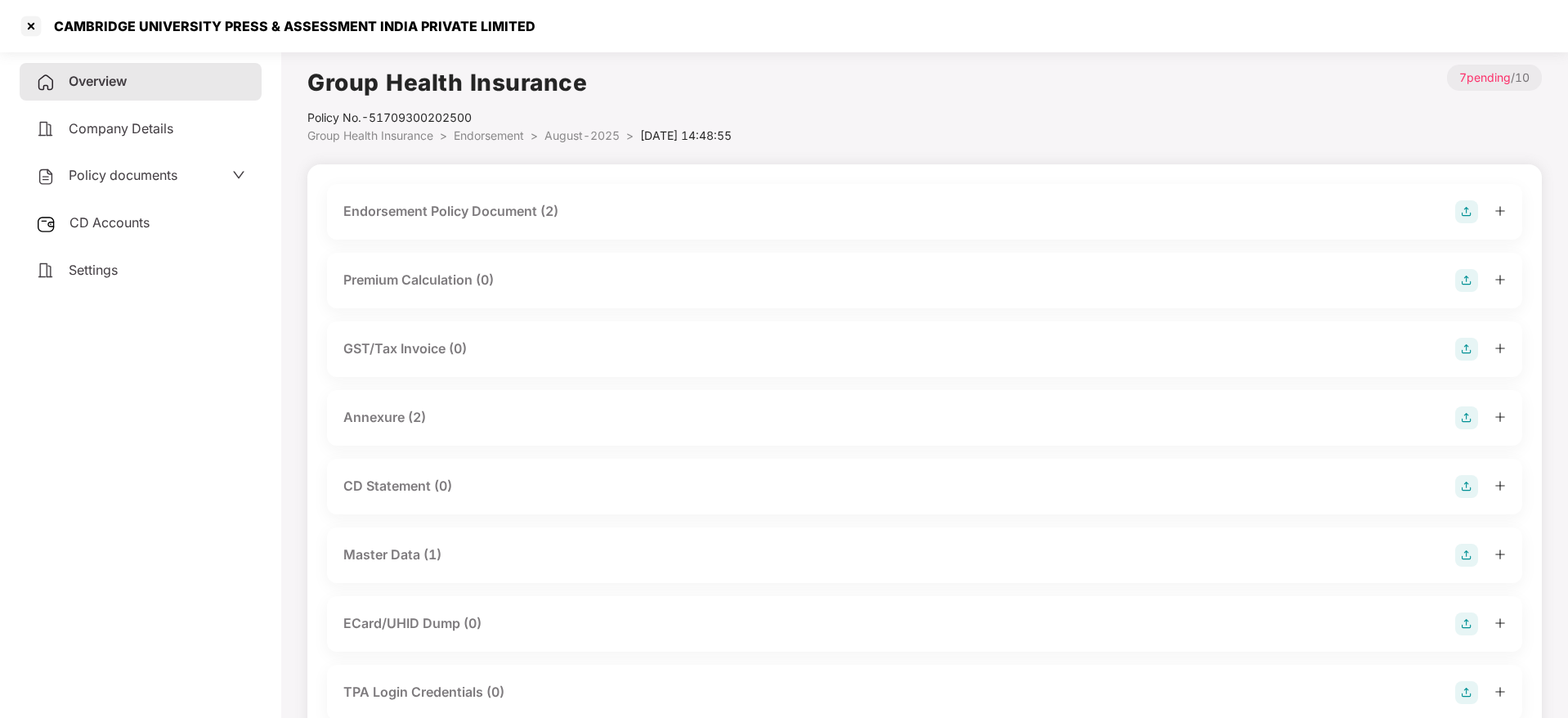
click at [537, 215] on div "Endorsement Policy Document (2)" at bounding box center [450, 211] width 215 height 21
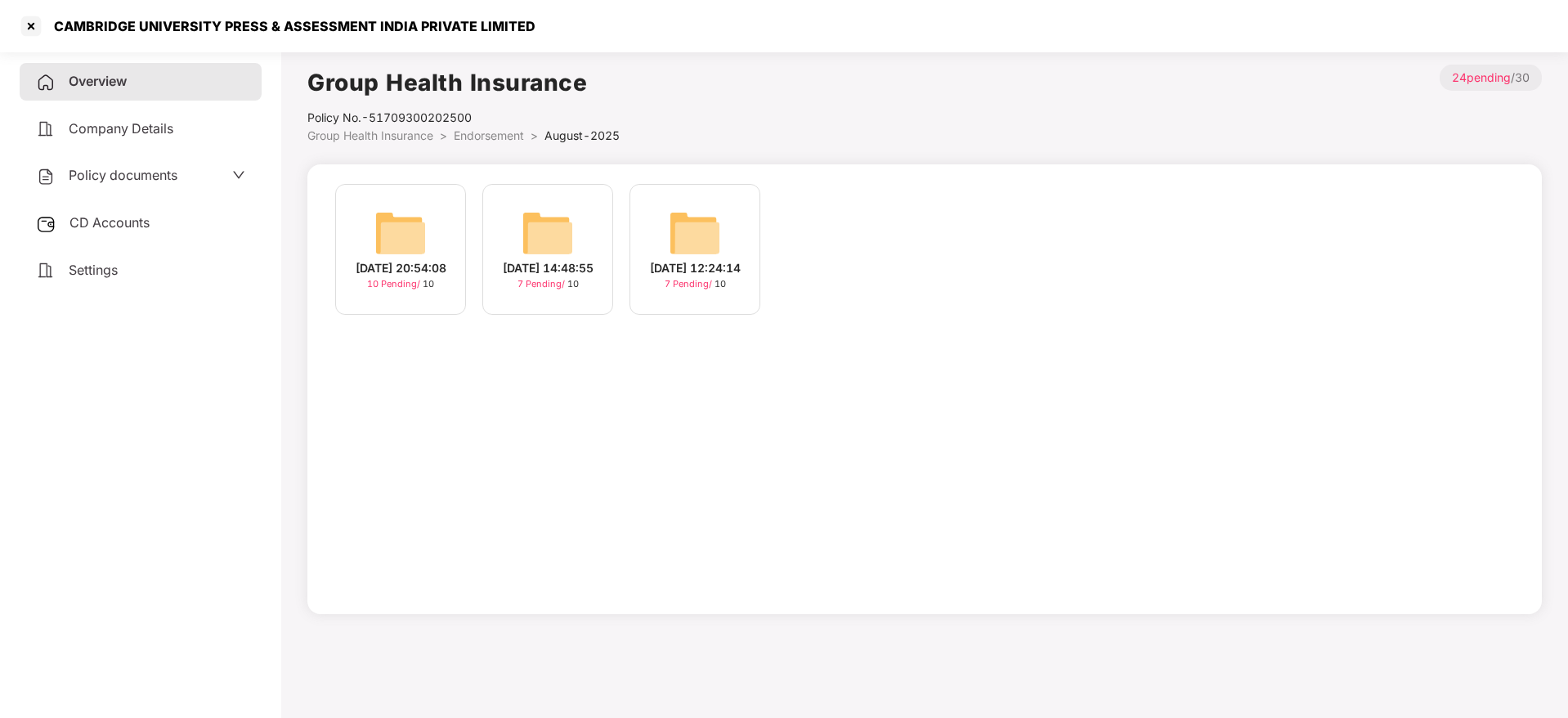
click at [394, 247] on img at bounding box center [401, 233] width 53 height 53
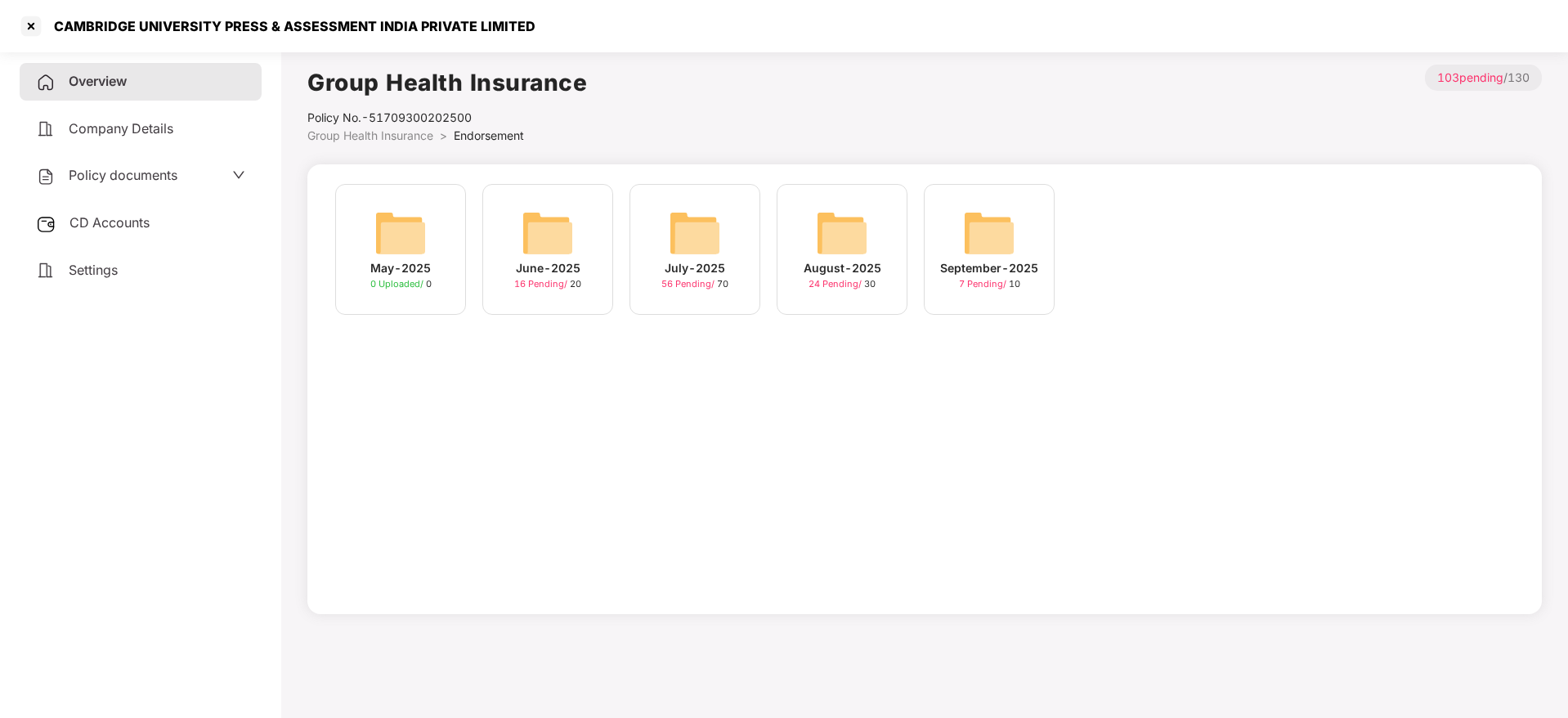
click at [987, 235] on img at bounding box center [989, 233] width 53 height 53
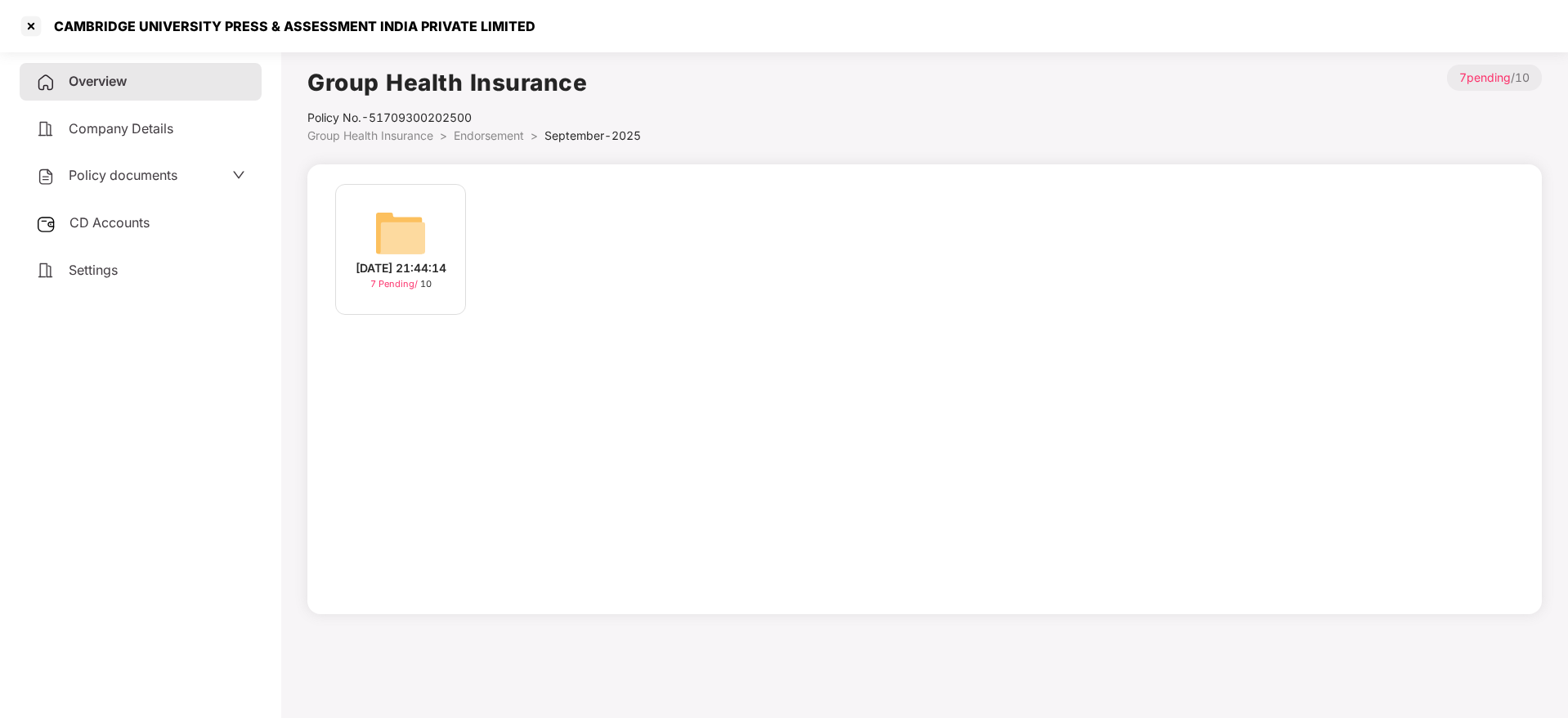
click at [410, 224] on img at bounding box center [401, 233] width 53 height 53
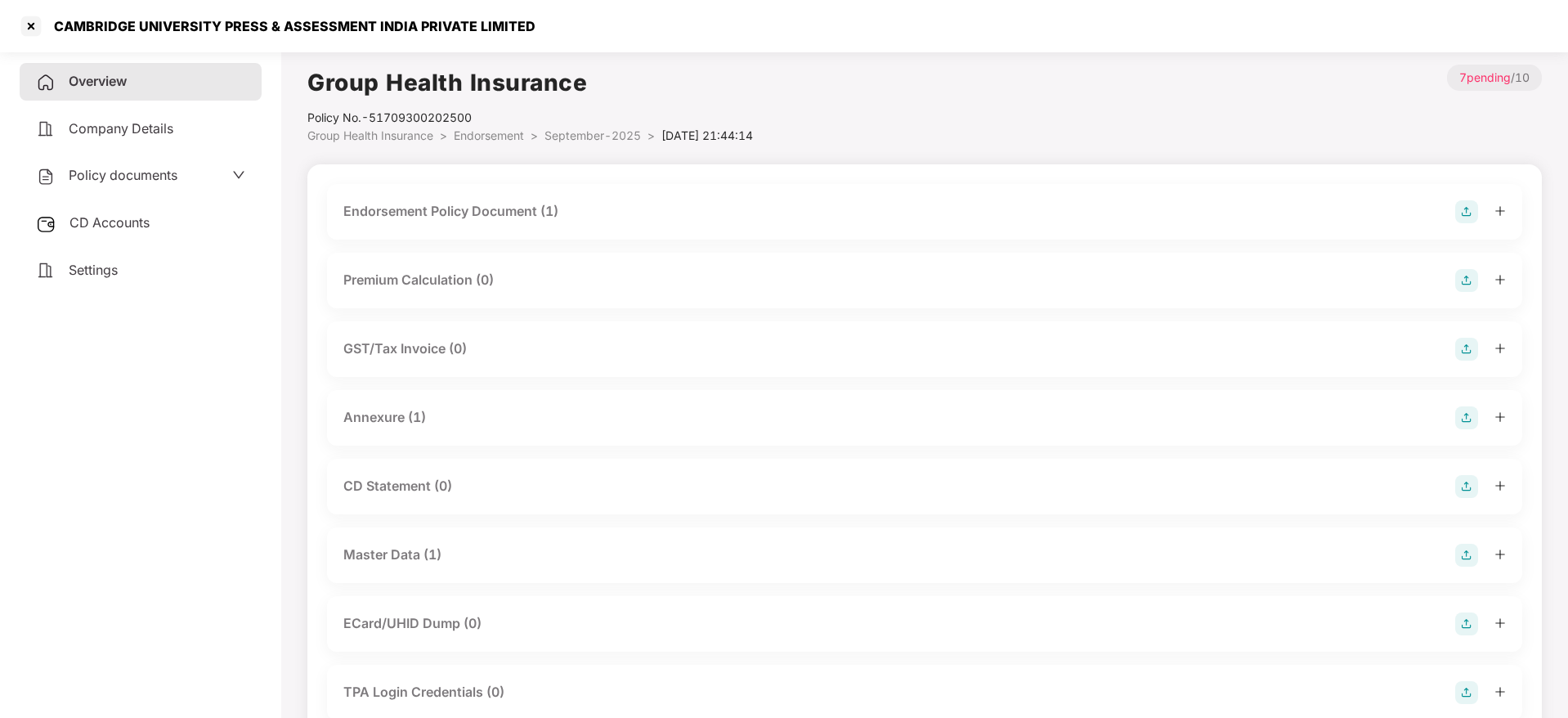
click at [426, 210] on div "Endorsement Policy Document (1)" at bounding box center [450, 211] width 215 height 21
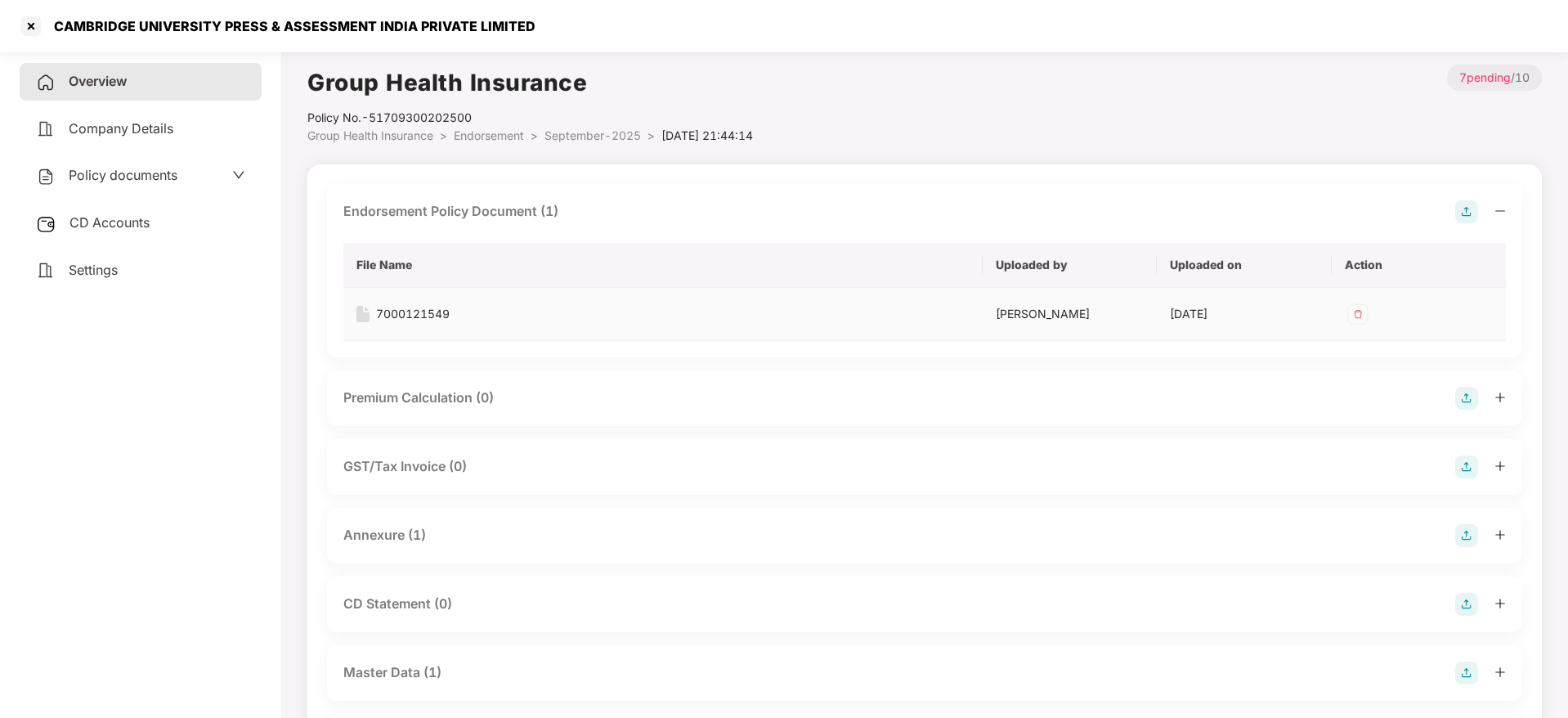
click at [435, 315] on div "7000121549" at bounding box center [413, 314] width 74 height 18
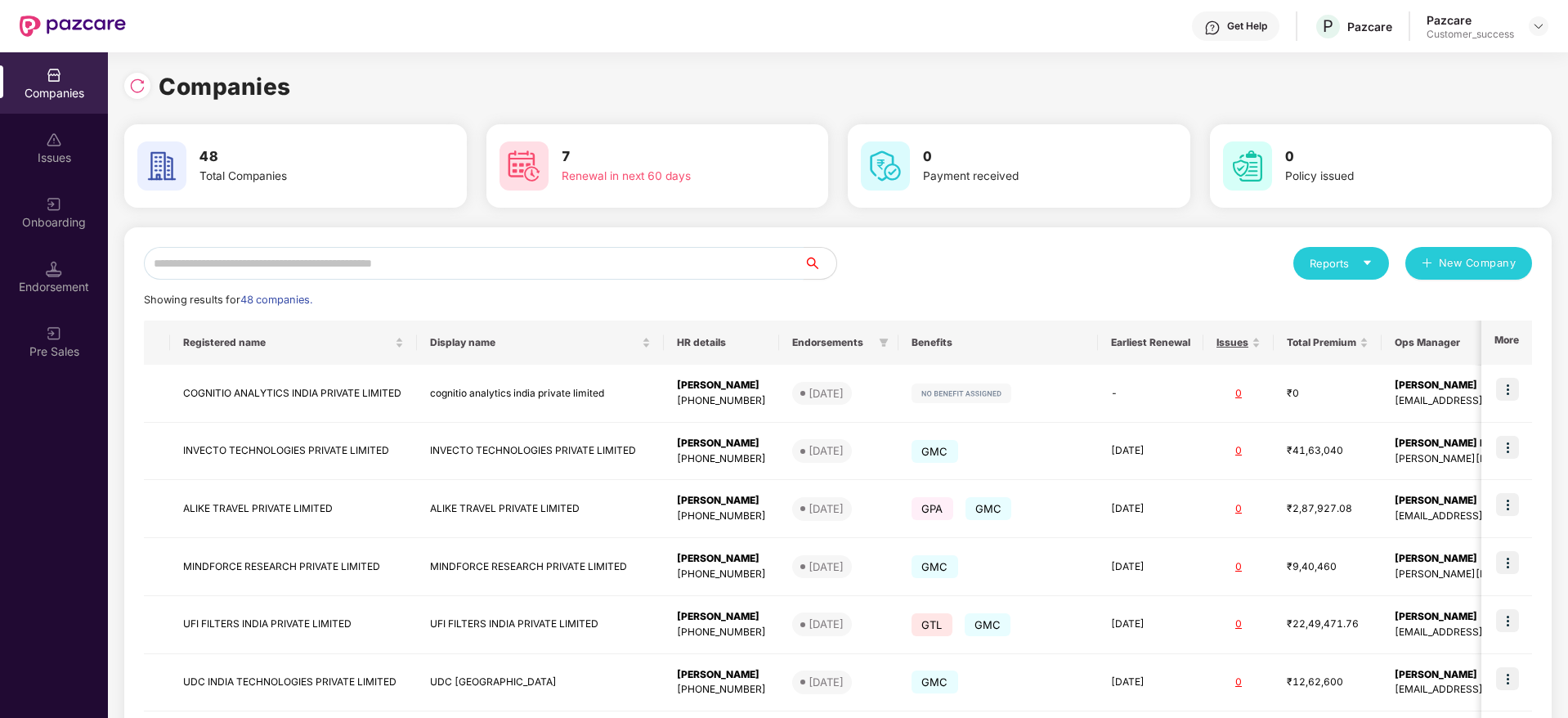
click at [413, 269] on input "text" at bounding box center [474, 263] width 660 height 33
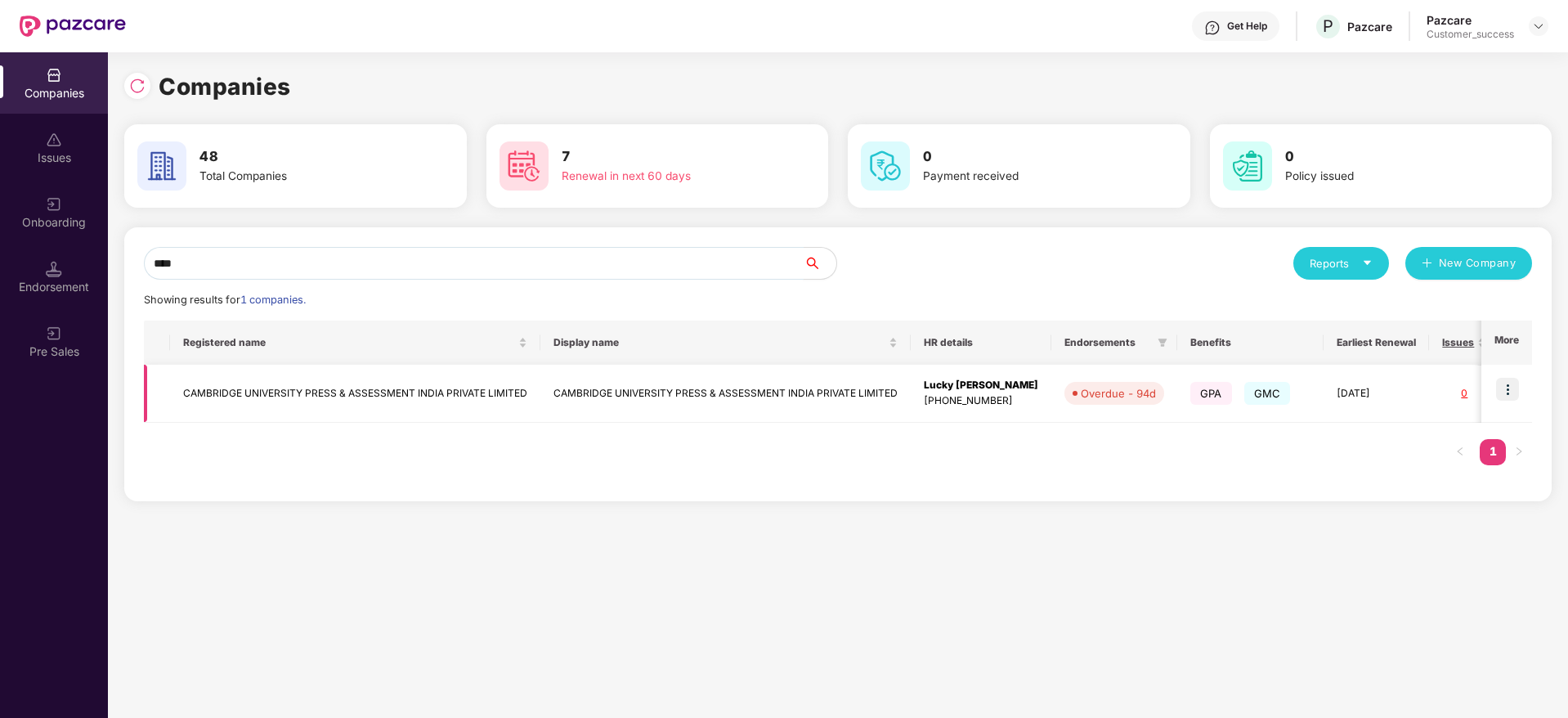
type input "****"
click at [405, 387] on td "CAMBRIDGE UNIVERSITY PRESS & ASSESSMENT INDIA PRIVATE LIMITED" at bounding box center [355, 394] width 370 height 58
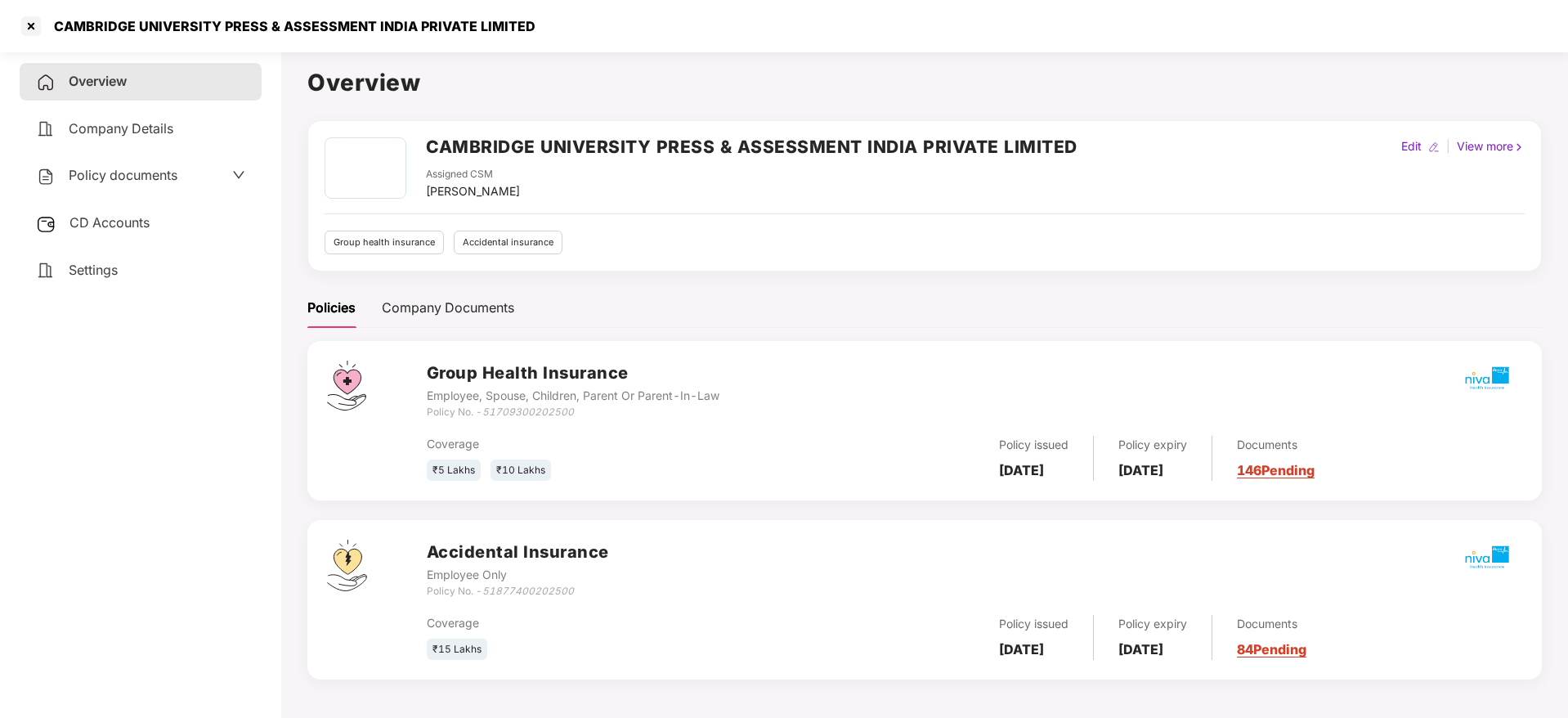
click at [1302, 319] on div "Policies Company Documents" at bounding box center [925, 307] width 1235 height 40
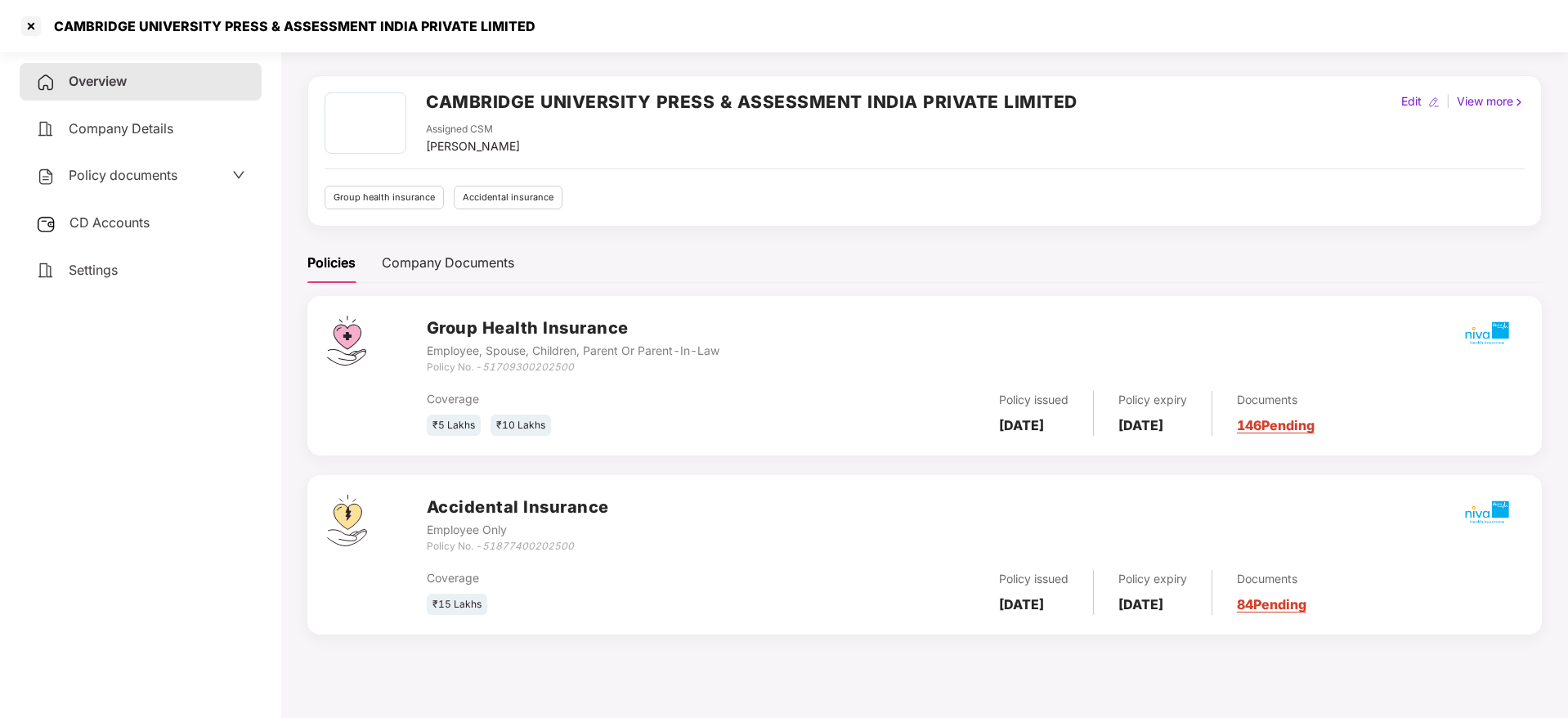
click at [1307, 600] on link "84 Pending" at bounding box center [1272, 604] width 70 height 16
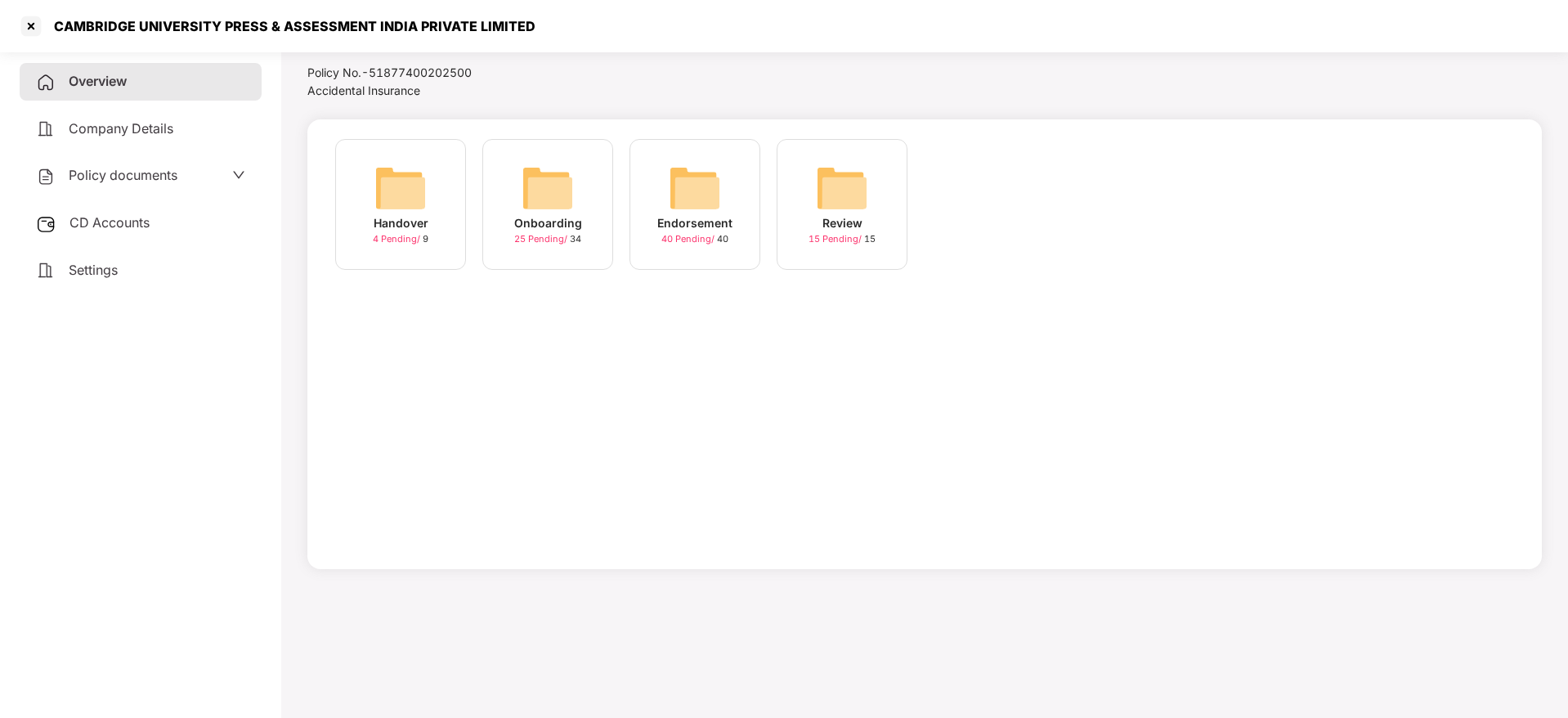
click at [704, 200] on img at bounding box center [695, 188] width 53 height 53
click at [843, 192] on img at bounding box center [842, 188] width 53 height 53
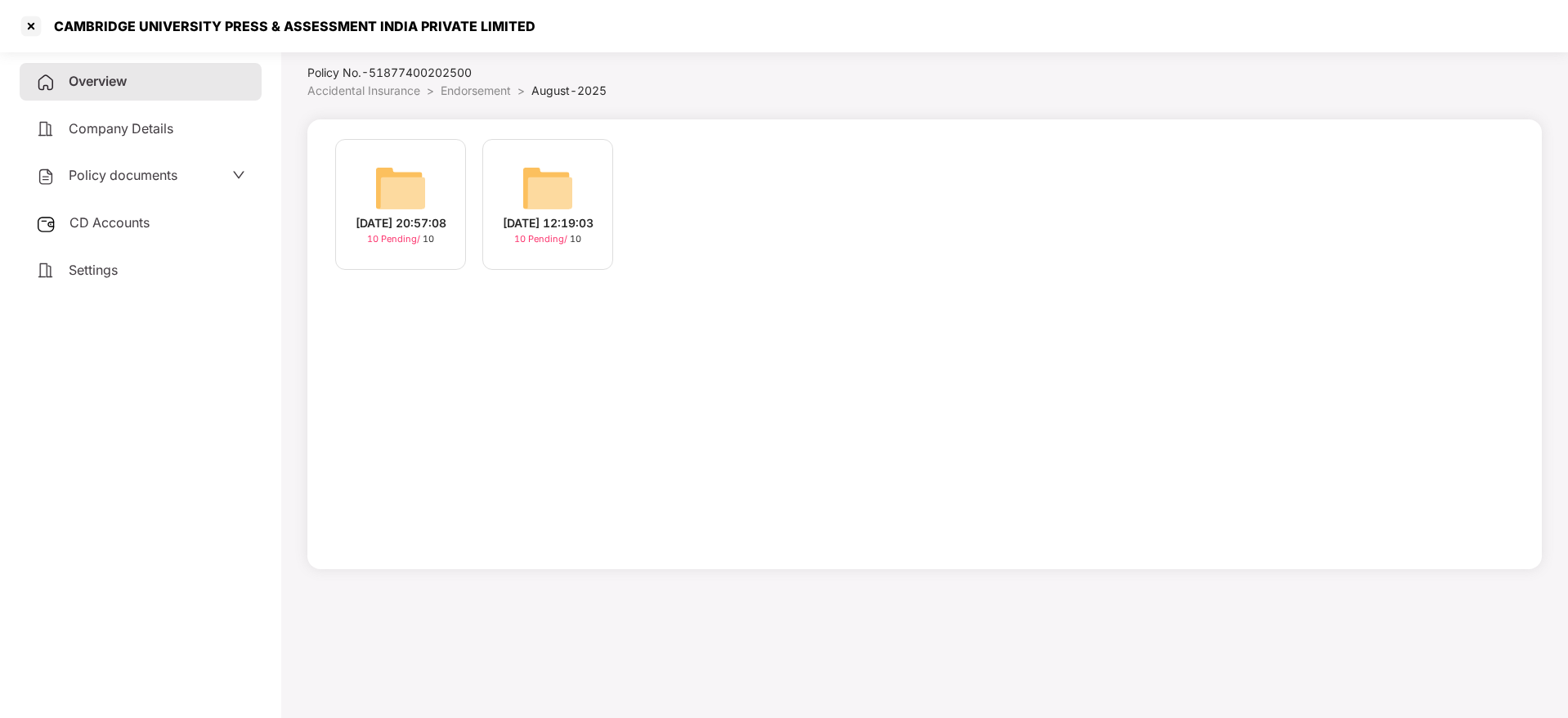
click at [403, 186] on img at bounding box center [401, 188] width 53 height 53
click at [560, 184] on img at bounding box center [548, 188] width 53 height 53
